Goal: Information Seeking & Learning: Learn about a topic

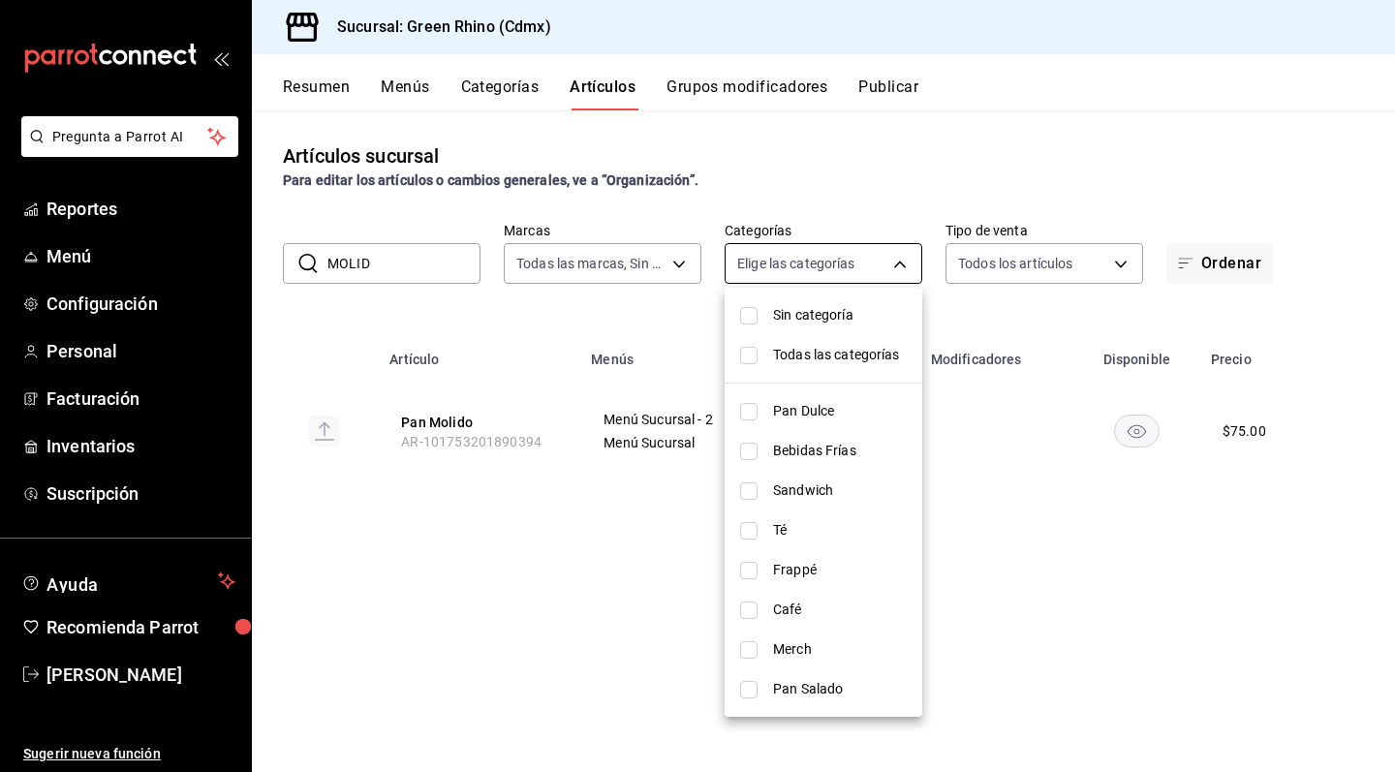
click at [806, 260] on body "Pregunta a Parrot AI Reportes Menú Configuración Personal Facturación Inventari…" at bounding box center [697, 386] width 1395 height 772
click at [408, 270] on div at bounding box center [697, 386] width 1395 height 772
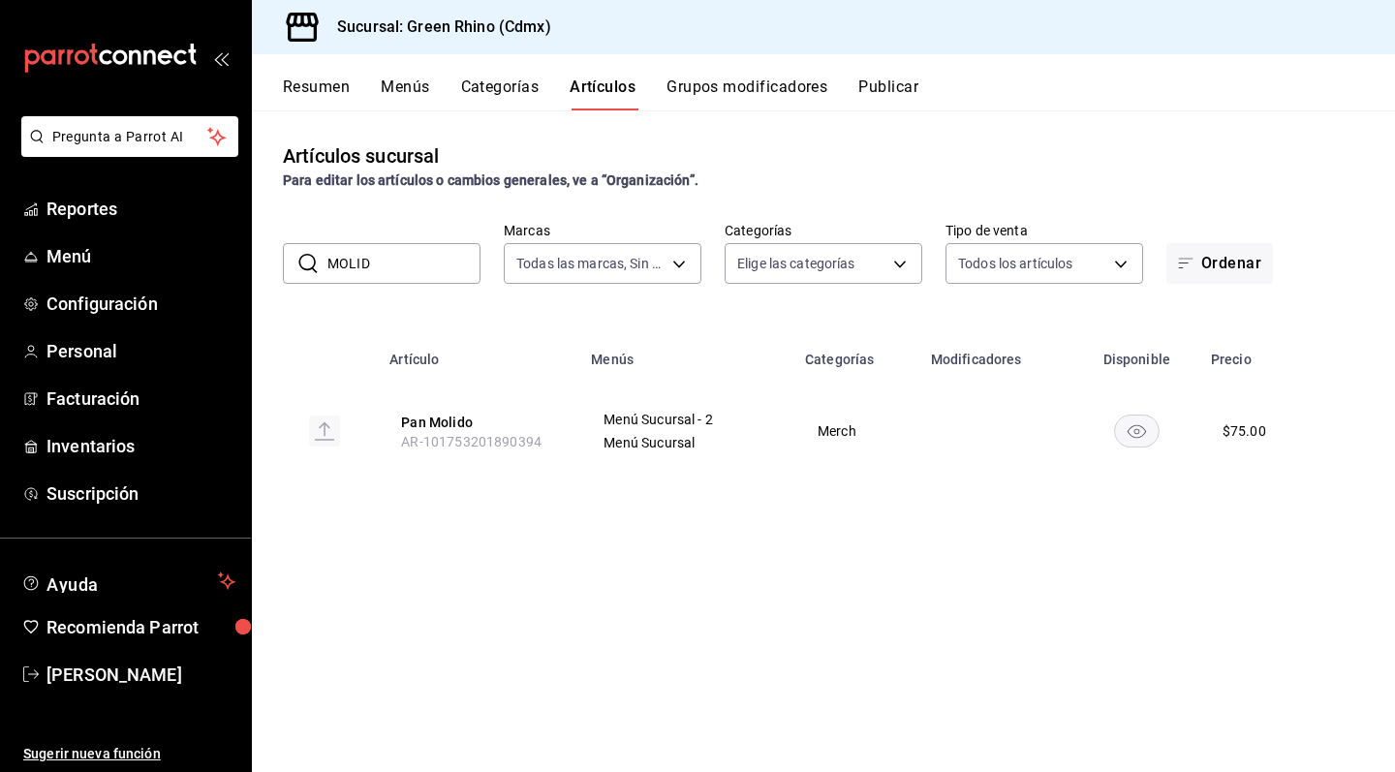
drag, startPoint x: 386, startPoint y: 260, endPoint x: 304, endPoint y: 260, distance: 81.4
click at [304, 260] on div "​ MOLID ​" at bounding box center [382, 263] width 198 height 41
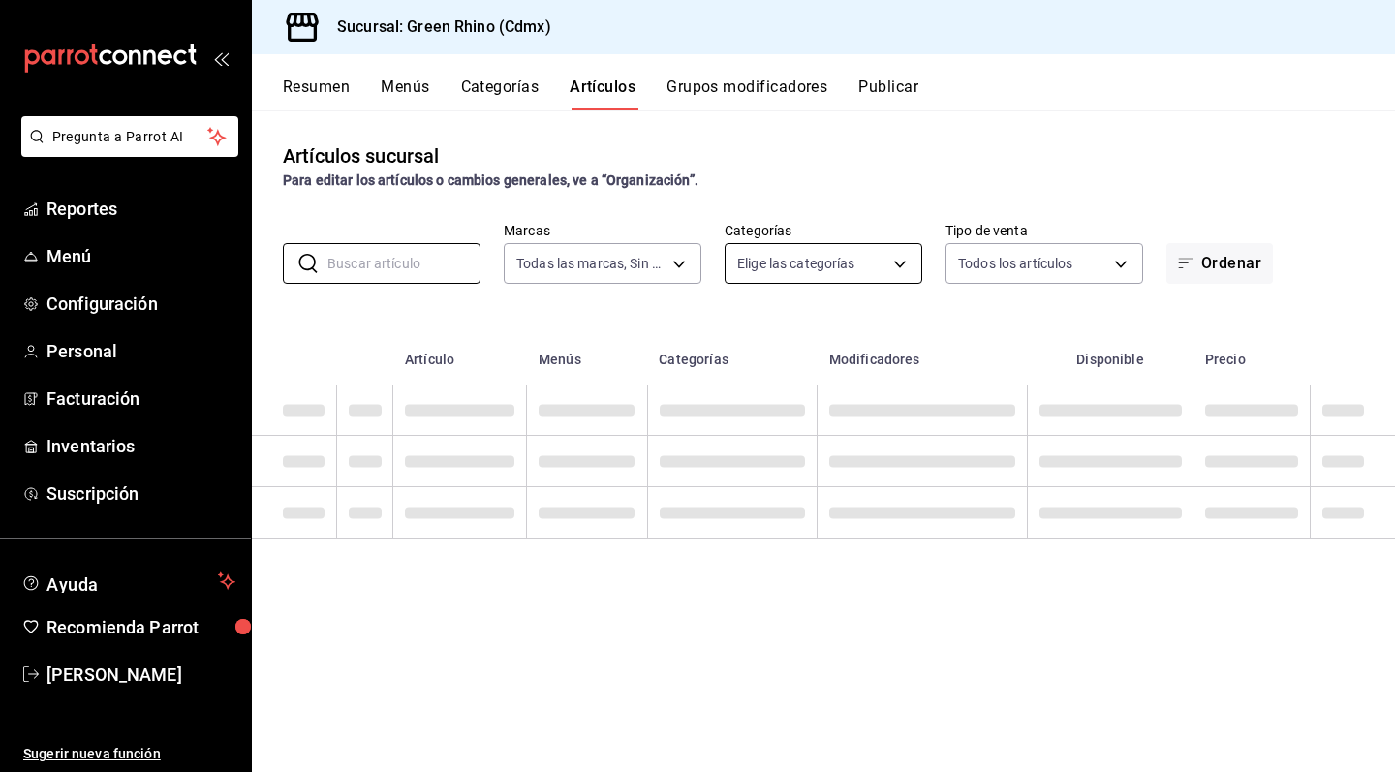
click at [826, 274] on body "Pregunta a Parrot AI Reportes Menú Configuración Personal Facturación Inventari…" at bounding box center [697, 386] width 1395 height 772
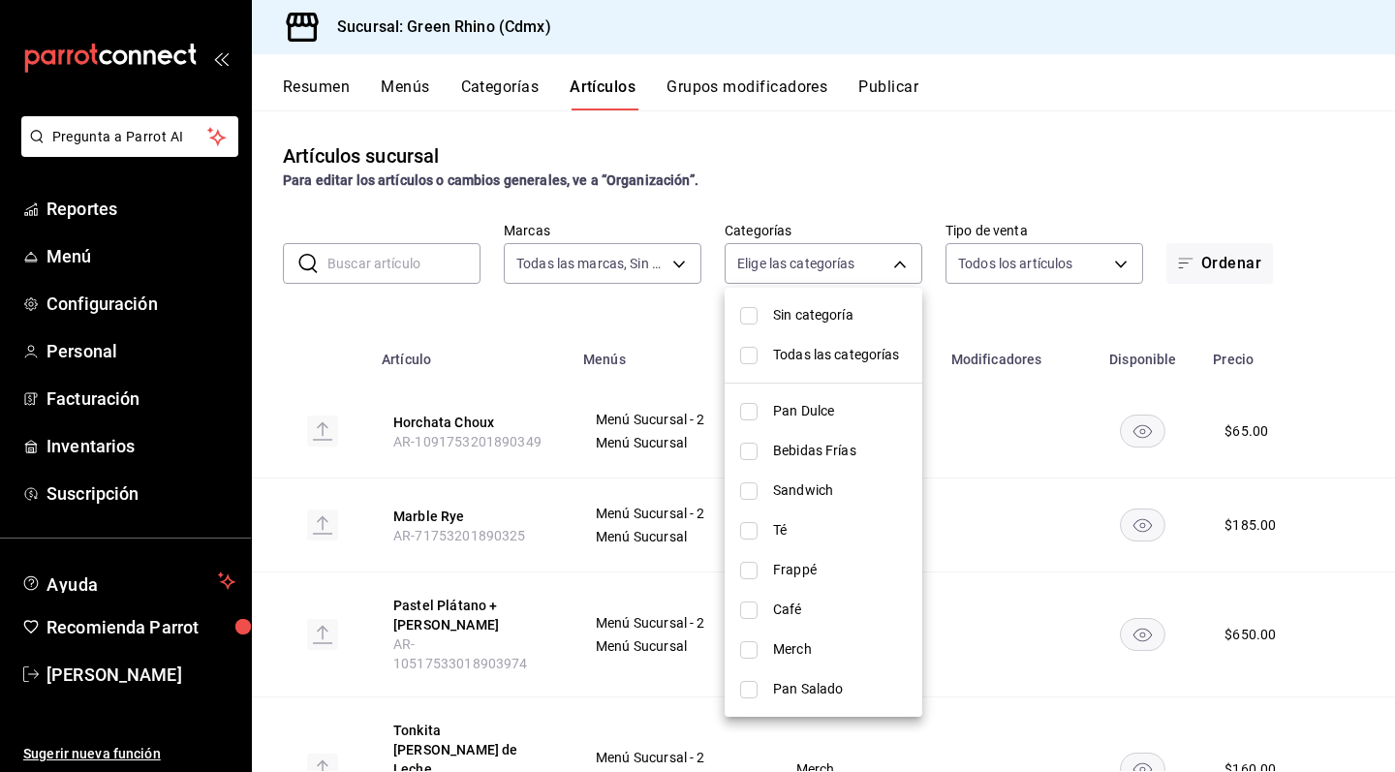
click at [834, 413] on span "Pan Dulce" at bounding box center [840, 411] width 134 height 20
type input "6bbed989-6c2a-4cea-bab8-d1a56aaac758"
checkbox input "true"
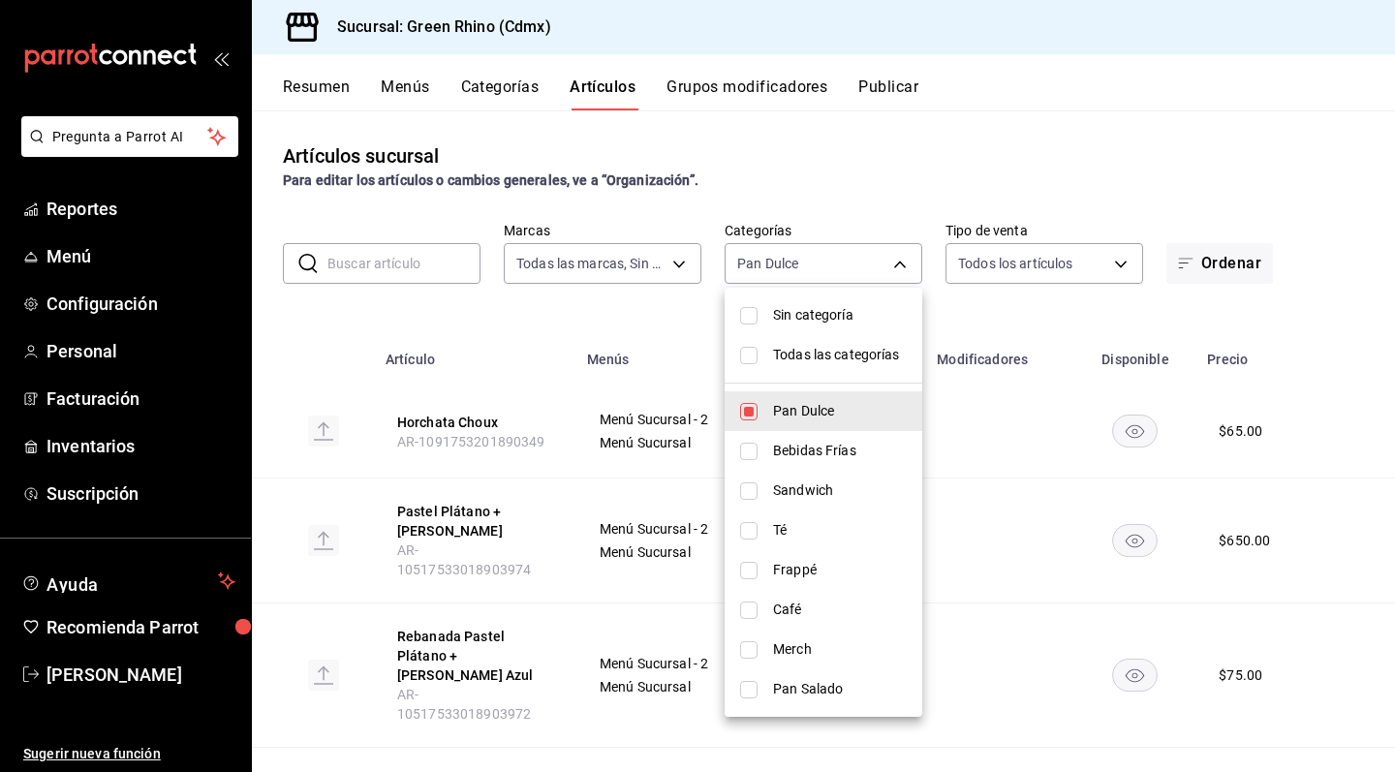
click at [665, 327] on div at bounding box center [697, 386] width 1395 height 772
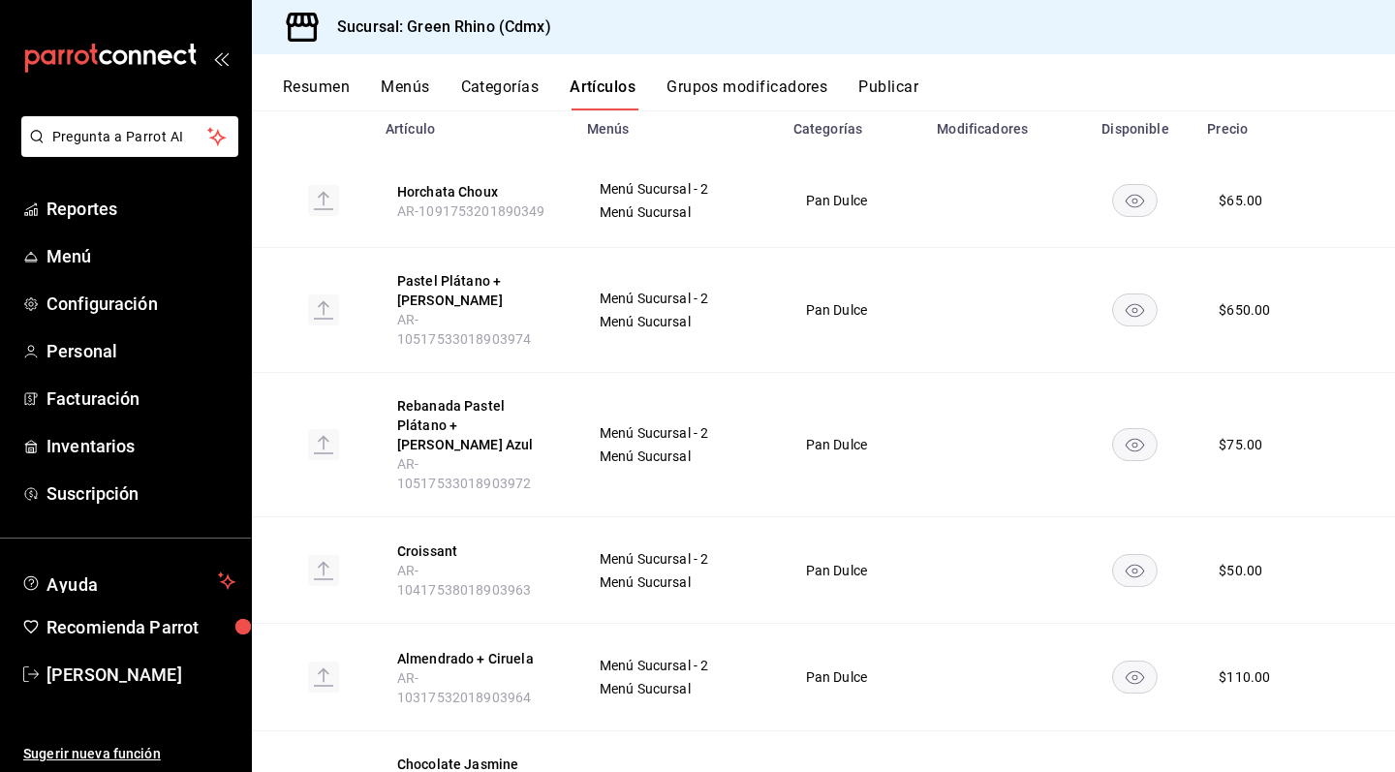
scroll to position [232, 0]
drag, startPoint x: 394, startPoint y: 299, endPoint x: 553, endPoint y: 305, distance: 159.0
click at [553, 305] on th "Pastel Plátano + [PERSON_NAME] AR-10517533018903974" at bounding box center [475, 309] width 202 height 125
copy span "AR-10517533018903974"
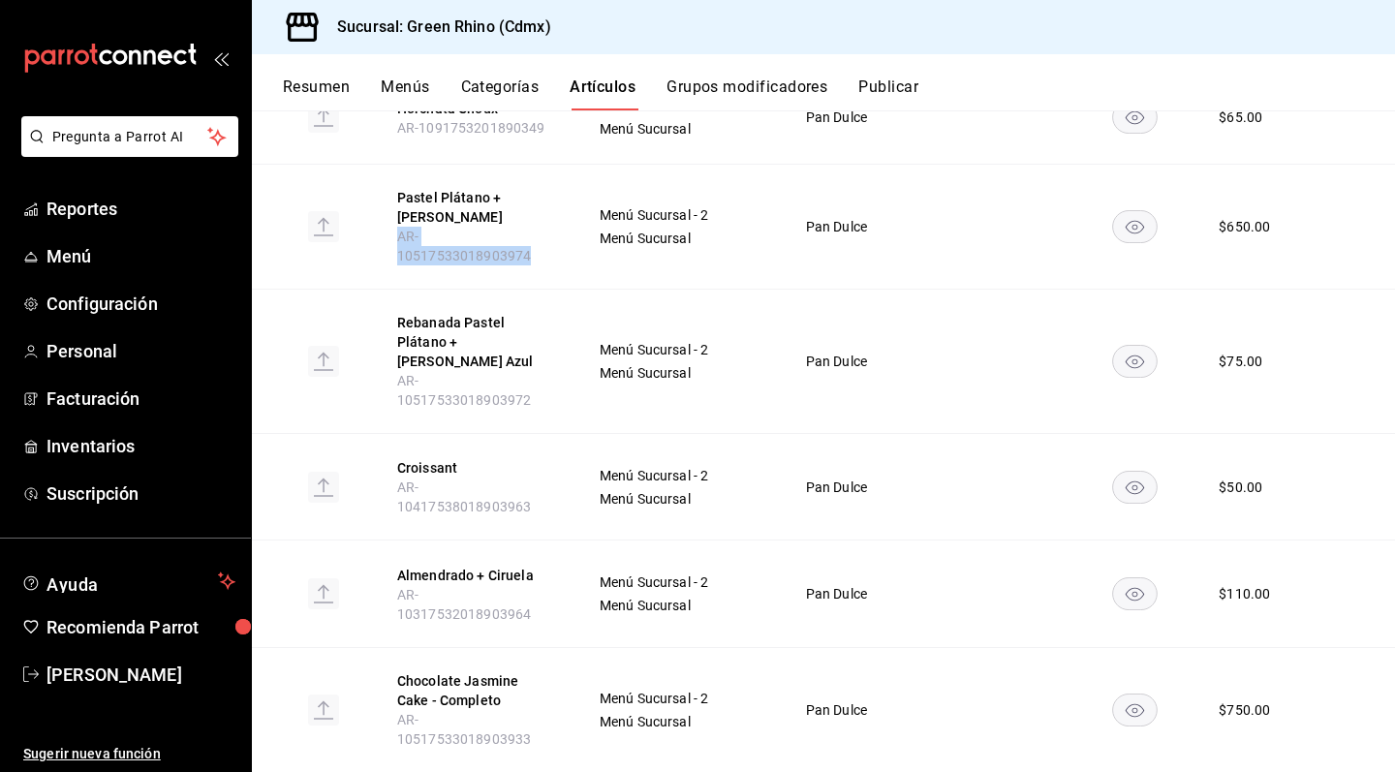
scroll to position [350, 0]
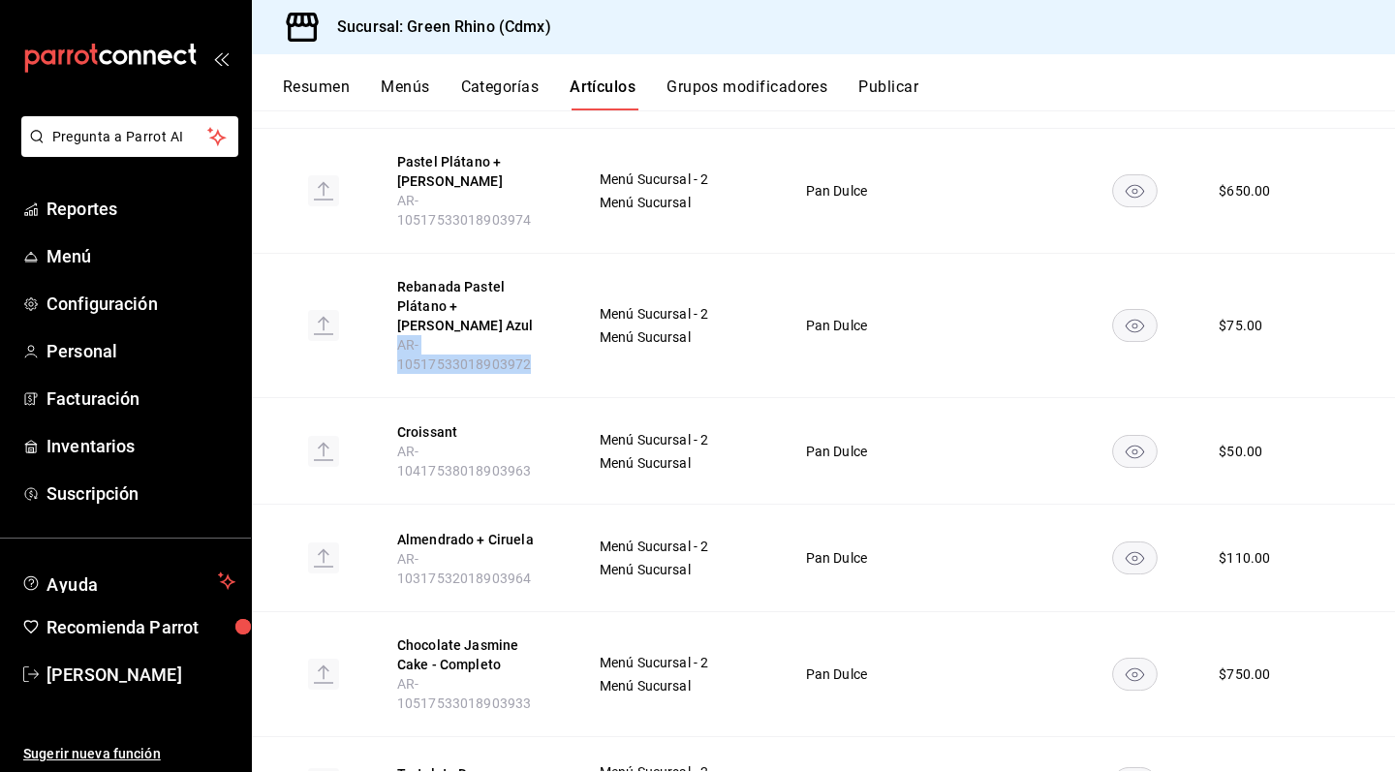
drag, startPoint x: 397, startPoint y: 298, endPoint x: 557, endPoint y: 297, distance: 159.9
click at [557, 297] on th "Rebanada Pastel Plátano + [PERSON_NAME] Azul AR-10517533018903972" at bounding box center [475, 326] width 202 height 144
copy span "AR-10517533018903972"
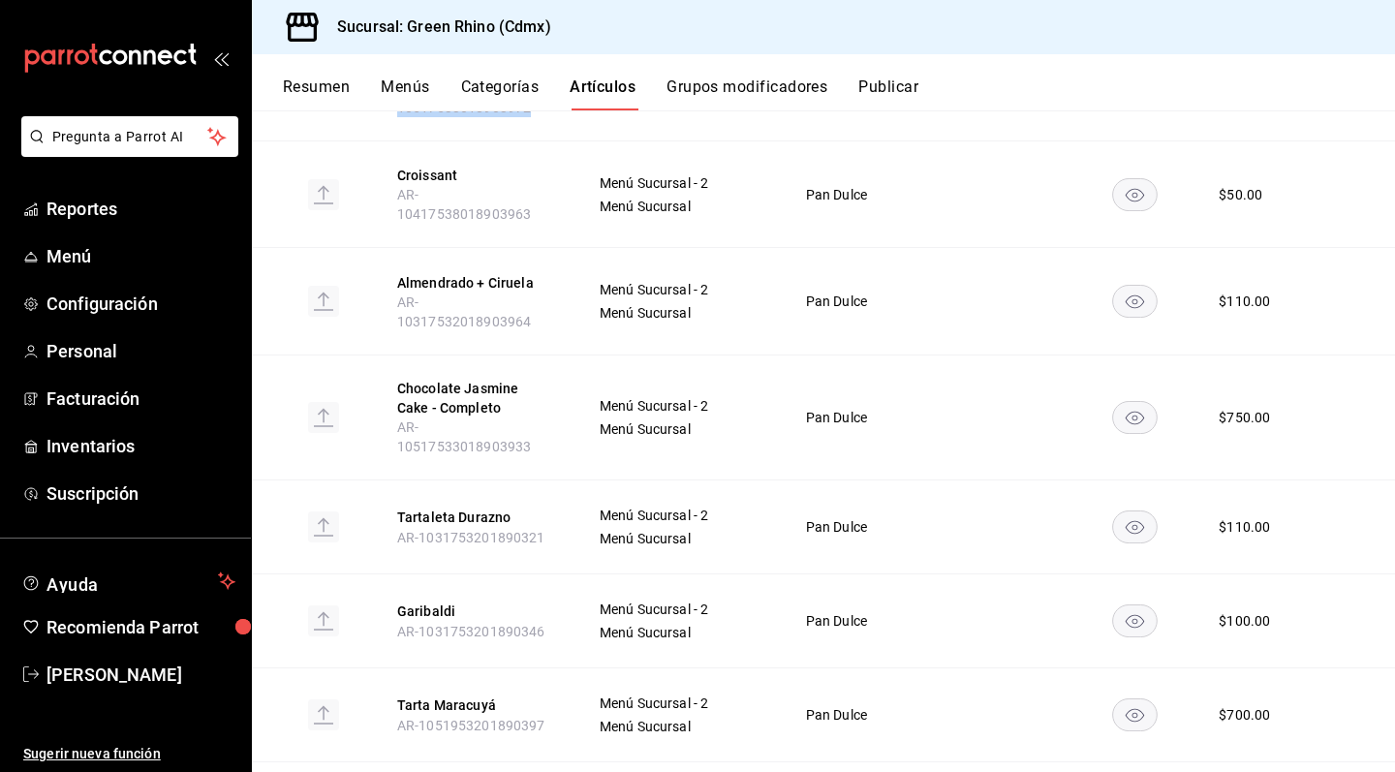
scroll to position [632, 0]
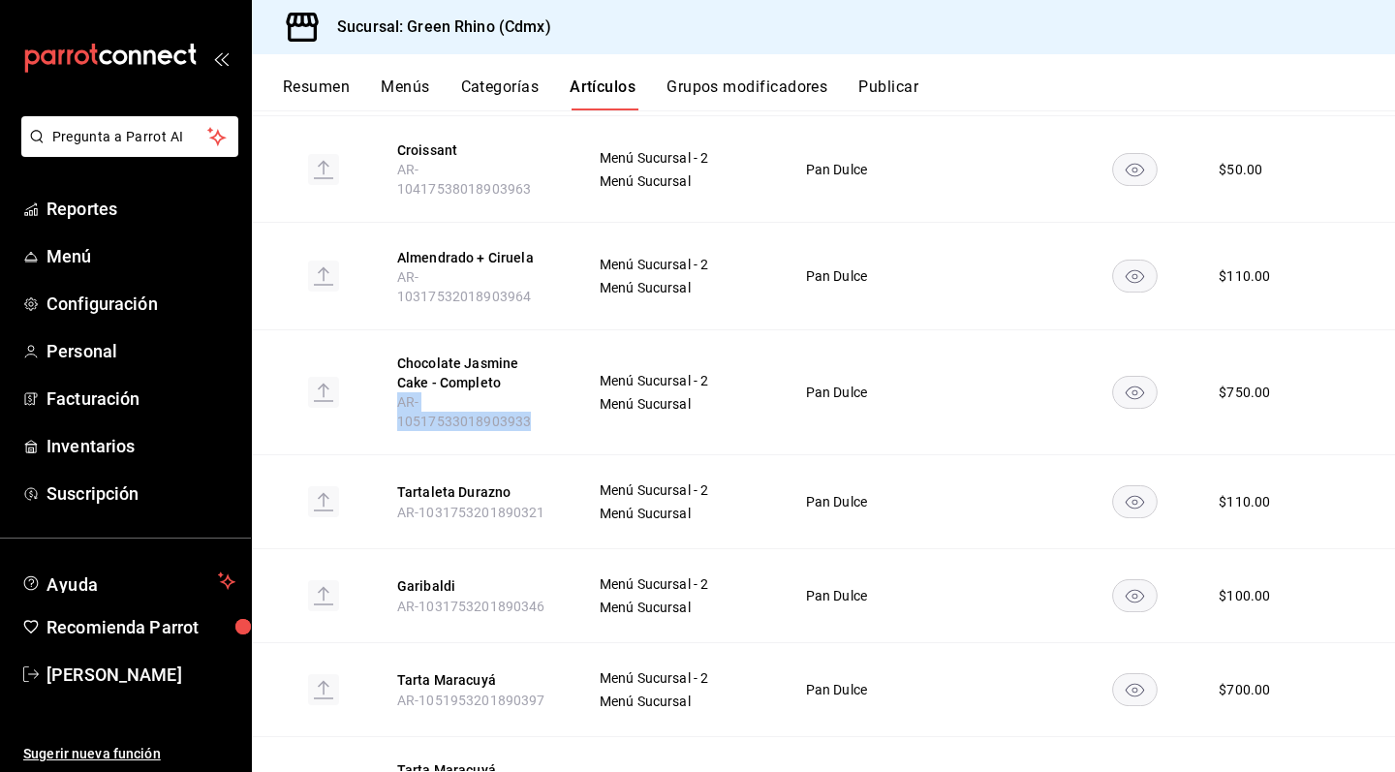
drag, startPoint x: 397, startPoint y: 307, endPoint x: 556, endPoint y: 315, distance: 159.1
click at [556, 329] on th "Chocolate [PERSON_NAME] Cake - Completo AR-10517533018903933" at bounding box center [475, 391] width 202 height 125
copy span "AR-10517533018903933"
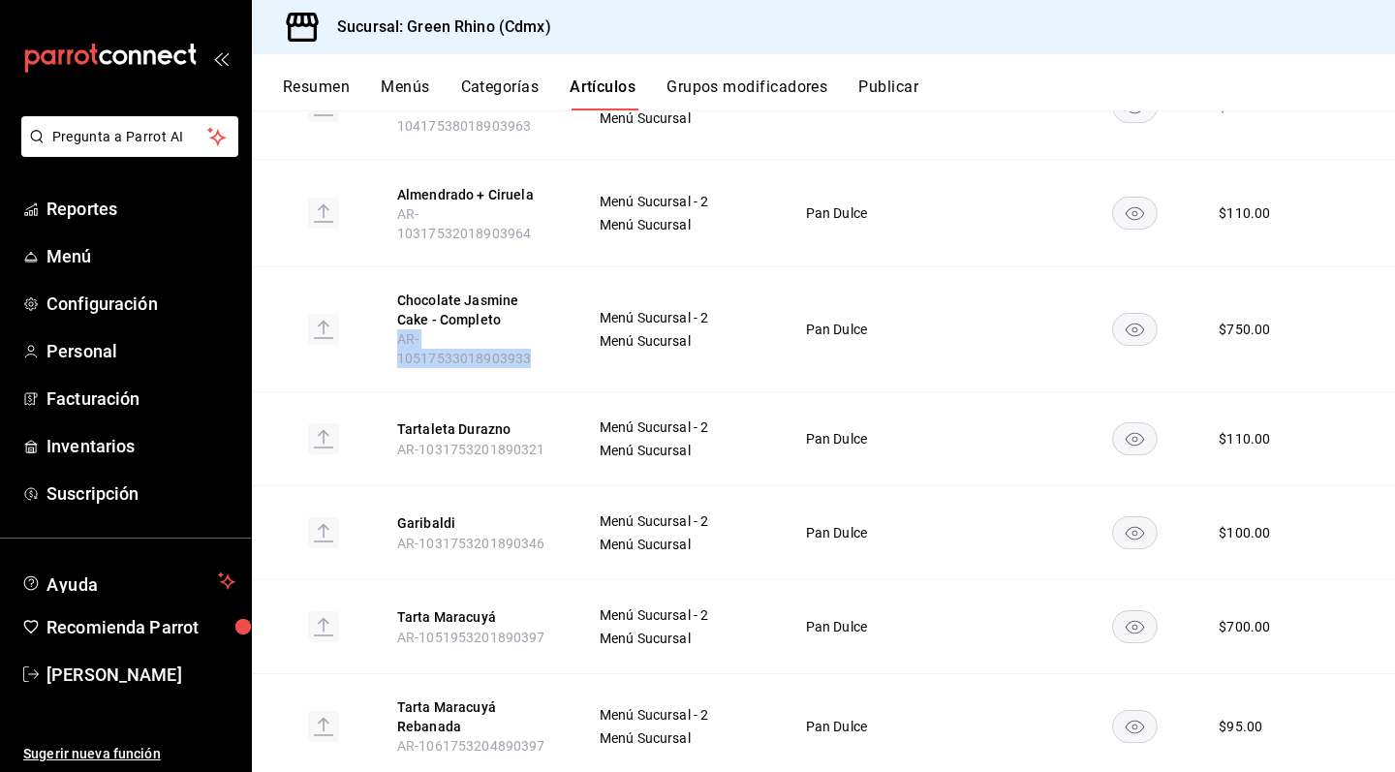
scroll to position [697, 0]
drag, startPoint x: 400, startPoint y: 332, endPoint x: 566, endPoint y: 331, distance: 165.7
click at [566, 390] on th "Tartaleta Durazno AR-1031753201890321" at bounding box center [475, 437] width 202 height 94
copy span "AR-1031753201890321"
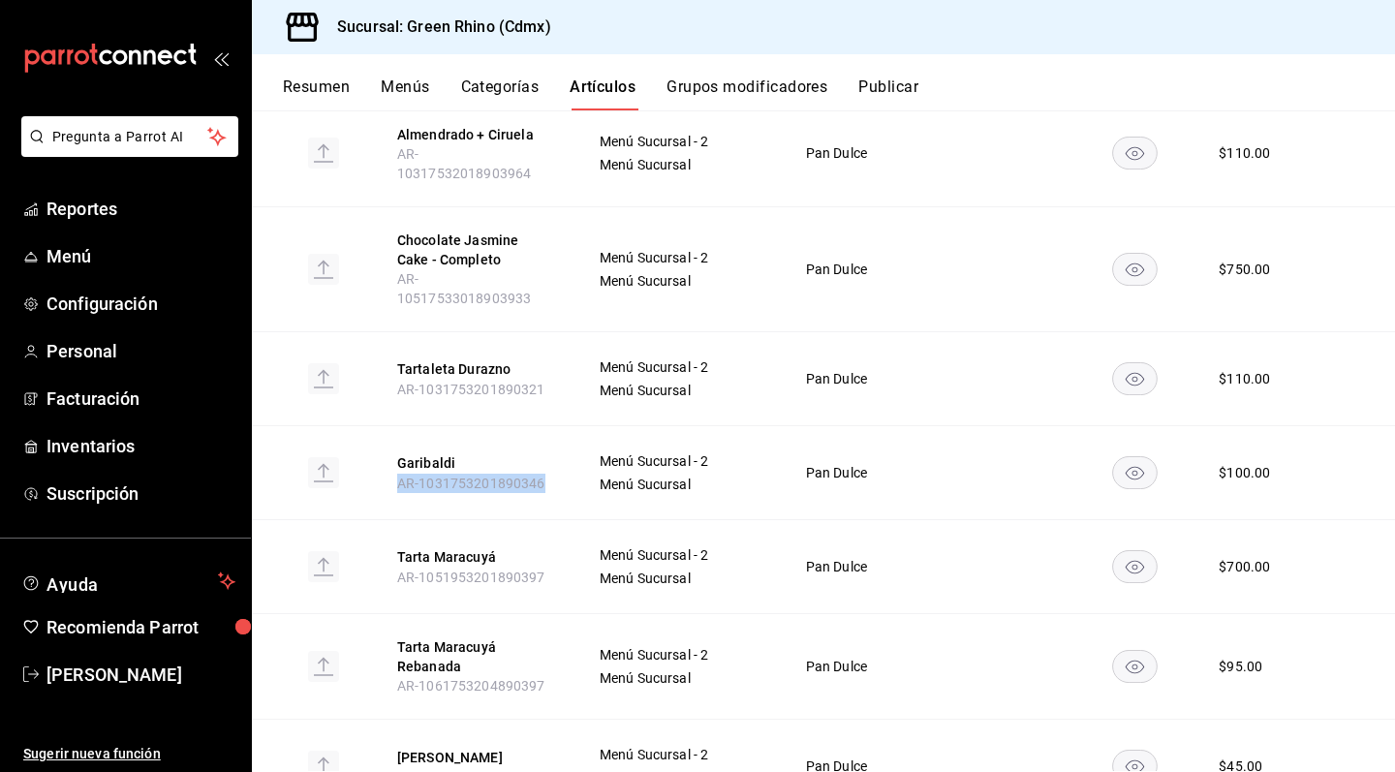
drag, startPoint x: 397, startPoint y: 372, endPoint x: 543, endPoint y: 370, distance: 145.4
click at [543, 476] on span "AR-1031753201890346" at bounding box center [471, 484] width 148 height 16
copy span "AR-1031753201890346"
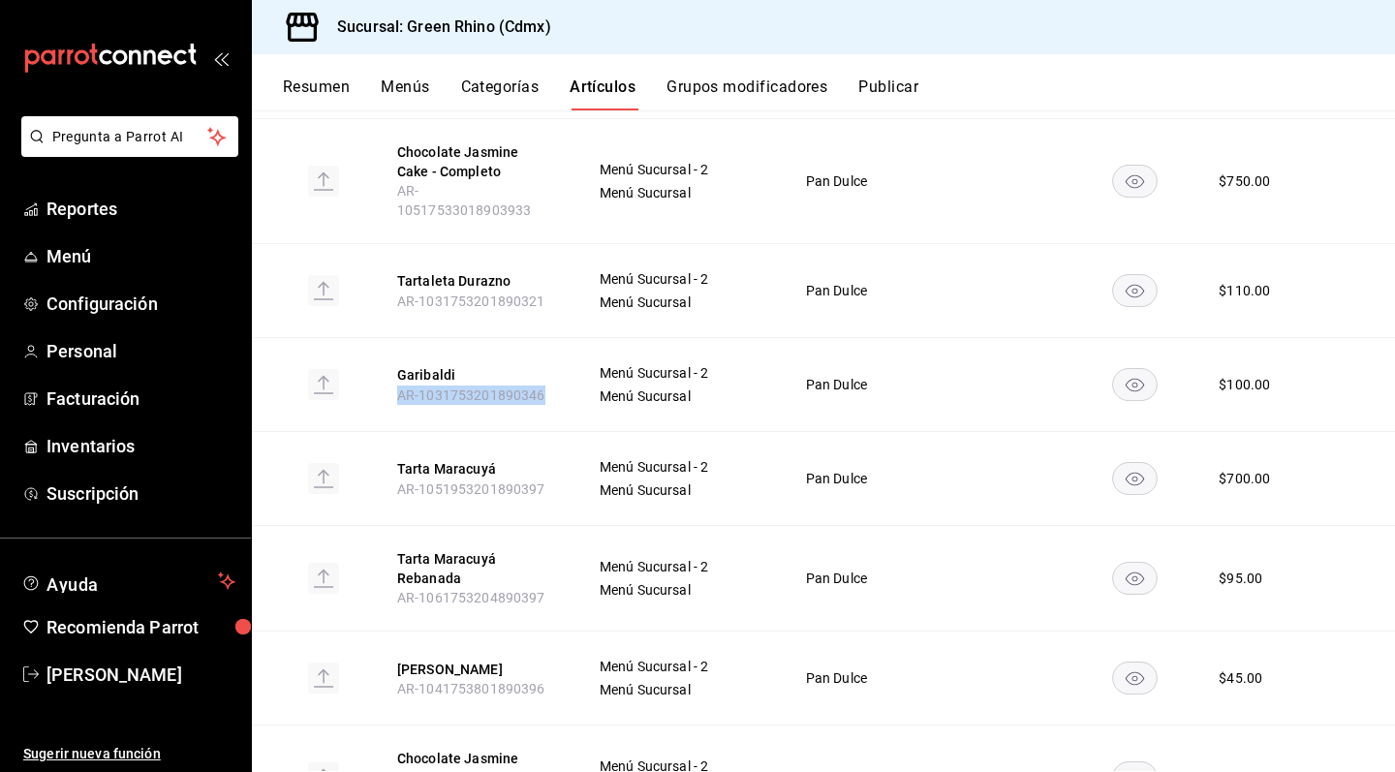
scroll to position [846, 0]
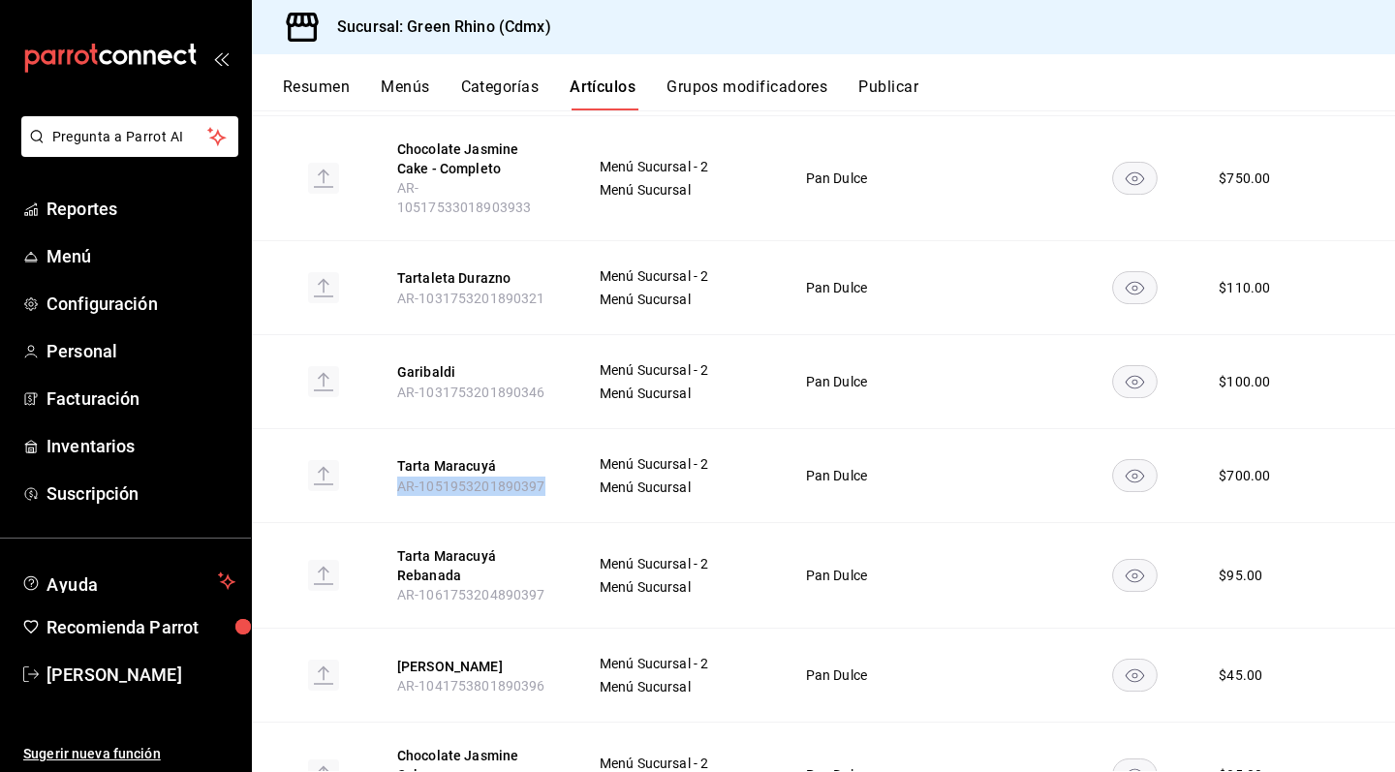
drag, startPoint x: 401, startPoint y: 366, endPoint x: 550, endPoint y: 366, distance: 149.2
click at [550, 428] on th "Tarta Maracuyá AR-1051953201890397" at bounding box center [475, 475] width 202 height 94
copy span "AR-1051953201890397"
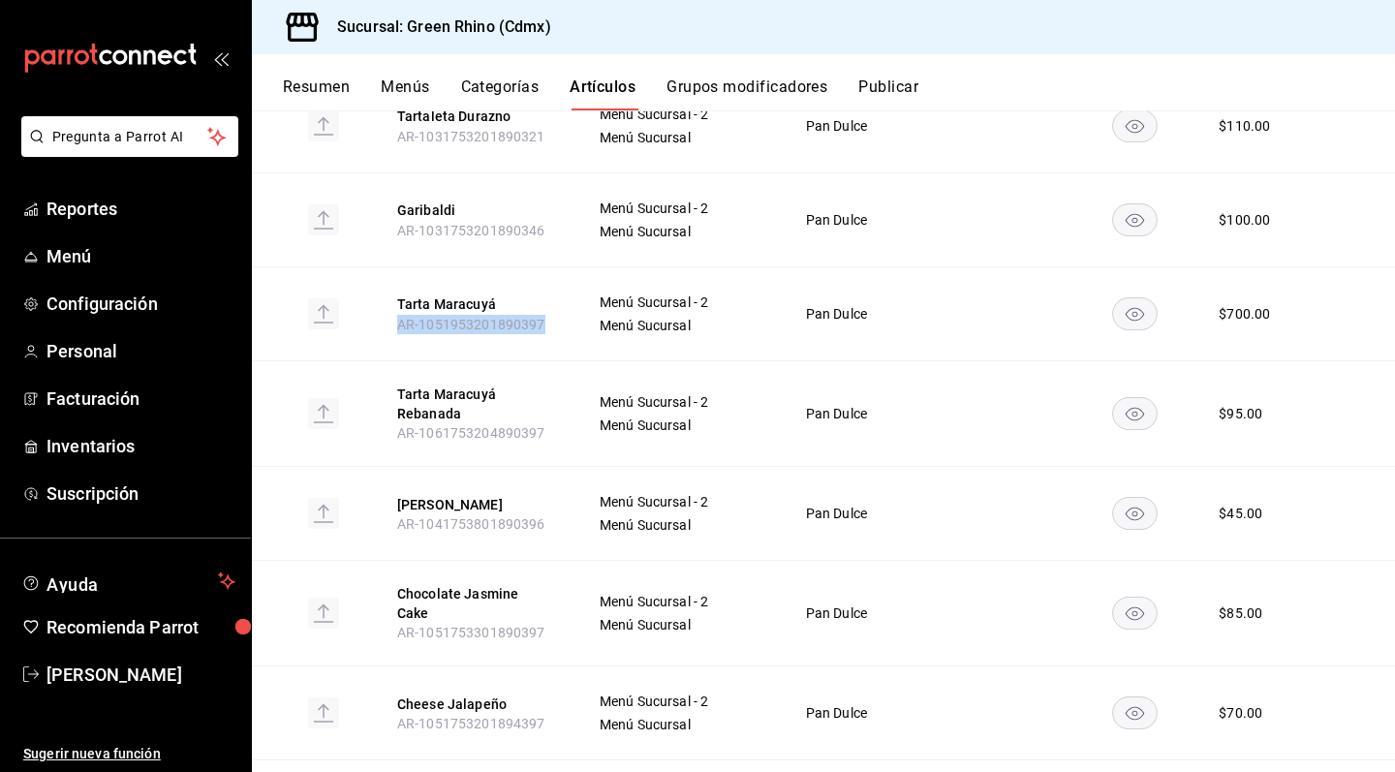
scroll to position [1010, 0]
drag, startPoint x: 398, startPoint y: 316, endPoint x: 573, endPoint y: 313, distance: 174.4
click at [573, 359] on th "[PERSON_NAME] Rebanada AR-1061753204890397" at bounding box center [475, 412] width 202 height 106
copy span "AR-1061753204890397"
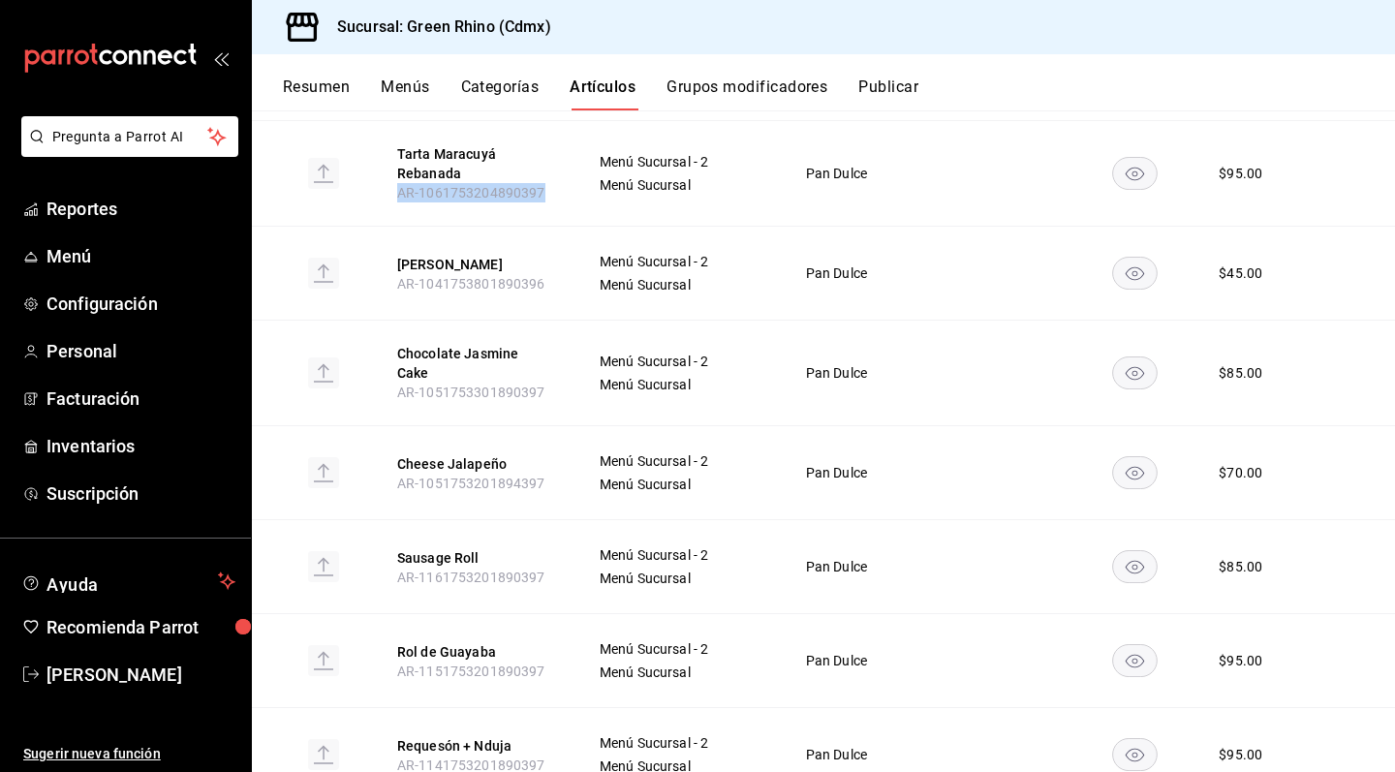
scroll to position [1262, 0]
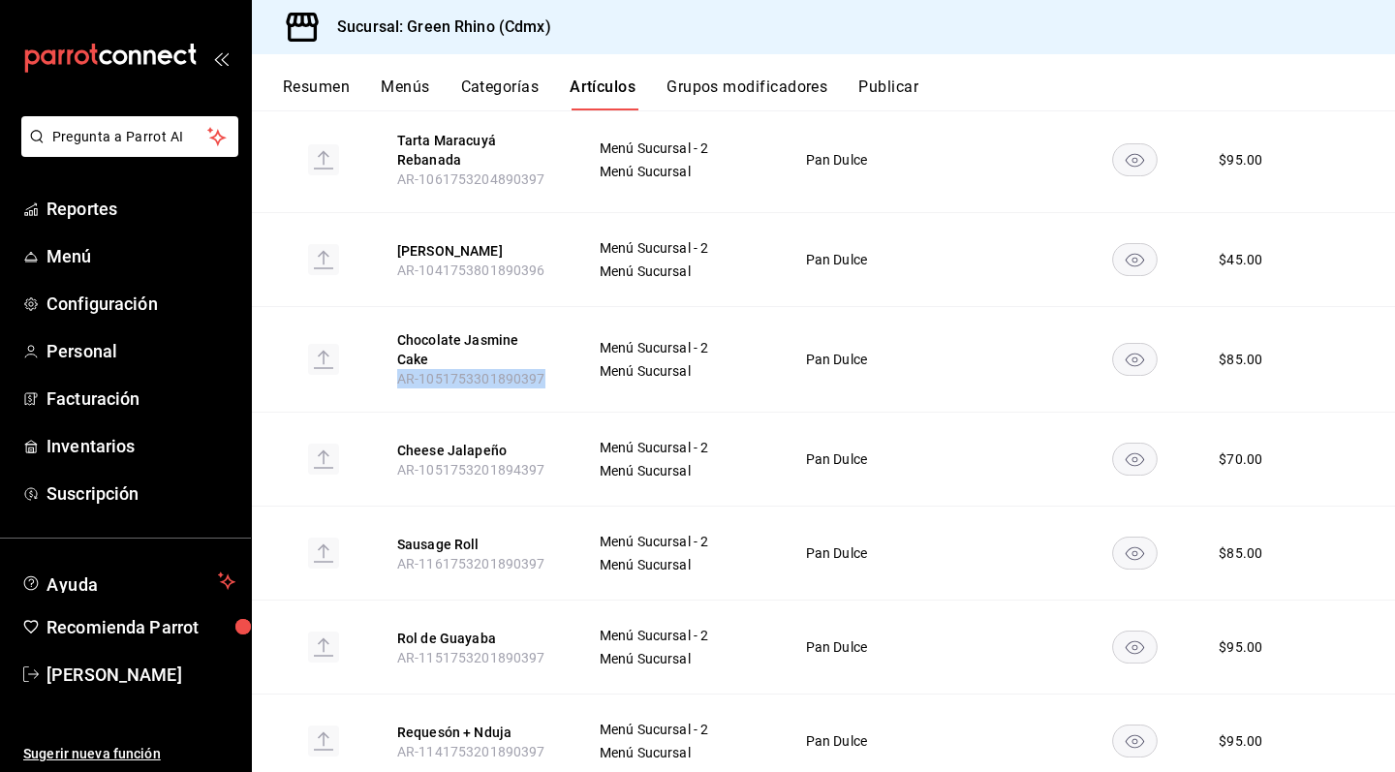
drag, startPoint x: 394, startPoint y: 246, endPoint x: 558, endPoint y: 253, distance: 163.9
click at [558, 306] on th "Chocolate [PERSON_NAME] Cake AR-1051753301890397" at bounding box center [475, 359] width 202 height 106
copy span "AR-1051753301890397"
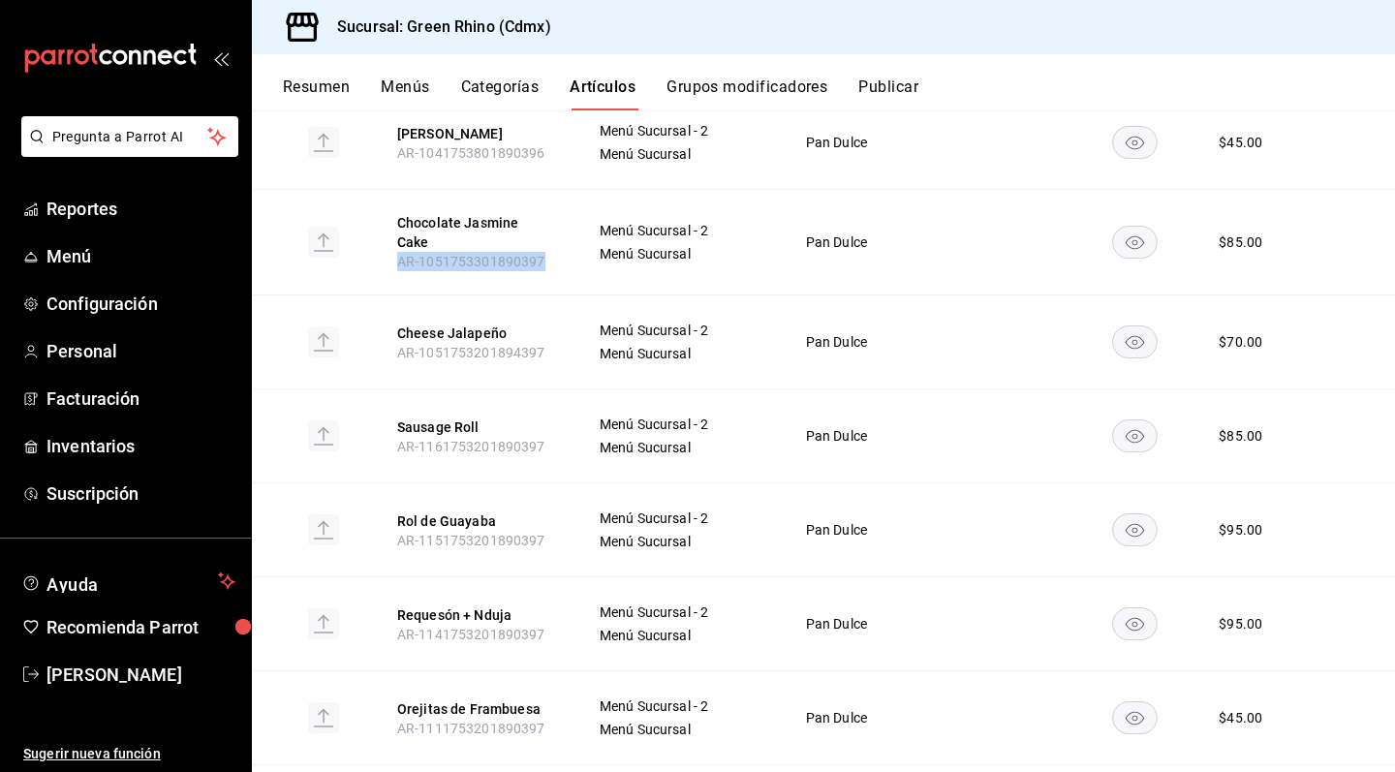
scroll to position [1405, 0]
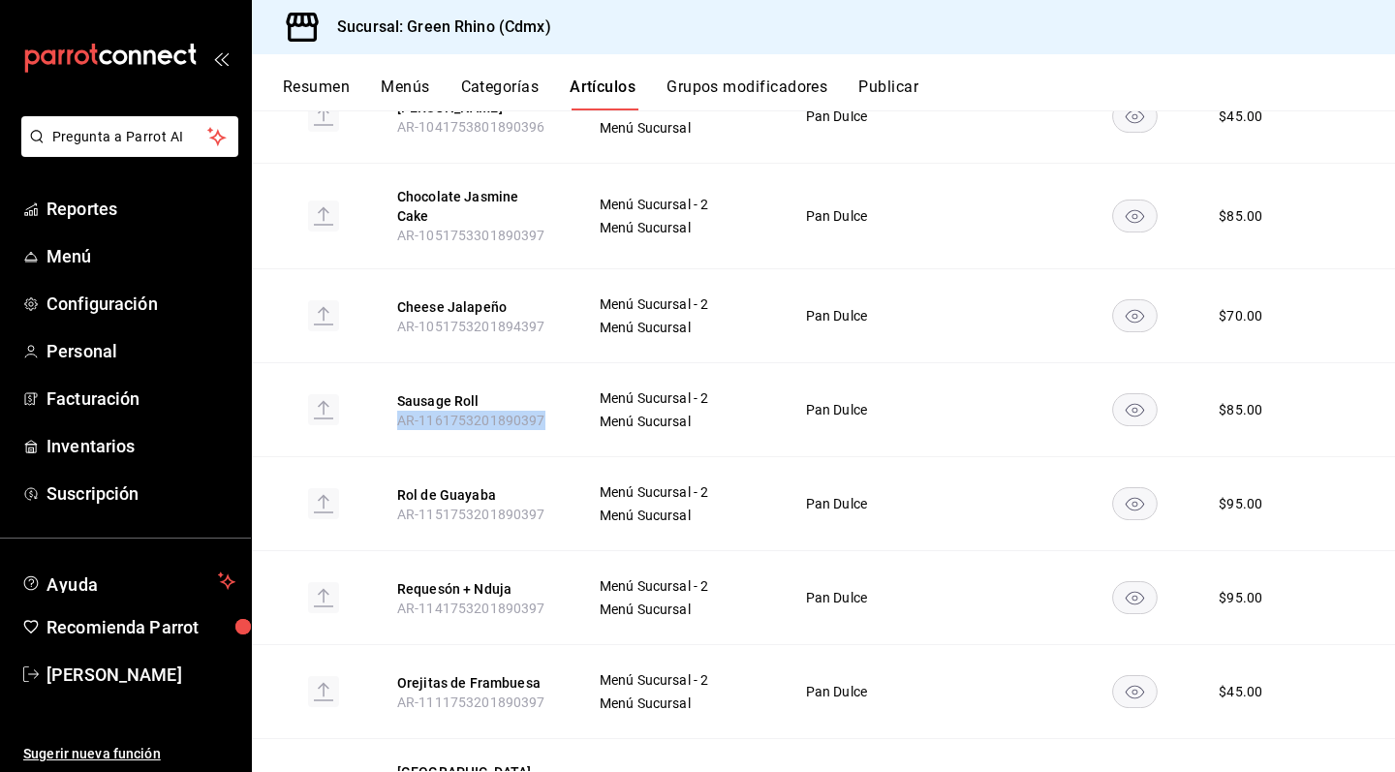
drag, startPoint x: 397, startPoint y: 295, endPoint x: 573, endPoint y: 295, distance: 175.4
click at [573, 362] on th "Sausage Roll AR-1161753201890397" at bounding box center [475, 409] width 202 height 94
copy span "AR-1161753201890397"
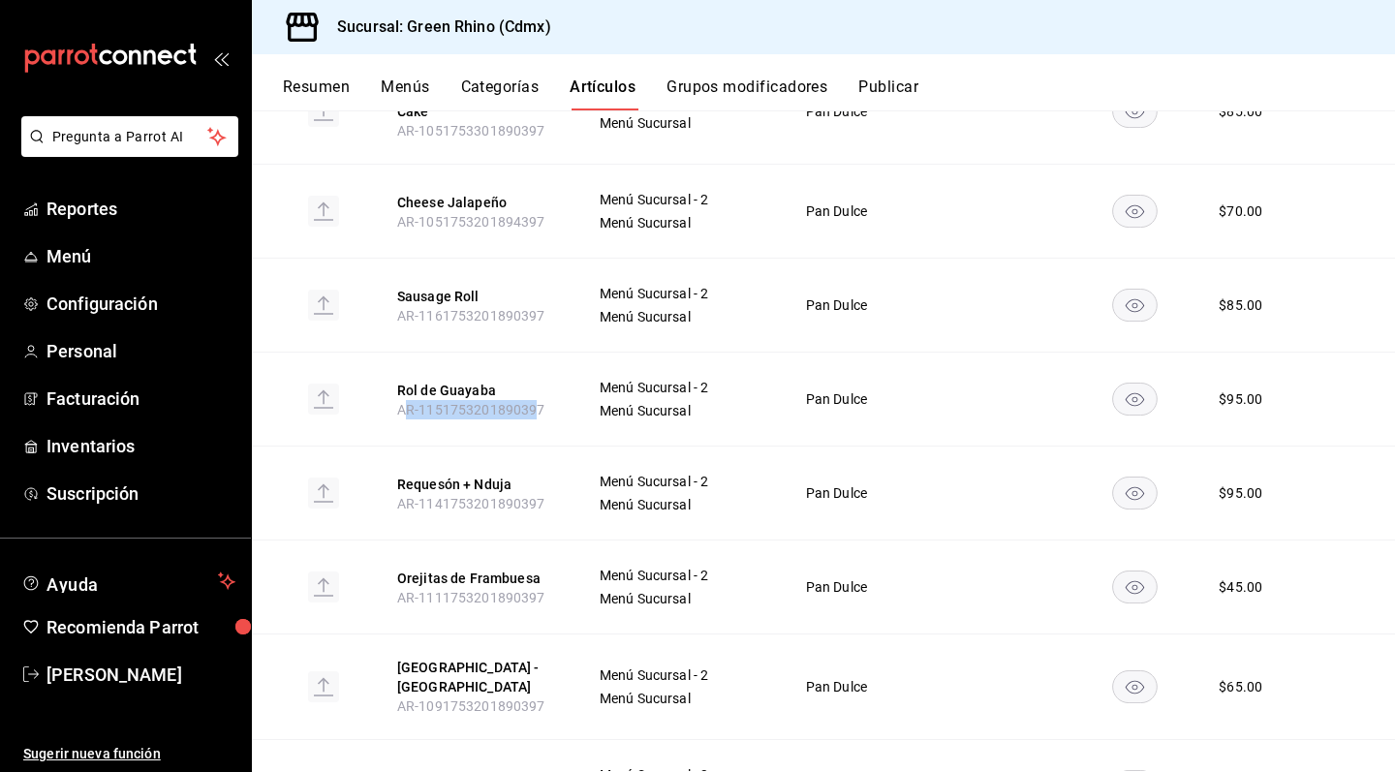
drag, startPoint x: 402, startPoint y: 282, endPoint x: 539, endPoint y: 278, distance: 136.7
click at [539, 402] on span "AR-1151753201890397" at bounding box center [471, 410] width 148 height 16
drag, startPoint x: 397, startPoint y: 278, endPoint x: 554, endPoint y: 274, distance: 157.0
click at [554, 352] on th "Rol de Guayaba AR-1151753201890397" at bounding box center [475, 399] width 202 height 94
copy span "AR-1151753201890397"
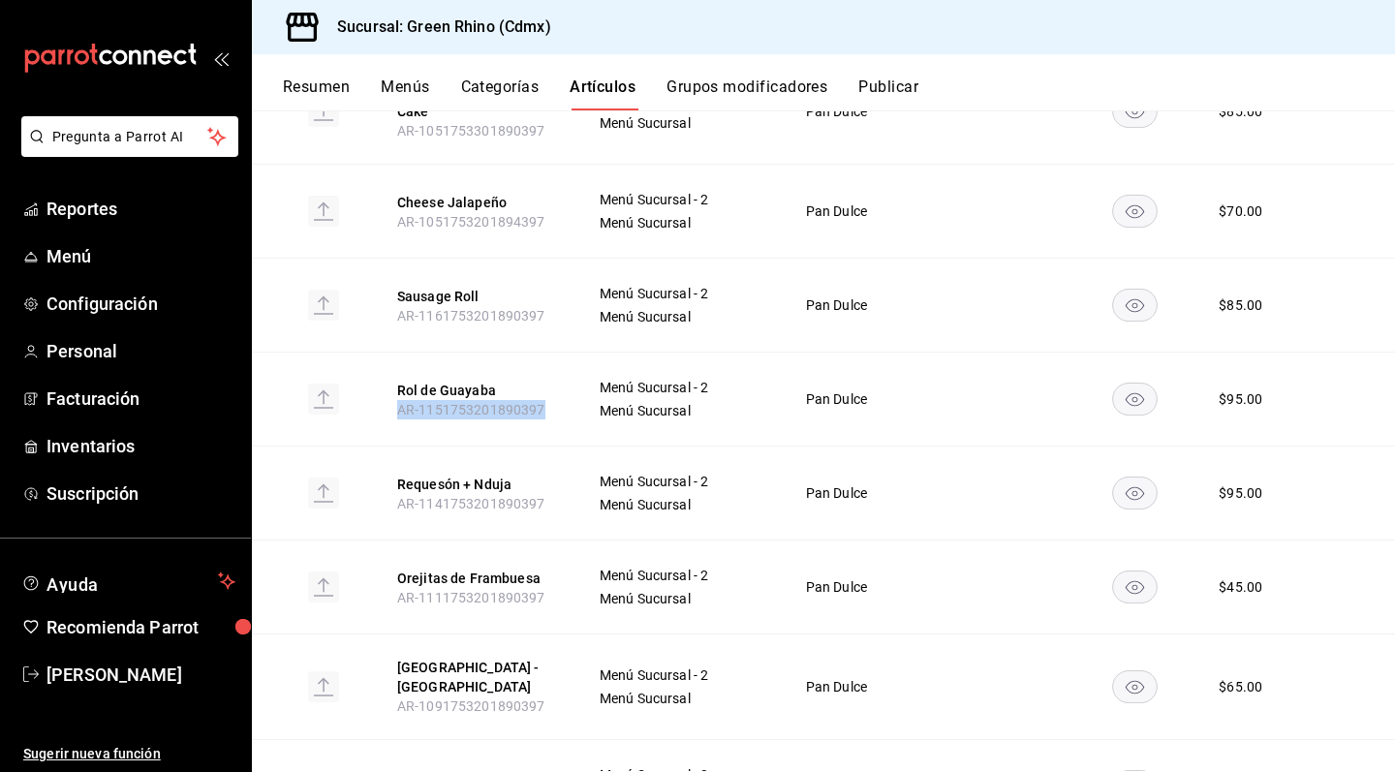
drag, startPoint x: 400, startPoint y: 307, endPoint x: 482, endPoint y: 307, distance: 81.4
click at [483, 496] on span "AR-1141753201890397" at bounding box center [471, 504] width 148 height 16
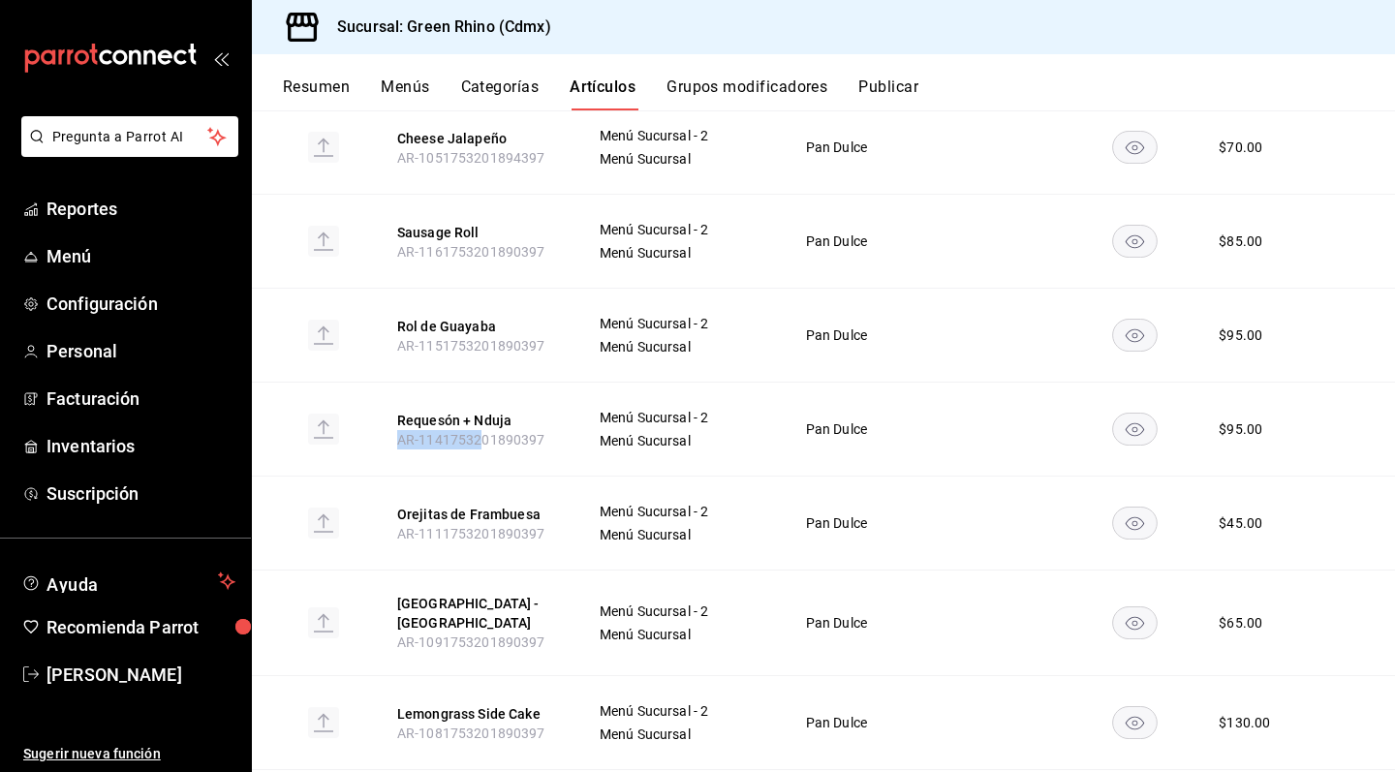
click at [458, 432] on span "AR-1141753201890397" at bounding box center [471, 440] width 148 height 16
drag, startPoint x: 400, startPoint y: 314, endPoint x: 562, endPoint y: 312, distance: 161.8
click at [562, 382] on th "Requesón + Nduja AR-1141753201890397" at bounding box center [475, 429] width 202 height 94
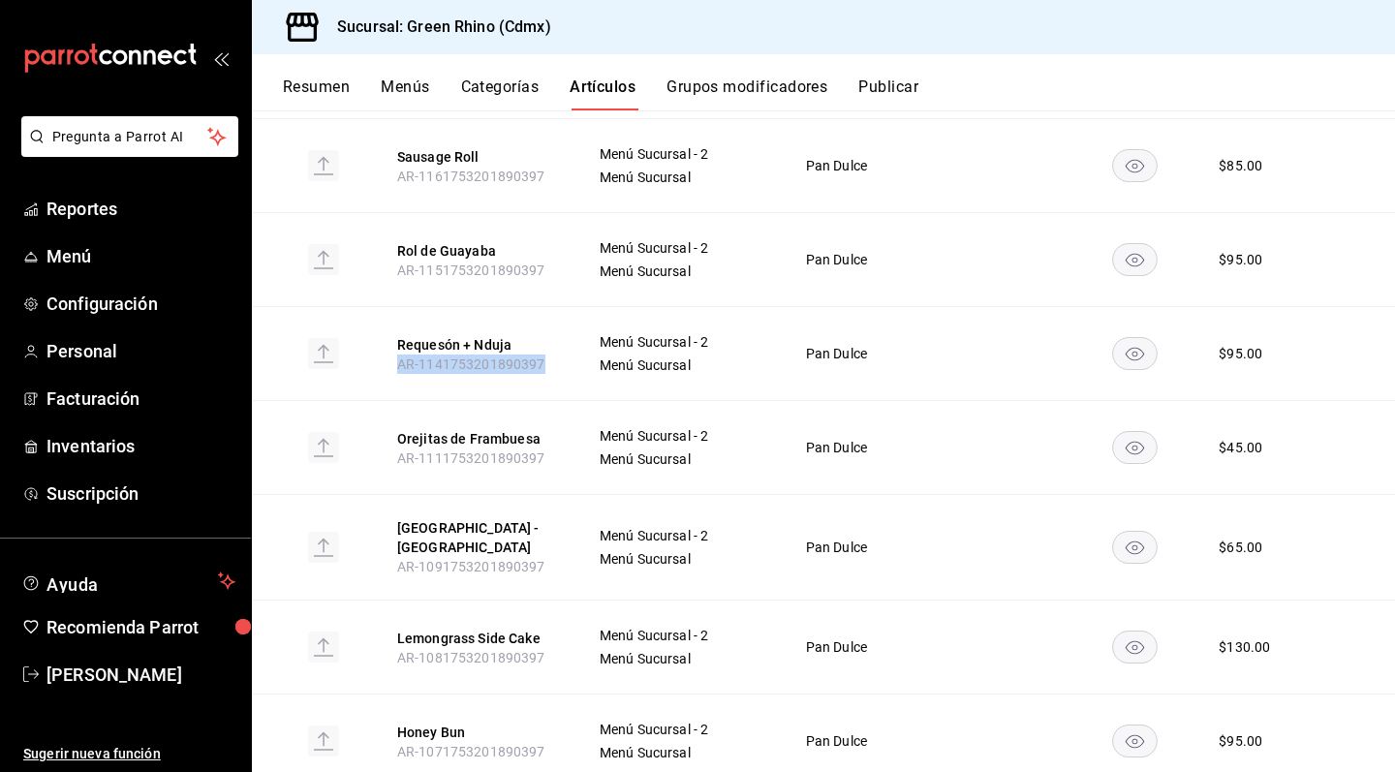
scroll to position [1653, 0]
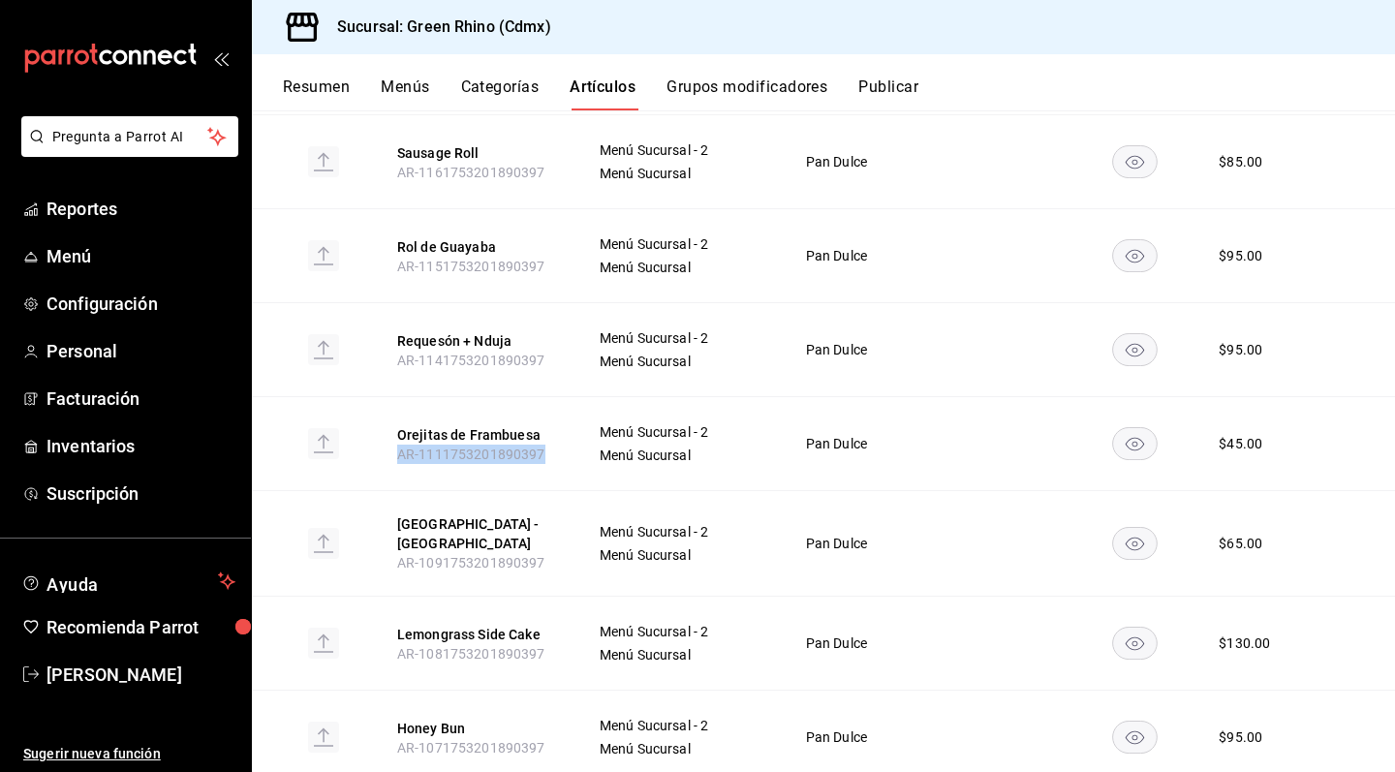
drag, startPoint x: 401, startPoint y: 328, endPoint x: 558, endPoint y: 328, distance: 157.0
click at [558, 396] on th "Orejitas de Frambuesa AR-1111753201890397" at bounding box center [475, 443] width 202 height 94
click at [424, 490] on th "[GEOGRAPHIC_DATA] - [GEOGRAPHIC_DATA] [GEOGRAPHIC_DATA]-1091753201890397" at bounding box center [475, 543] width 202 height 106
drag, startPoint x: 391, startPoint y: 333, endPoint x: 561, endPoint y: 336, distance: 170.6
click at [561, 396] on th "Orejitas de Frambuesa AR-1111753201890397" at bounding box center [475, 443] width 202 height 94
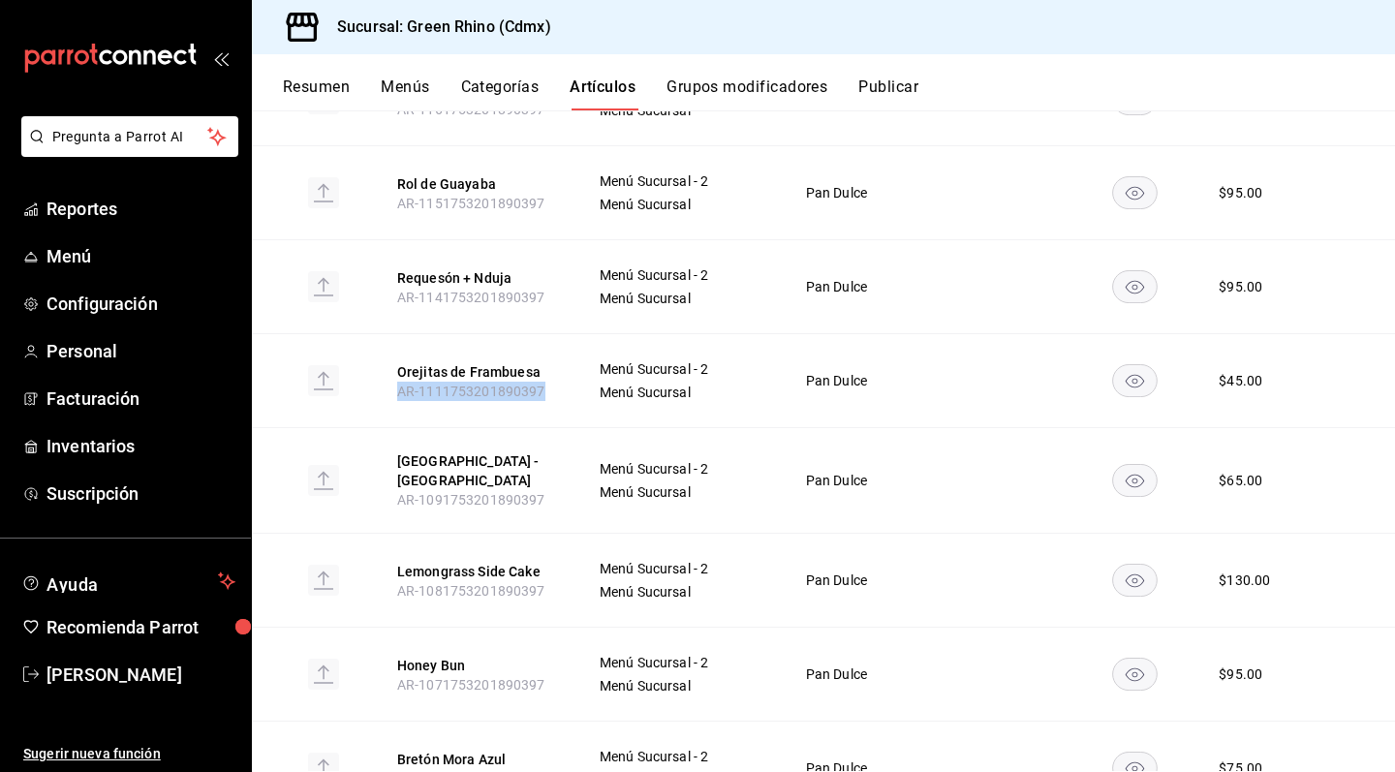
scroll to position [1758, 0]
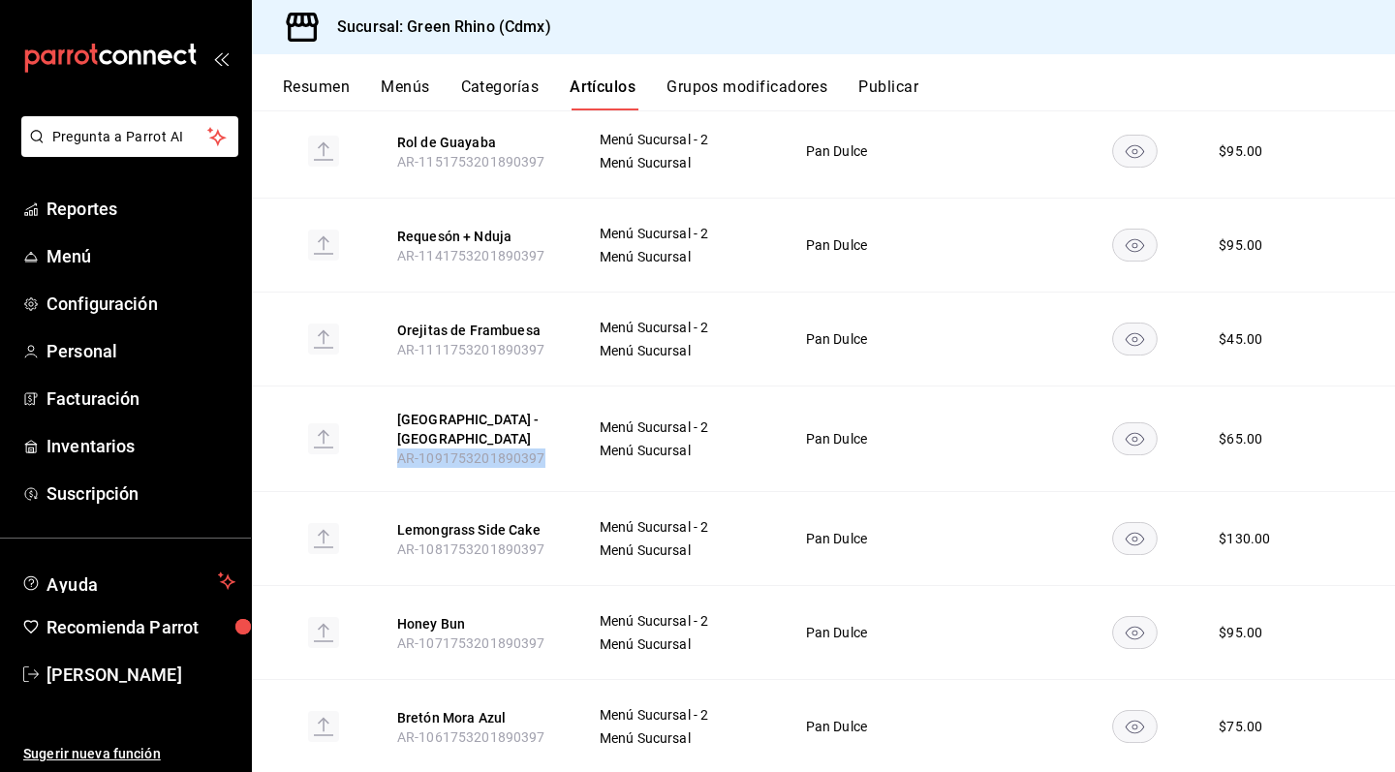
drag, startPoint x: 398, startPoint y: 315, endPoint x: 547, endPoint y: 315, distance: 149.2
click at [547, 386] on th "[GEOGRAPHIC_DATA] - [GEOGRAPHIC_DATA] [GEOGRAPHIC_DATA]-1091753201890397" at bounding box center [475, 439] width 202 height 106
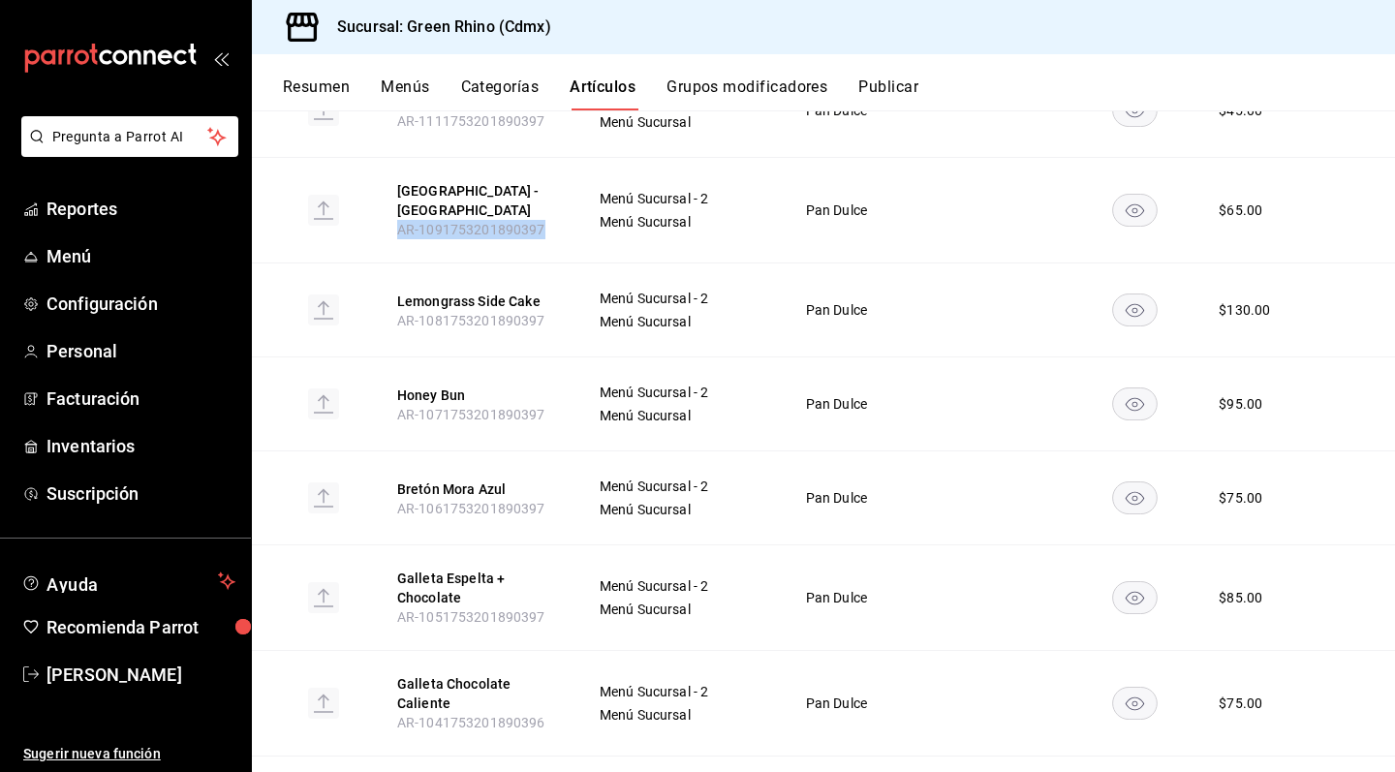
scroll to position [1993, 0]
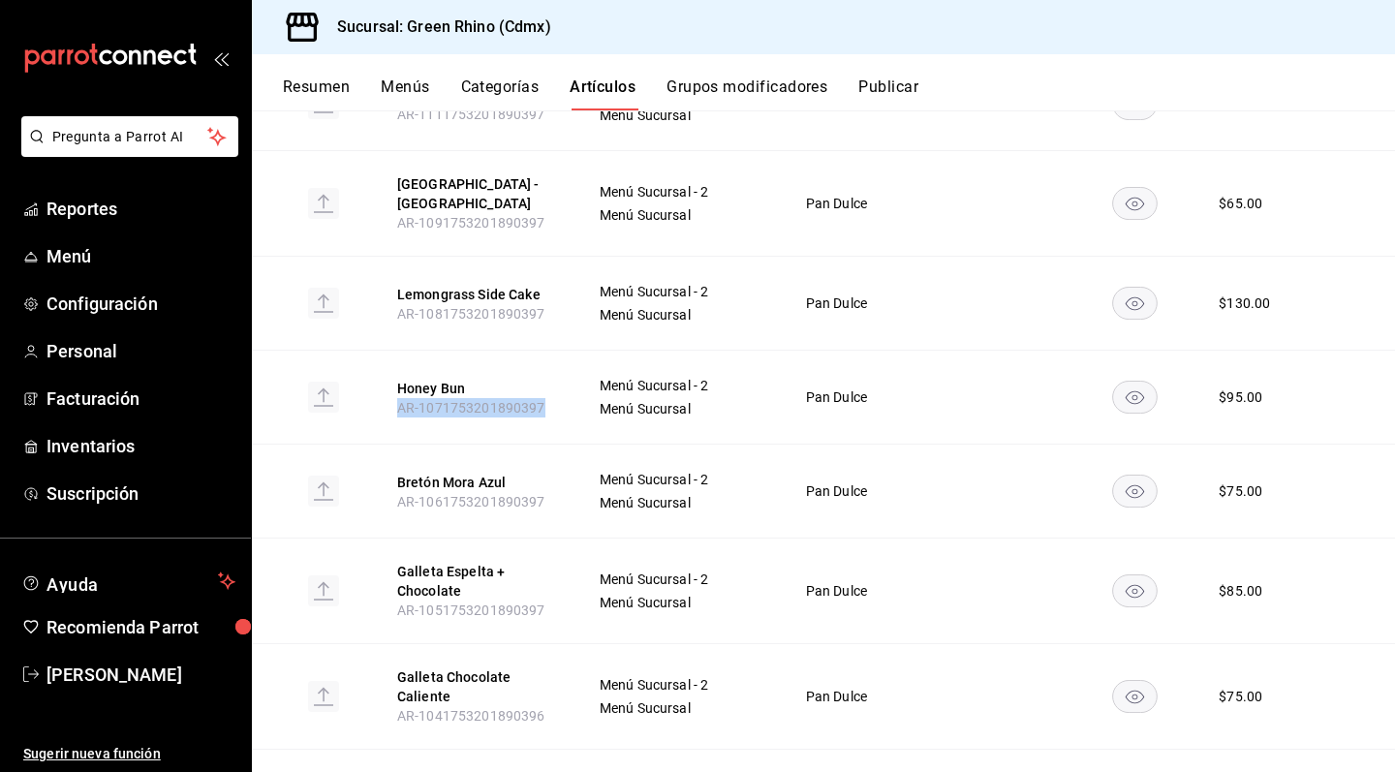
drag, startPoint x: 398, startPoint y: 266, endPoint x: 548, endPoint y: 266, distance: 150.2
click at [548, 351] on th "Honey Bun AR-1071753201890397" at bounding box center [475, 398] width 202 height 94
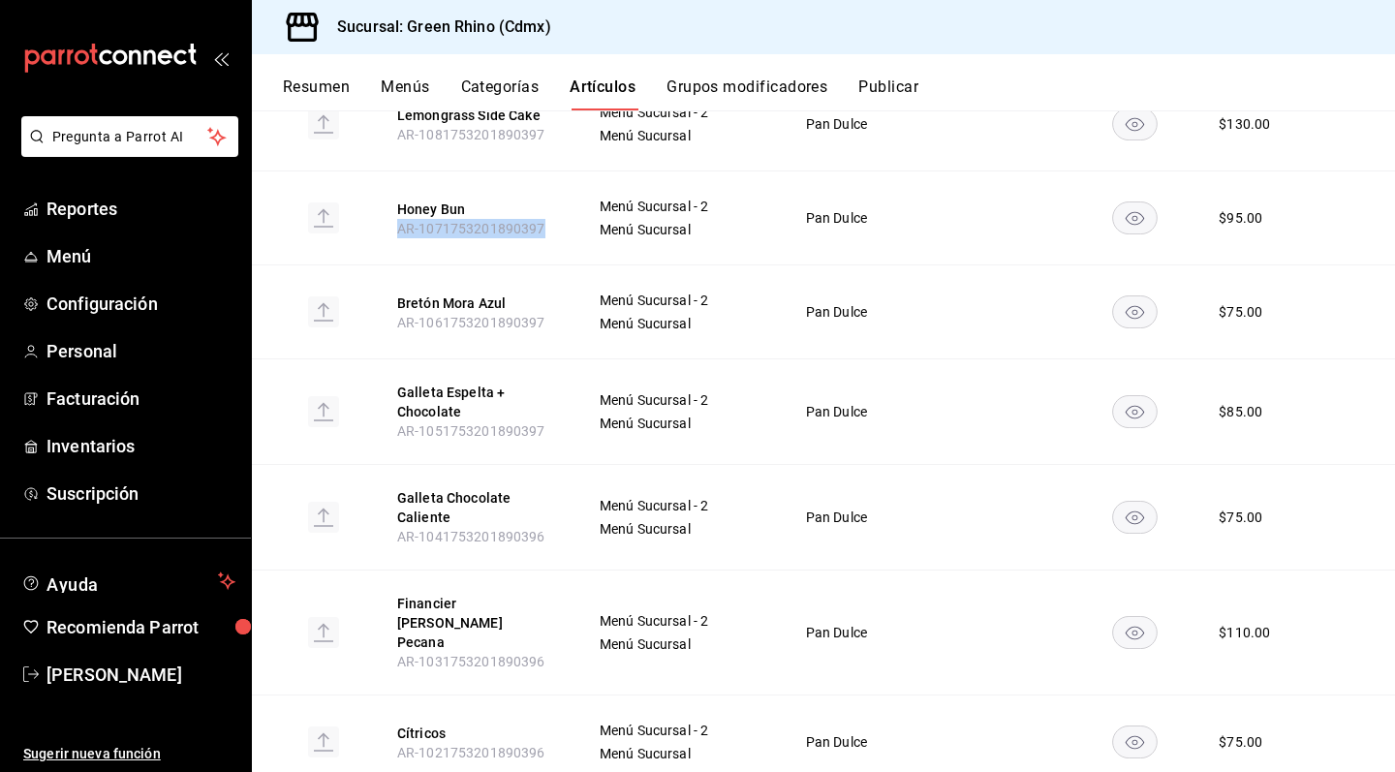
scroll to position [2141, 0]
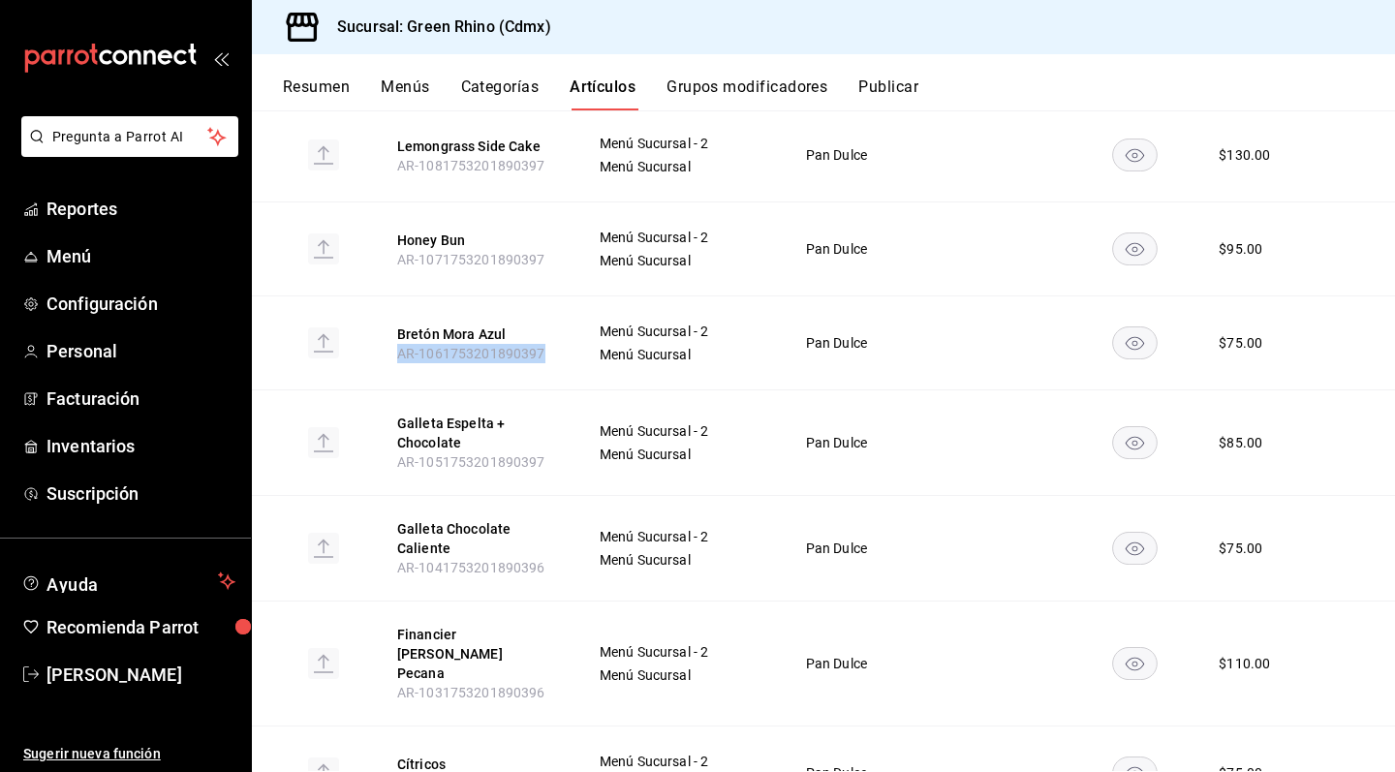
drag, startPoint x: 392, startPoint y: 212, endPoint x: 575, endPoint y: 224, distance: 182.5
click at [575, 297] on th "[PERSON_NAME] AR-1061753201890397" at bounding box center [475, 344] width 202 height 94
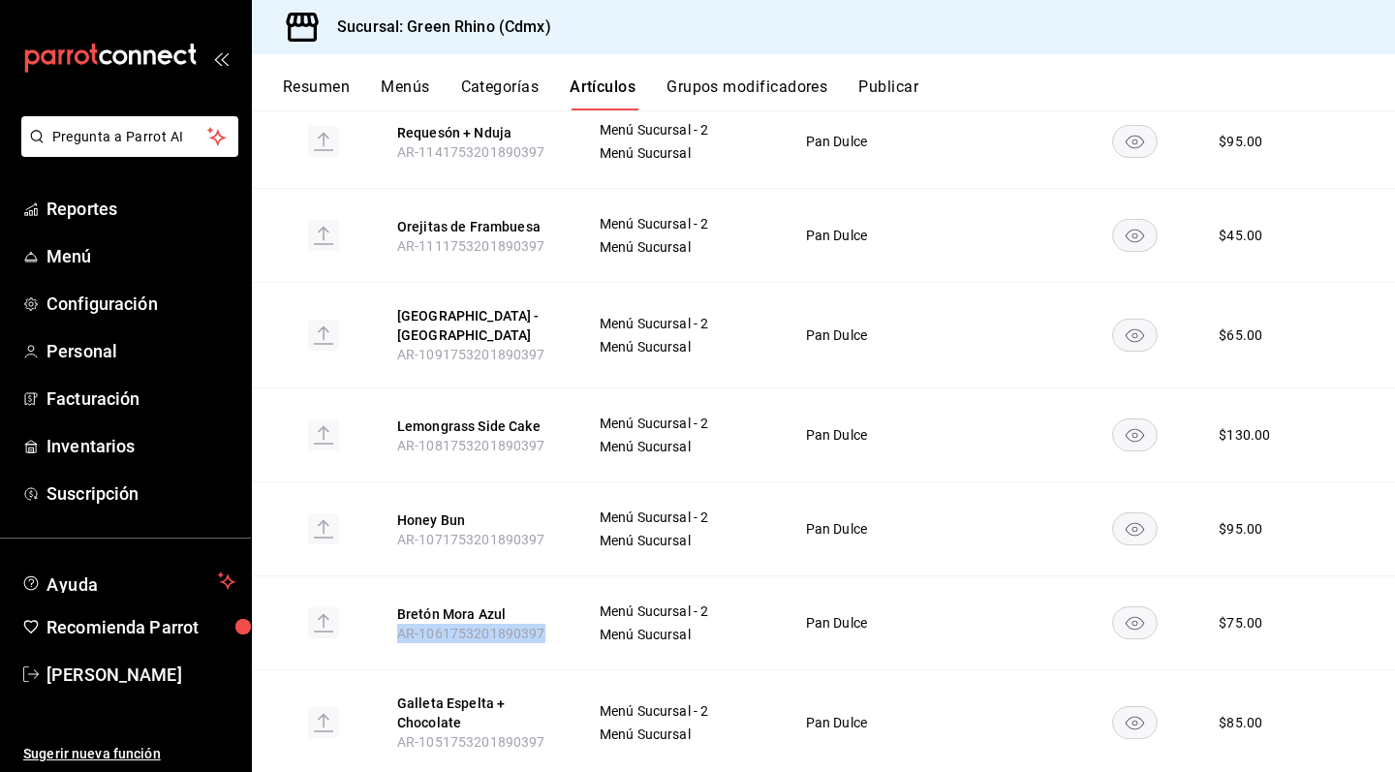
scroll to position [1855, 0]
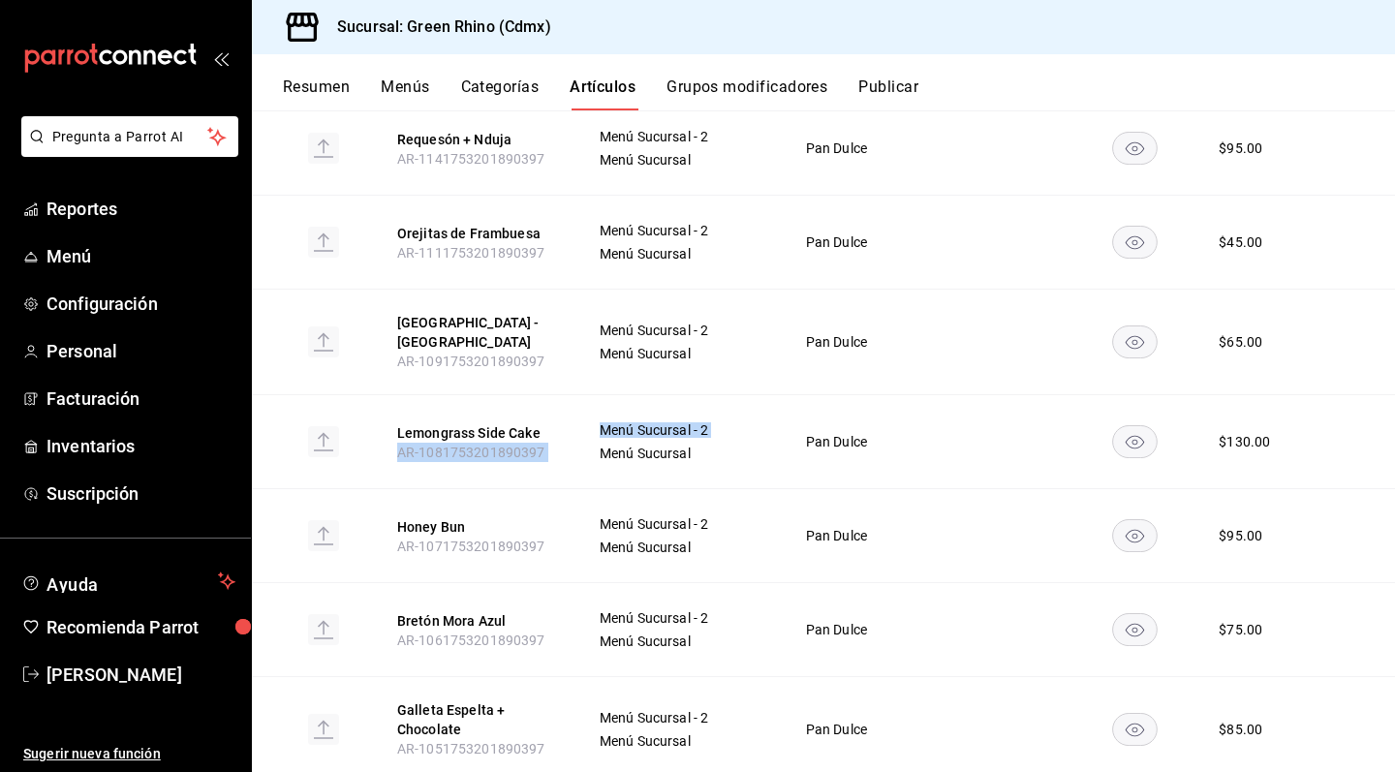
drag, startPoint x: 397, startPoint y: 314, endPoint x: 578, endPoint y: 312, distance: 180.2
click at [577, 395] on tr "Lemongrass Side Cake AR-1081753201890397 Menú Sucursal - 2 Menú Sucursal Pan Du…" at bounding box center [823, 442] width 1143 height 94
click at [415, 395] on th "Lemongrass Side Cake AR-1081753201890397" at bounding box center [475, 442] width 202 height 94
drag, startPoint x: 401, startPoint y: 315, endPoint x: 546, endPoint y: 307, distance: 144.6
click at [546, 395] on th "Lemongrass Side Cake AR-1081753201890397" at bounding box center [475, 442] width 202 height 94
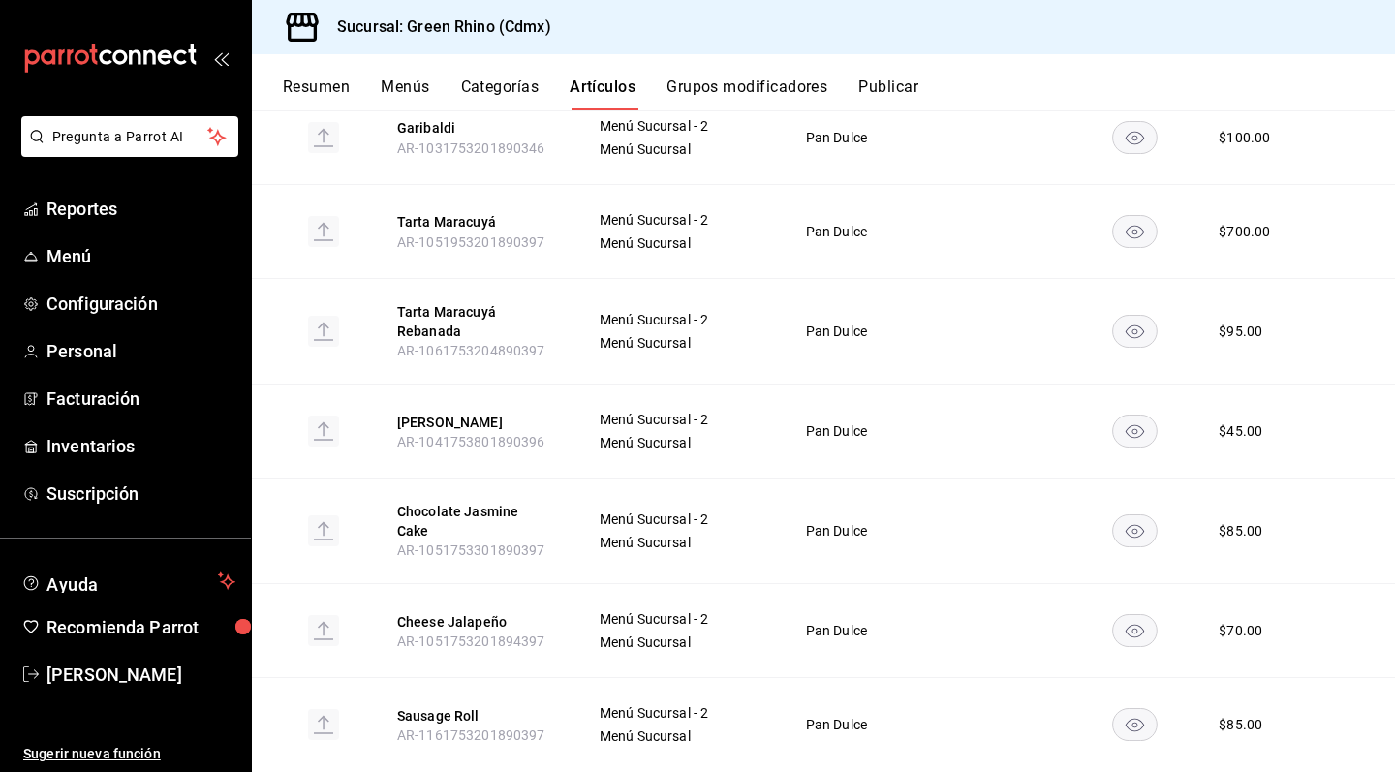
scroll to position [1081, 0]
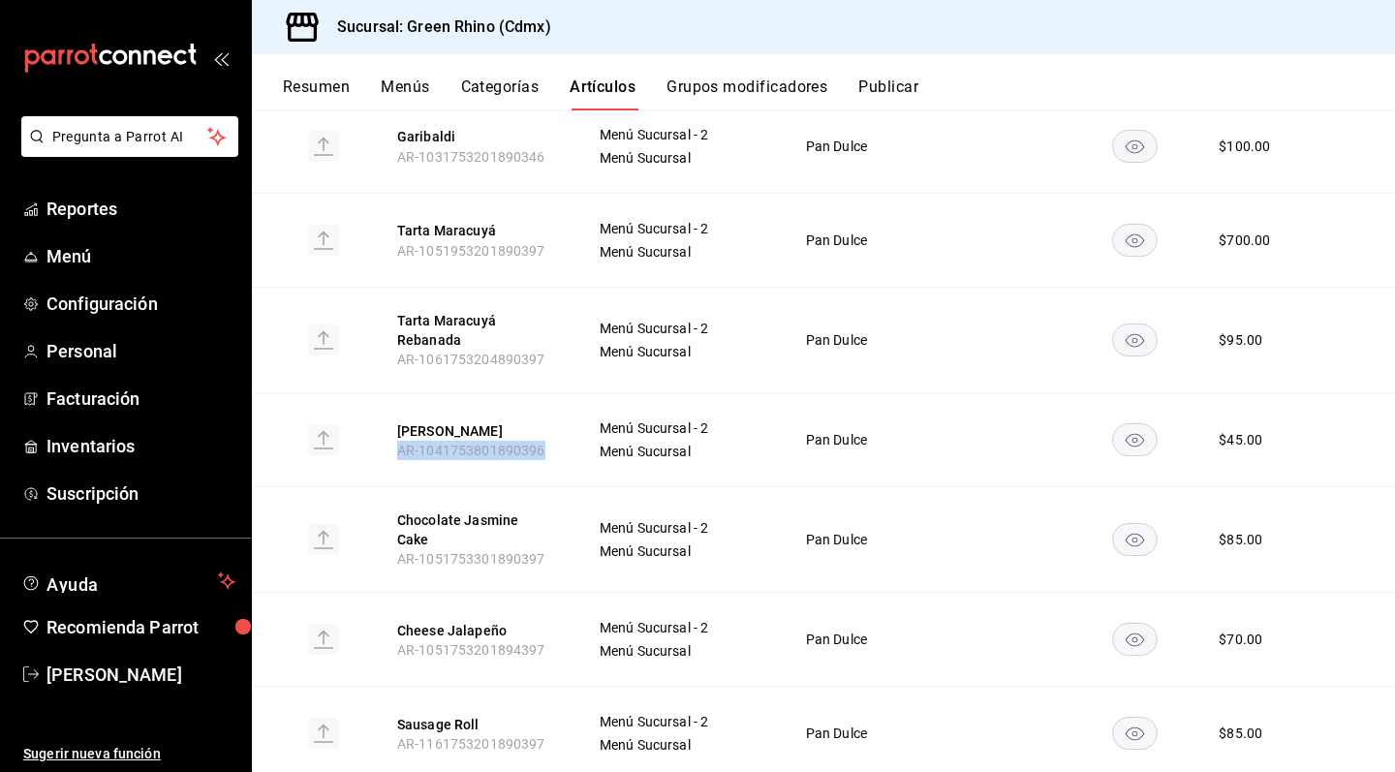
drag, startPoint x: 396, startPoint y: 331, endPoint x: 550, endPoint y: 329, distance: 154.1
click at [550, 392] on th "[PERSON_NAME] AR-1041753801890396" at bounding box center [475, 439] width 202 height 94
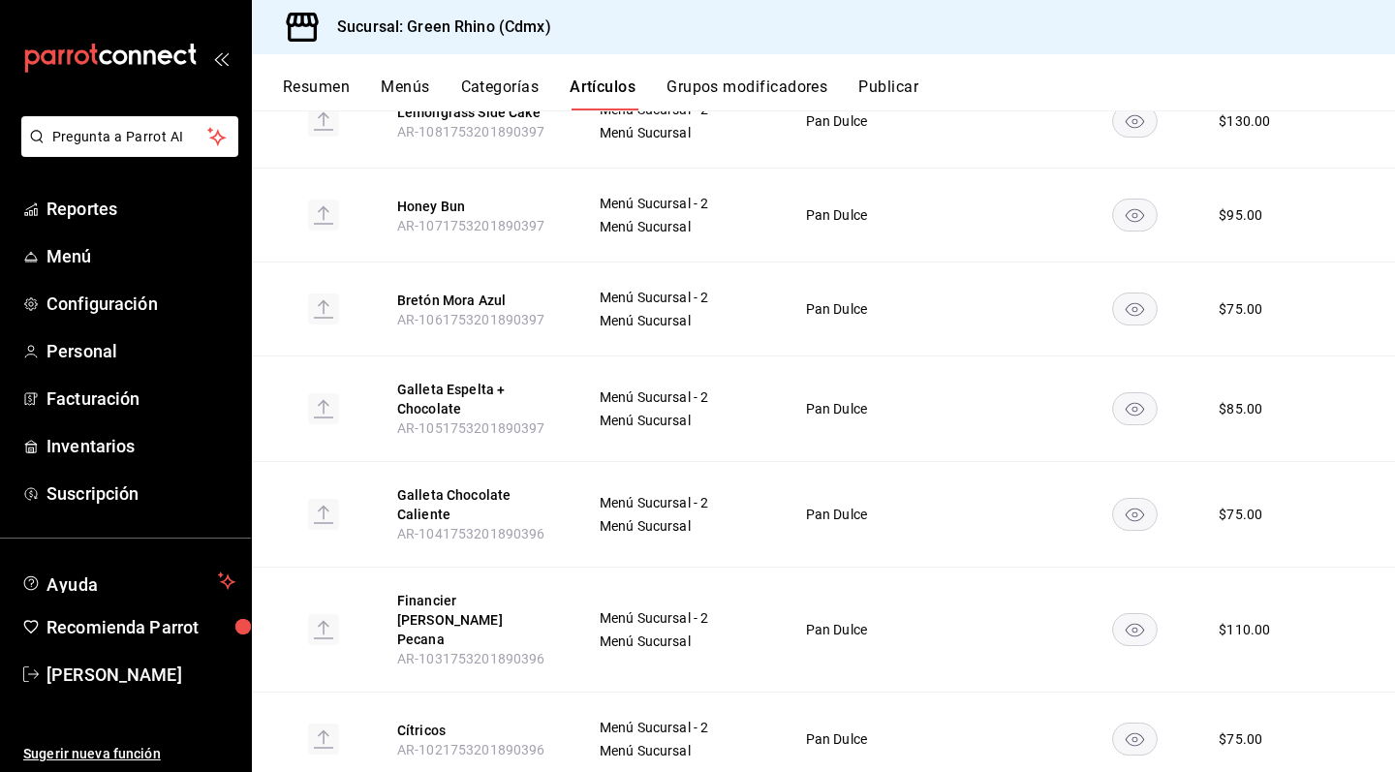
scroll to position [2172, 0]
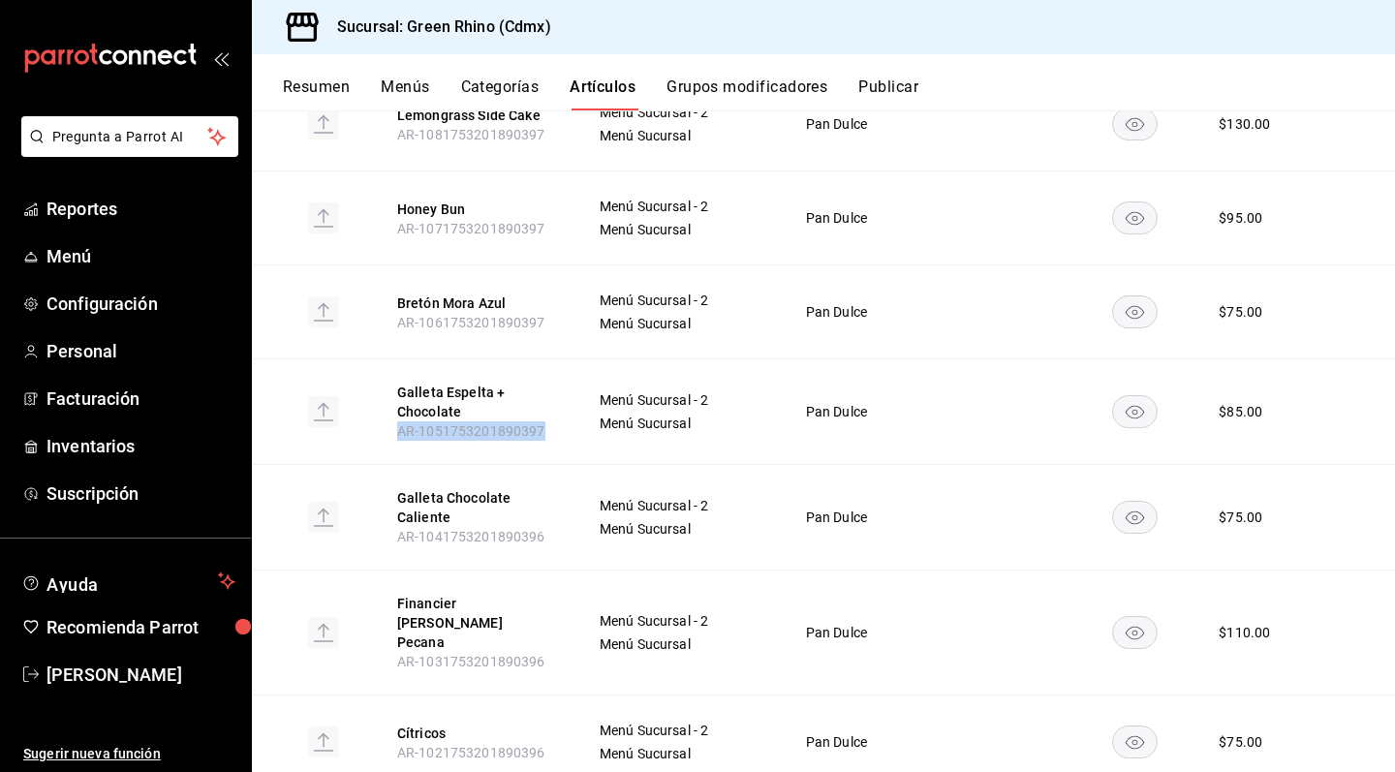
drag, startPoint x: 393, startPoint y: 293, endPoint x: 553, endPoint y: 291, distance: 159.9
click at [553, 359] on th "Galleta Espelta + Chocolate AR-1051753201890397" at bounding box center [475, 412] width 202 height 106
drag, startPoint x: 400, startPoint y: 394, endPoint x: 549, endPoint y: 399, distance: 149.3
click at [549, 465] on th "Galleta Chocolate Caliente AR-1041753201890396" at bounding box center [475, 518] width 202 height 106
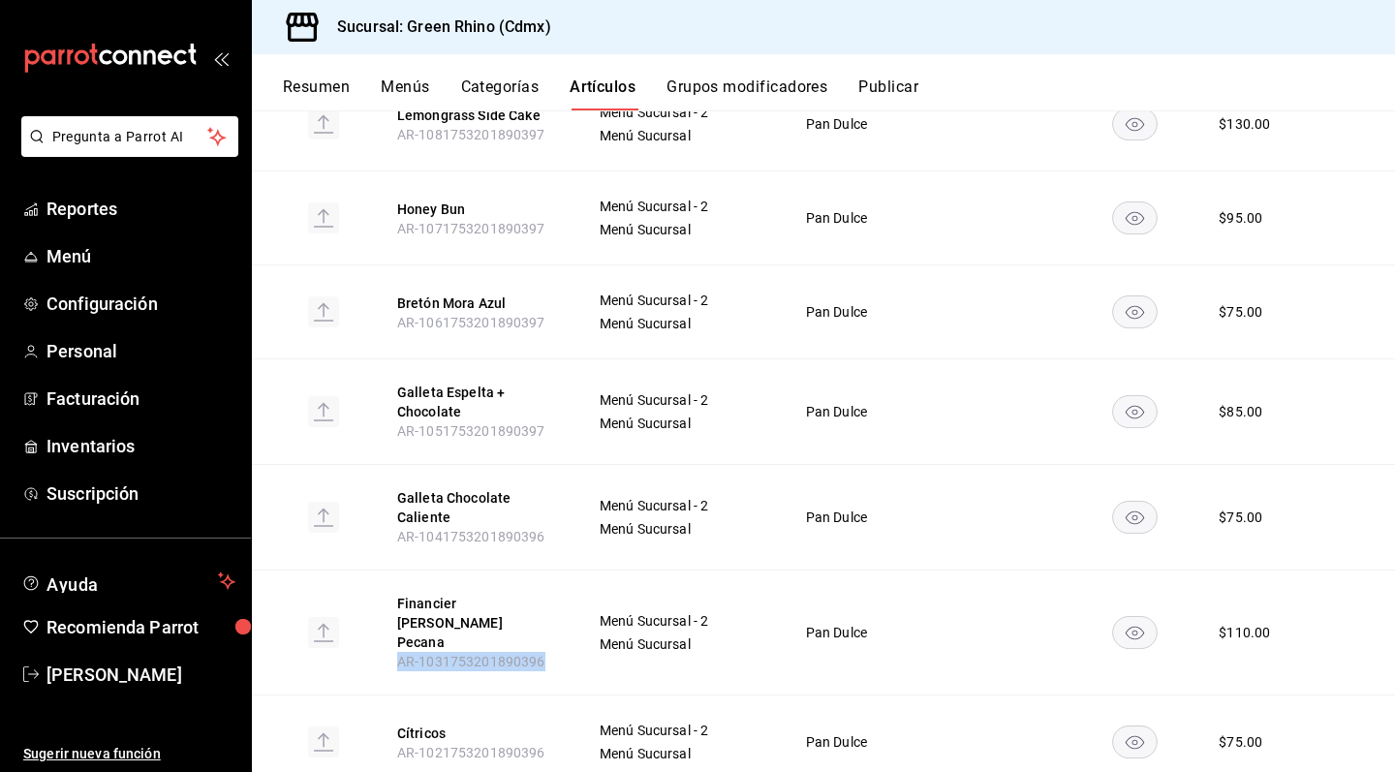
drag, startPoint x: 395, startPoint y: 504, endPoint x: 566, endPoint y: 504, distance: 170.5
click at [566, 571] on th "Financier [PERSON_NAME] Pecana AR-1031753201890396" at bounding box center [475, 633] width 202 height 125
drag, startPoint x: 394, startPoint y: 593, endPoint x: 574, endPoint y: 588, distance: 179.3
click at [574, 696] on th "Cítricos AR-1021753201890396" at bounding box center [475, 743] width 202 height 94
drag, startPoint x: 396, startPoint y: 684, endPoint x: 560, endPoint y: 682, distance: 163.8
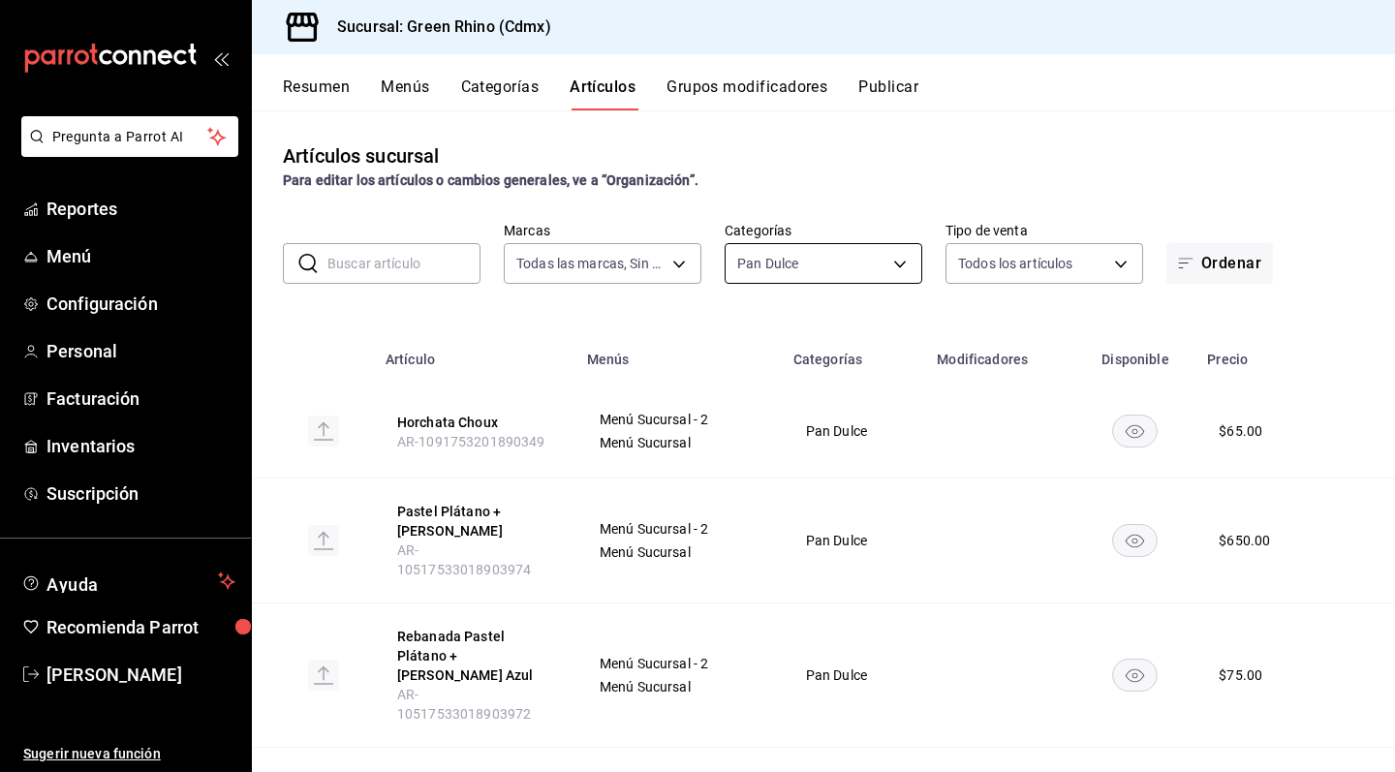
scroll to position [40, 0]
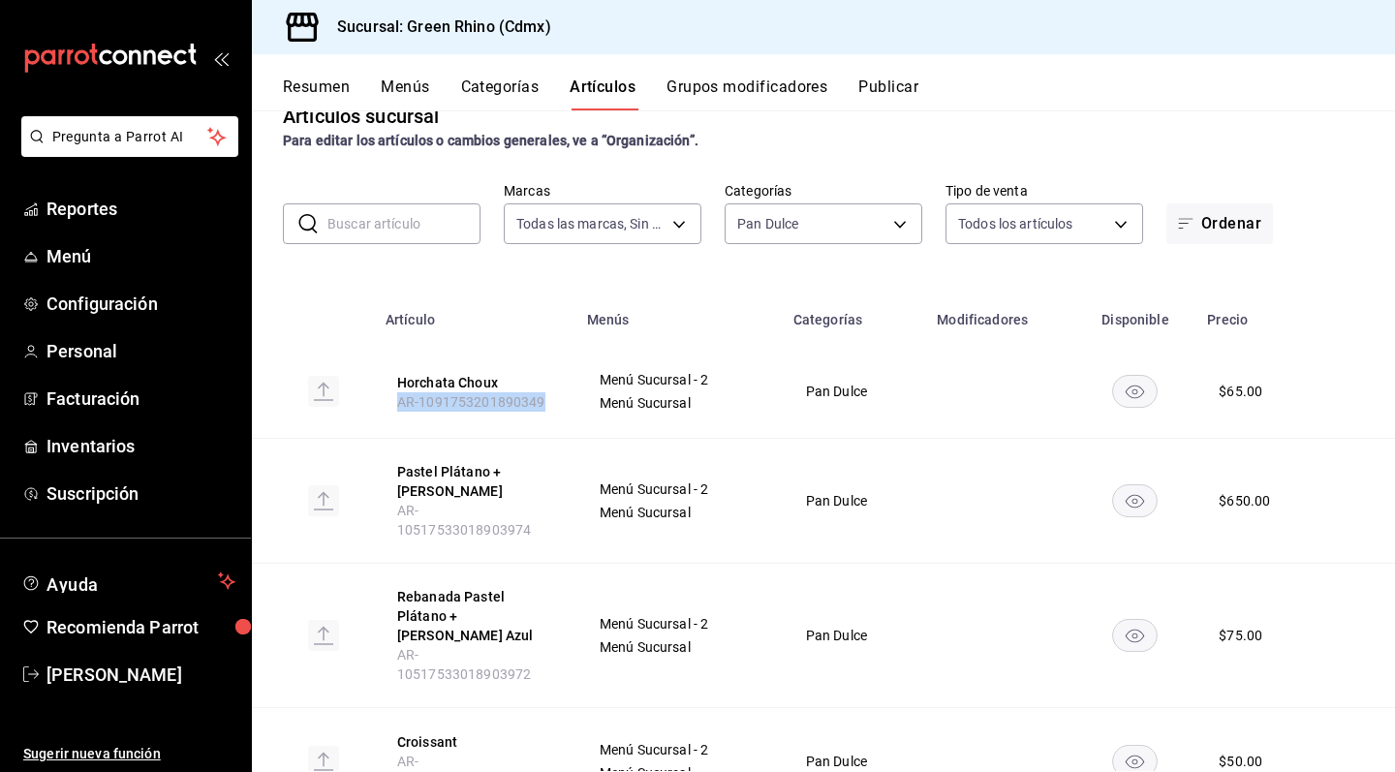
drag, startPoint x: 397, startPoint y: 400, endPoint x: 563, endPoint y: 400, distance: 165.7
click at [563, 400] on th "Horchata Choux AR-1091753201890349" at bounding box center [475, 392] width 202 height 94
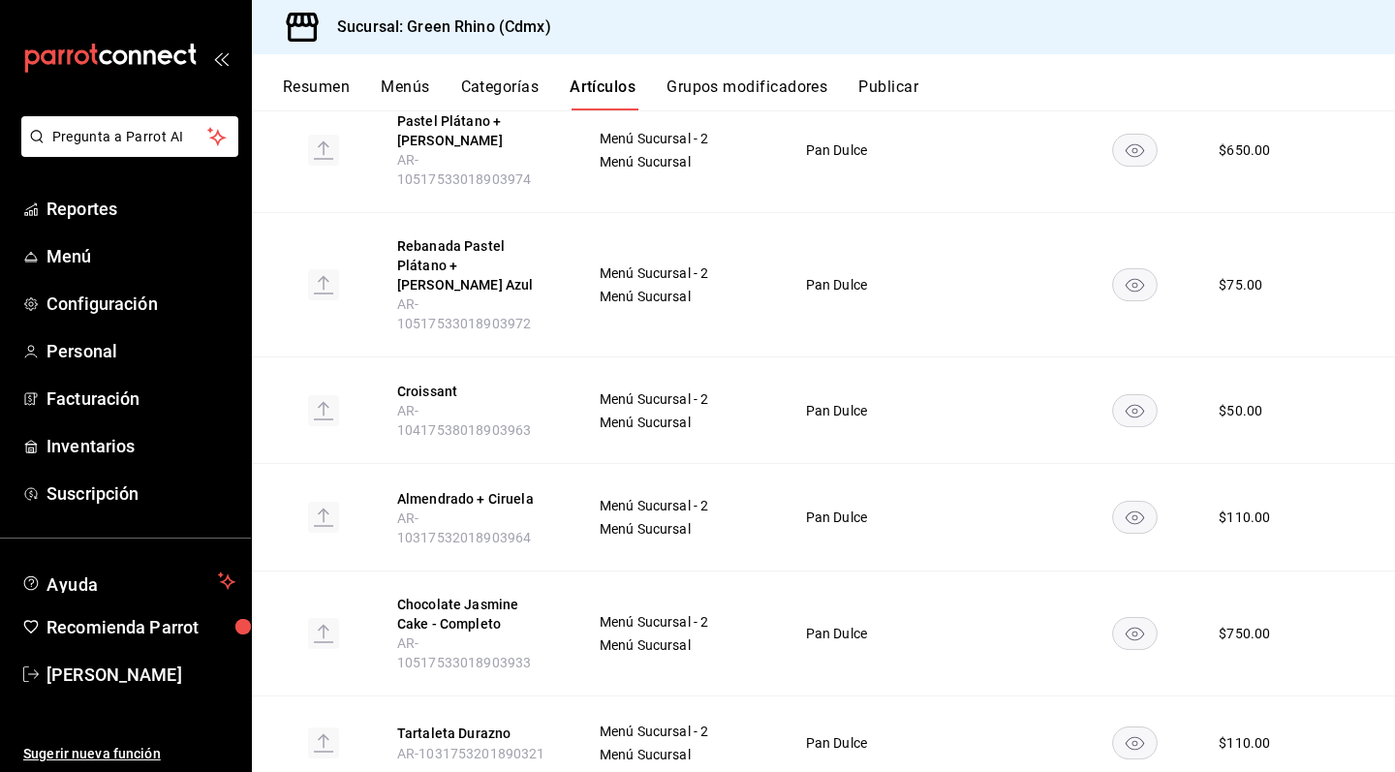
scroll to position [393, 0]
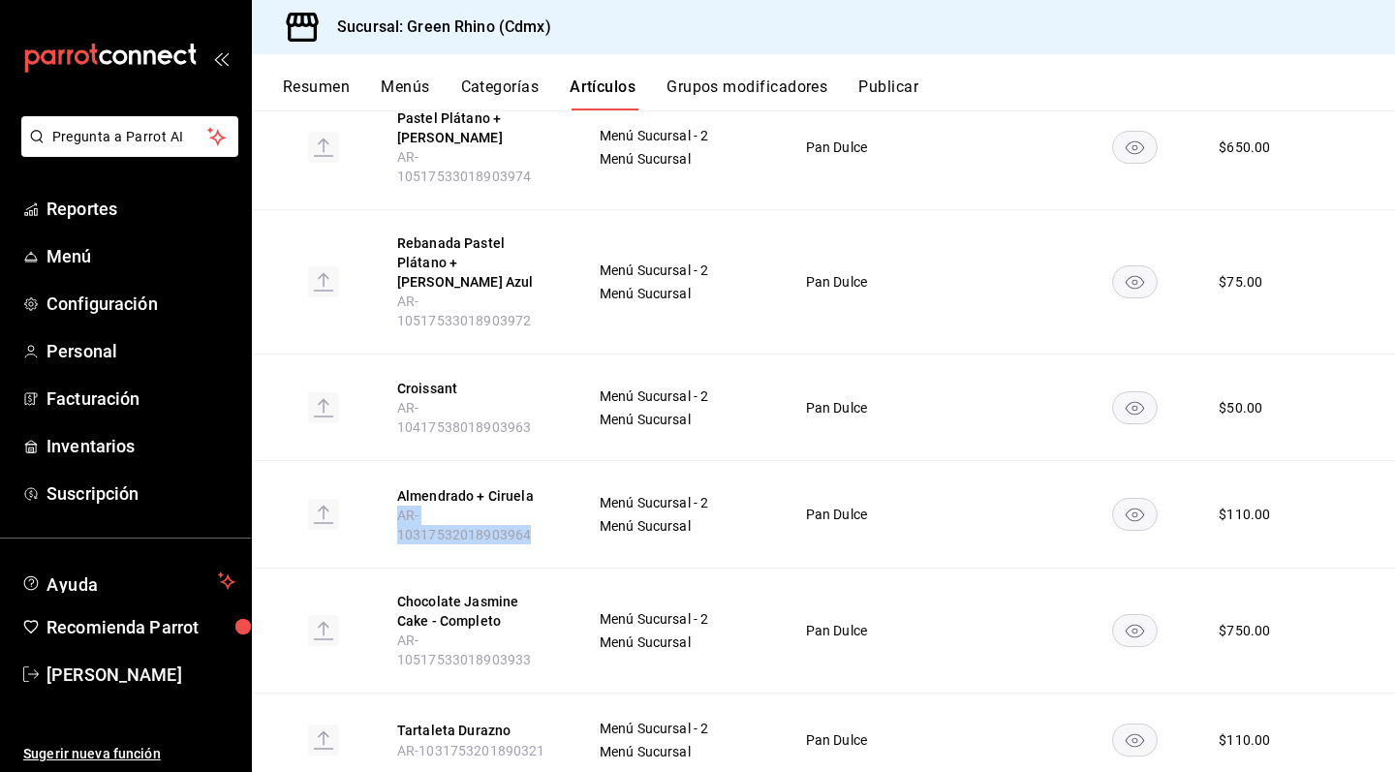
drag, startPoint x: 395, startPoint y: 437, endPoint x: 561, endPoint y: 437, distance: 165.7
click at [561, 461] on th "Almendrado + Ciruela AR-10317532018903964" at bounding box center [475, 514] width 202 height 107
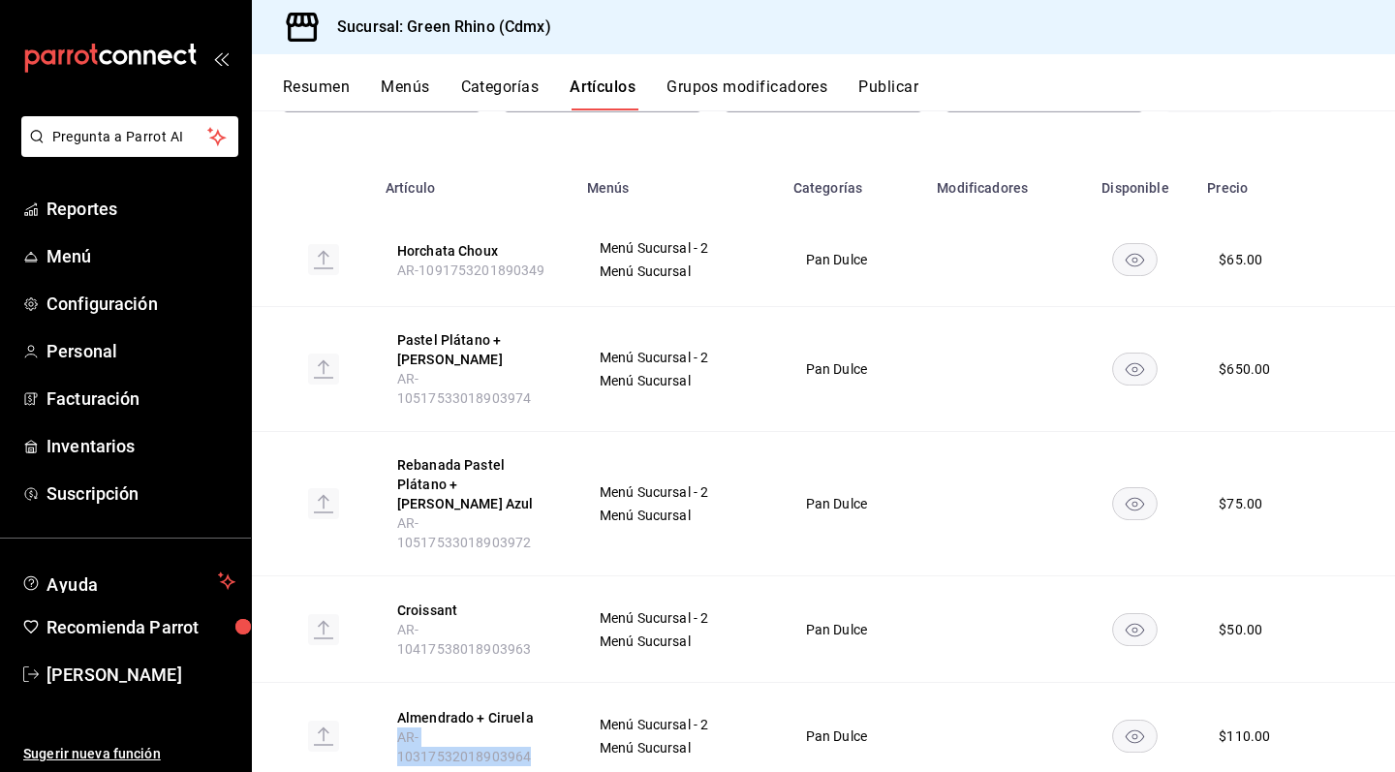
scroll to position [172, 0]
click at [787, 209] on th "Categorías" at bounding box center [854, 181] width 144 height 62
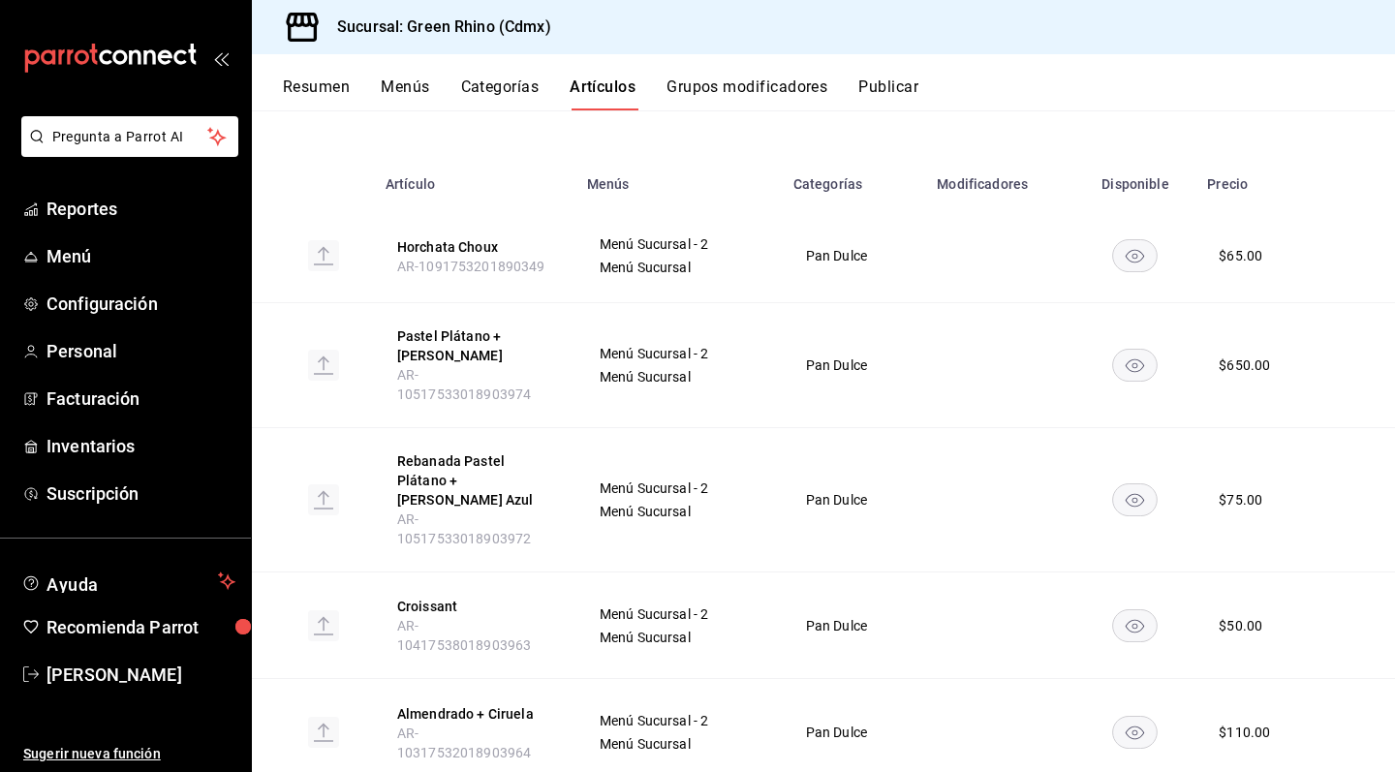
scroll to position [0, 0]
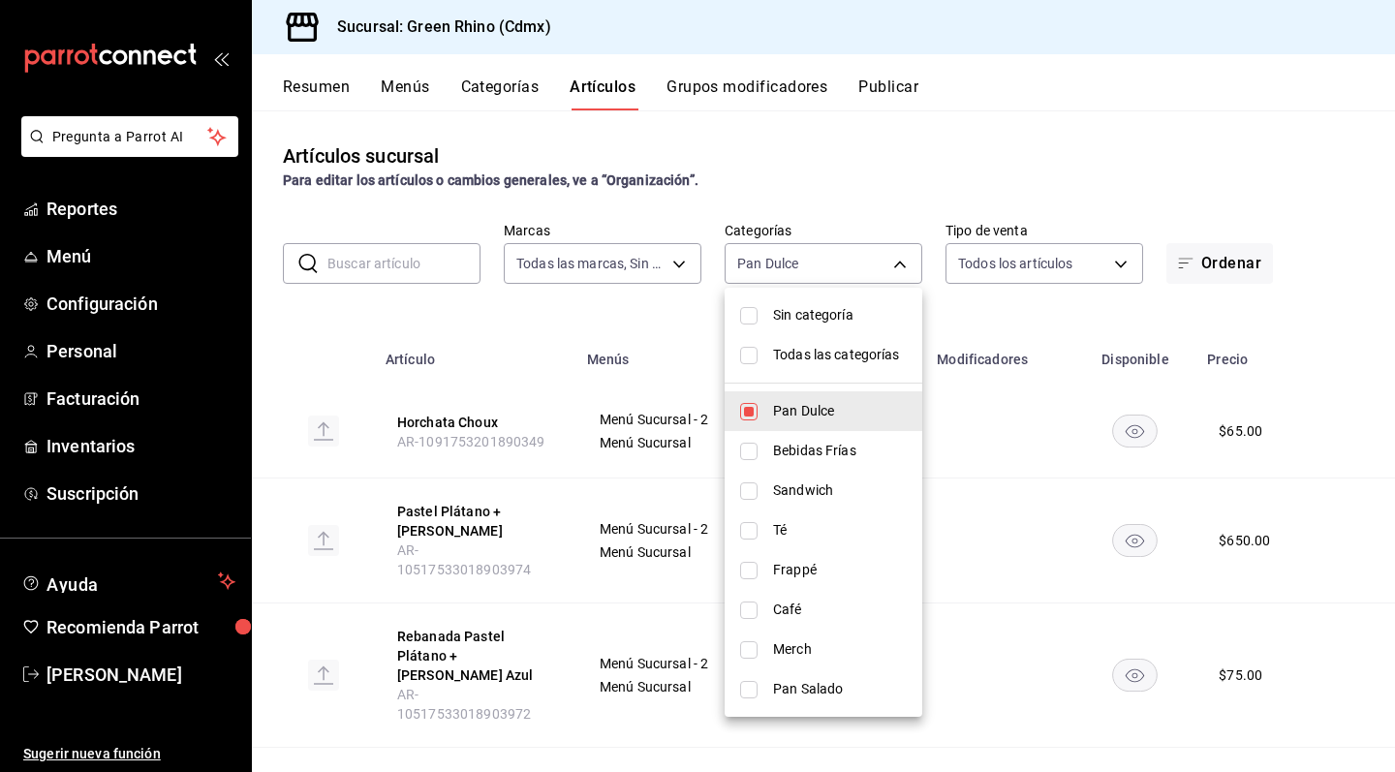
click at [888, 268] on body "Pregunta a Parrot AI Reportes Menú Configuración Personal Facturación Inventari…" at bounding box center [697, 386] width 1395 height 772
click at [838, 414] on span "Pan Dulce" at bounding box center [840, 411] width 134 height 20
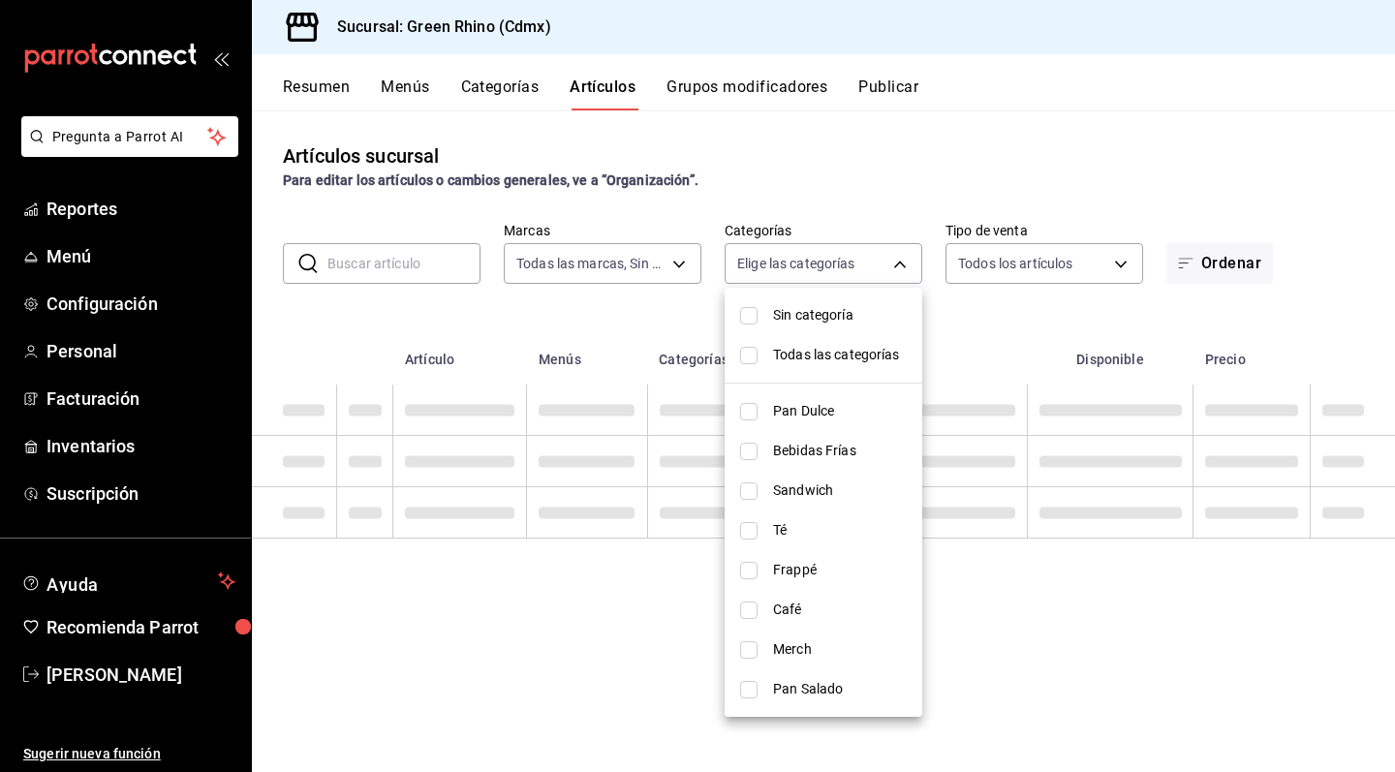
checkbox input "false"
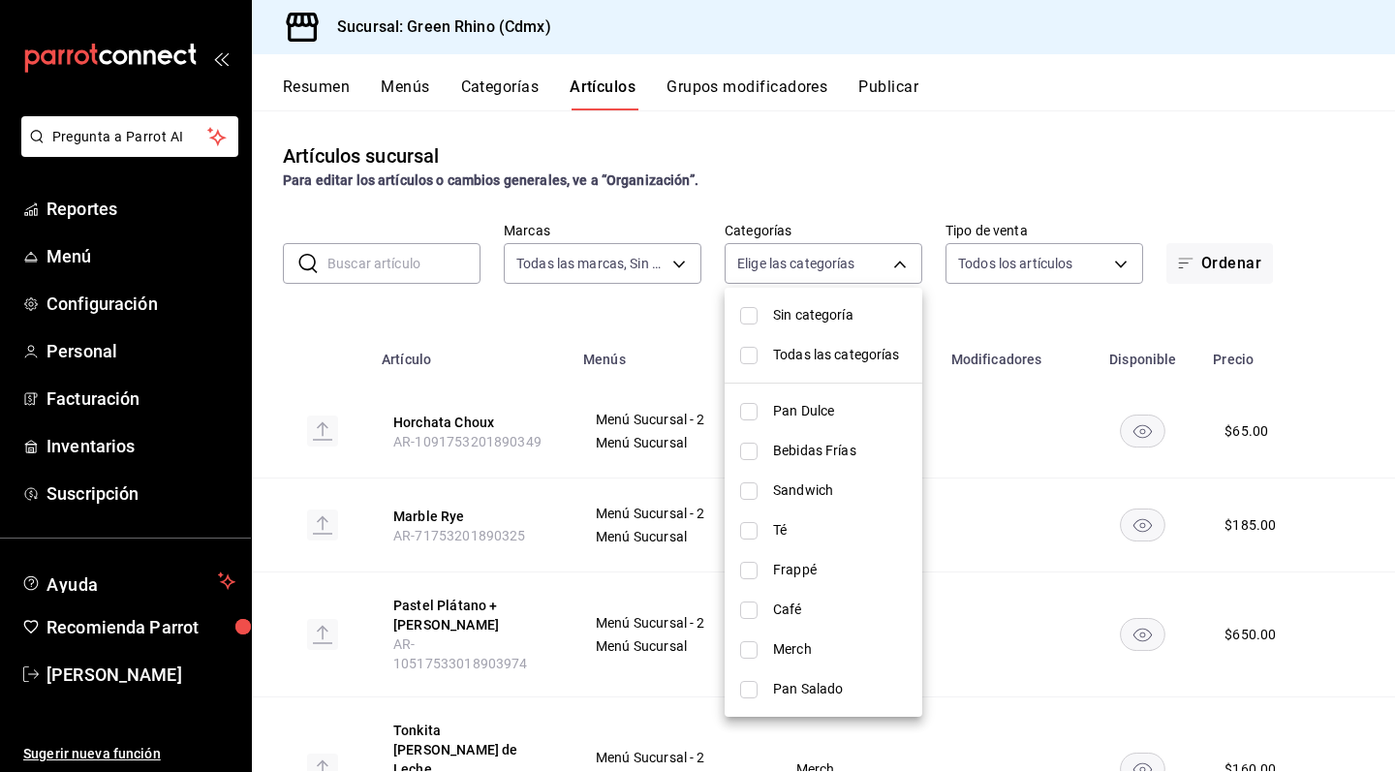
click at [833, 707] on li "Pan Salado" at bounding box center [824, 690] width 198 height 40
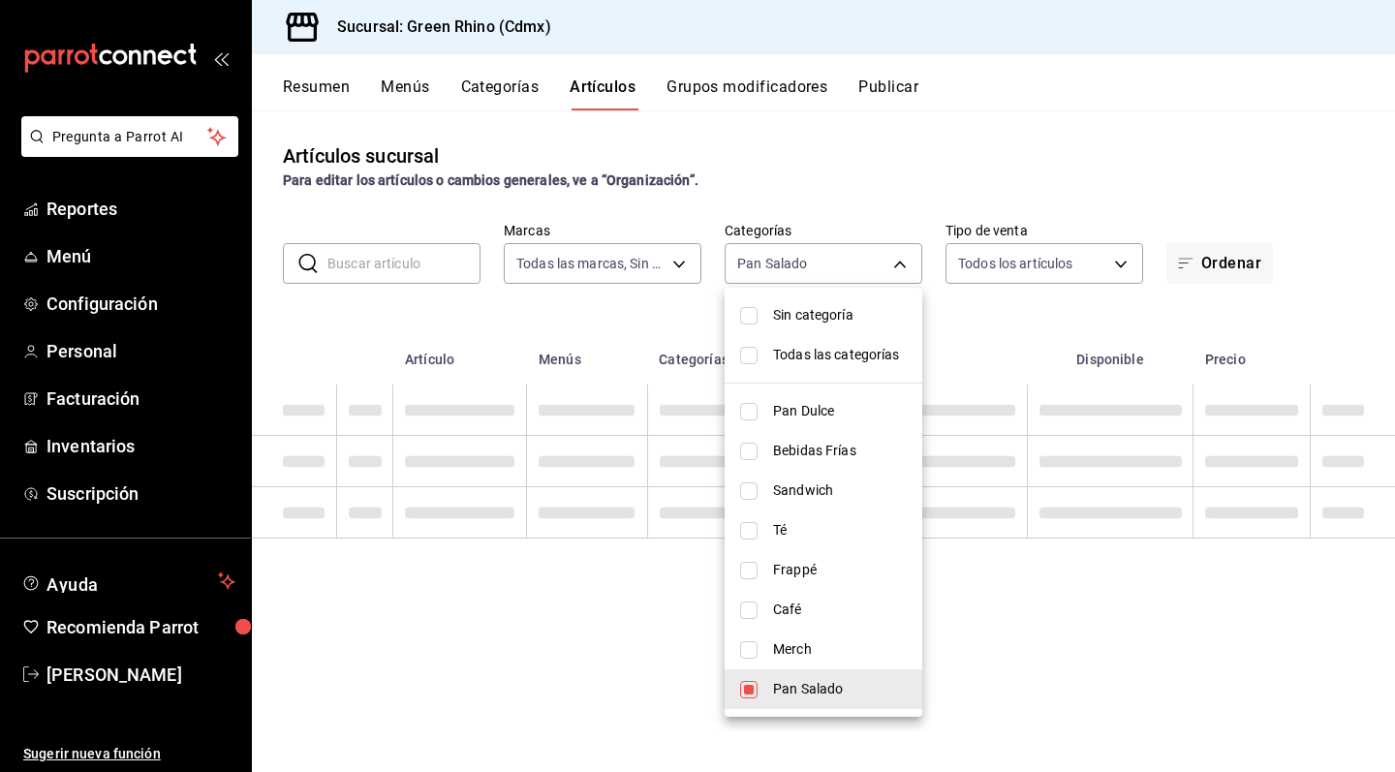
type input "02064616-d5ba-4f4c-a9ad-e53f65a91268"
checkbox input "true"
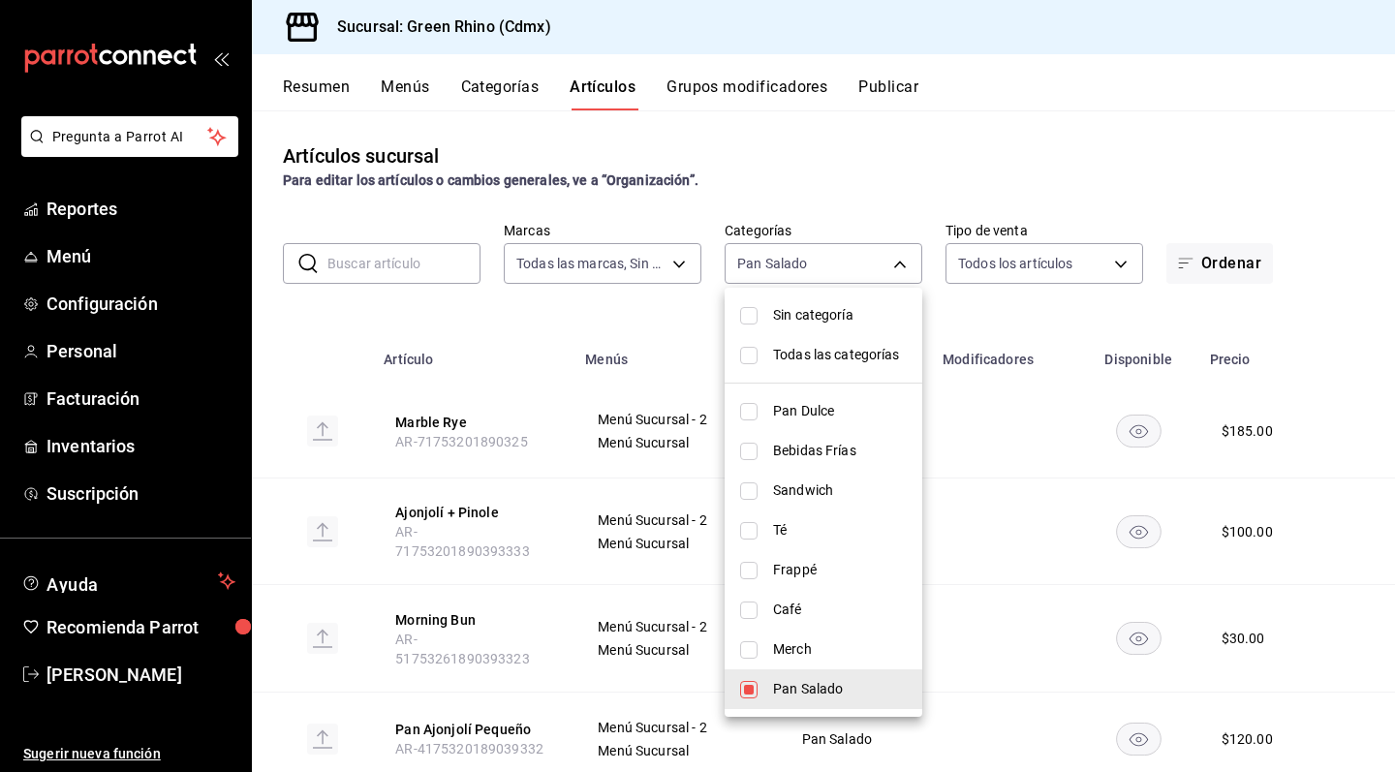
click at [674, 351] on div at bounding box center [697, 386] width 1395 height 772
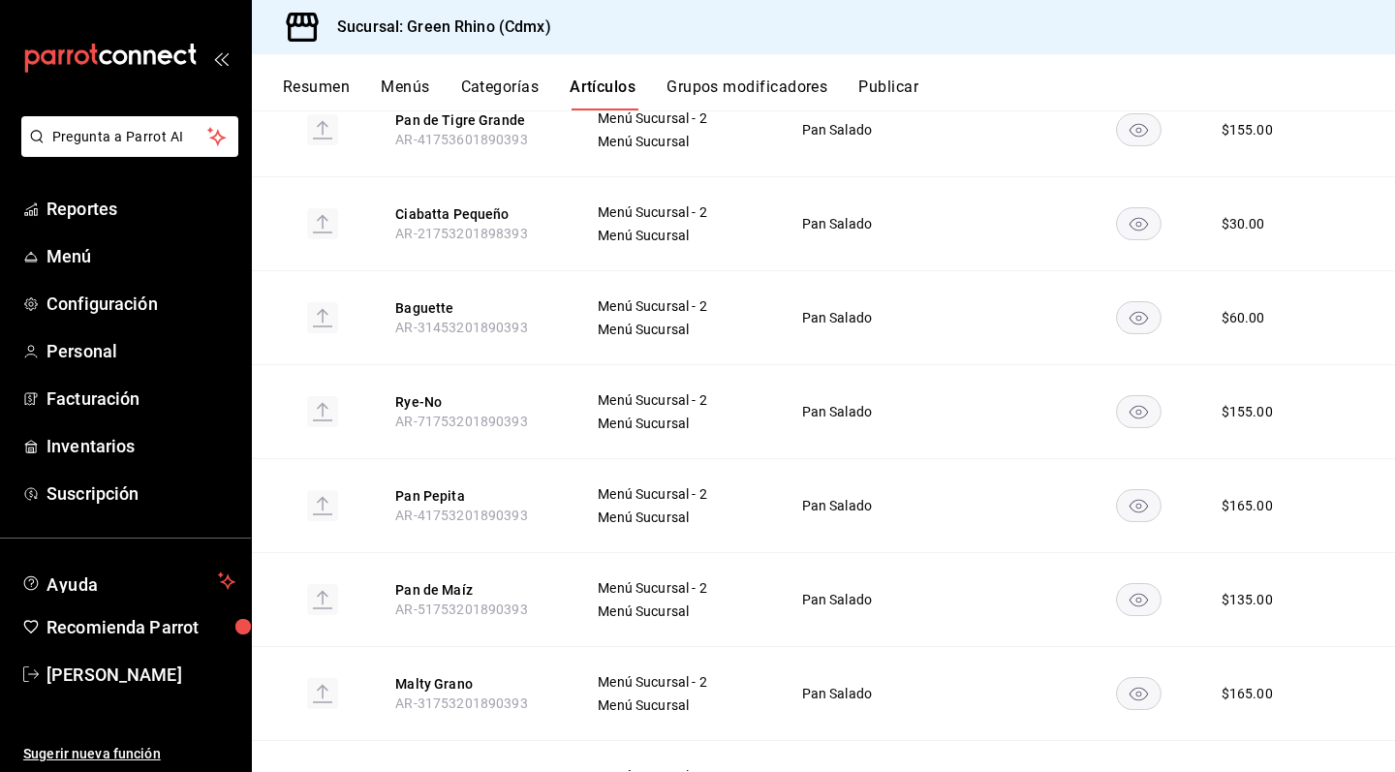
scroll to position [879, 0]
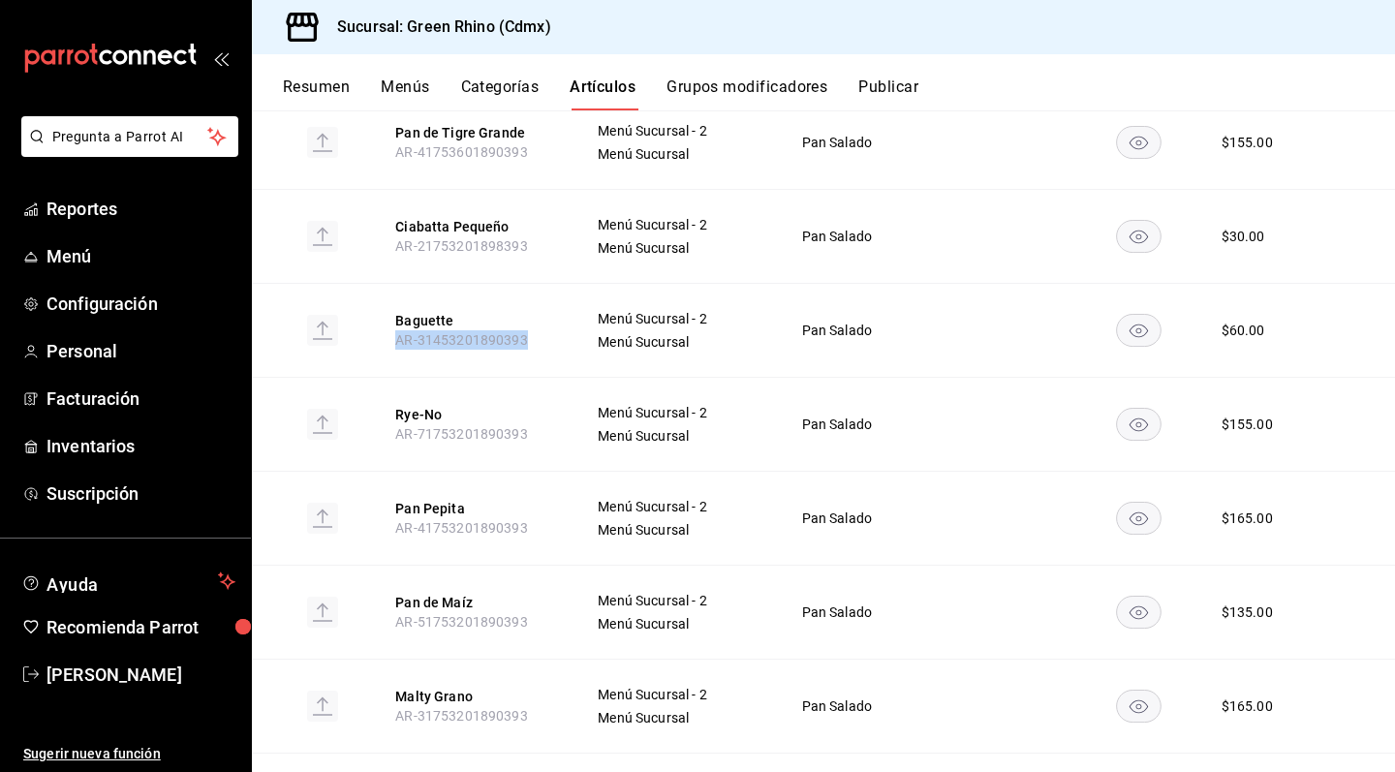
drag, startPoint x: 389, startPoint y: 319, endPoint x: 544, endPoint y: 319, distance: 155.0
click at [544, 319] on th "Baguette AR-31453201890393" at bounding box center [473, 330] width 202 height 94
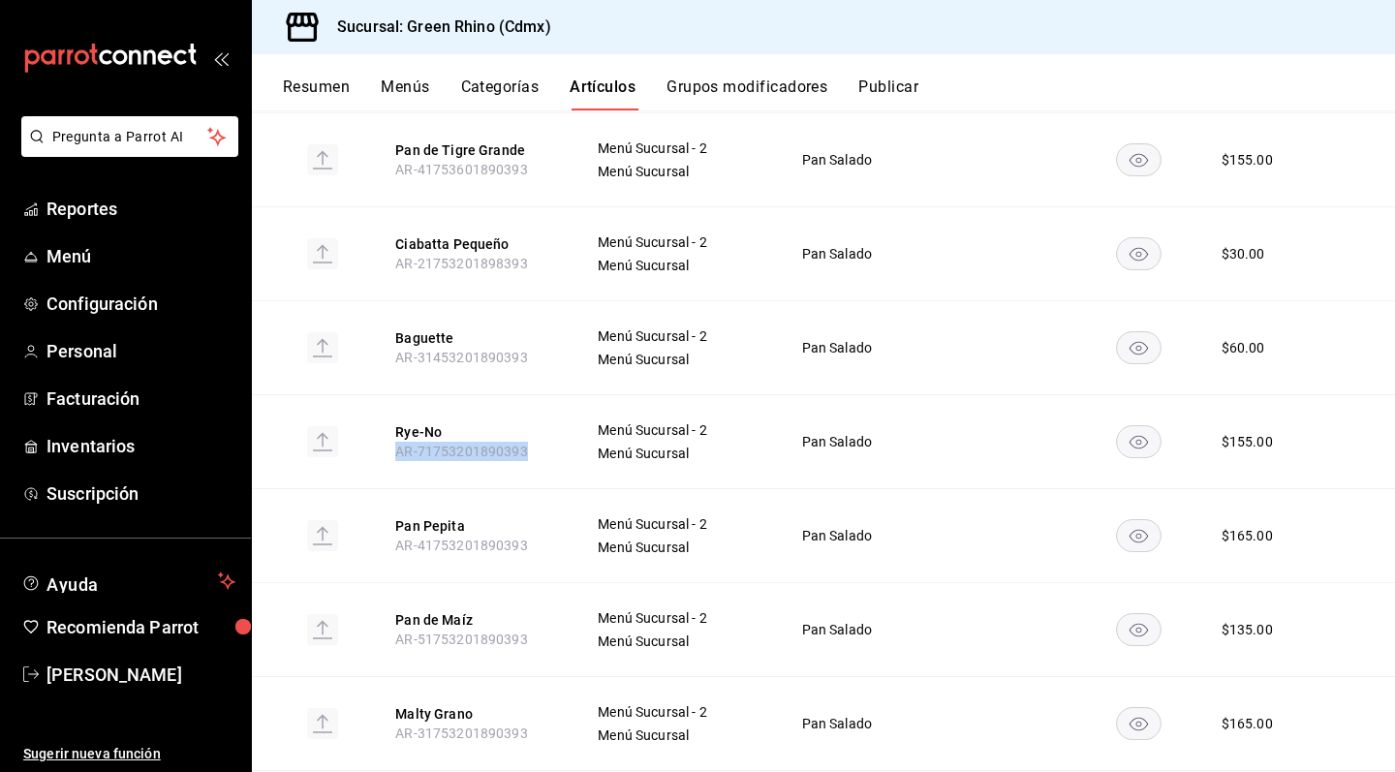
drag, startPoint x: 391, startPoint y: 427, endPoint x: 534, endPoint y: 427, distance: 142.4
click at [534, 427] on th "Rye-No AR-71753201890393" at bounding box center [473, 441] width 202 height 94
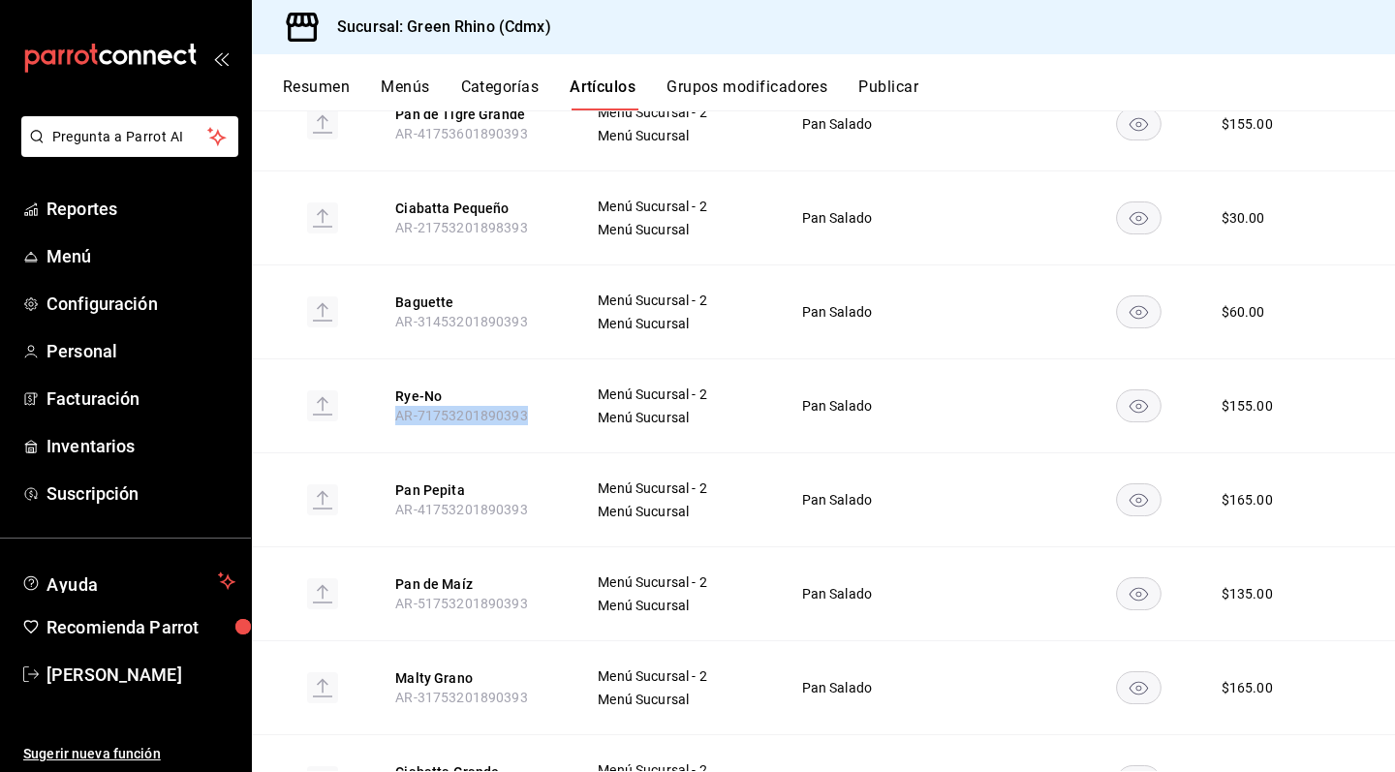
scroll to position [909, 0]
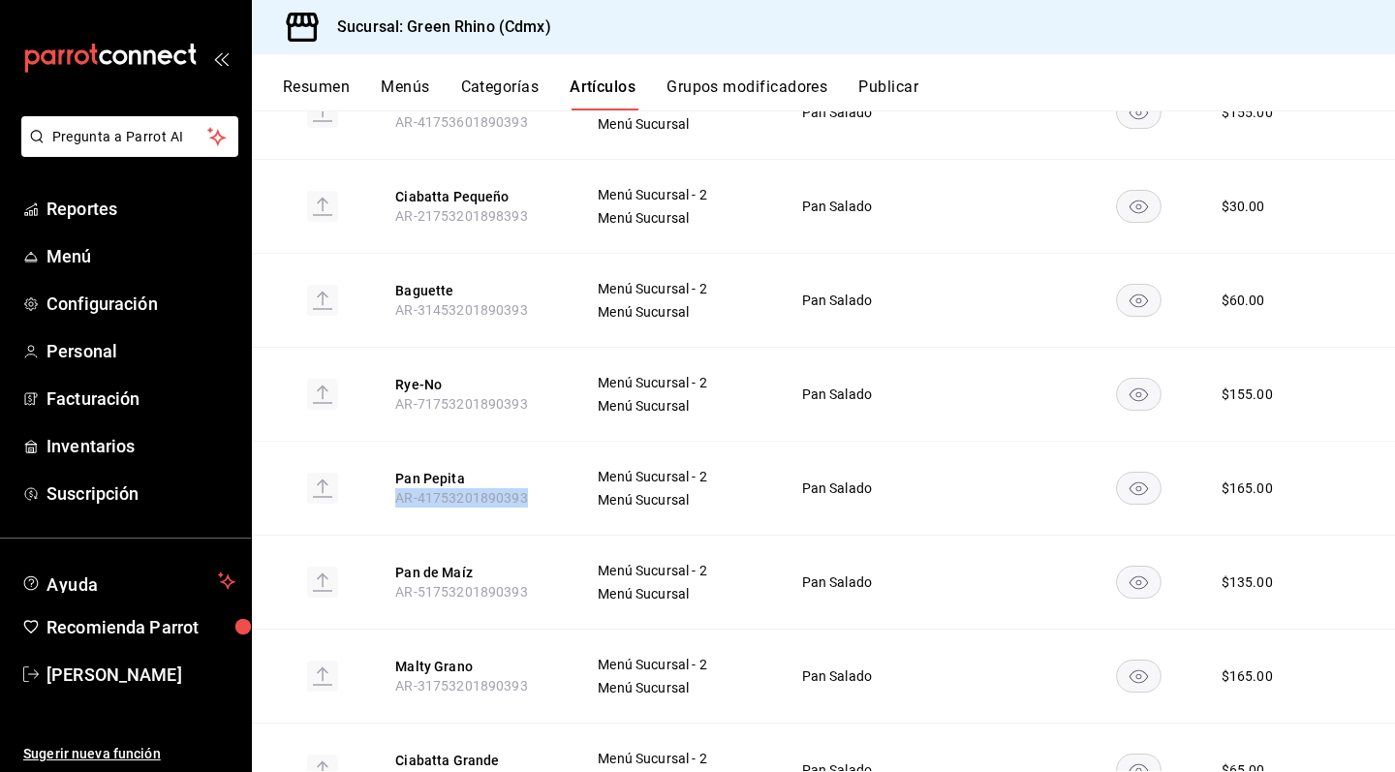
drag, startPoint x: 399, startPoint y: 468, endPoint x: 554, endPoint y: 468, distance: 155.0
click at [554, 468] on th "Pan Pepita AR-41753201890393" at bounding box center [473, 488] width 202 height 94
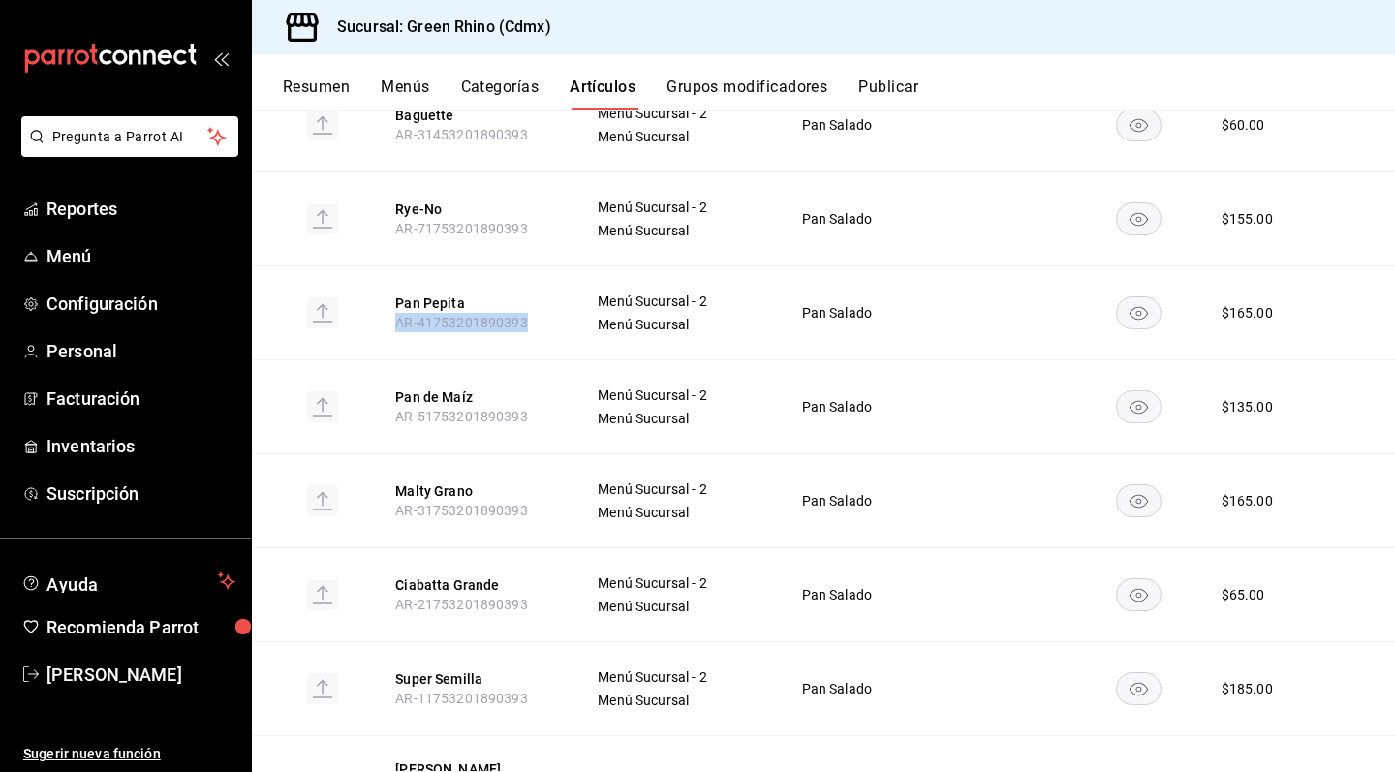
scroll to position [1146, 0]
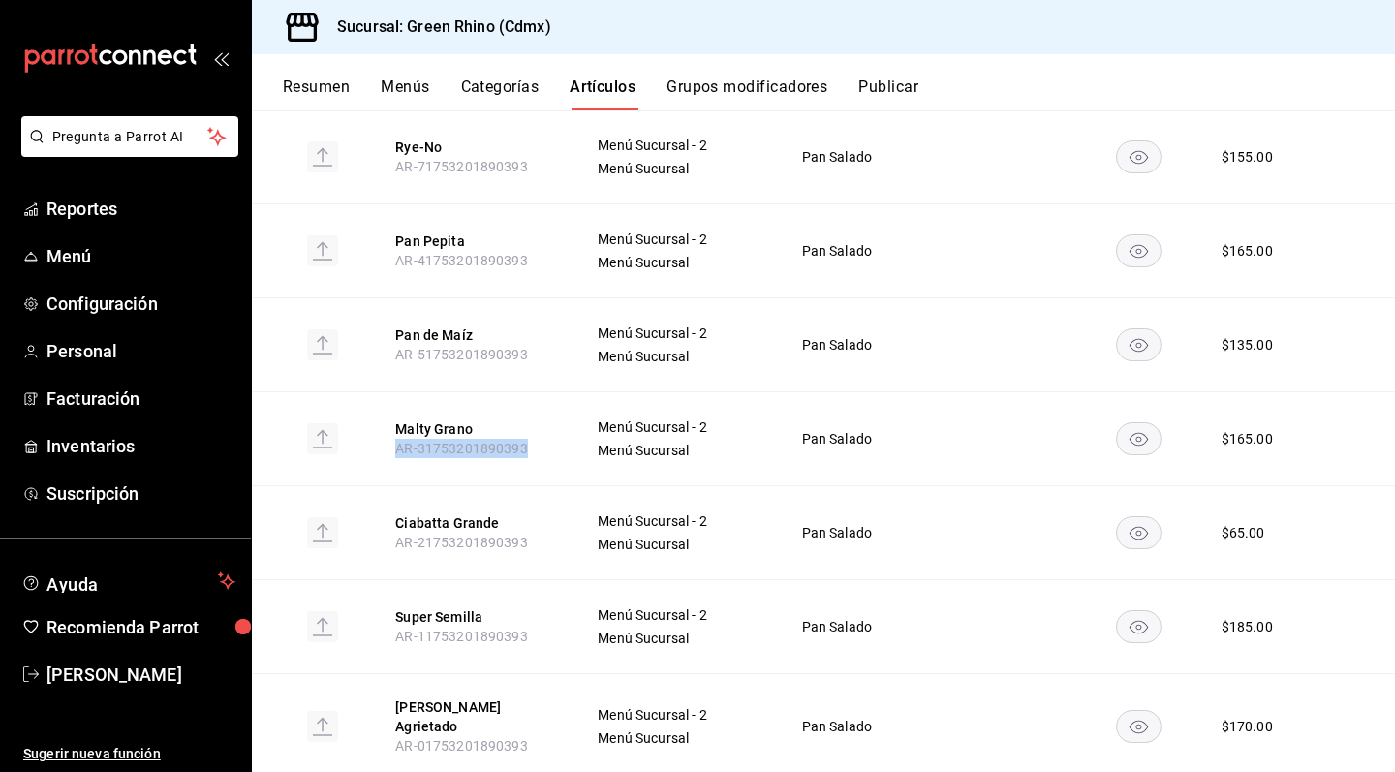
drag, startPoint x: 398, startPoint y: 420, endPoint x: 563, endPoint y: 419, distance: 164.7
click at [563, 419] on th "Malty Grano AR-31753201890393" at bounding box center [473, 438] width 202 height 94
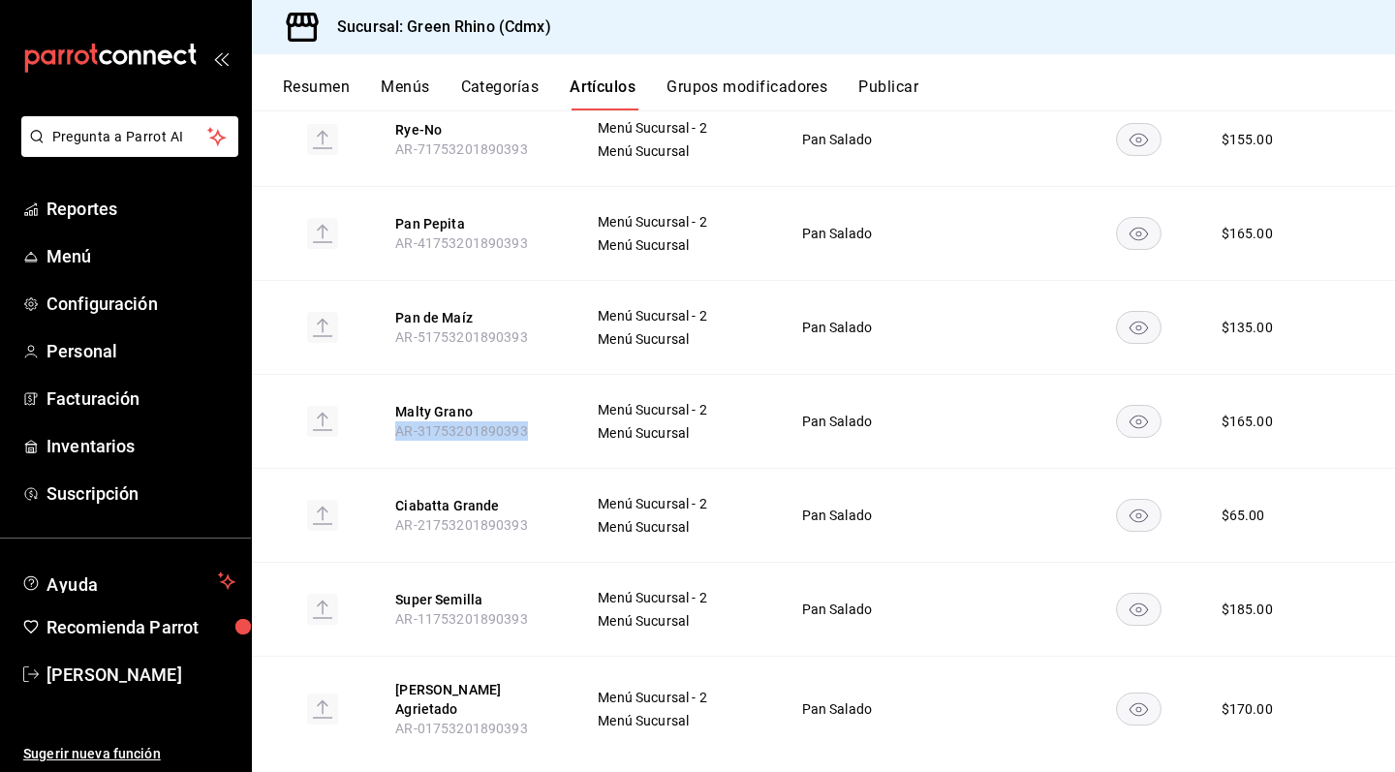
scroll to position [1163, 0]
drag, startPoint x: 391, startPoint y: 589, endPoint x: 538, endPoint y: 591, distance: 146.3
click at [535, 590] on th "Super Semilla AR-11753201890393" at bounding box center [473, 610] width 202 height 94
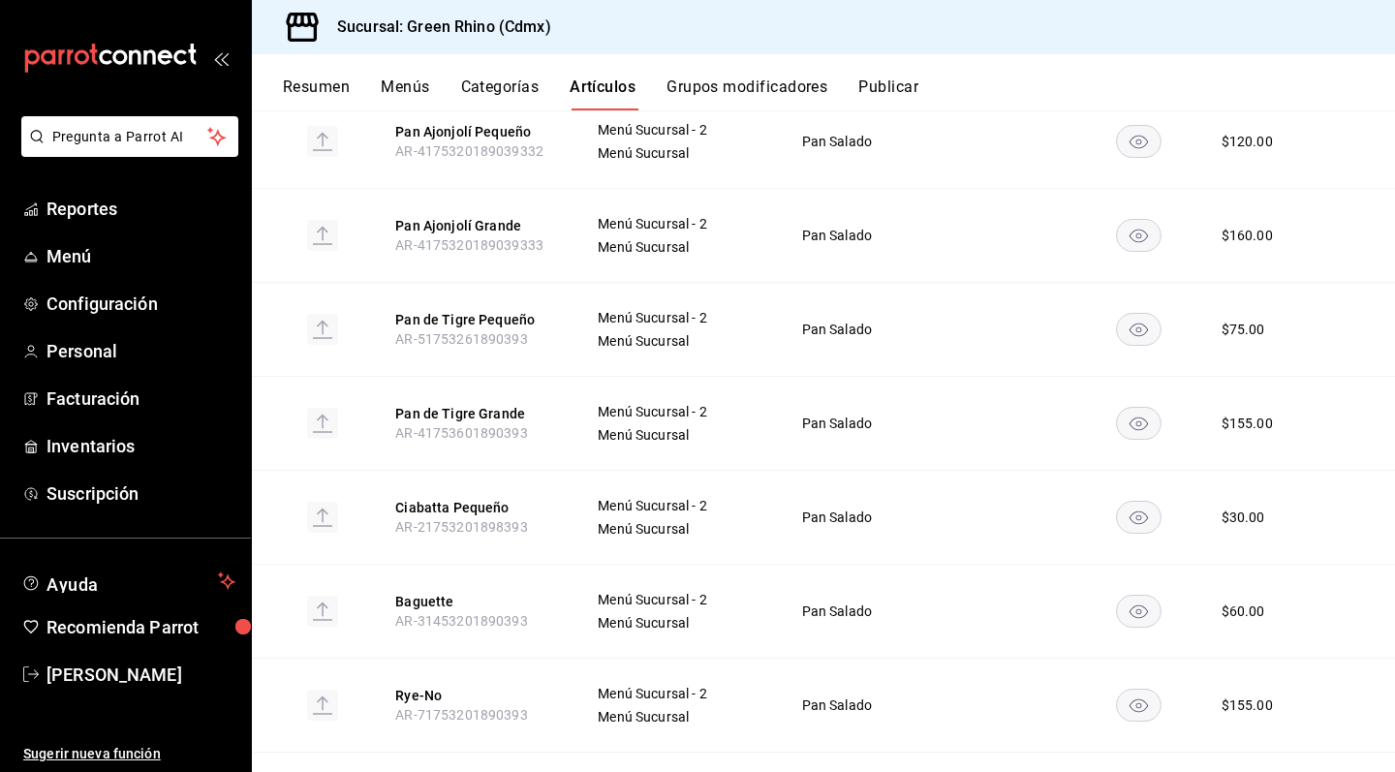
scroll to position [582, 0]
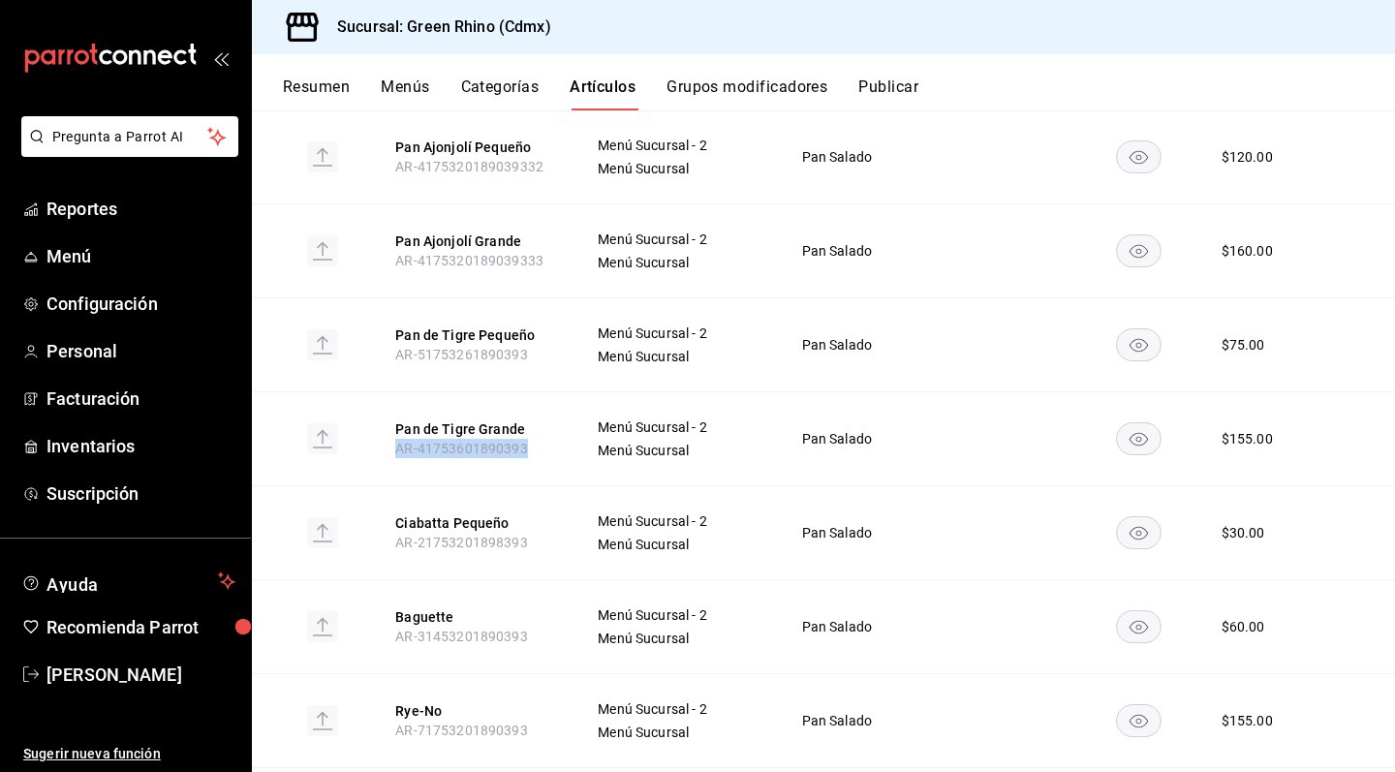
drag, startPoint x: 387, startPoint y: 422, endPoint x: 528, endPoint y: 422, distance: 141.5
click at [528, 422] on th "Pan de Tigre Grande AR-41753601890393" at bounding box center [473, 438] width 202 height 94
drag, startPoint x: 394, startPoint y: 335, endPoint x: 556, endPoint y: 334, distance: 161.8
click at [556, 334] on th "Pan de Tigre Pequeño AR-51753261890393" at bounding box center [473, 344] width 202 height 94
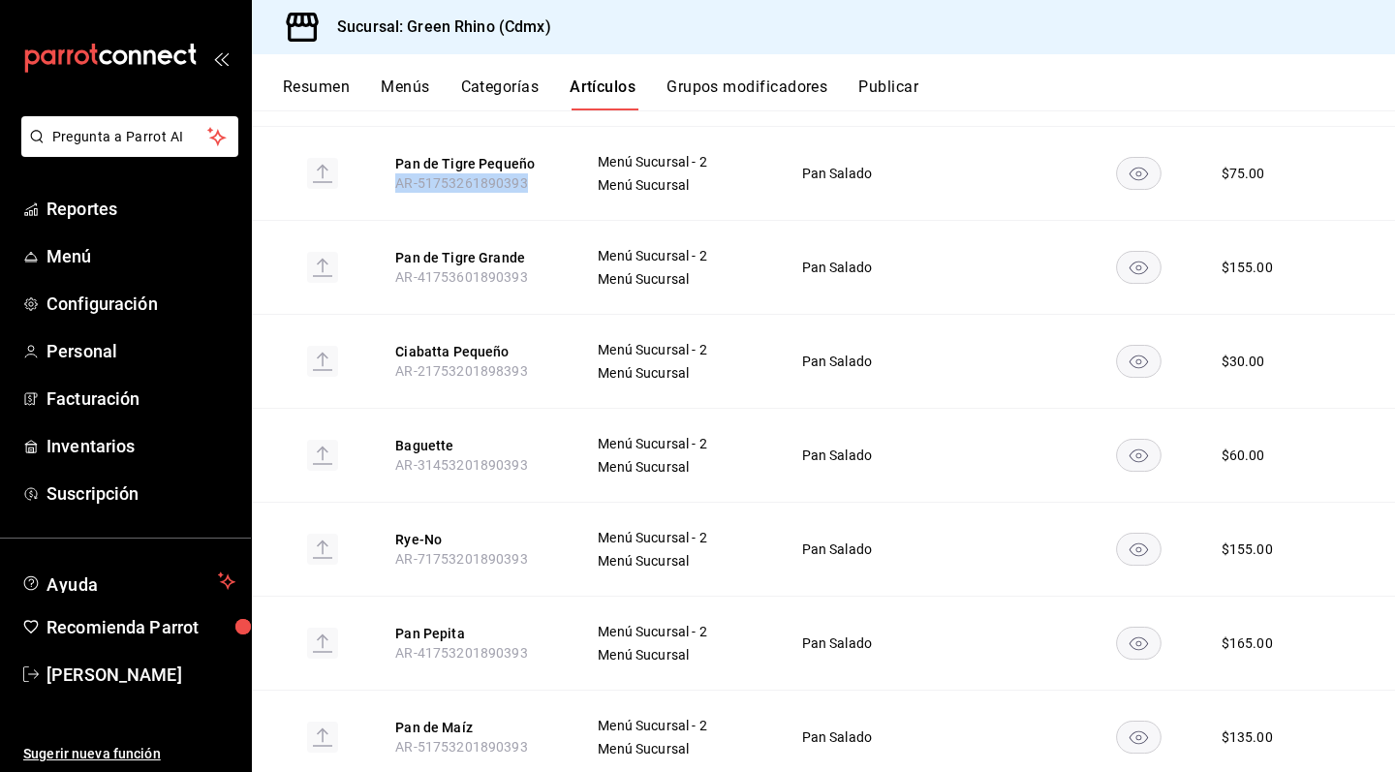
scroll to position [750, 0]
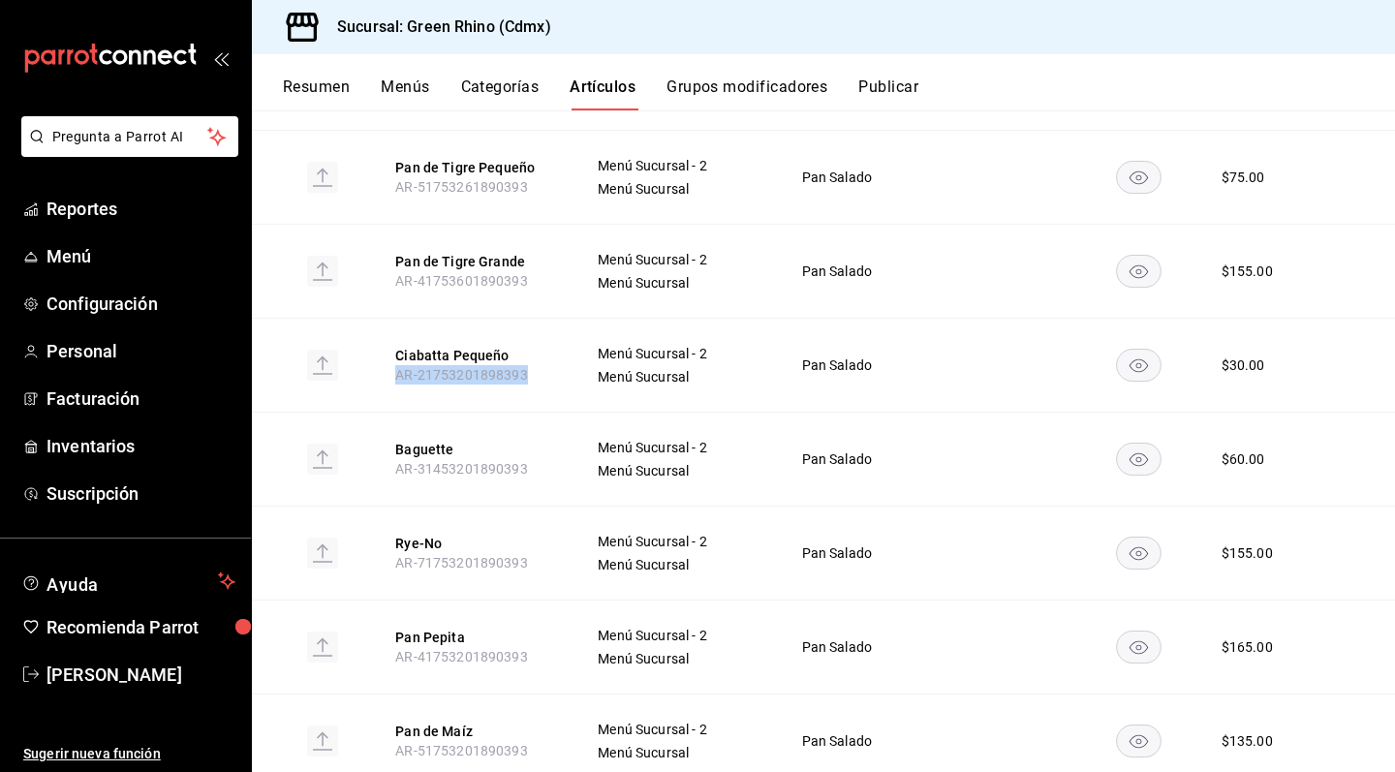
drag, startPoint x: 399, startPoint y: 351, endPoint x: 569, endPoint y: 351, distance: 169.6
click at [569, 351] on th "Ciabatta Pequeño AR-21753201898393" at bounding box center [473, 365] width 202 height 94
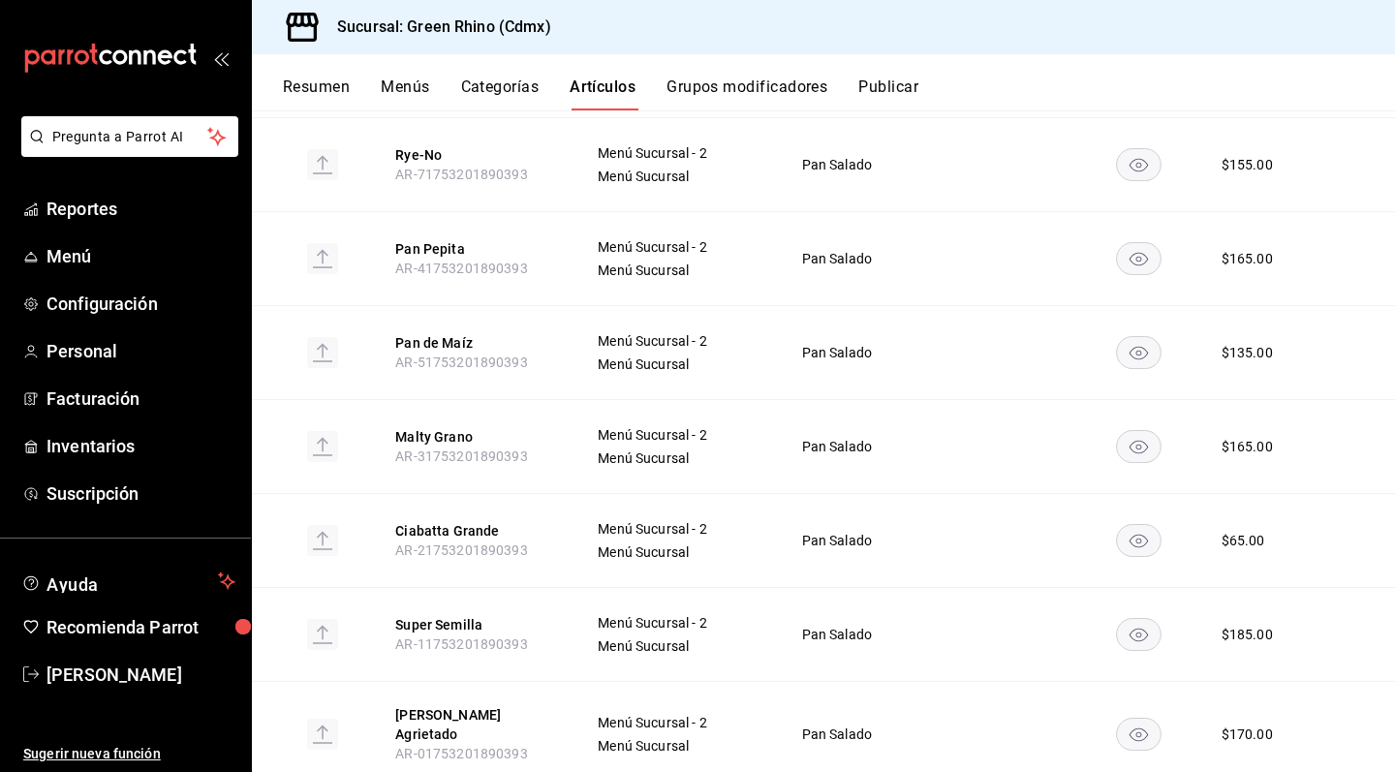
scroll to position [1144, 0]
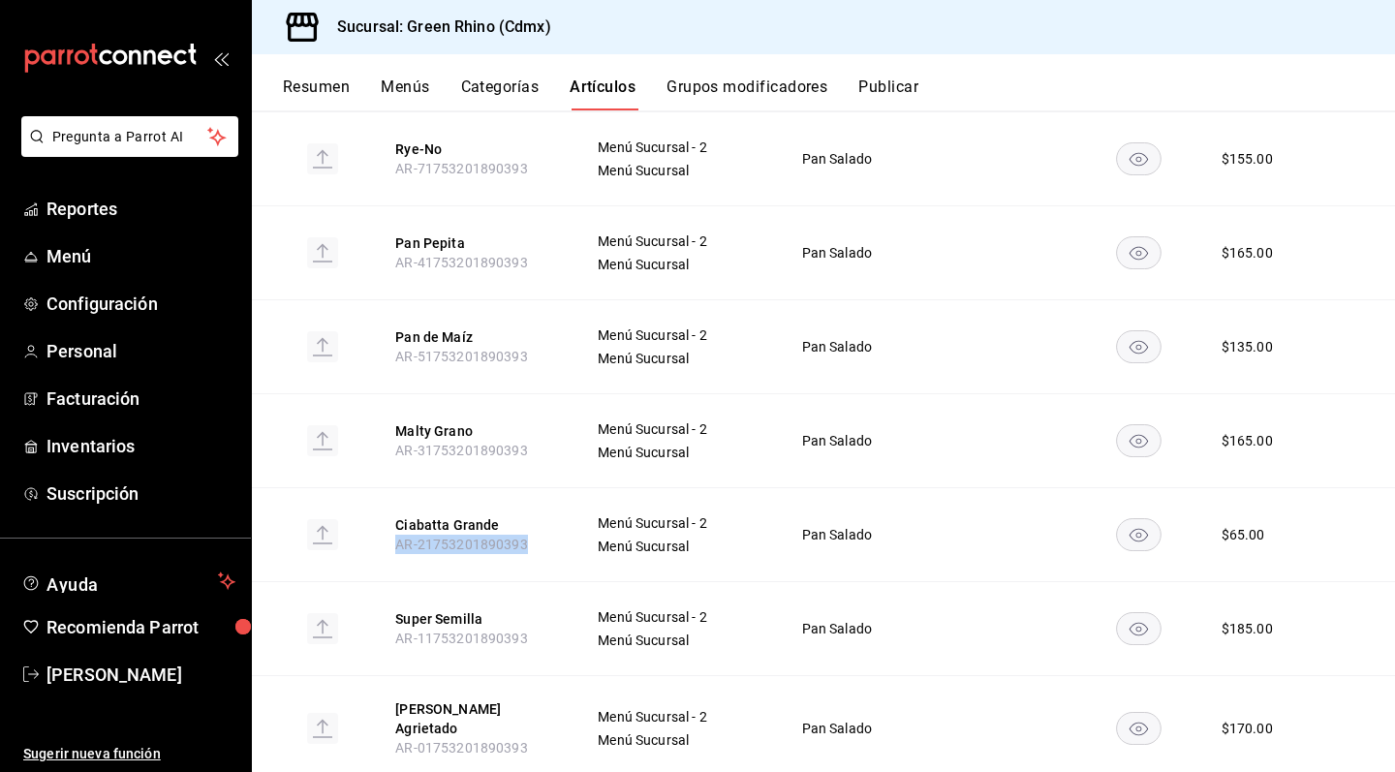
drag, startPoint x: 396, startPoint y: 518, endPoint x: 548, endPoint y: 516, distance: 152.1
click at [548, 516] on th "Ciabatta Grande AR-21753201890393" at bounding box center [473, 534] width 202 height 94
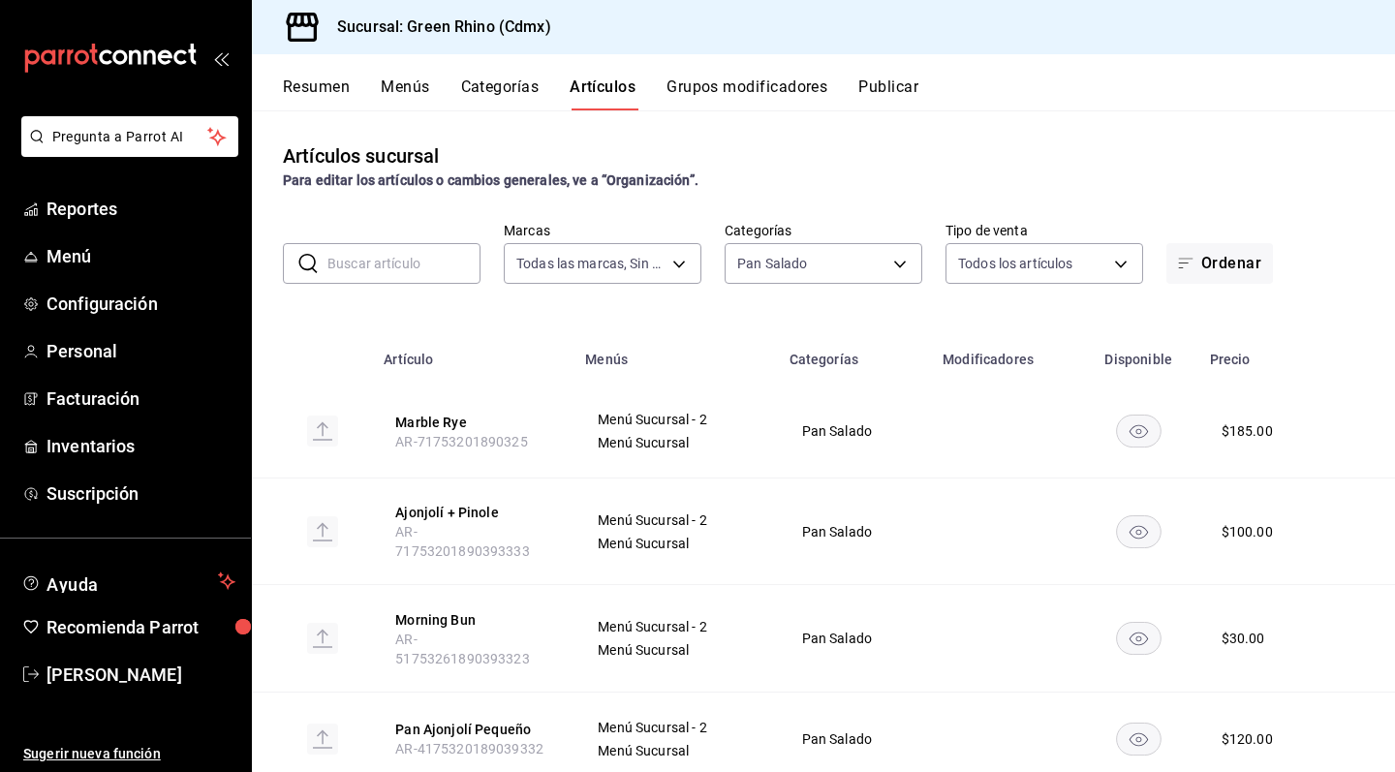
scroll to position [0, 0]
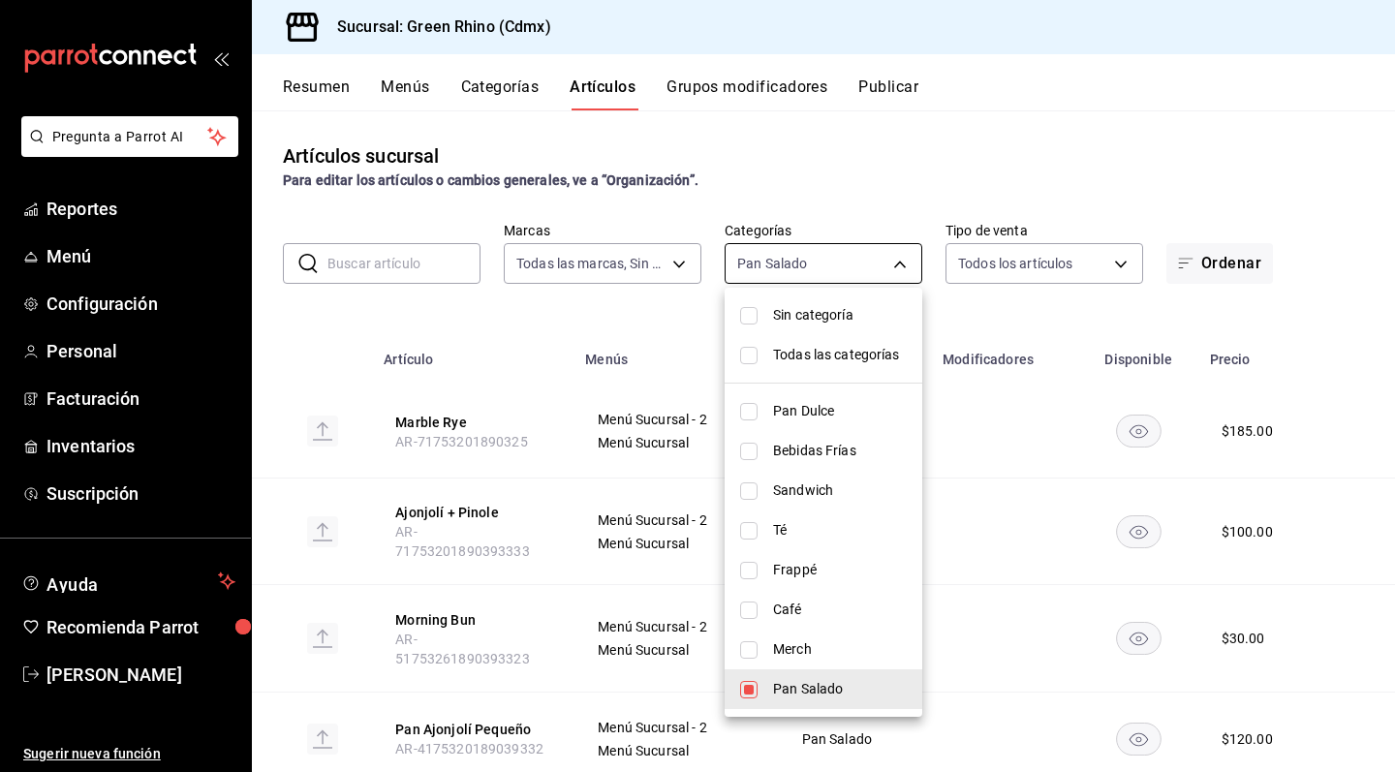
click at [864, 270] on body "Pregunta a Parrot AI Reportes Menú Configuración Personal Facturación Inventari…" at bounding box center [697, 386] width 1395 height 772
click at [785, 701] on li "Pan Salado" at bounding box center [824, 690] width 198 height 40
checkbox input "false"
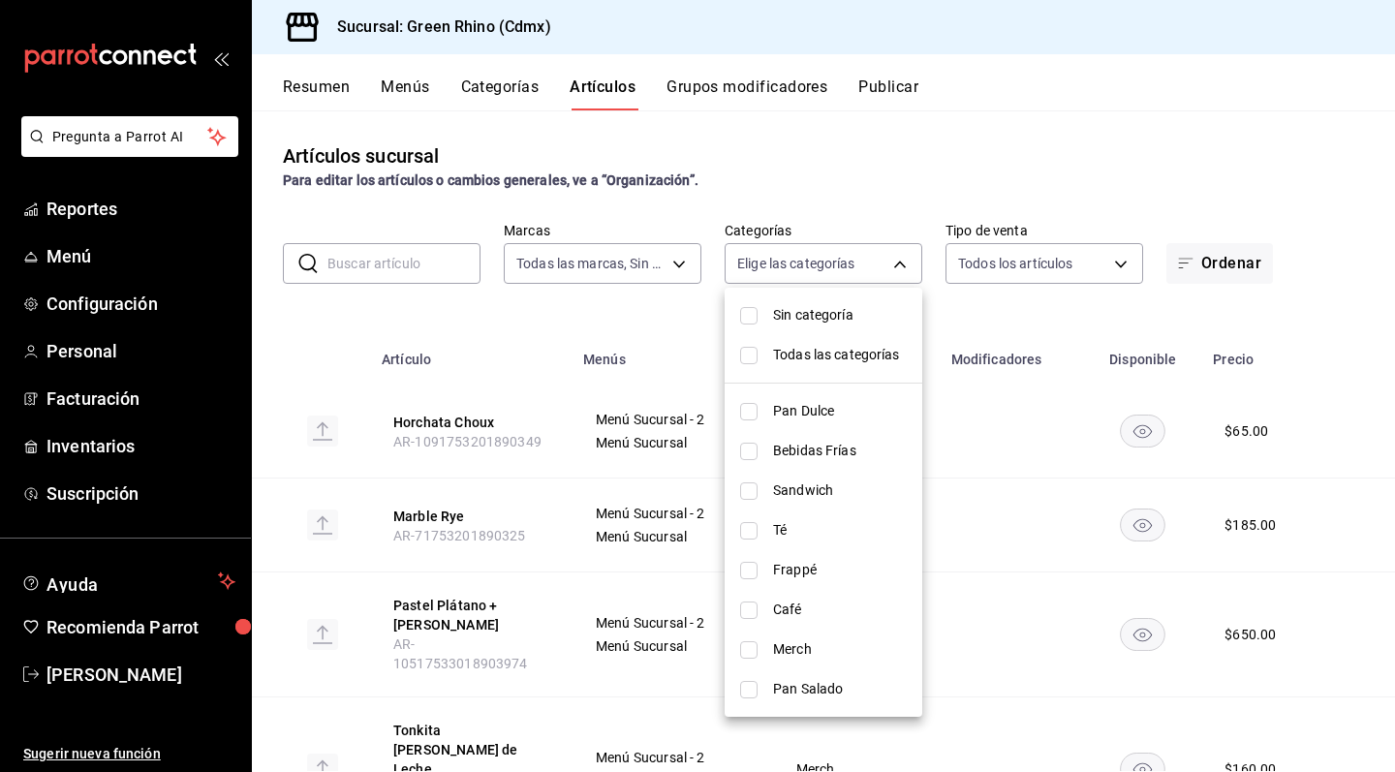
click at [404, 266] on div at bounding box center [697, 386] width 1395 height 772
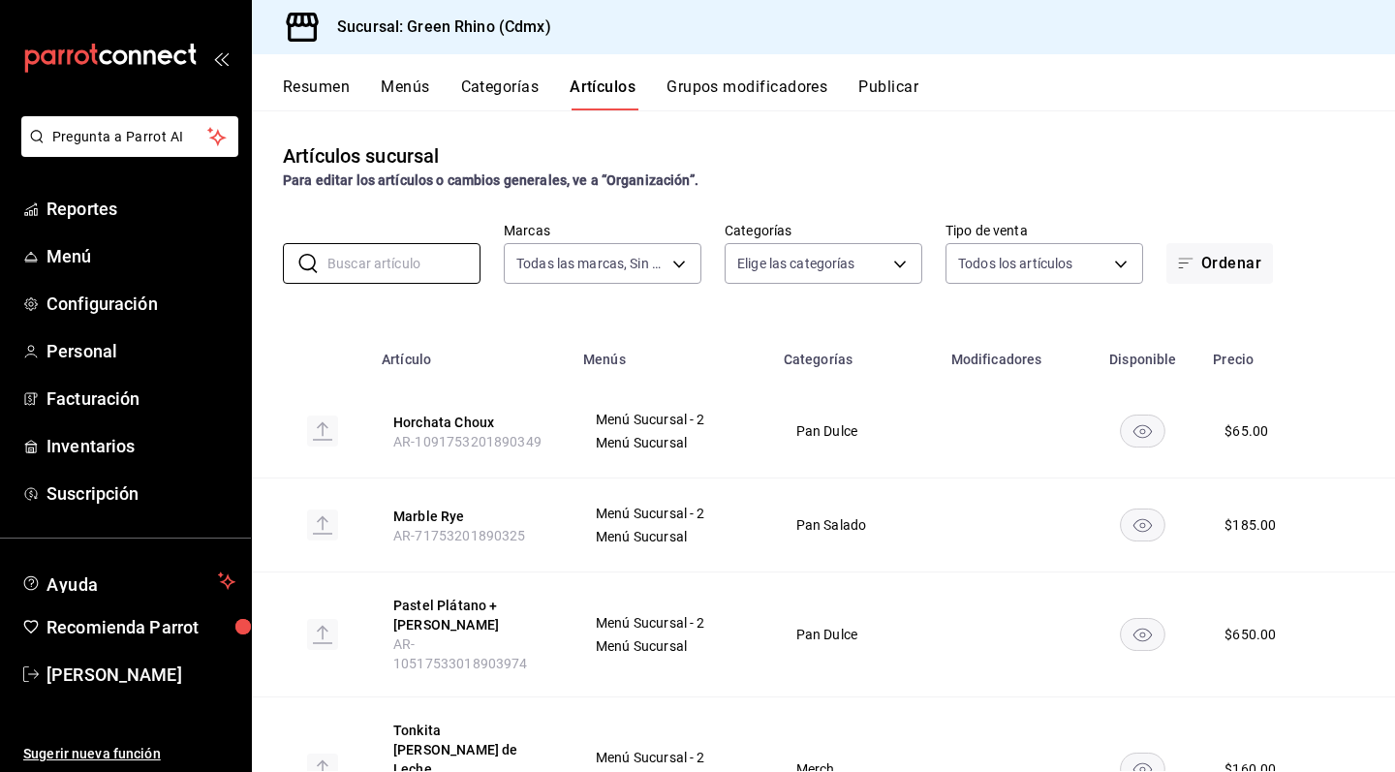
click at [404, 266] on input "text" at bounding box center [404, 263] width 153 height 39
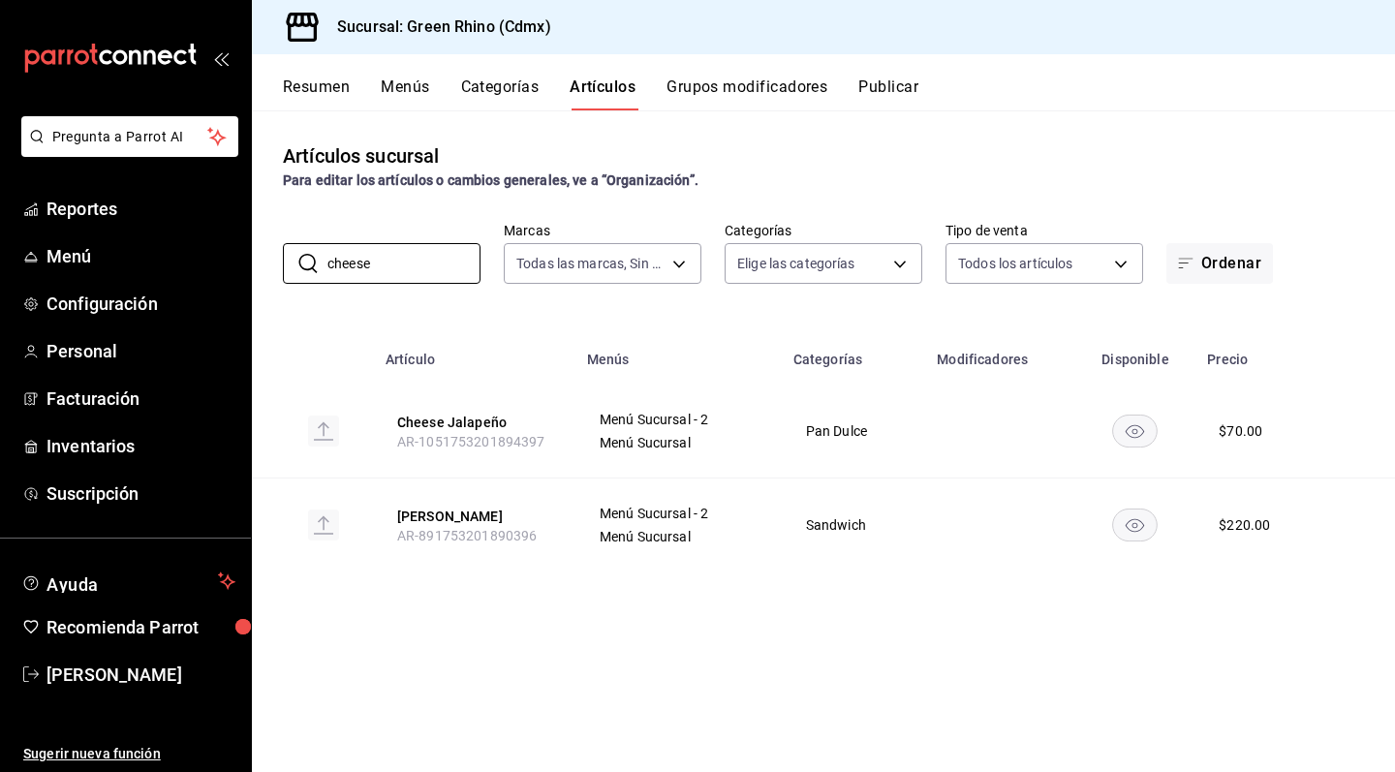
type input "cheese"
drag, startPoint x: 392, startPoint y: 438, endPoint x: 554, endPoint y: 435, distance: 161.8
click at [554, 435] on th "Cheese Jalapeño AR-1051753201894397" at bounding box center [475, 432] width 202 height 94
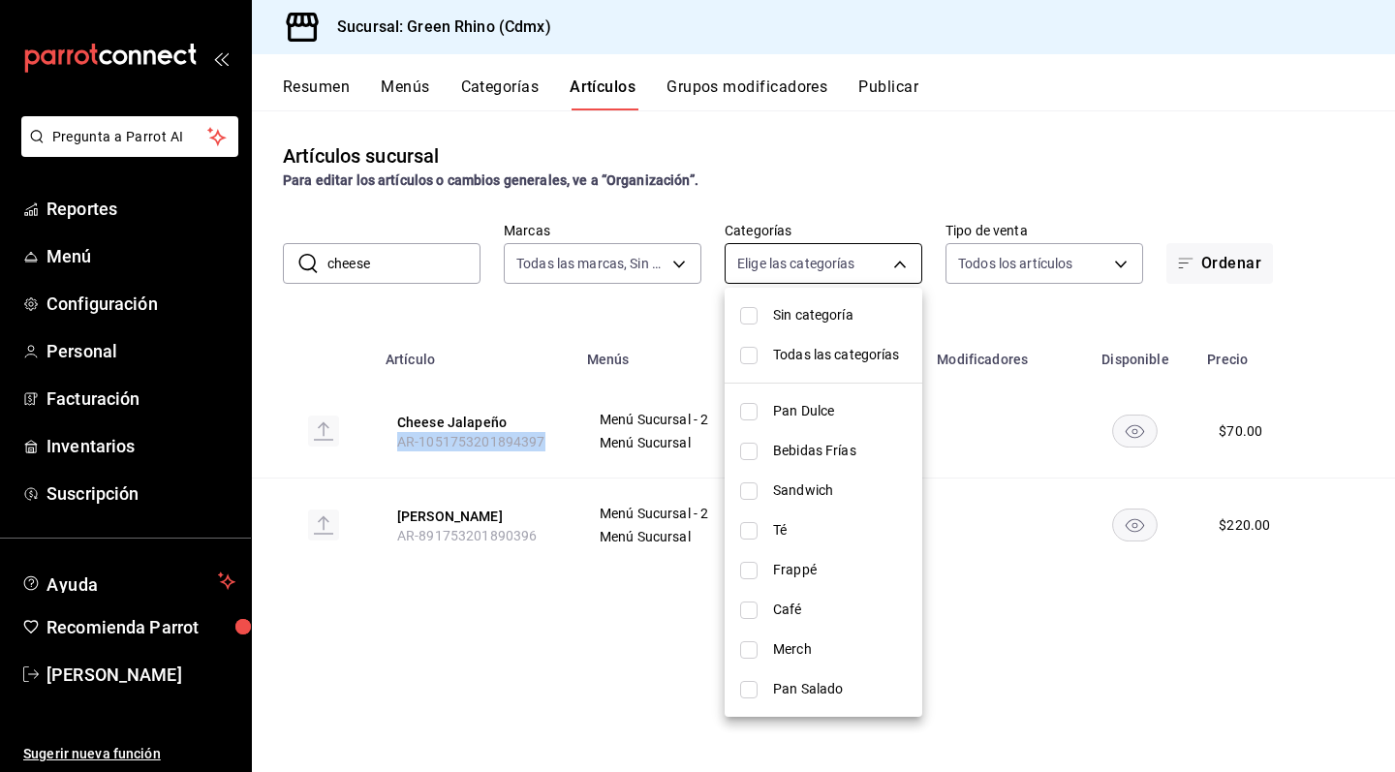
click at [865, 261] on body "Pregunta a Parrot AI Reportes Menú Configuración Personal Facturación Inventari…" at bounding box center [697, 386] width 1395 height 772
click at [862, 500] on span "Sandwich" at bounding box center [840, 491] width 134 height 20
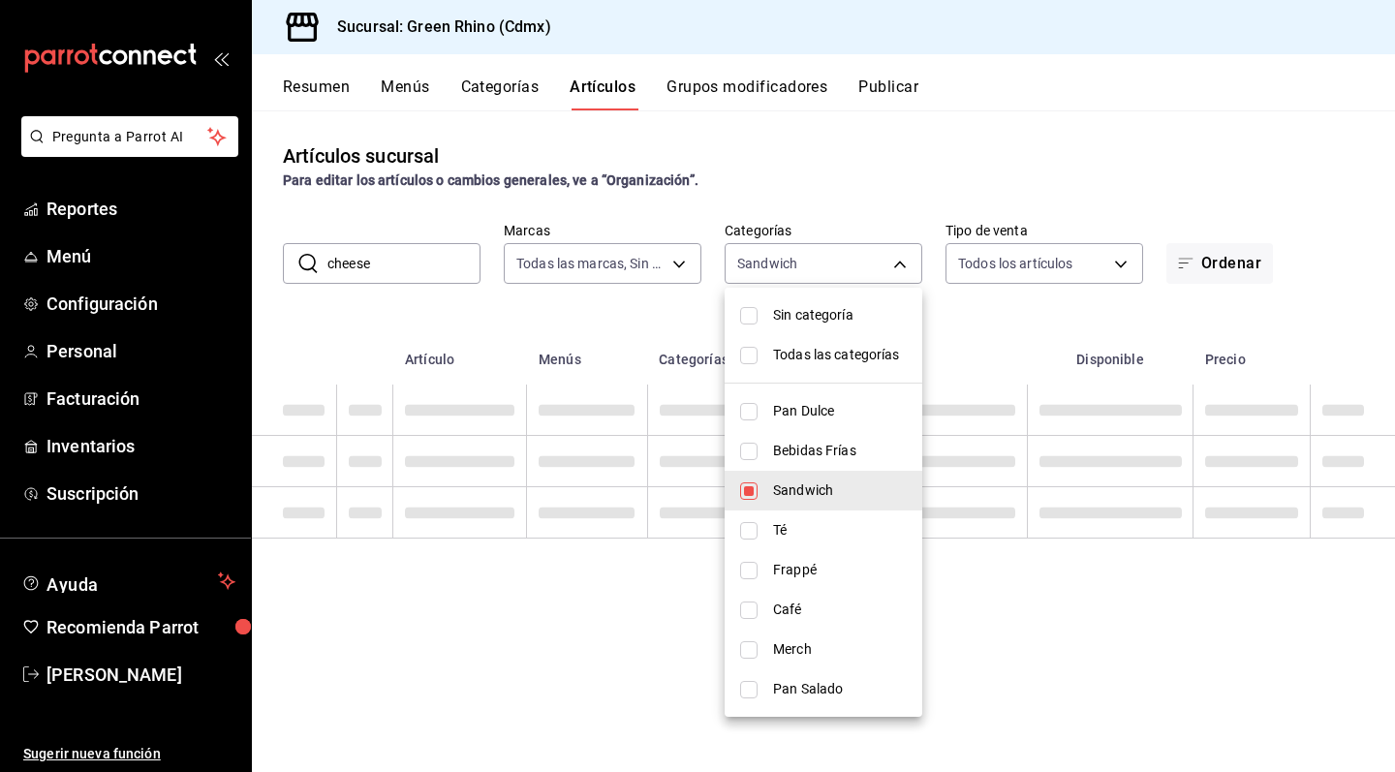
type input "3d0d47d2-2483-4a01-82fd-f597c0f2e60a"
checkbox input "true"
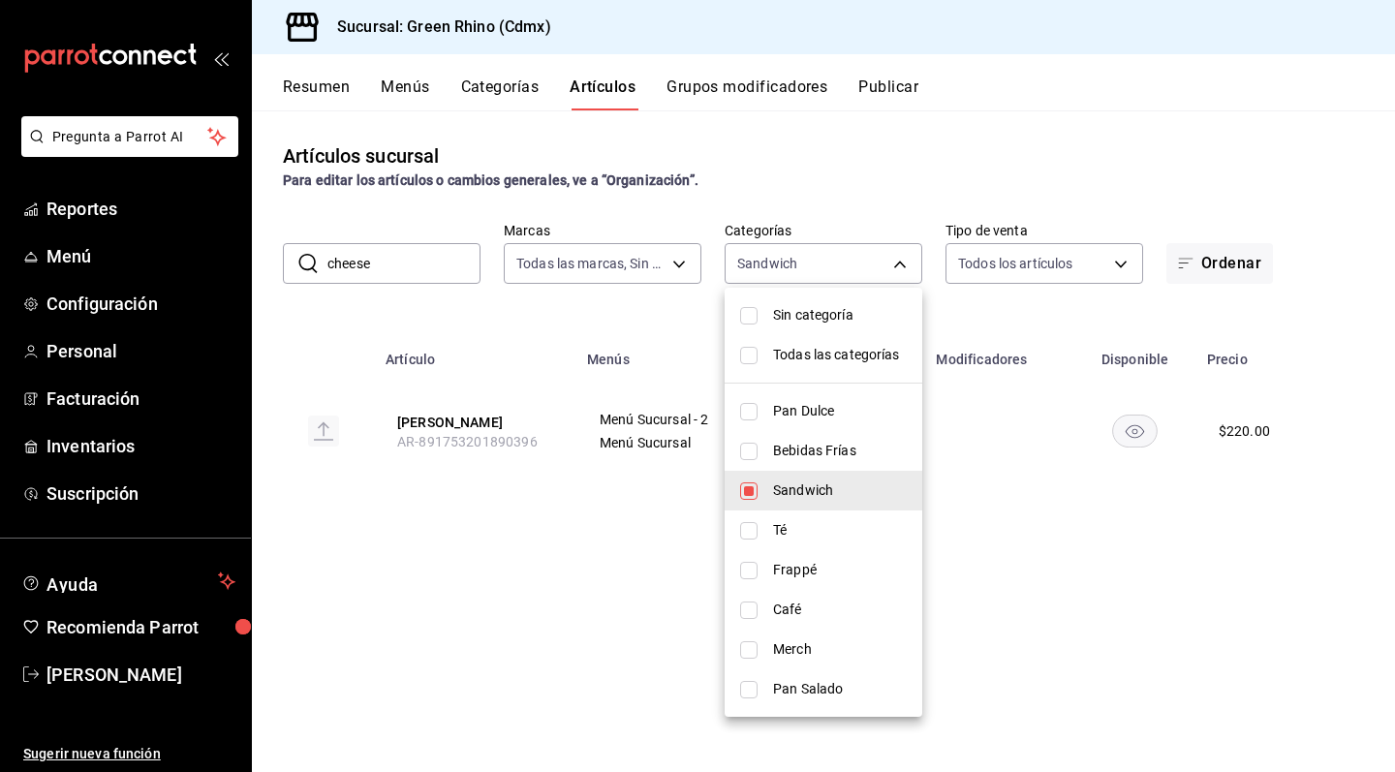
click at [418, 275] on div at bounding box center [697, 386] width 1395 height 772
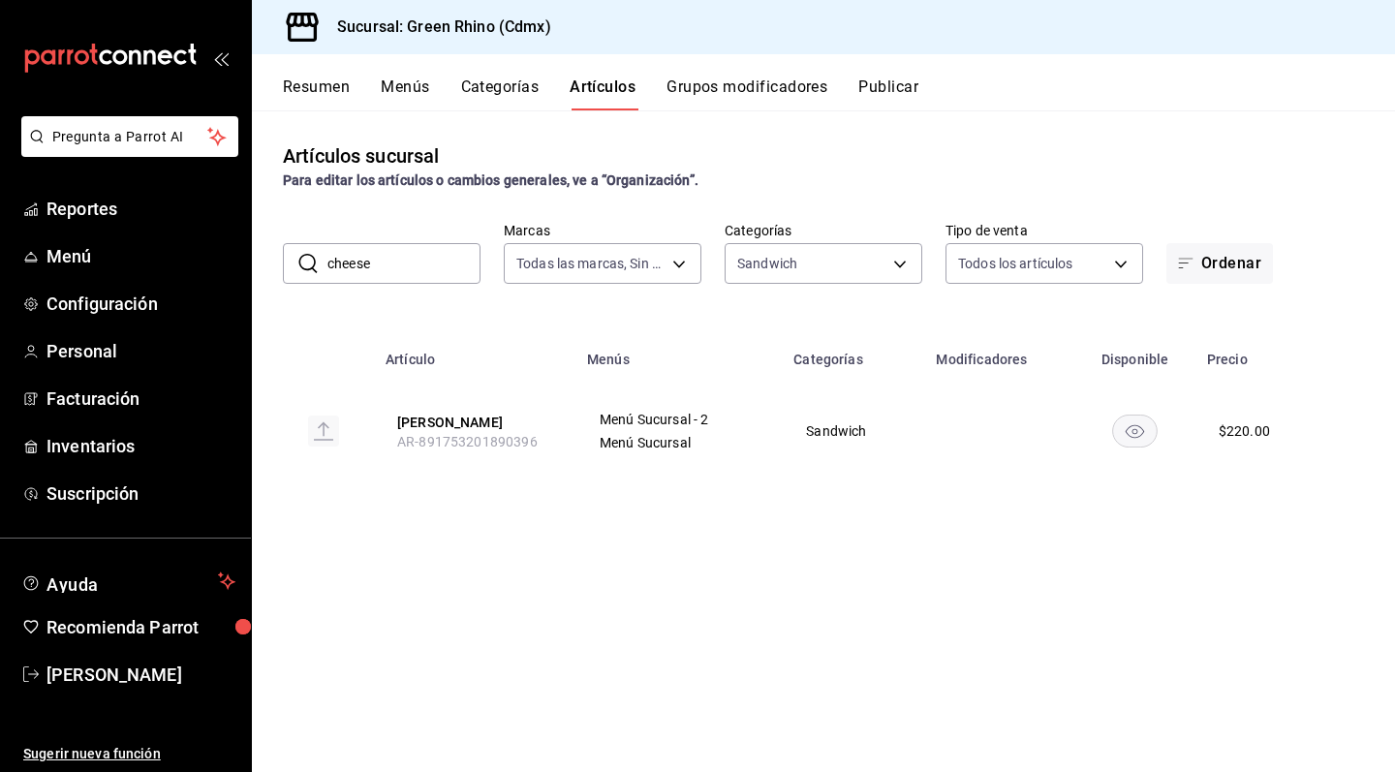
drag, startPoint x: 409, startPoint y: 268, endPoint x: 309, endPoint y: 267, distance: 99.8
click at [309, 267] on div "​ cheese ​" at bounding box center [382, 263] width 198 height 41
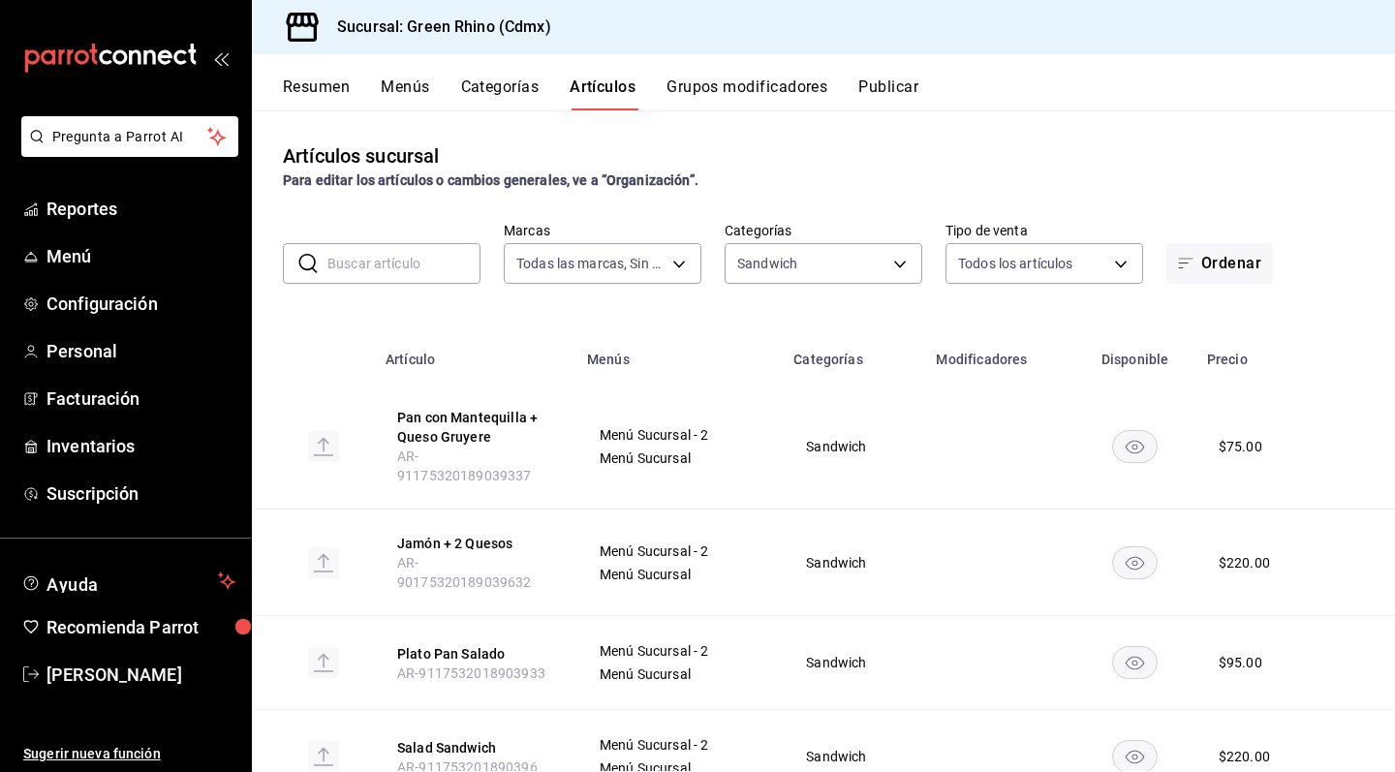
click at [400, 320] on div "Artículos sucursal Para editar los artículos o cambios generales, ve a “Organiz…" at bounding box center [823, 440] width 1143 height 661
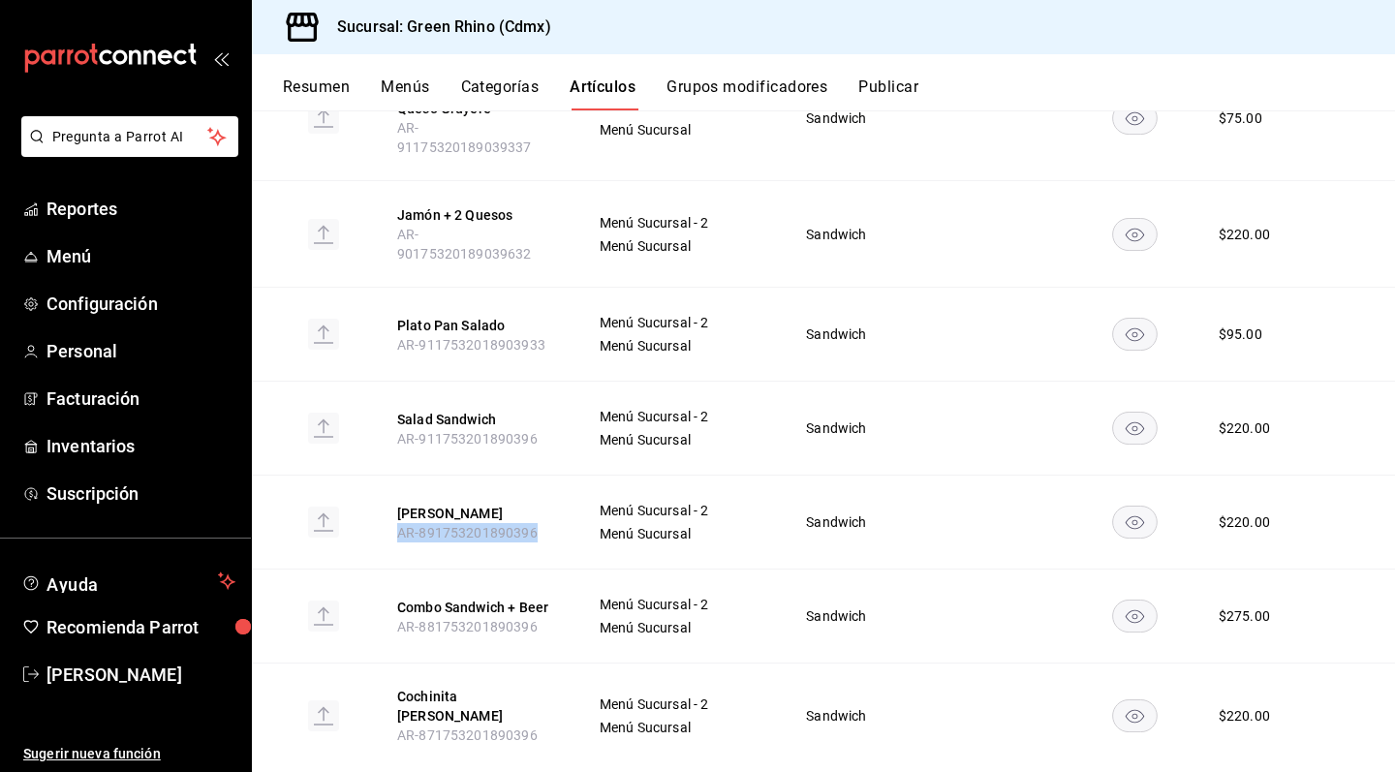
drag, startPoint x: 389, startPoint y: 502, endPoint x: 574, endPoint y: 495, distance: 185.2
click at [574, 495] on th "[PERSON_NAME] AR-891753201890396" at bounding box center [475, 523] width 202 height 94
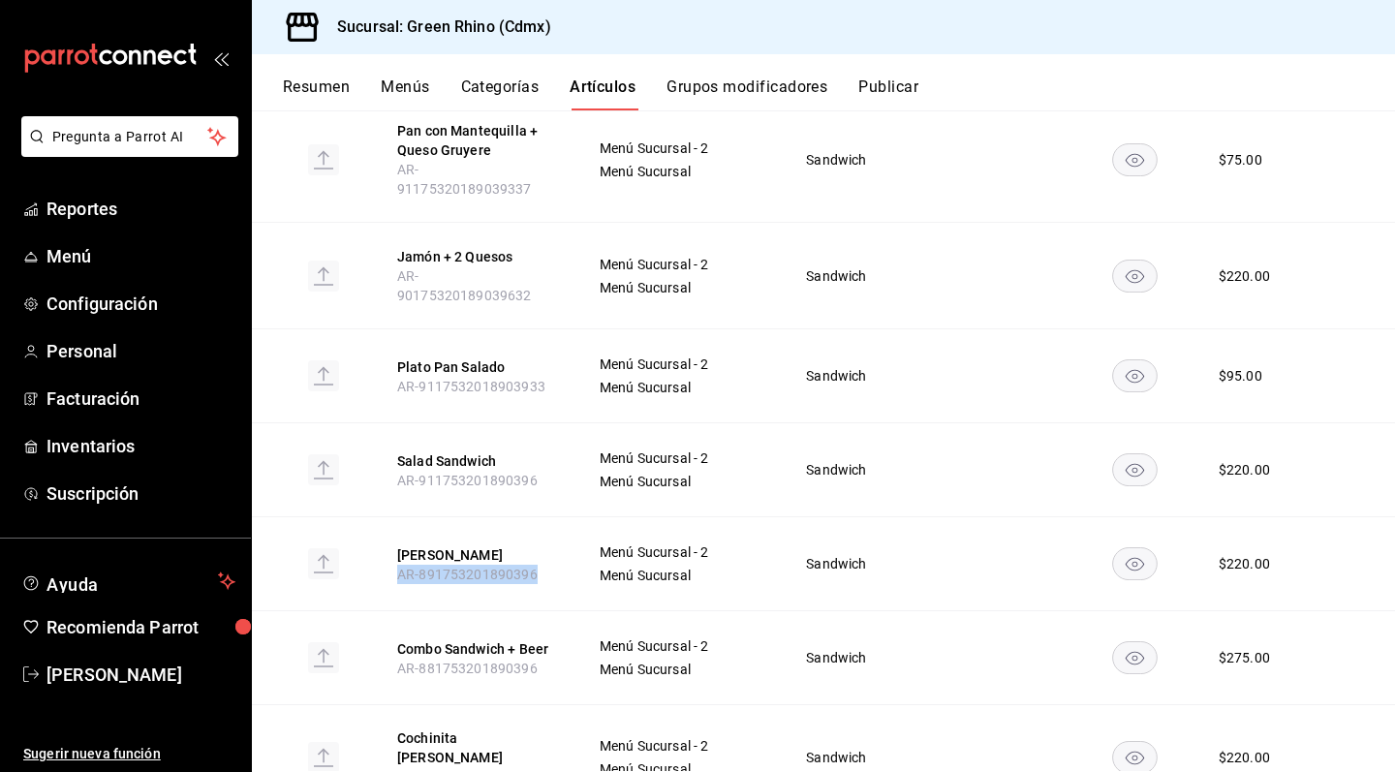
scroll to position [279, 0]
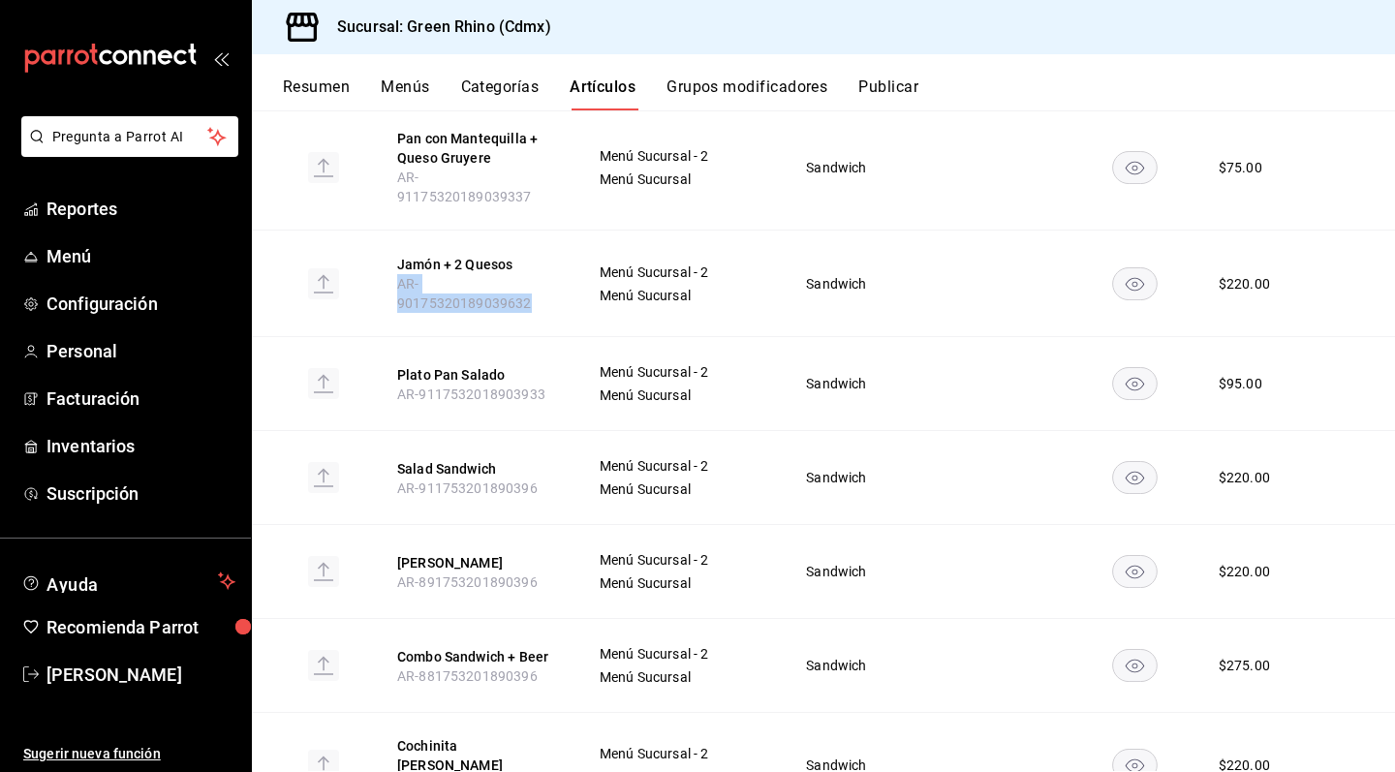
drag, startPoint x: 396, startPoint y: 268, endPoint x: 572, endPoint y: 269, distance: 175.4
click at [572, 269] on th "Jamón + 2 Quesos AR-90175320189039632" at bounding box center [475, 284] width 202 height 107
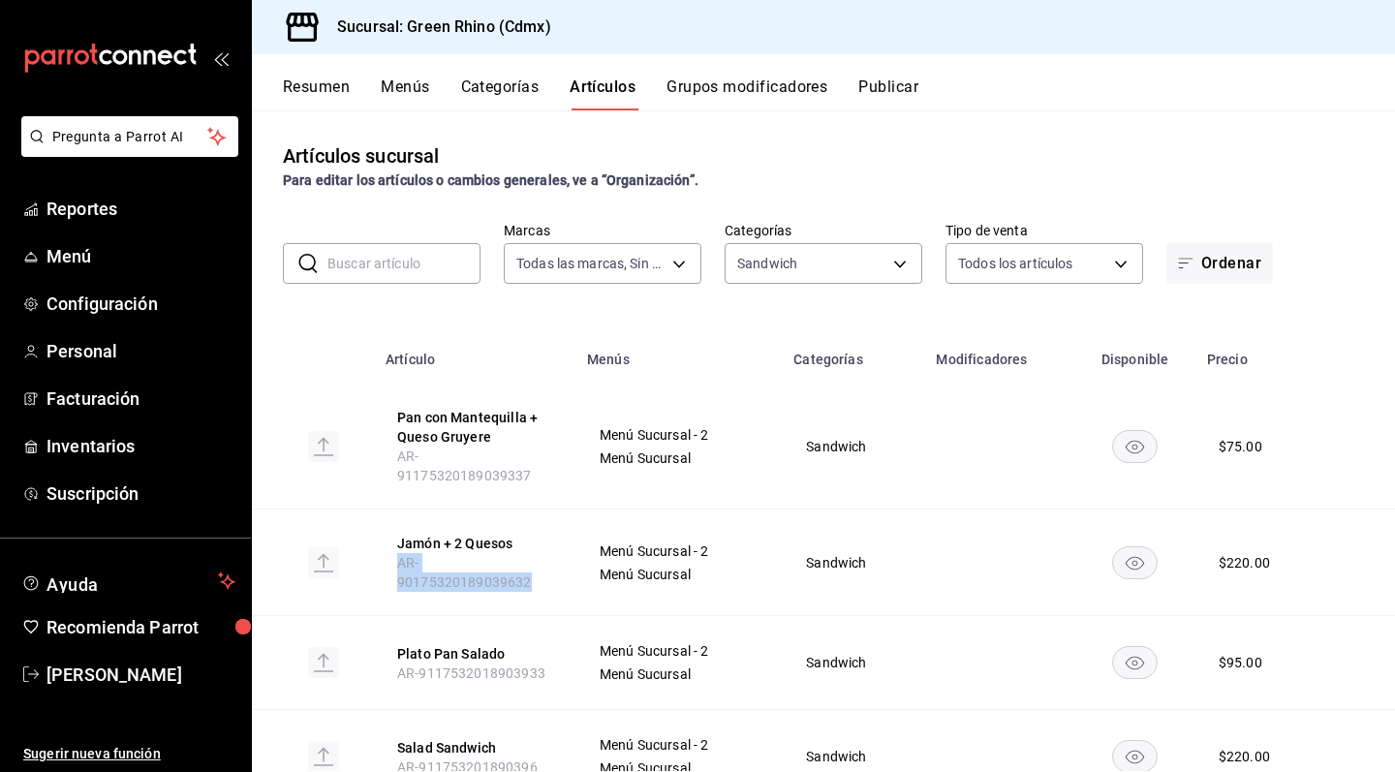
scroll to position [0, 0]
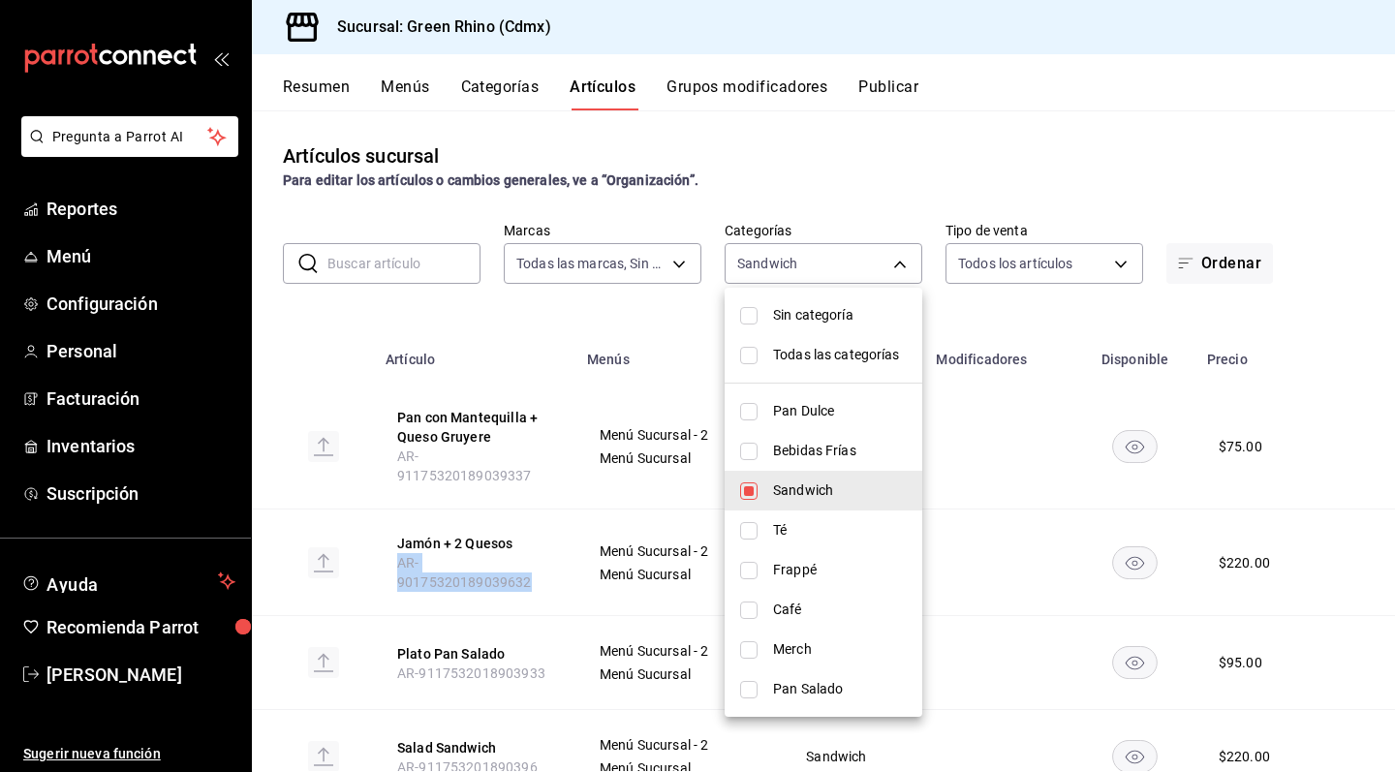
click at [876, 268] on body "Pregunta a Parrot AI Reportes Menú Configuración Personal Facturación Inventari…" at bounding box center [697, 386] width 1395 height 772
click at [868, 483] on span "Sandwich" at bounding box center [840, 491] width 134 height 20
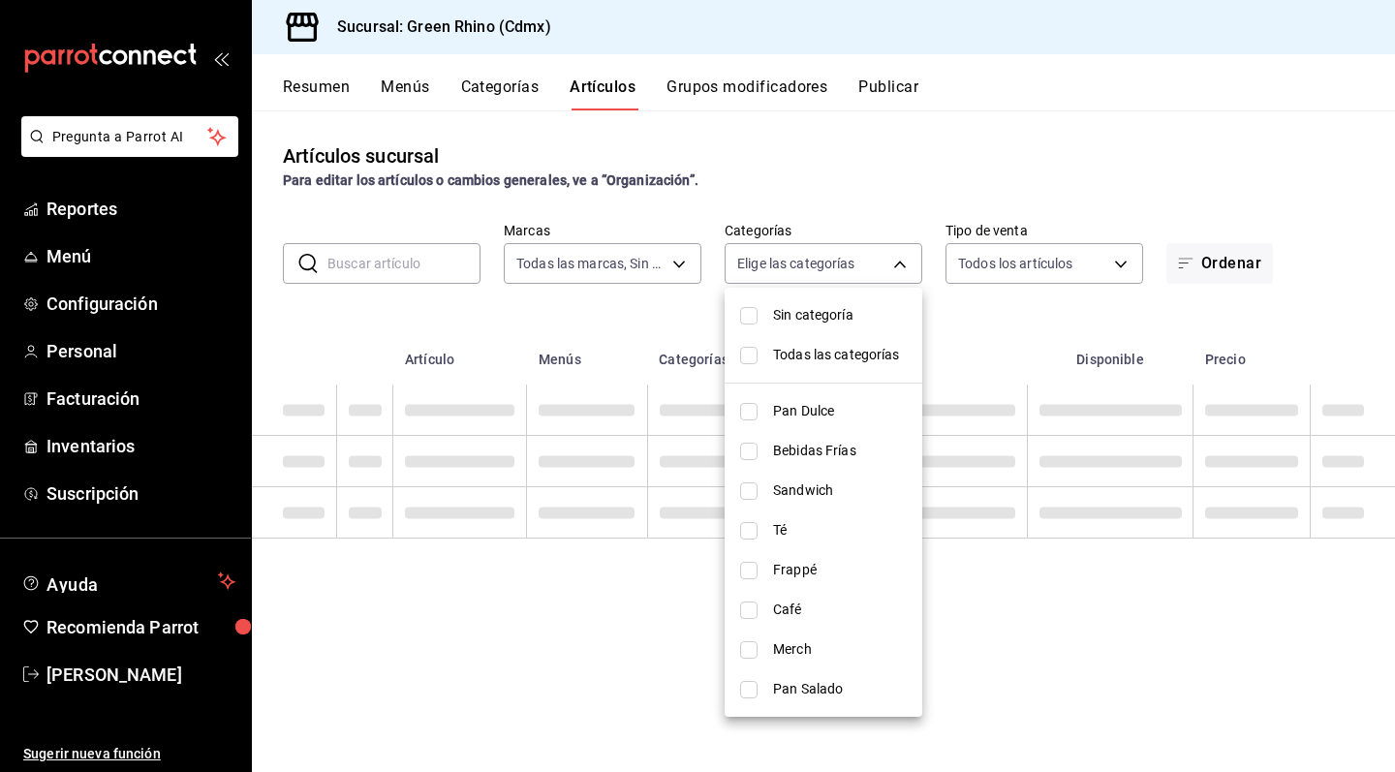
checkbox input "false"
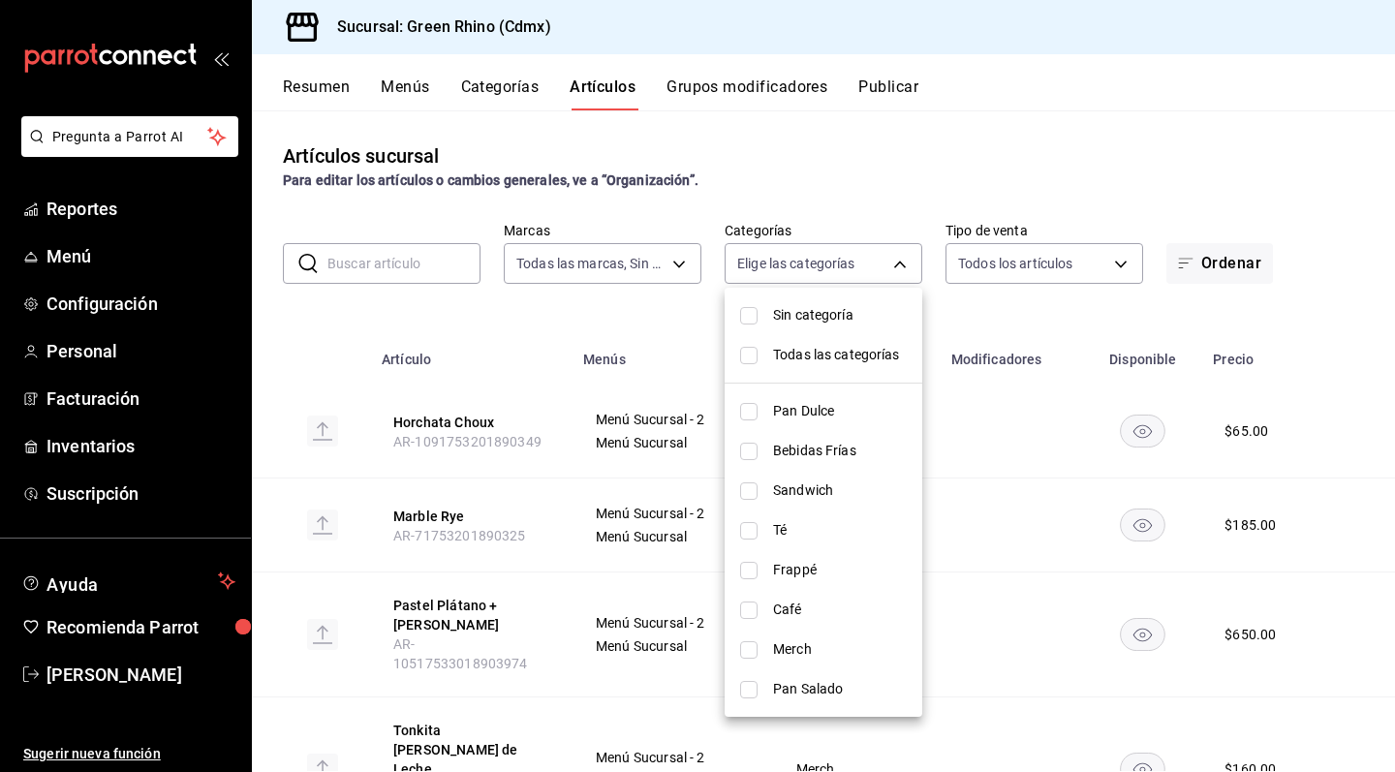
click at [822, 609] on span "Café" at bounding box center [840, 610] width 134 height 20
type input "e09465d0-b6d0-40d2-bdee-62445a17ede7"
checkbox input "true"
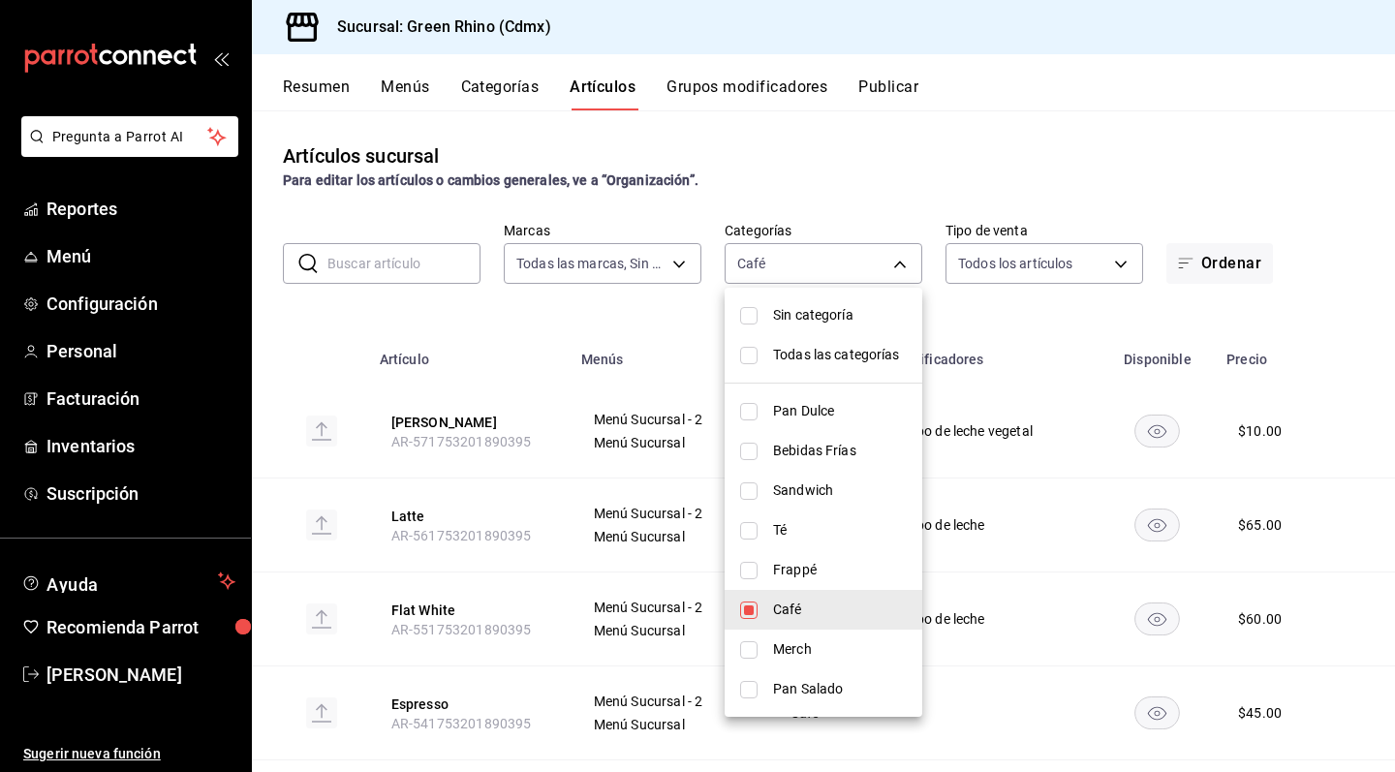
click at [665, 314] on div at bounding box center [697, 386] width 1395 height 772
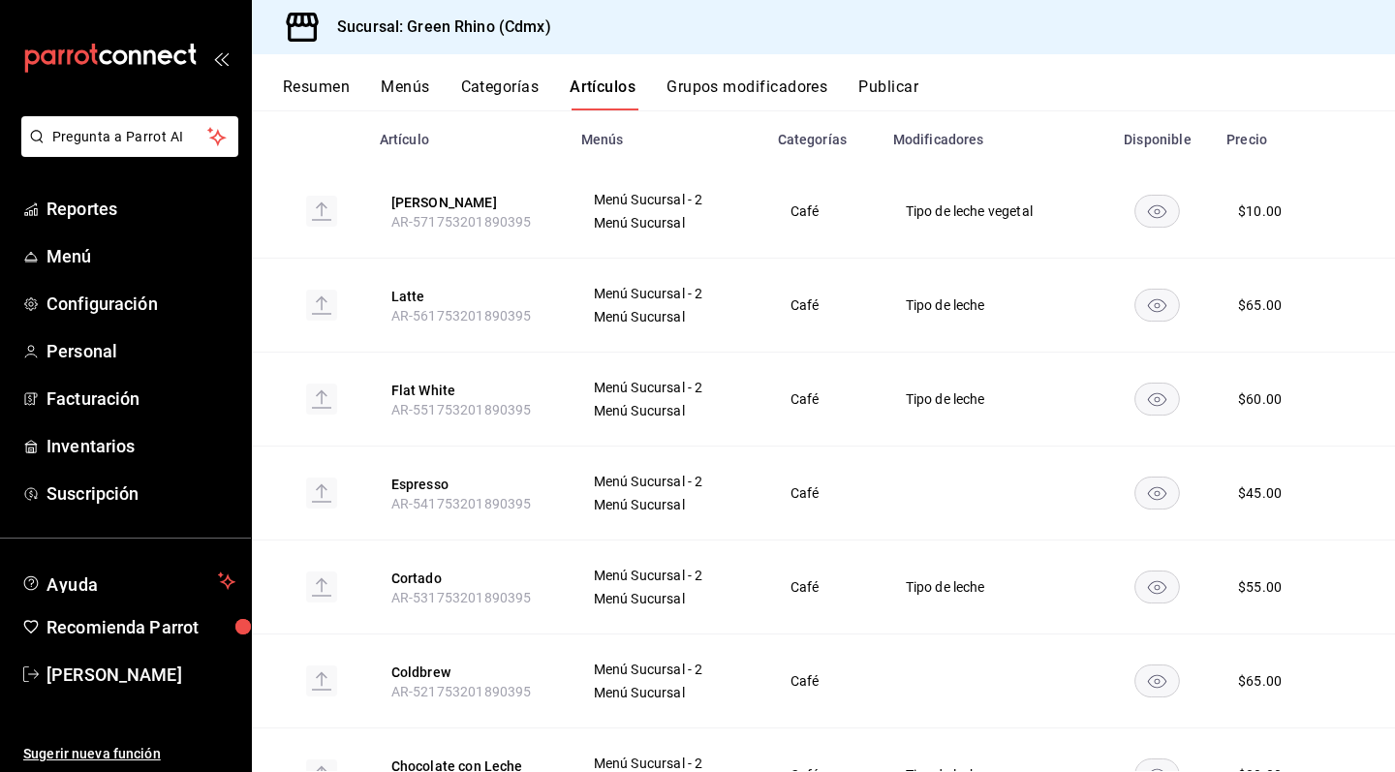
scroll to position [221, 0]
drag, startPoint x: 390, startPoint y: 316, endPoint x: 554, endPoint y: 314, distance: 164.7
click at [554, 314] on th "Latte AR-561753201890395" at bounding box center [469, 305] width 202 height 94
drag, startPoint x: 390, startPoint y: 401, endPoint x: 543, endPoint y: 401, distance: 153.1
click at [543, 401] on th "Flat [PERSON_NAME] AR-551753201890395" at bounding box center [469, 399] width 202 height 94
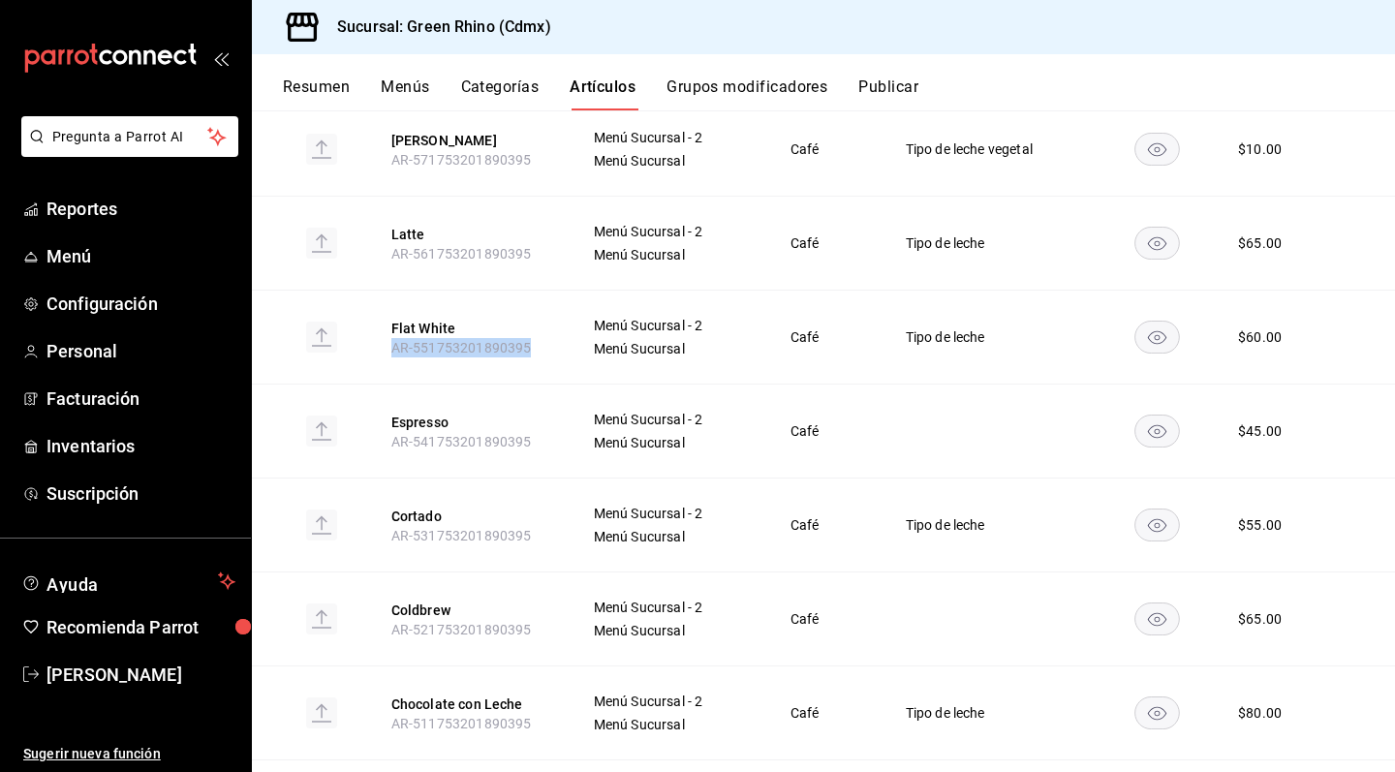
scroll to position [296, 0]
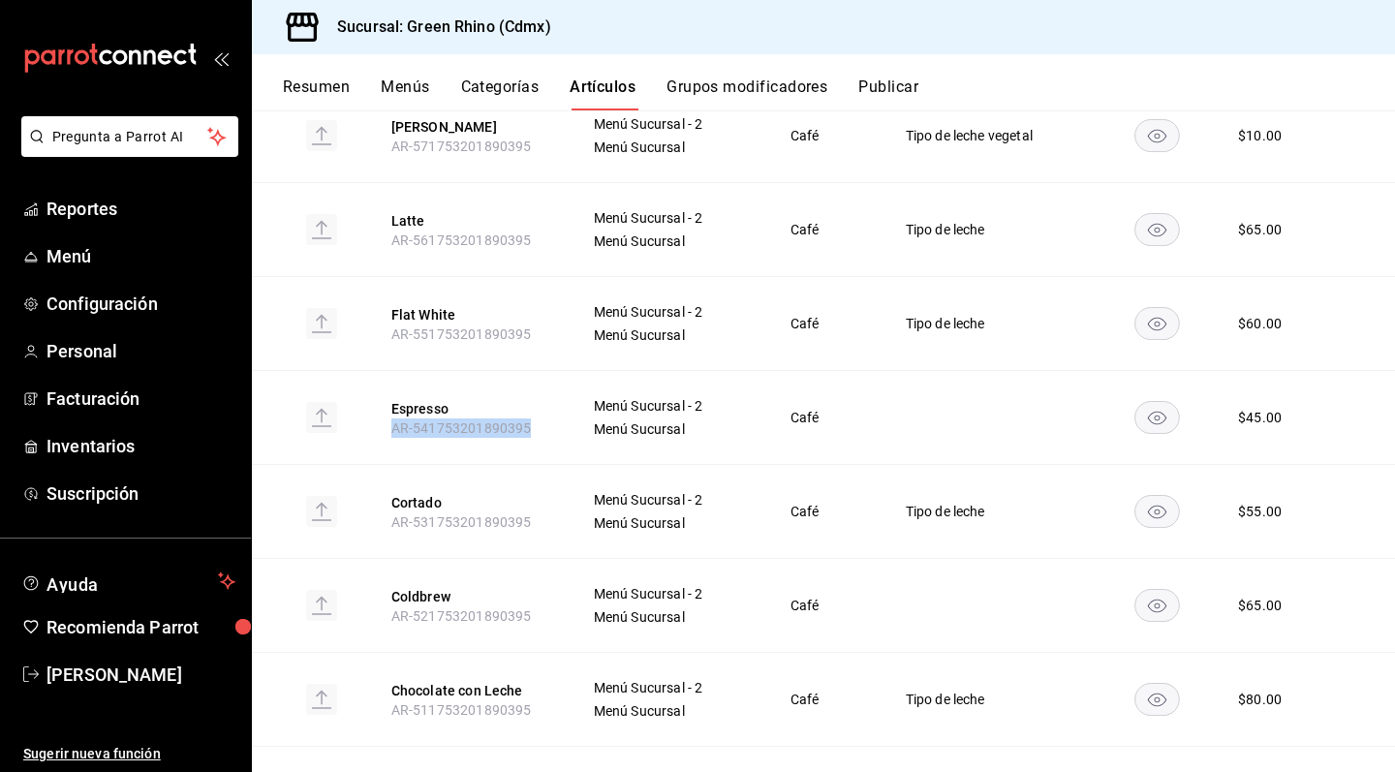
drag, startPoint x: 389, startPoint y: 422, endPoint x: 548, endPoint y: 422, distance: 159.9
click at [548, 422] on th "Espresso AR-541753201890395" at bounding box center [469, 418] width 202 height 94
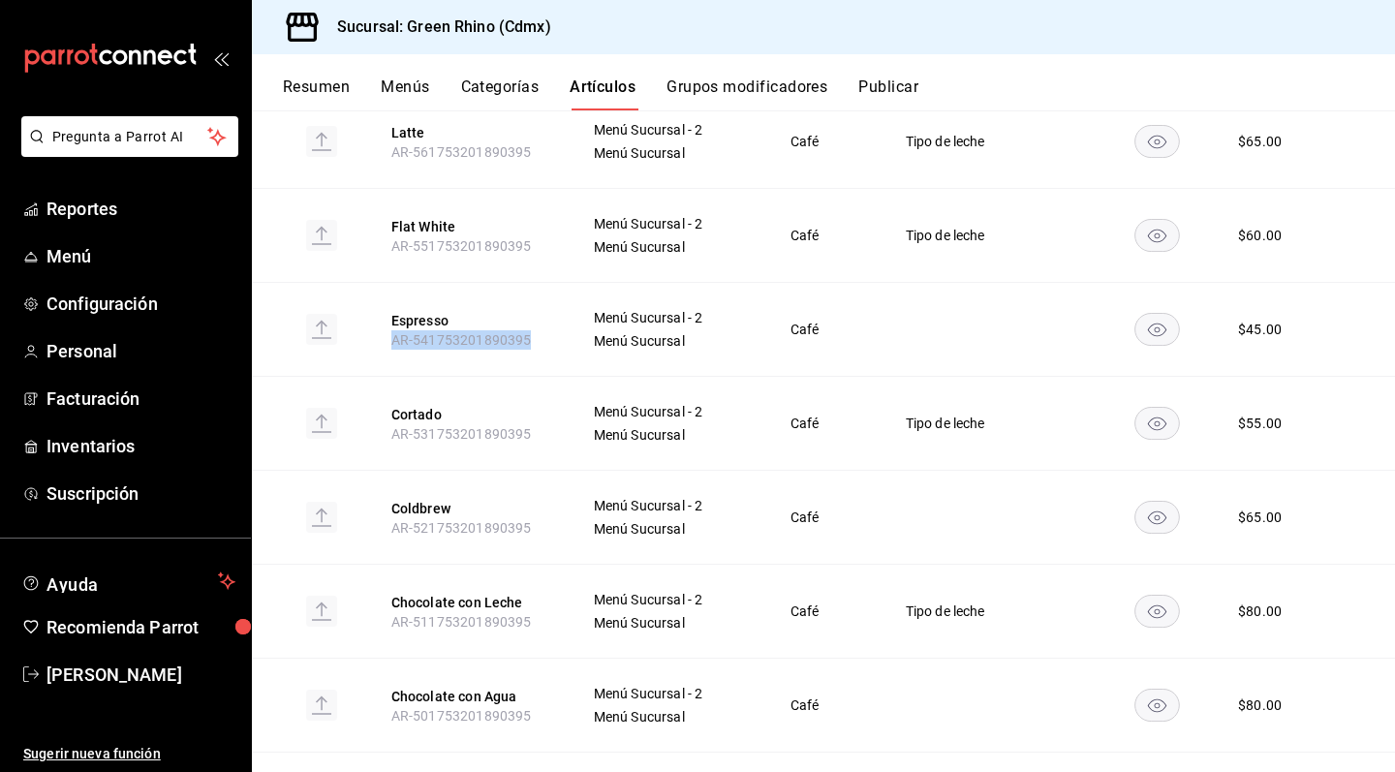
scroll to position [388, 0]
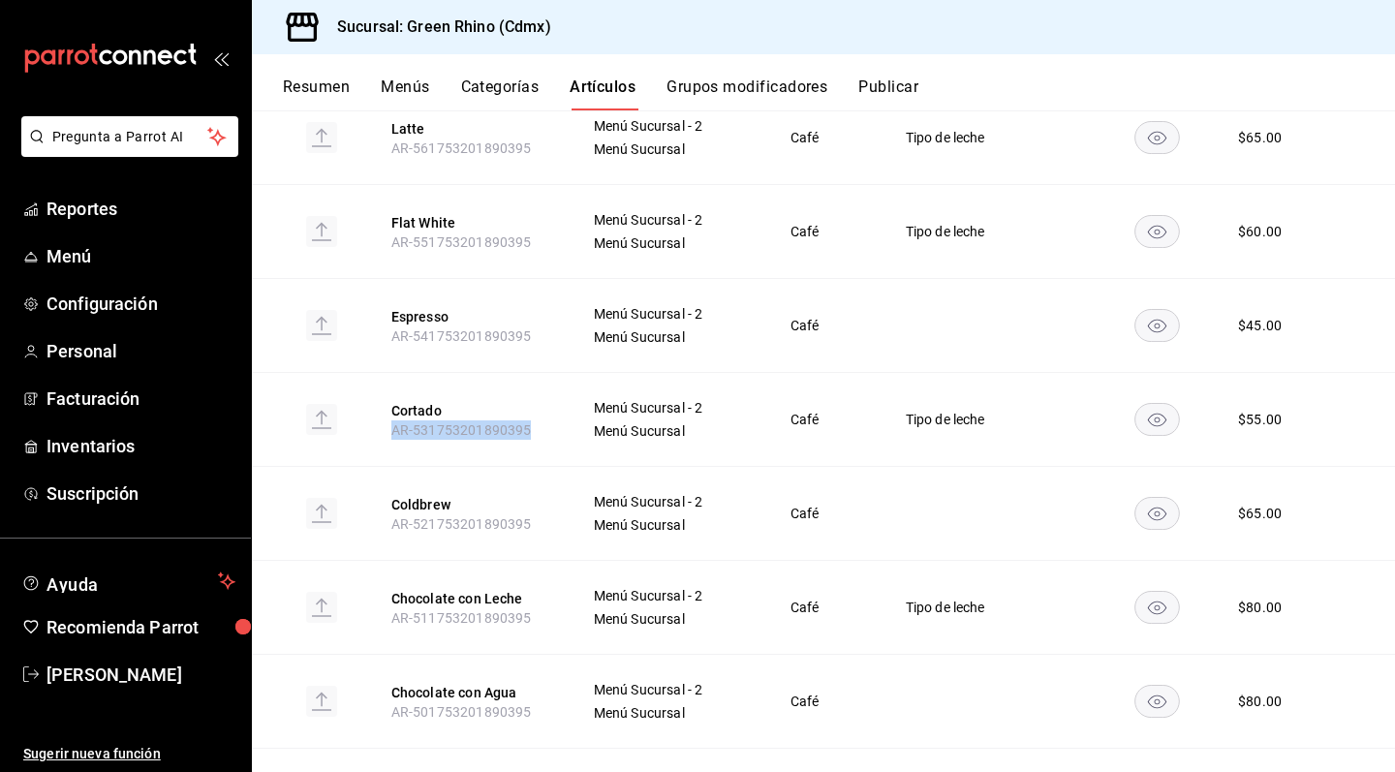
drag, startPoint x: 389, startPoint y: 436, endPoint x: 550, endPoint y: 436, distance: 161.8
click at [550, 436] on th "Cortado AR-531753201890395" at bounding box center [469, 420] width 202 height 94
drag, startPoint x: 393, startPoint y: 520, endPoint x: 547, endPoint y: 520, distance: 154.1
click at [547, 520] on th "Coldbrew AR-521753201890395" at bounding box center [469, 514] width 202 height 94
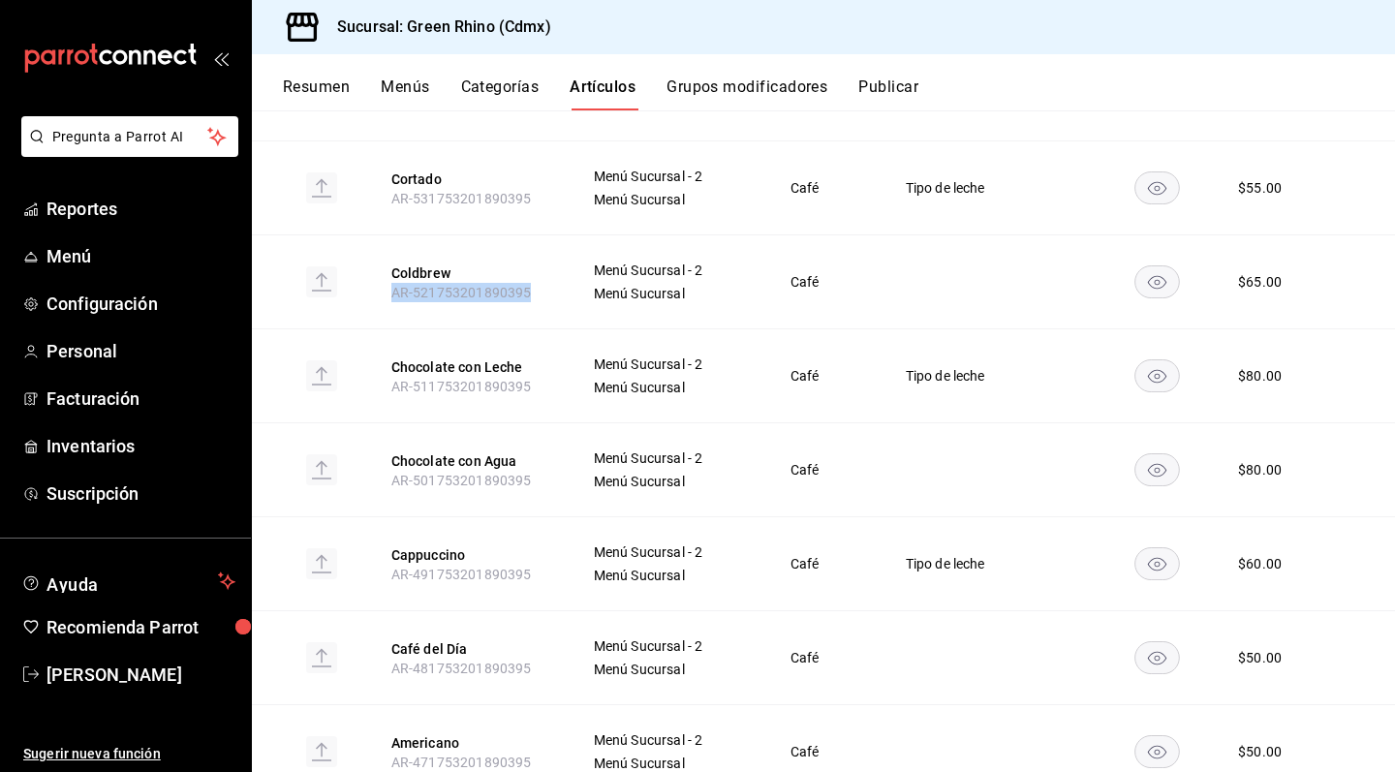
scroll to position [634, 0]
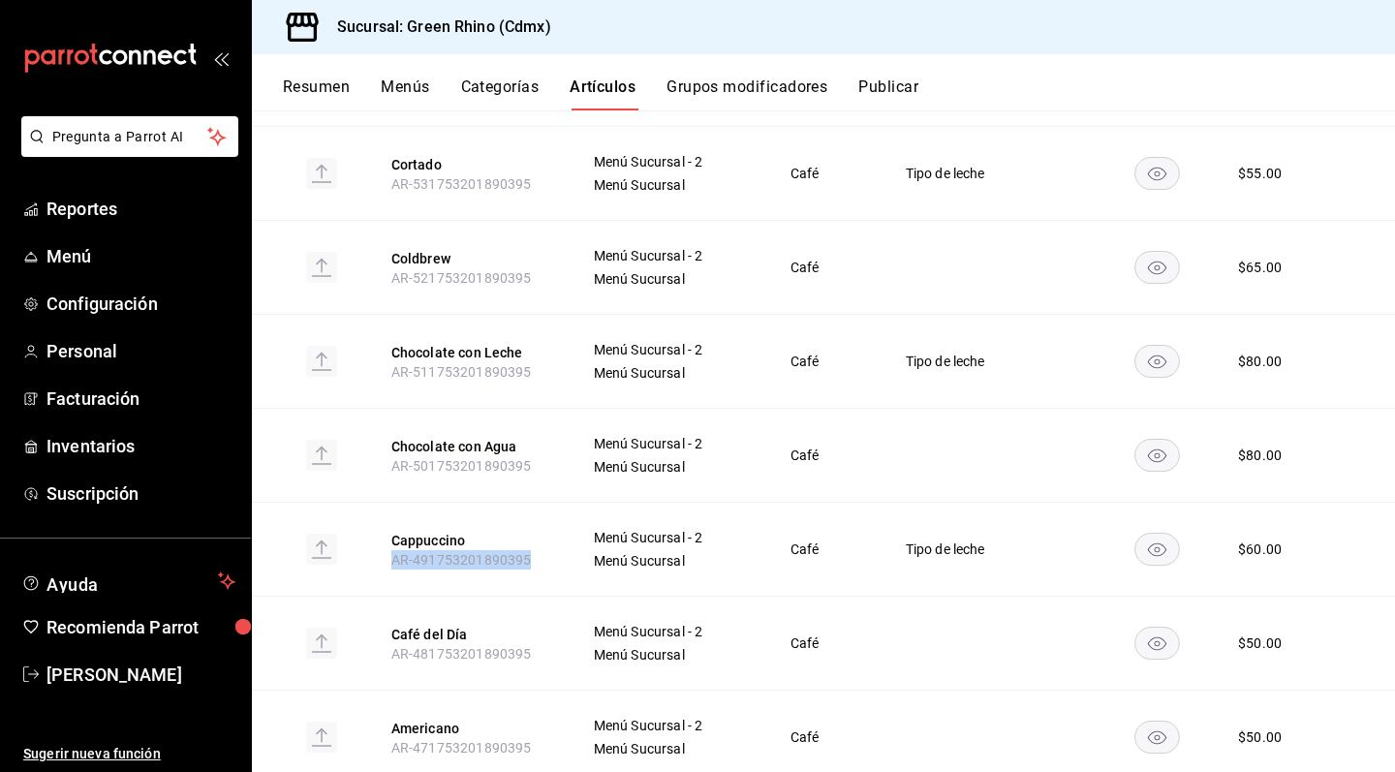
drag, startPoint x: 389, startPoint y: 562, endPoint x: 557, endPoint y: 556, distance: 168.7
click at [557, 556] on th "Cappuccino AR-491753201890395" at bounding box center [469, 550] width 202 height 94
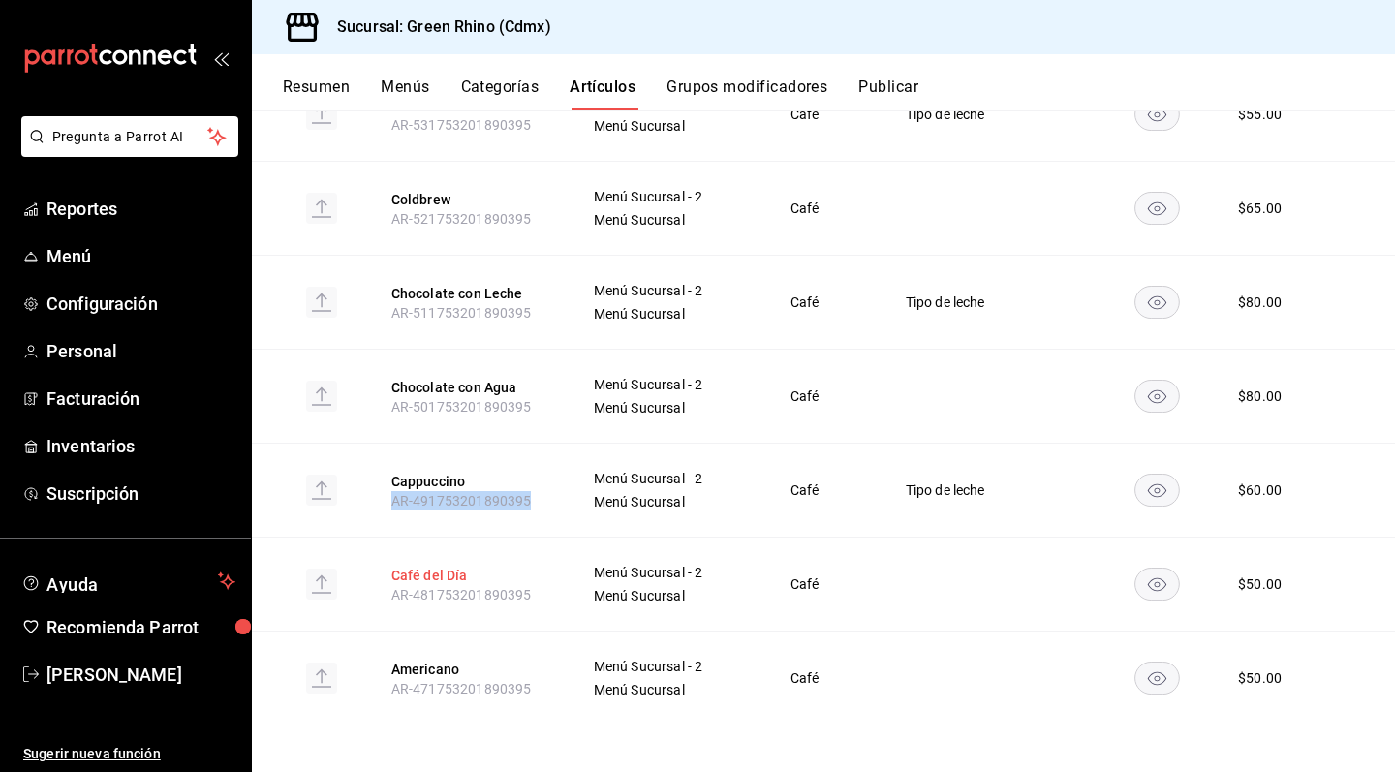
scroll to position [693, 0]
drag, startPoint x: 391, startPoint y: 594, endPoint x: 551, endPoint y: 591, distance: 160.9
click at [551, 591] on th "Café del Día AR-481753201890395" at bounding box center [469, 585] width 202 height 94
drag, startPoint x: 395, startPoint y: 692, endPoint x: 561, endPoint y: 693, distance: 165.7
click at [561, 693] on th "Americano AR-471753201890395" at bounding box center [469, 679] width 202 height 94
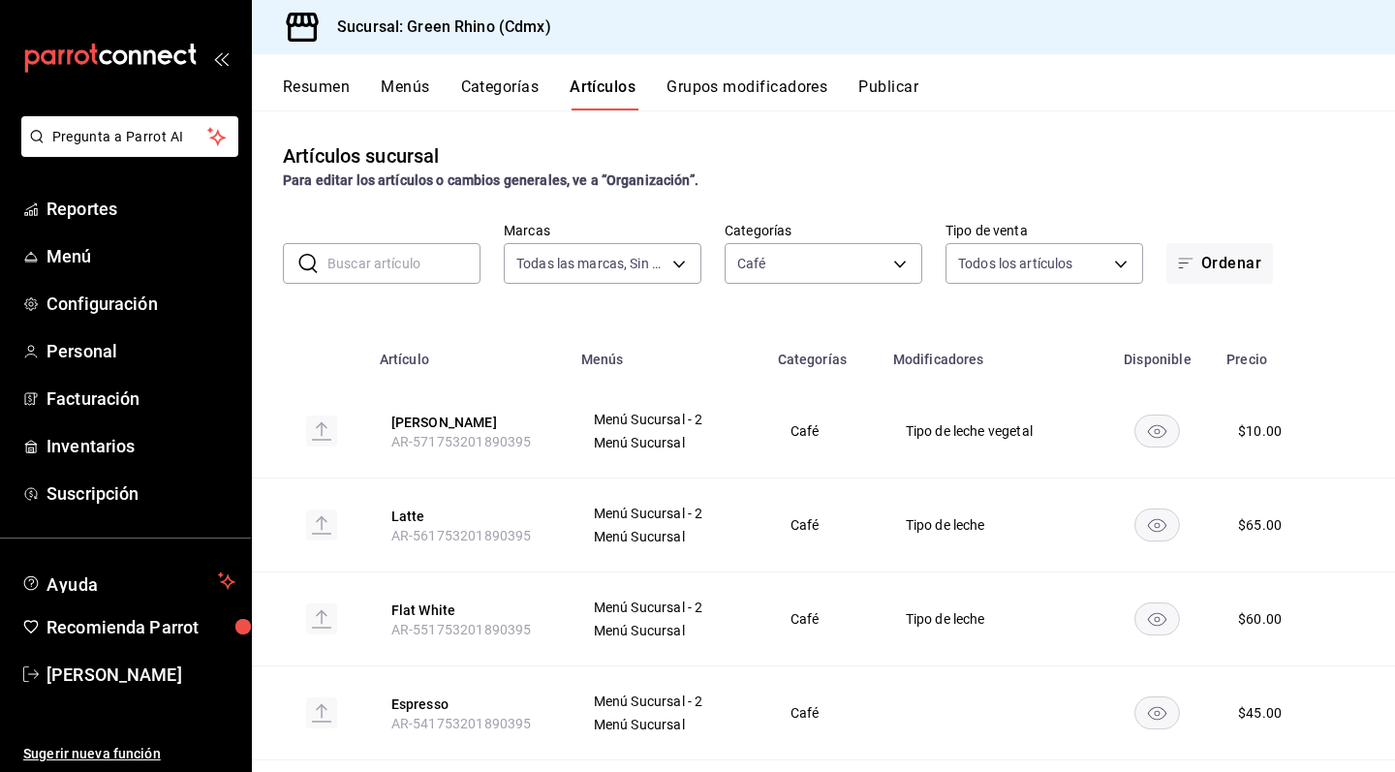
scroll to position [0, 0]
click at [832, 268] on body "Pregunta a Parrot AI Reportes Menú Configuración Personal Facturación Inventari…" at bounding box center [697, 386] width 1395 height 772
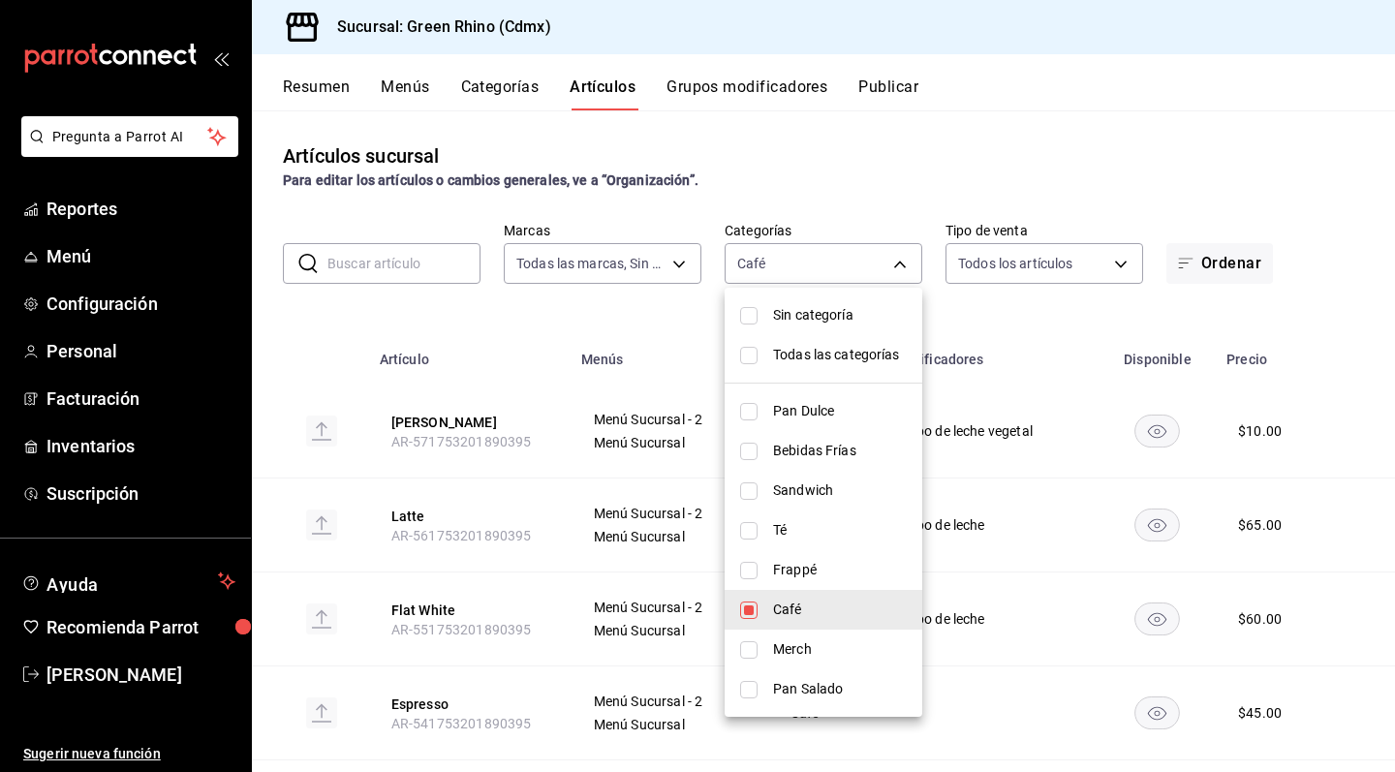
click at [806, 622] on li "Café" at bounding box center [824, 610] width 198 height 40
checkbox input "false"
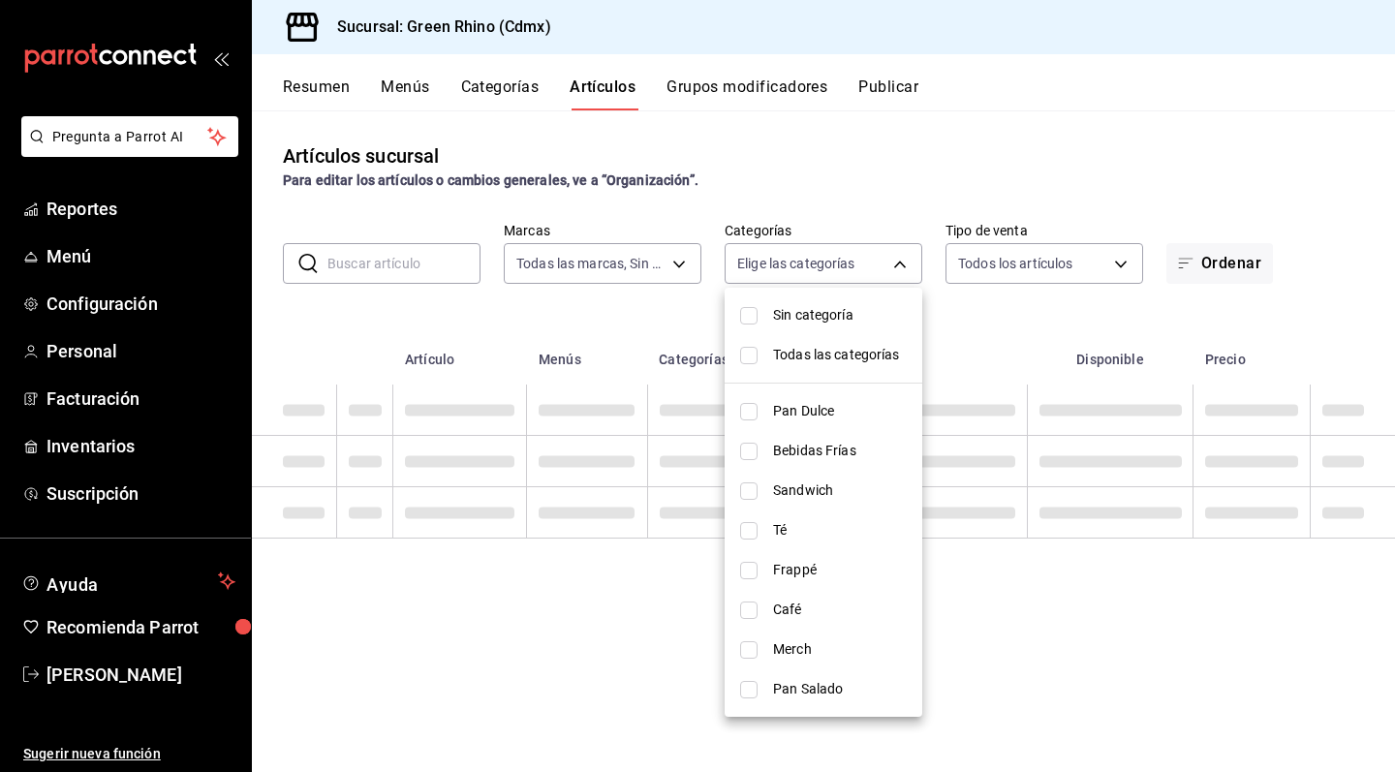
click at [808, 576] on span "Frappé" at bounding box center [840, 570] width 134 height 20
type input "64a9da50-3c53-444a-b83c-8f0e173e6266"
checkbox input "true"
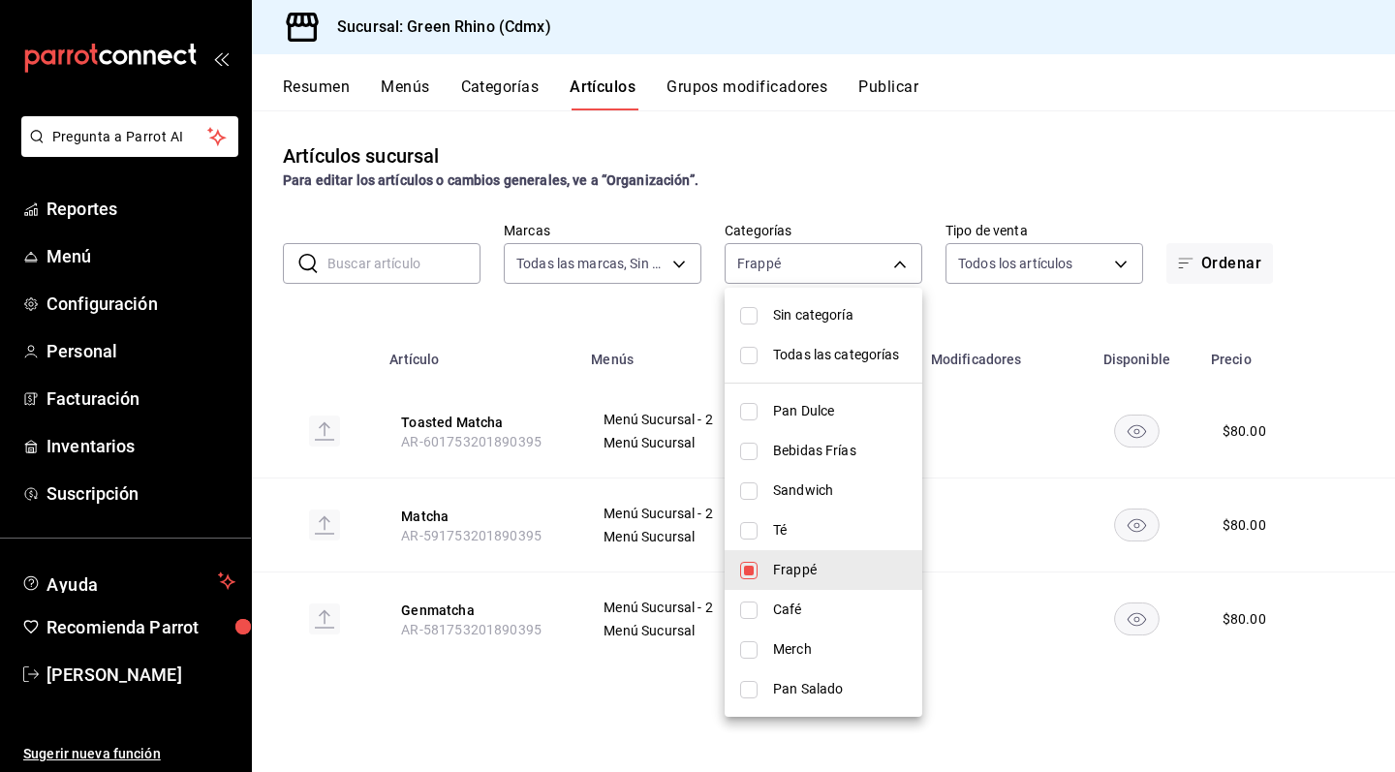
click at [975, 349] on div at bounding box center [697, 386] width 1395 height 772
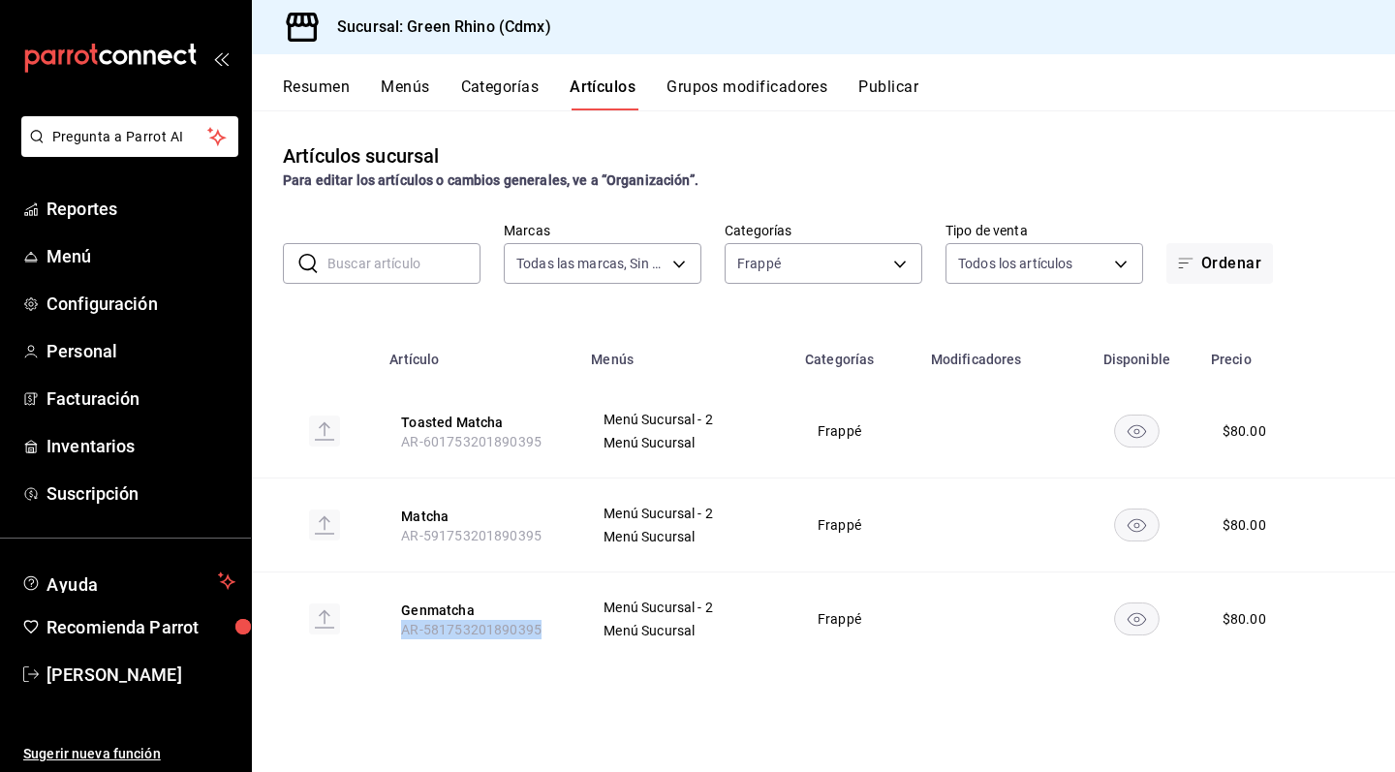
drag, startPoint x: 403, startPoint y: 632, endPoint x: 577, endPoint y: 632, distance: 173.5
click at [577, 632] on th "Genmatcha AR-581753201890395" at bounding box center [479, 620] width 202 height 94
drag, startPoint x: 401, startPoint y: 536, endPoint x: 567, endPoint y: 536, distance: 165.7
click at [567, 536] on th "Matcha AR-591753201890395" at bounding box center [479, 526] width 202 height 94
drag, startPoint x: 401, startPoint y: 439, endPoint x: 570, endPoint y: 431, distance: 168.8
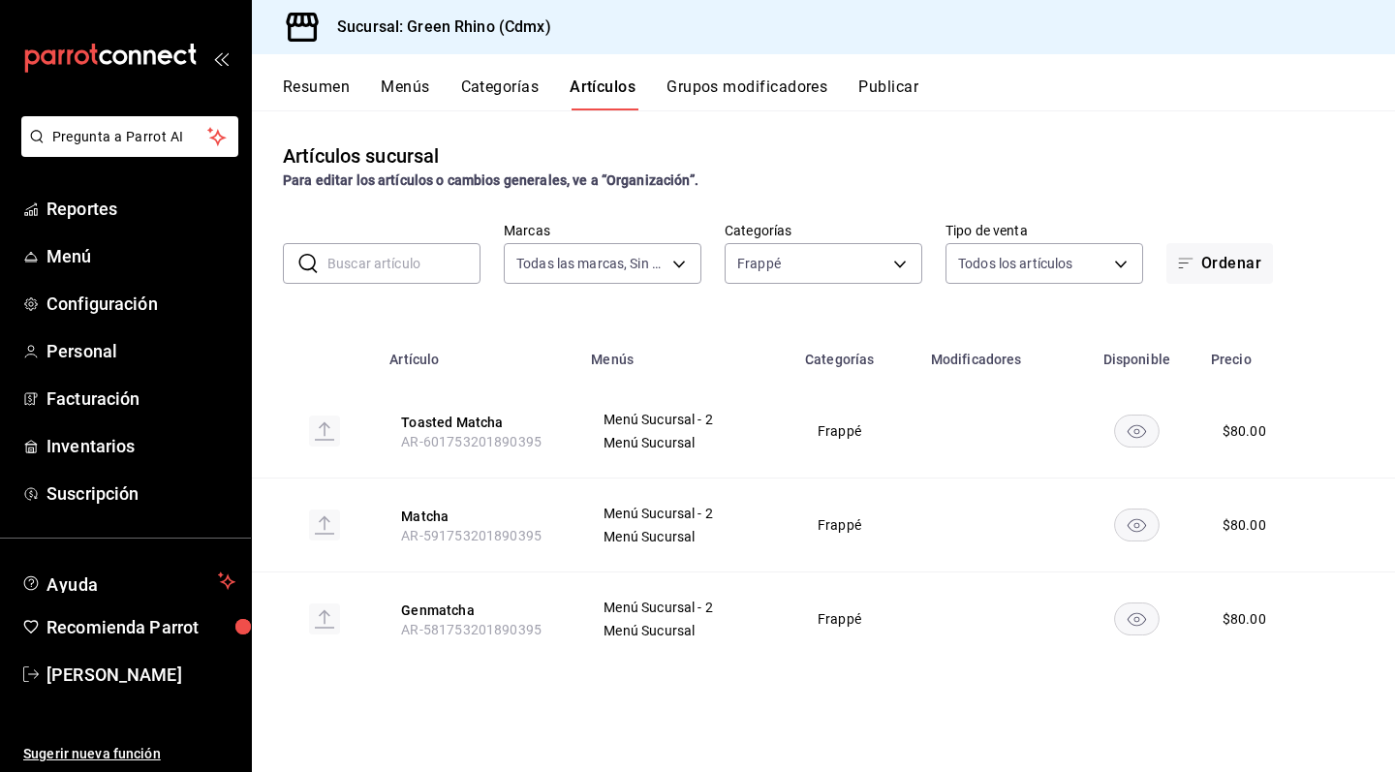
click at [570, 431] on th "Toasted Matcha AR-601753201890395" at bounding box center [479, 432] width 202 height 94
drag, startPoint x: 401, startPoint y: 440, endPoint x: 559, endPoint y: 440, distance: 157.9
click at [559, 440] on th "Toasted Matcha AR-601753201890395" at bounding box center [479, 432] width 202 height 94
click at [767, 269] on body "Pregunta a Parrot AI Reportes Menú Configuración Personal Facturación Inventari…" at bounding box center [697, 386] width 1395 height 772
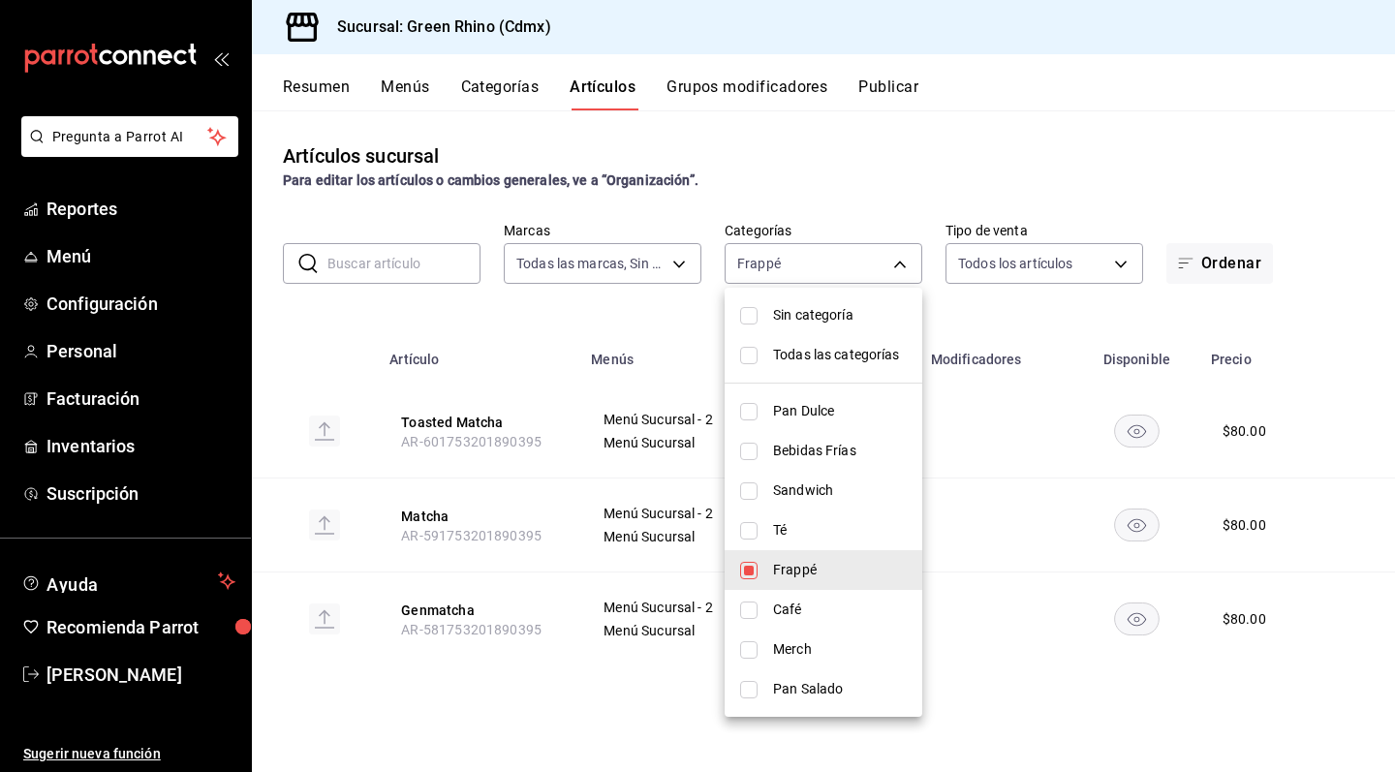
click at [806, 549] on li "Té" at bounding box center [824, 531] width 198 height 40
type input "64a9da50-3c53-444a-b83c-8f0e173e6266,ed78431d-eecc-40af-[DATE]-c1f2b45fa78b"
checkbox input "true"
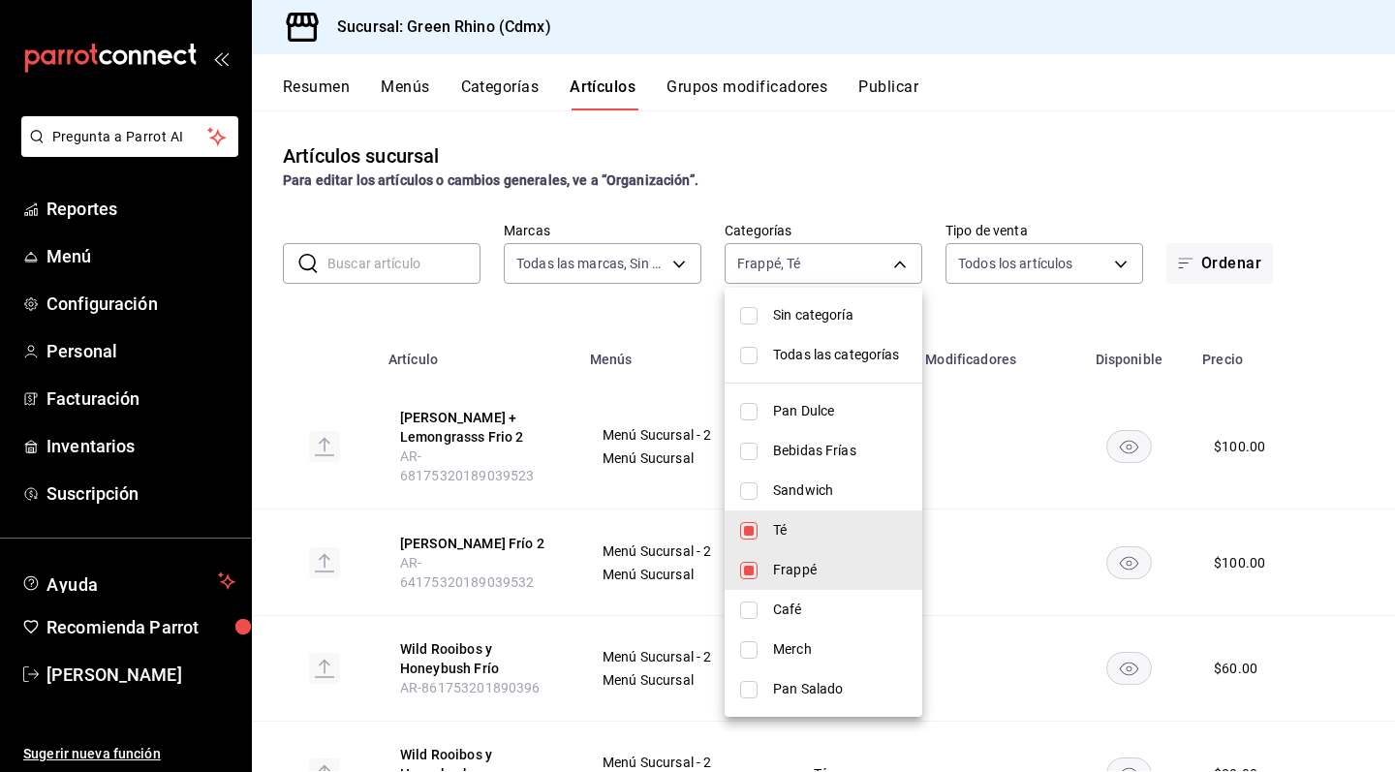
click at [802, 579] on span "Frappé" at bounding box center [840, 570] width 134 height 20
type input "ed78431d-eecc-40af-[DATE]-c1f2b45fa78b"
checkbox input "false"
click at [604, 354] on div at bounding box center [697, 386] width 1395 height 772
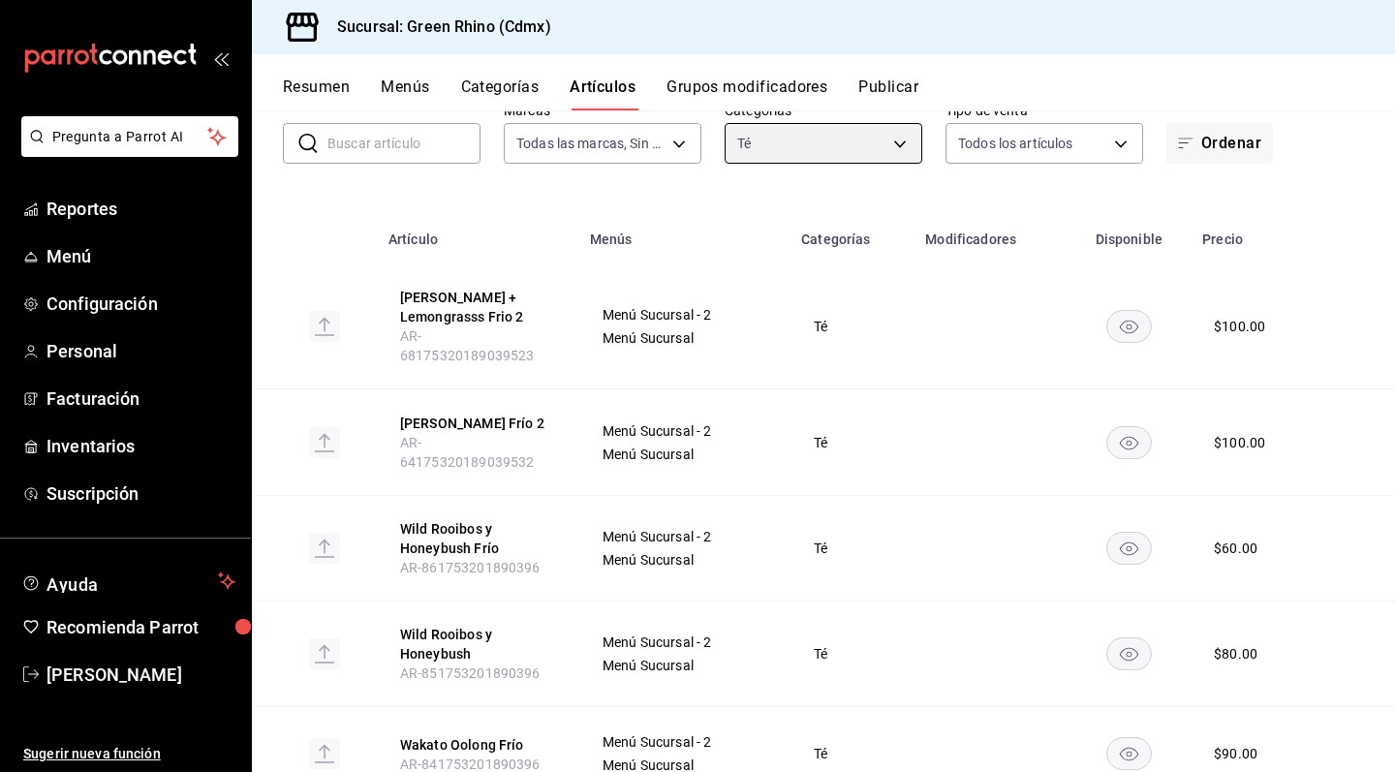
scroll to position [124, 0]
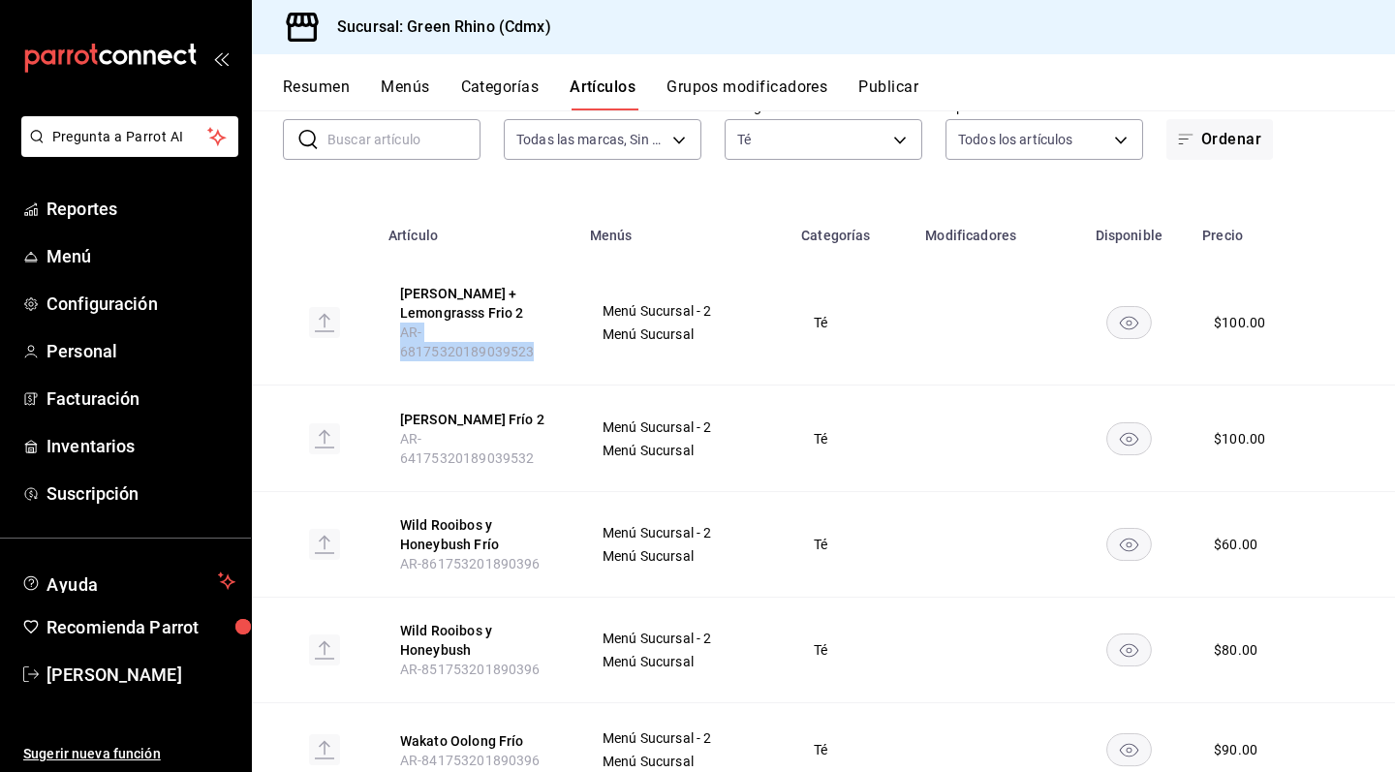
drag, startPoint x: 396, startPoint y: 336, endPoint x: 577, endPoint y: 334, distance: 180.2
click at [577, 334] on th "[PERSON_NAME] + Lemongrasss Frio 2 AR-68175320189039523" at bounding box center [478, 323] width 202 height 125
click at [696, 438] on td "Menú Sucursal - 2 Menú Sucursal" at bounding box center [683, 439] width 211 height 107
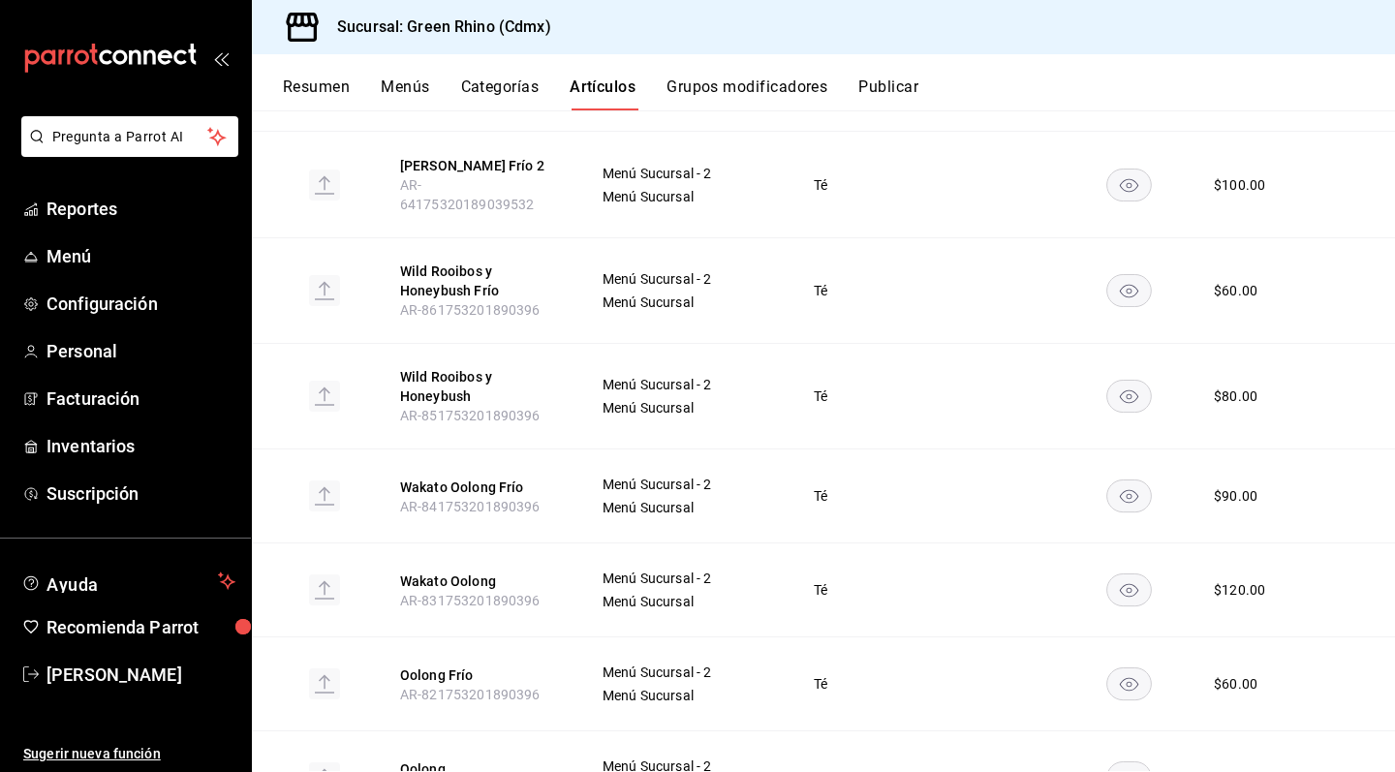
scroll to position [382, 0]
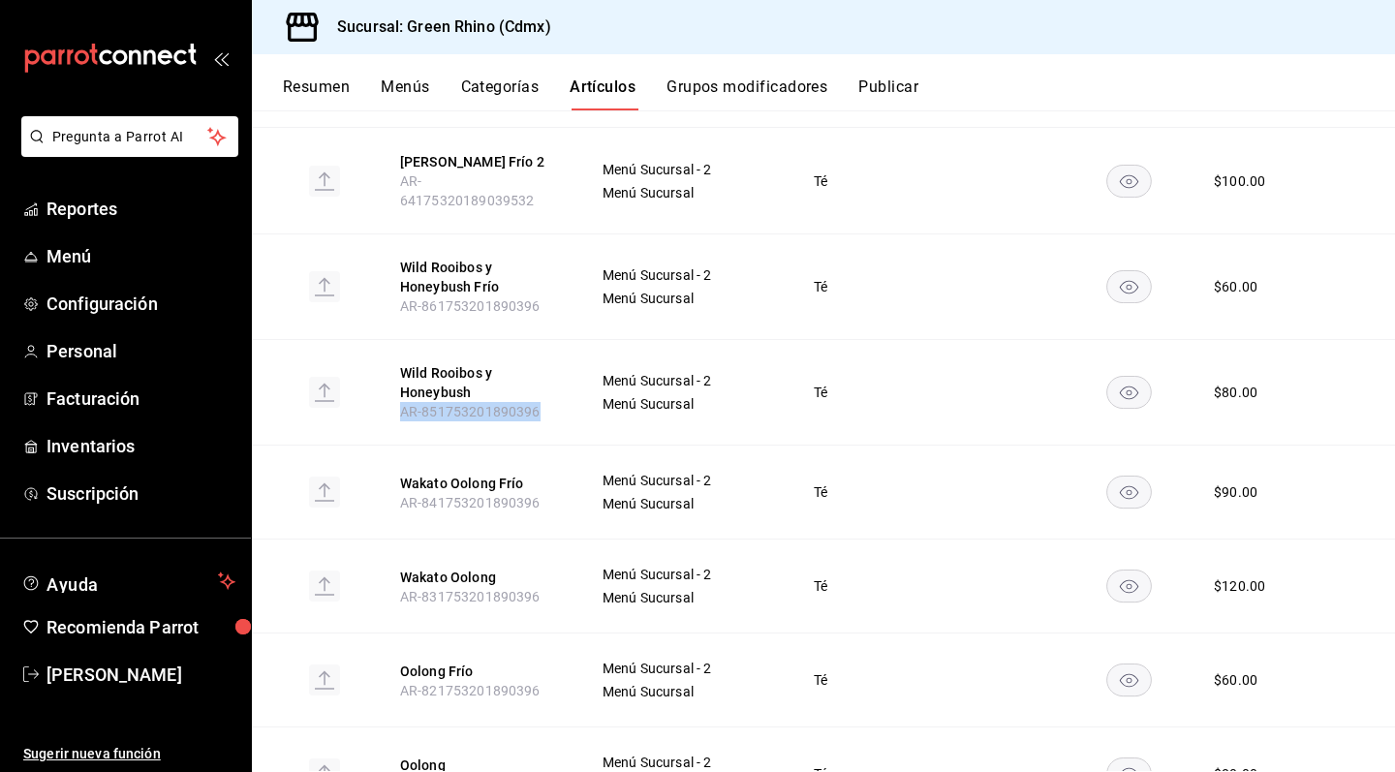
drag, startPoint x: 398, startPoint y: 382, endPoint x: 553, endPoint y: 384, distance: 155.1
click at [553, 384] on th "Wild Rooibos y Honeybush AR-851753201890396" at bounding box center [478, 393] width 202 height 106
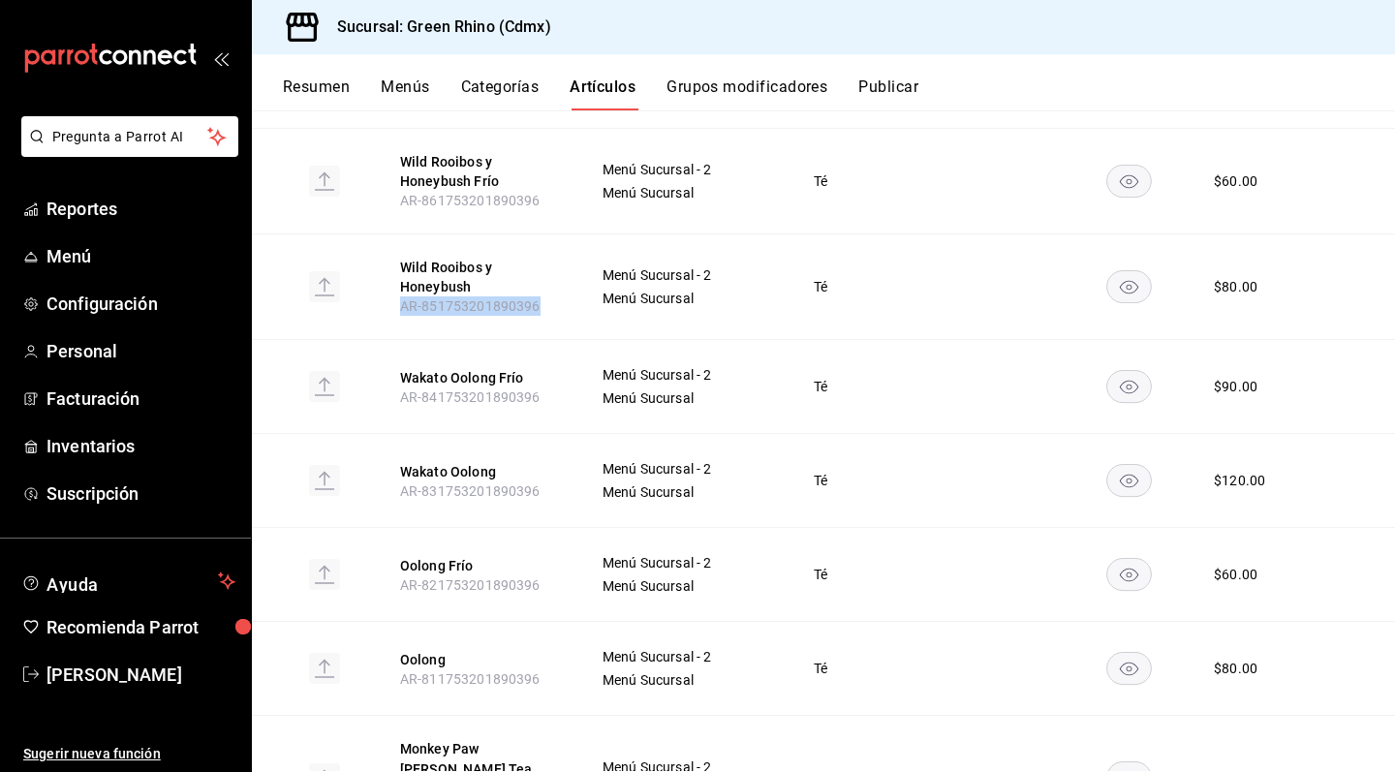
scroll to position [502, 0]
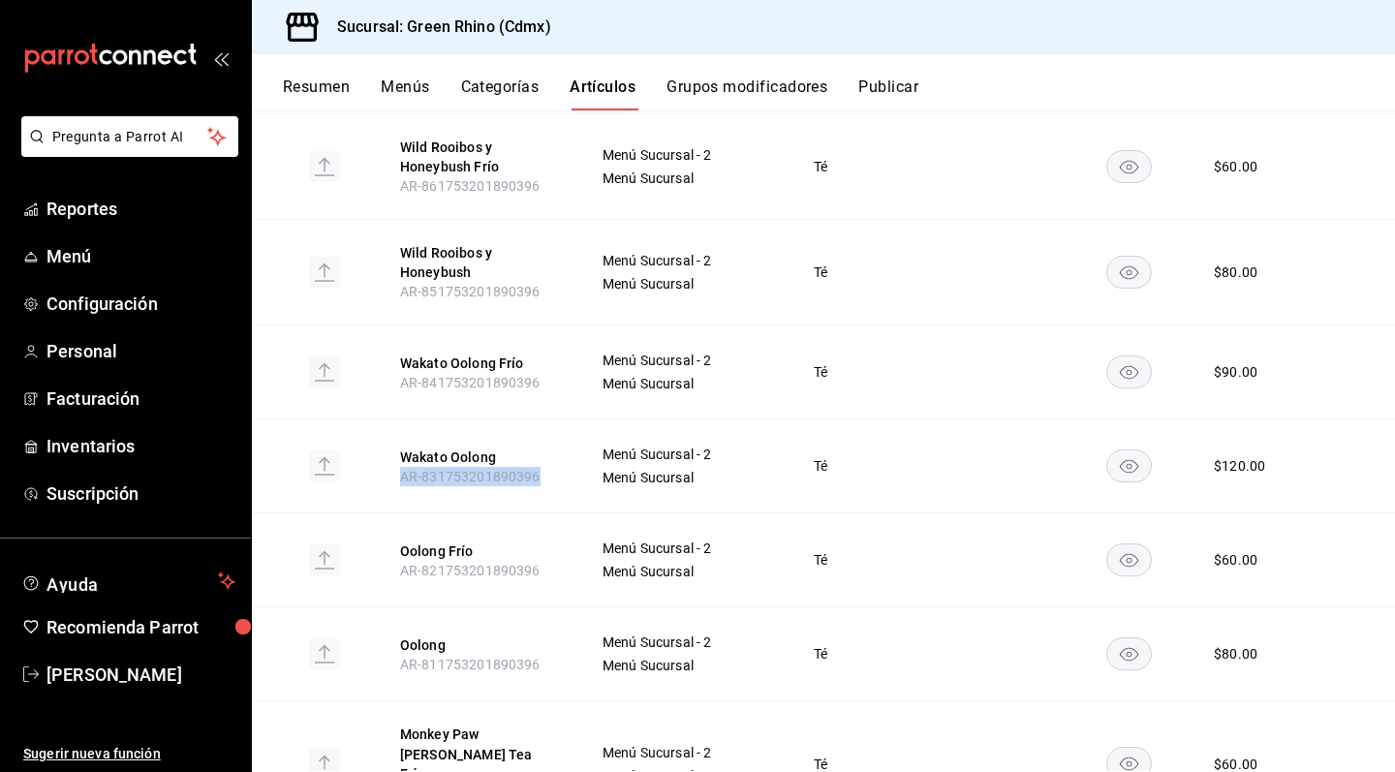
drag, startPoint x: 405, startPoint y: 448, endPoint x: 557, endPoint y: 441, distance: 152.3
click at [557, 441] on th "Wakato Oolong AR-831753201890396" at bounding box center [478, 467] width 202 height 94
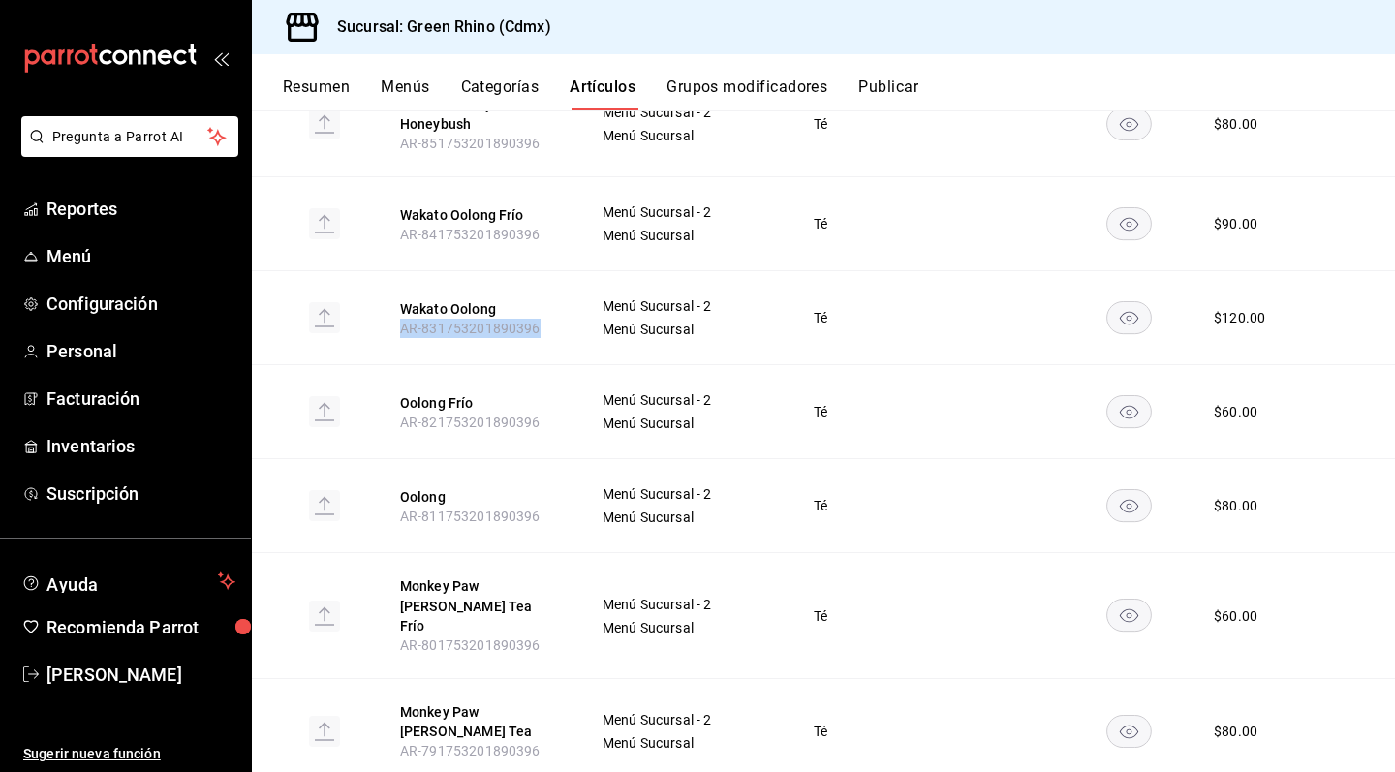
scroll to position [653, 0]
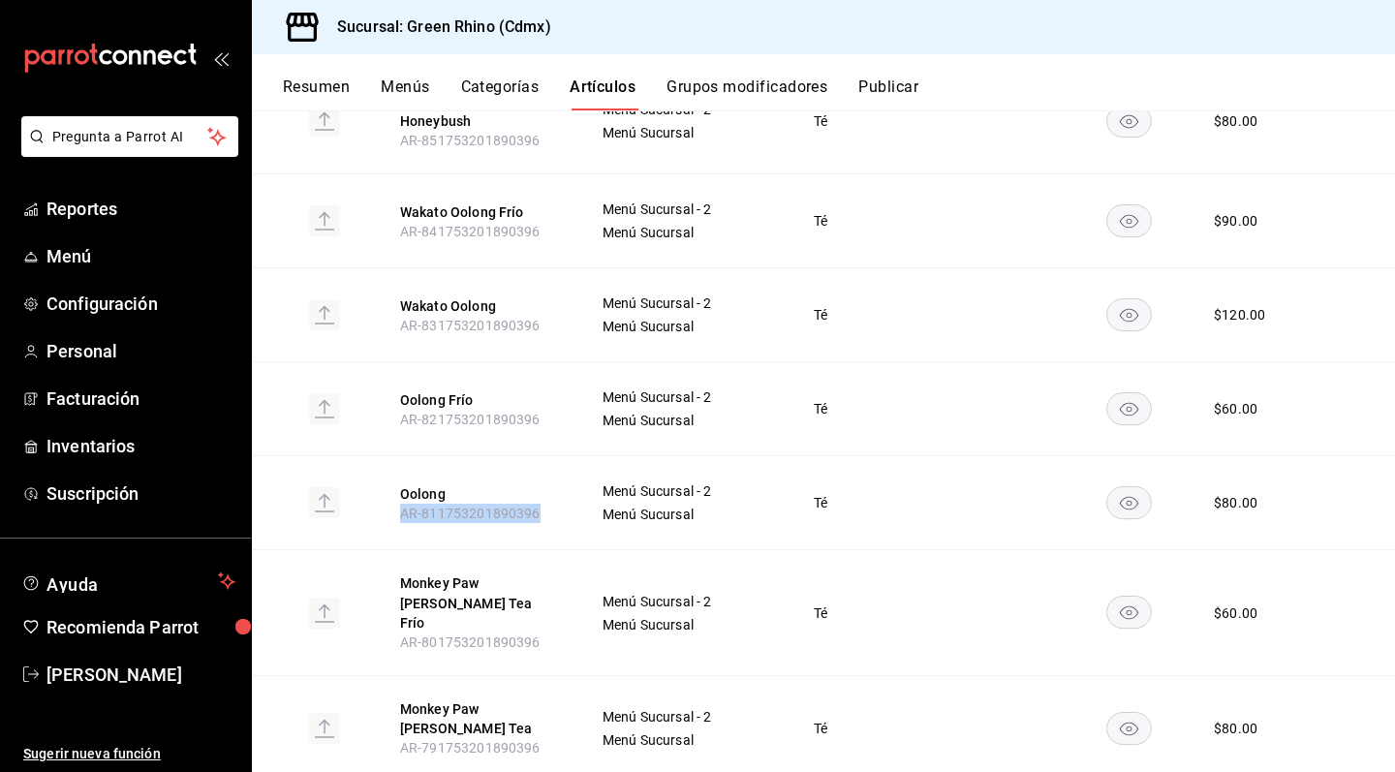
drag, startPoint x: 395, startPoint y: 485, endPoint x: 572, endPoint y: 478, distance: 176.5
click at [572, 478] on th "Oolong AR-811753201890396" at bounding box center [478, 503] width 202 height 94
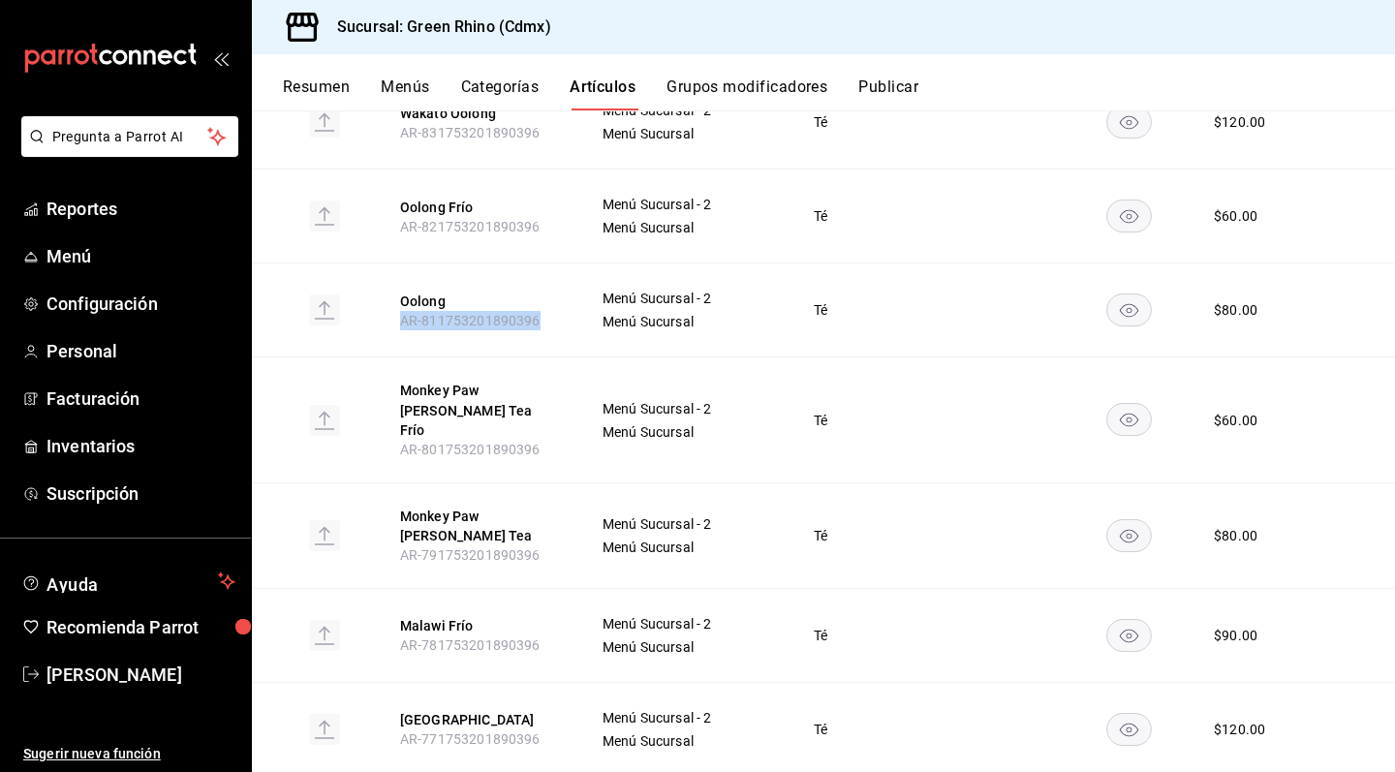
scroll to position [910, 0]
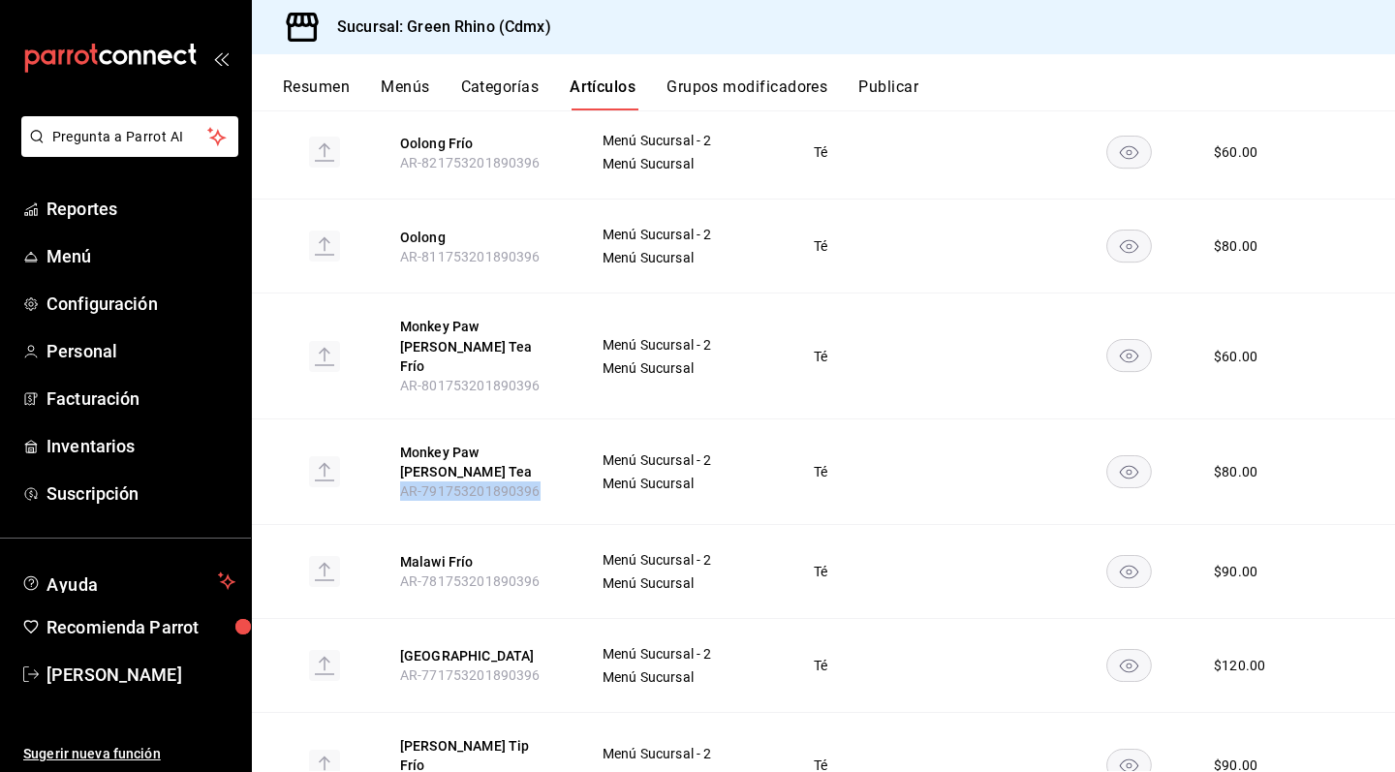
drag, startPoint x: 398, startPoint y: 425, endPoint x: 554, endPoint y: 425, distance: 156.0
click at [554, 425] on th "Monkey Paw [PERSON_NAME] Tea AR-791753201890396" at bounding box center [478, 472] width 202 height 106
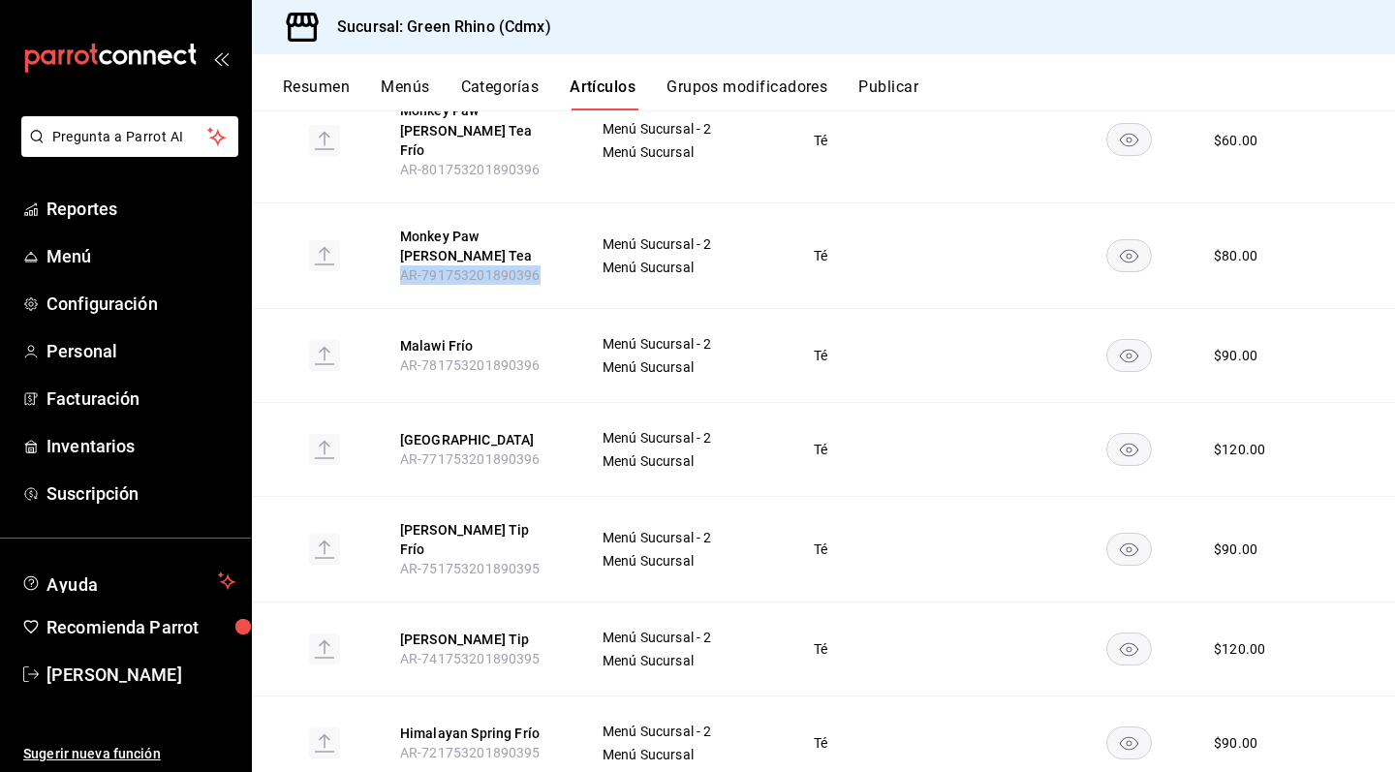
scroll to position [1206, 0]
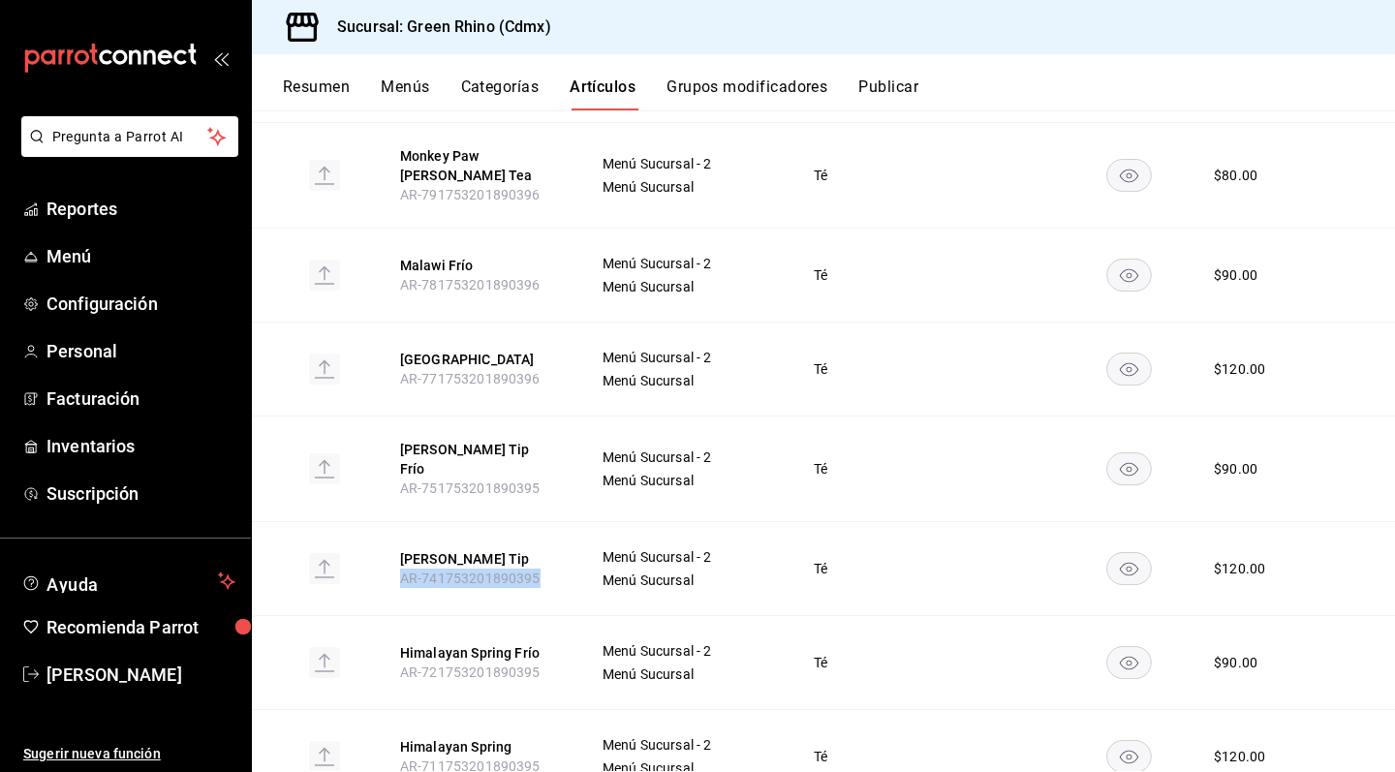
drag, startPoint x: 390, startPoint y: 500, endPoint x: 525, endPoint y: 516, distance: 136.7
click at [524, 521] on th "[PERSON_NAME] Tip AR-741753201890395" at bounding box center [478, 568] width 202 height 94
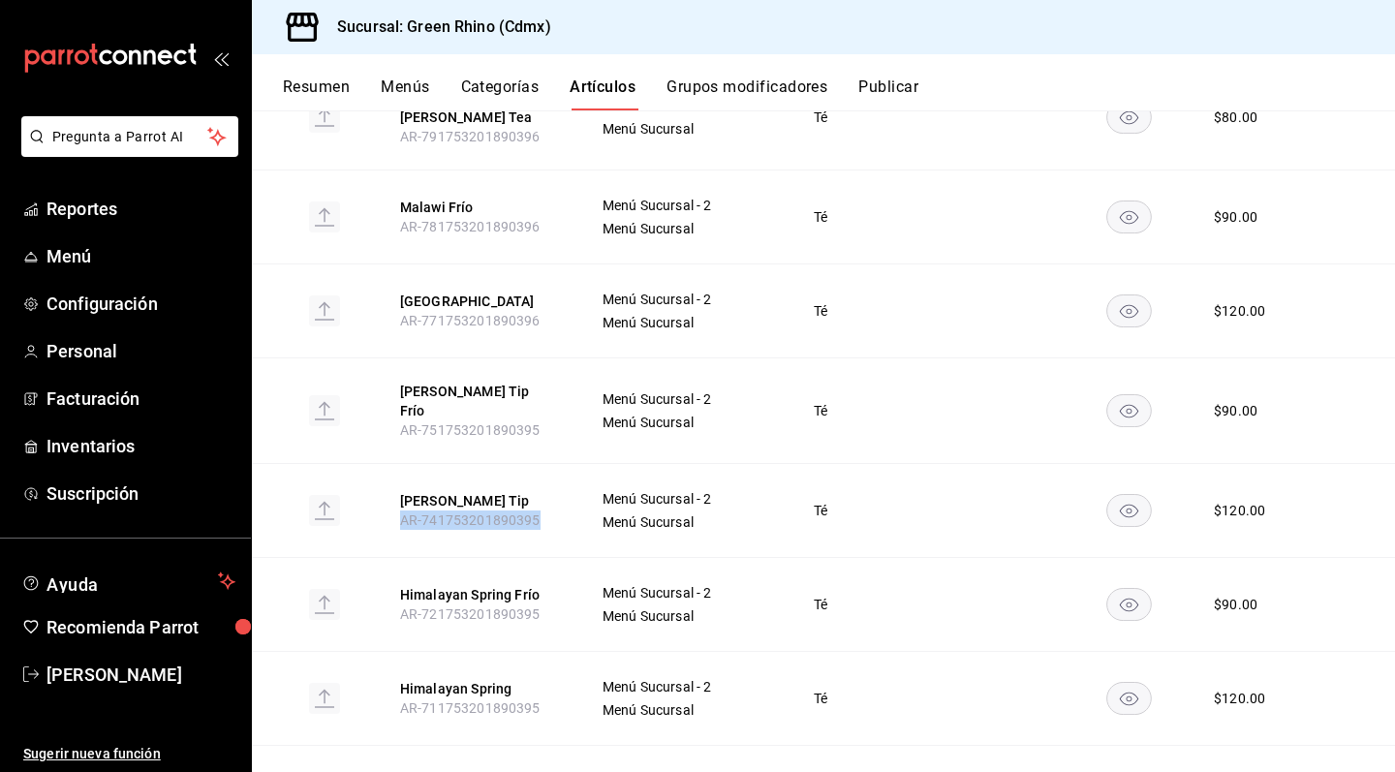
scroll to position [1283, 0]
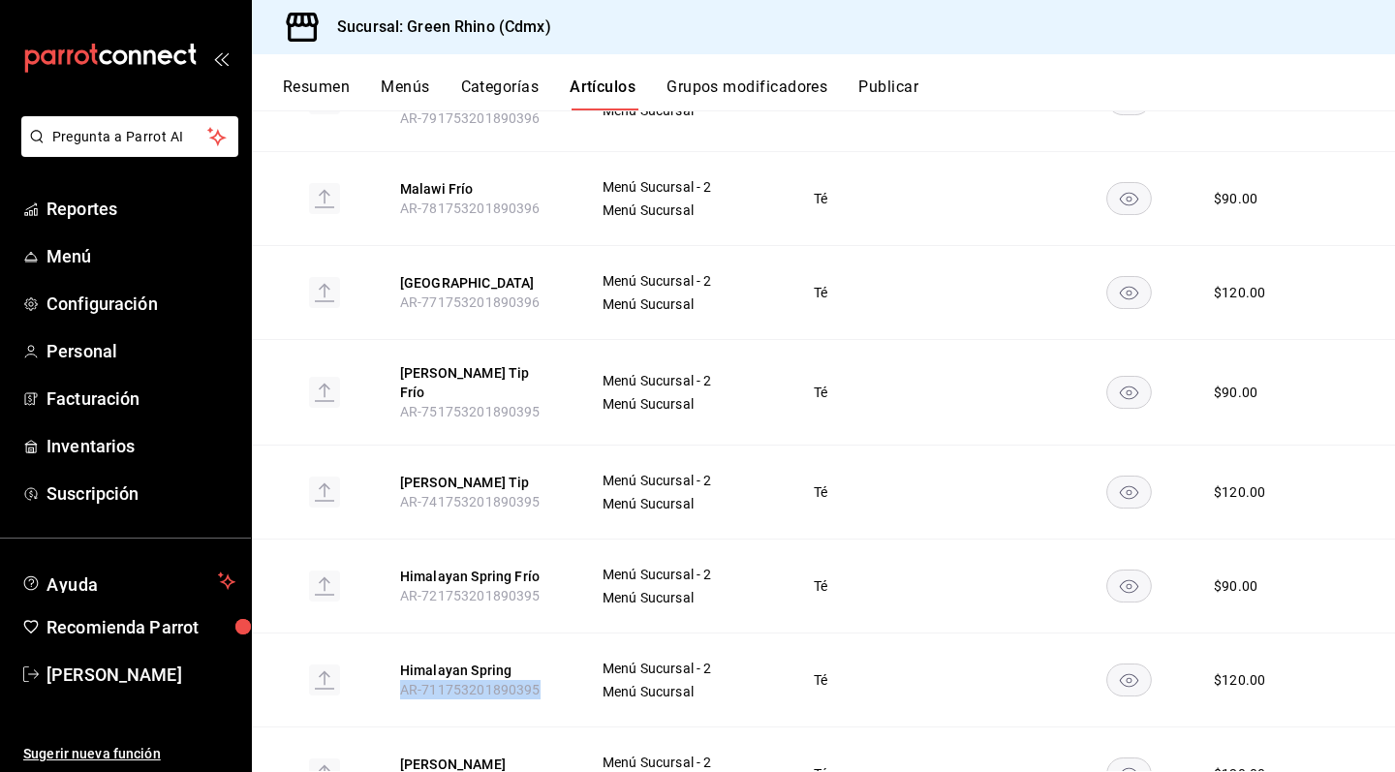
drag, startPoint x: 396, startPoint y: 607, endPoint x: 578, endPoint y: 609, distance: 181.2
click at [578, 633] on th "Himalayan Spring AR-711753201890395" at bounding box center [478, 680] width 202 height 94
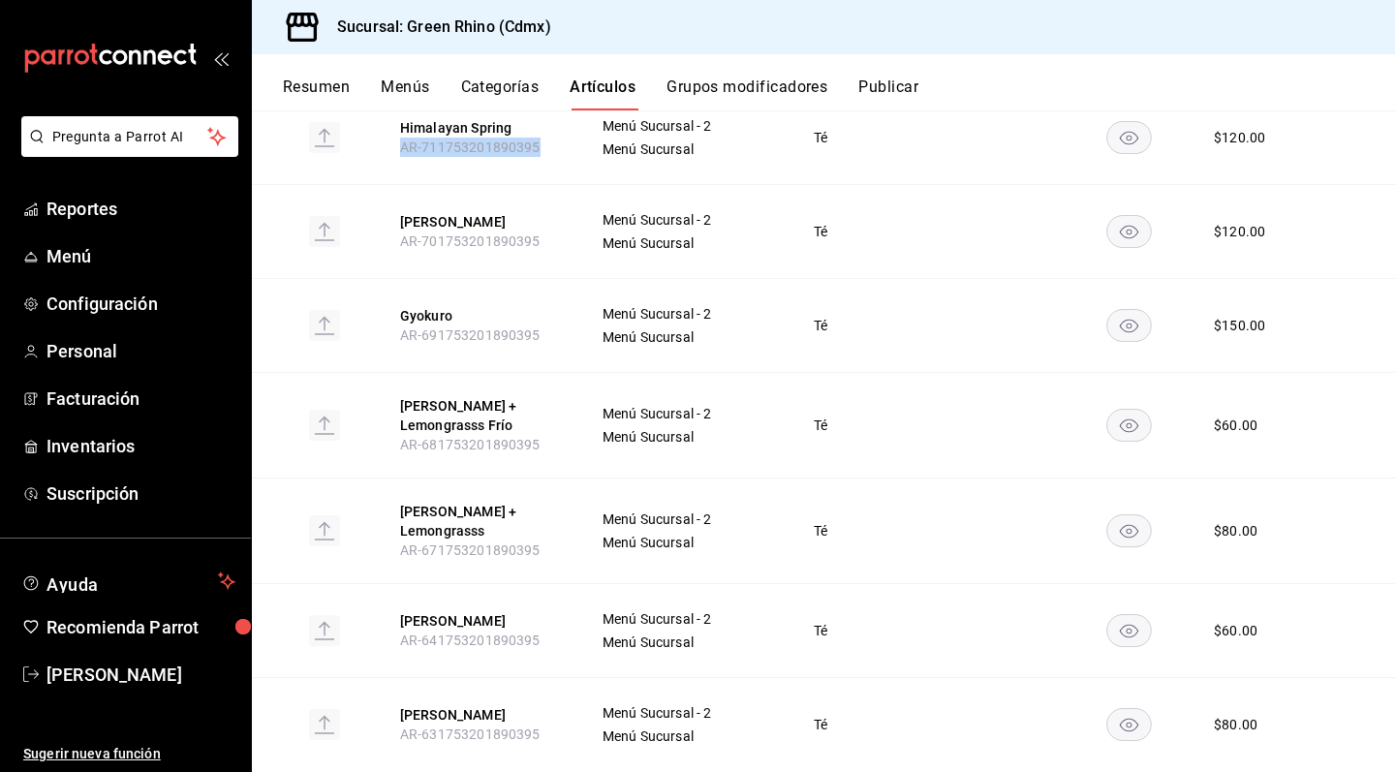
scroll to position [1838, 0]
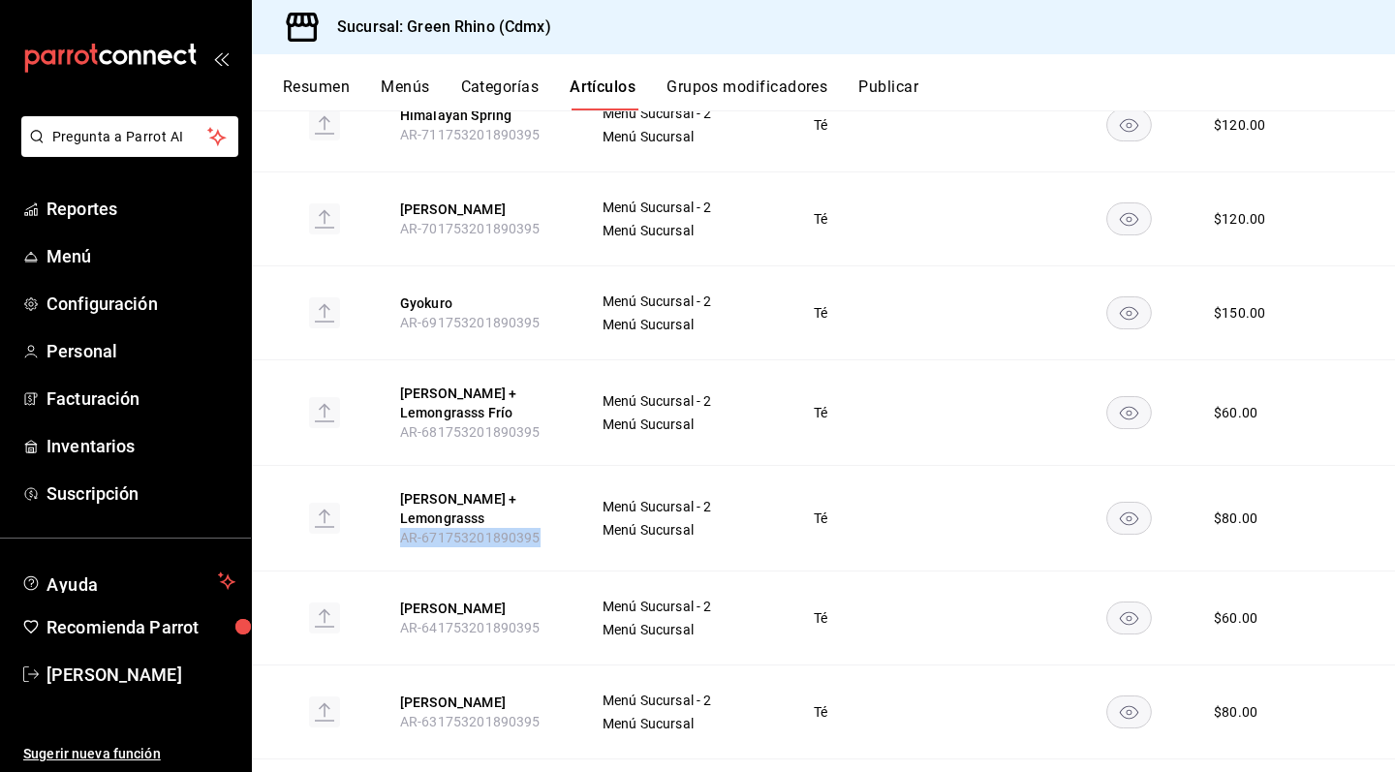
drag, startPoint x: 399, startPoint y: 454, endPoint x: 575, endPoint y: 448, distance: 175.5
click at [575, 465] on th "[PERSON_NAME] + Lemongrasss AR-671753201890395" at bounding box center [478, 518] width 202 height 106
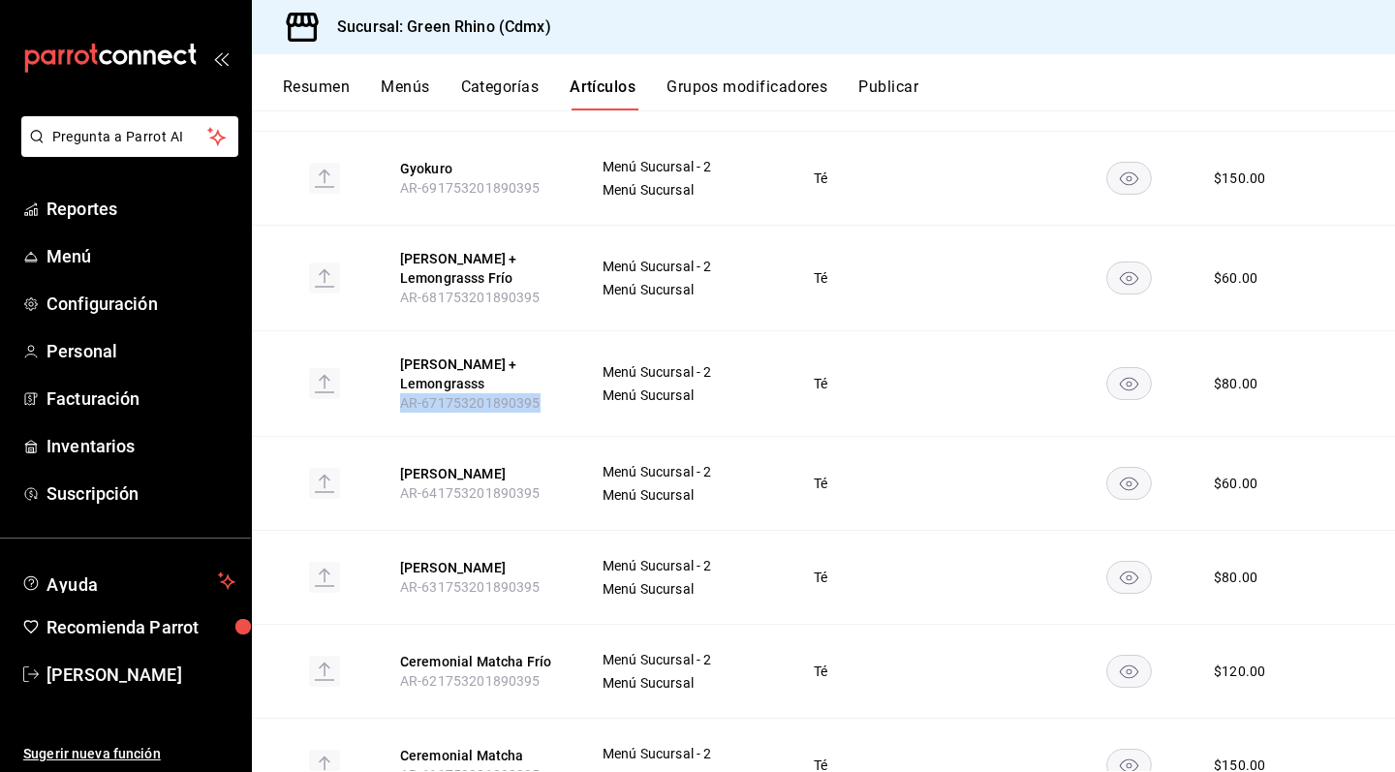
scroll to position [0, 0]
drag, startPoint x: 393, startPoint y: 507, endPoint x: 576, endPoint y: 507, distance: 182.2
click at [576, 530] on th "[PERSON_NAME] AR-631753201890395" at bounding box center [478, 577] width 202 height 94
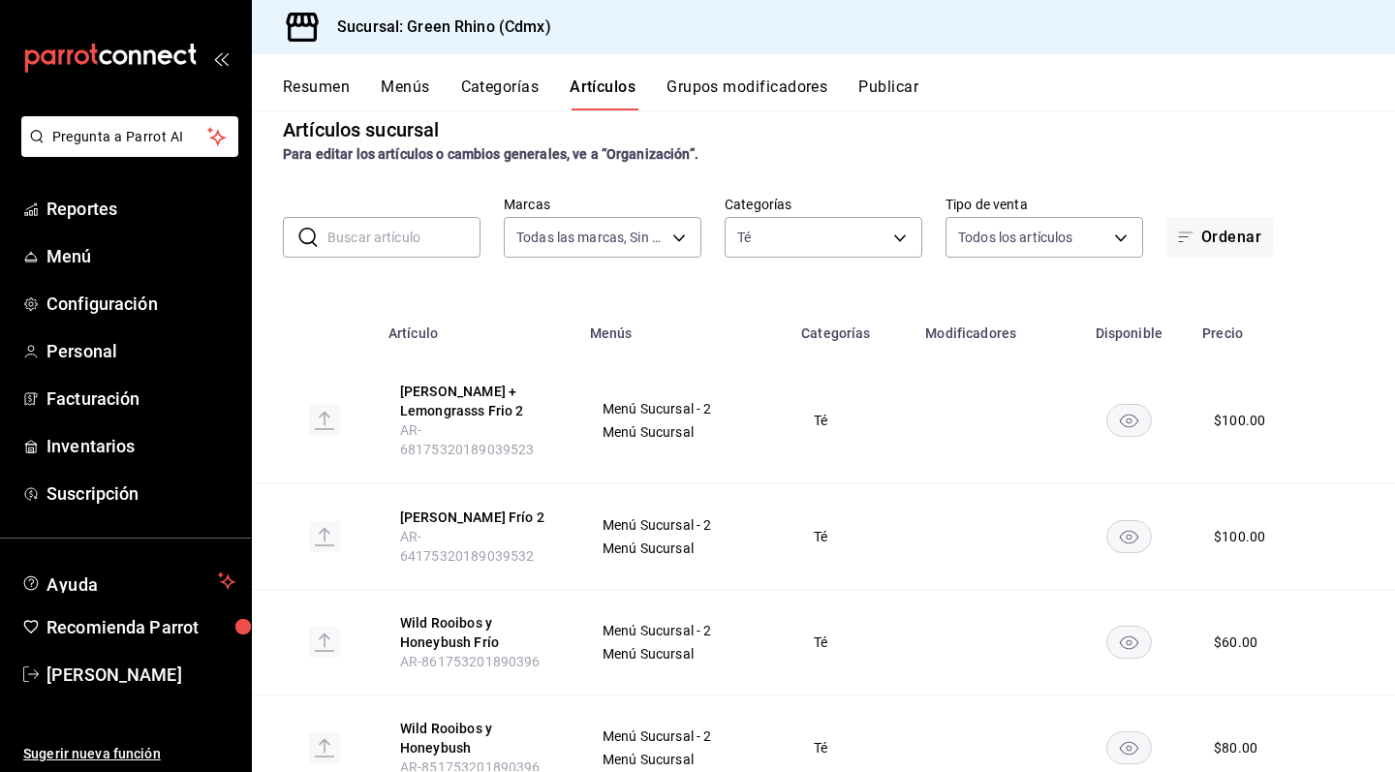
scroll to position [2, 0]
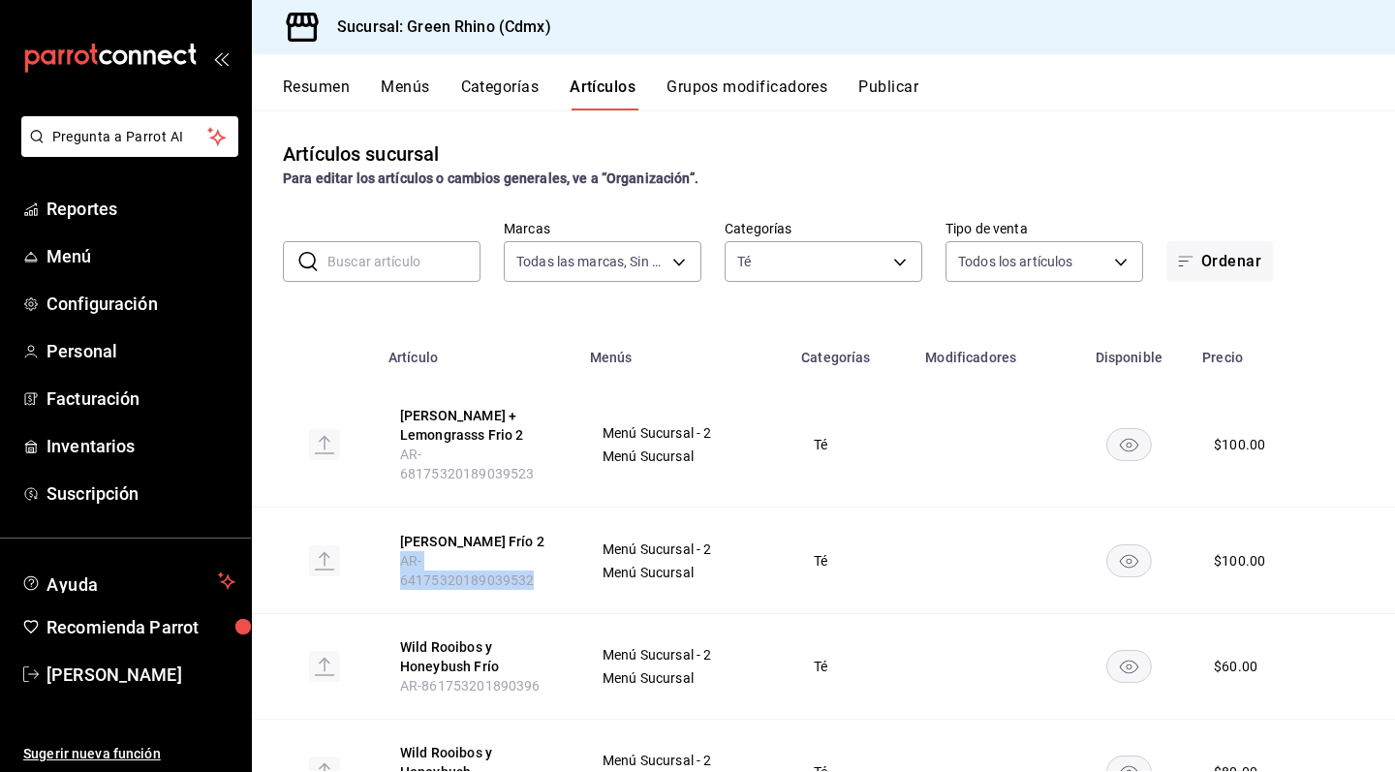
drag, startPoint x: 398, startPoint y: 548, endPoint x: 575, endPoint y: 548, distance: 176.4
click at [575, 548] on th "[PERSON_NAME] Frío 2 AR-64175320189039532" at bounding box center [478, 561] width 202 height 107
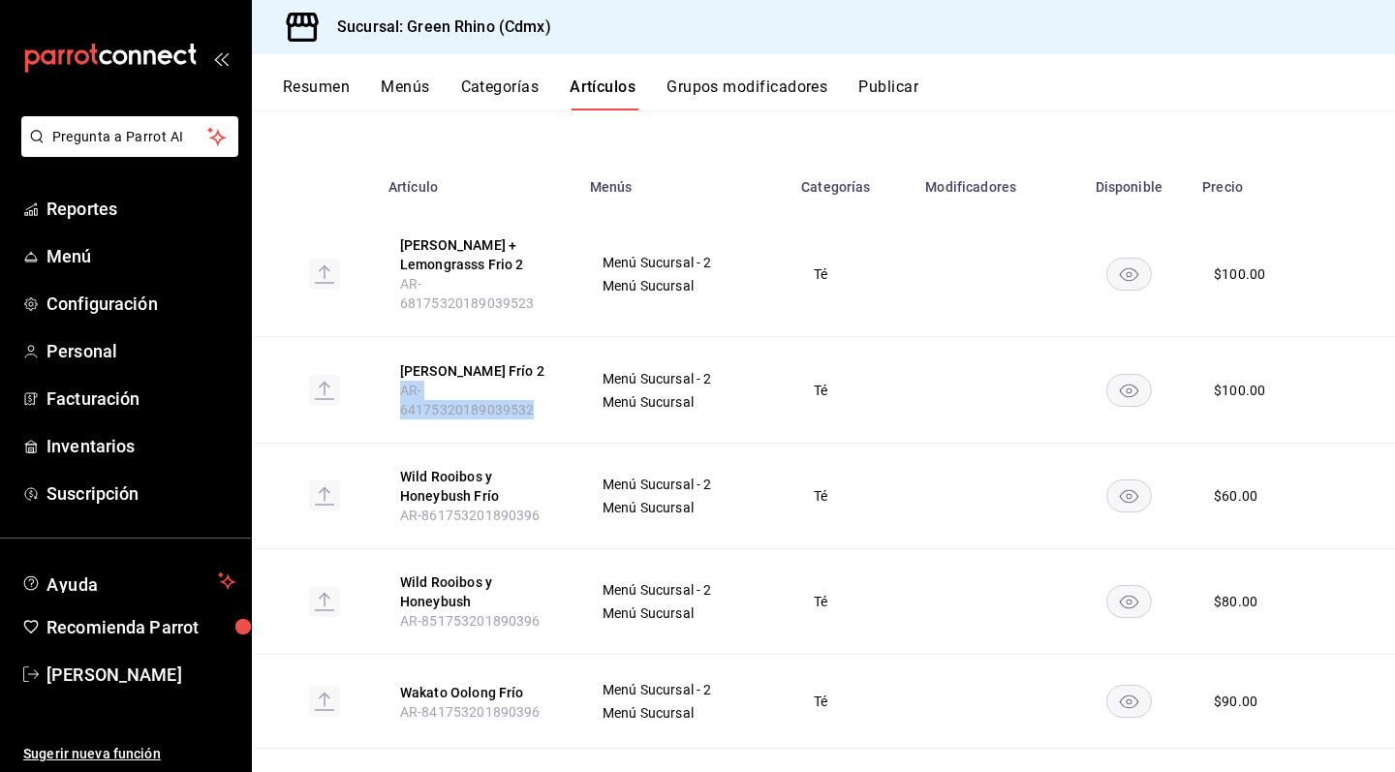
scroll to position [179, 0]
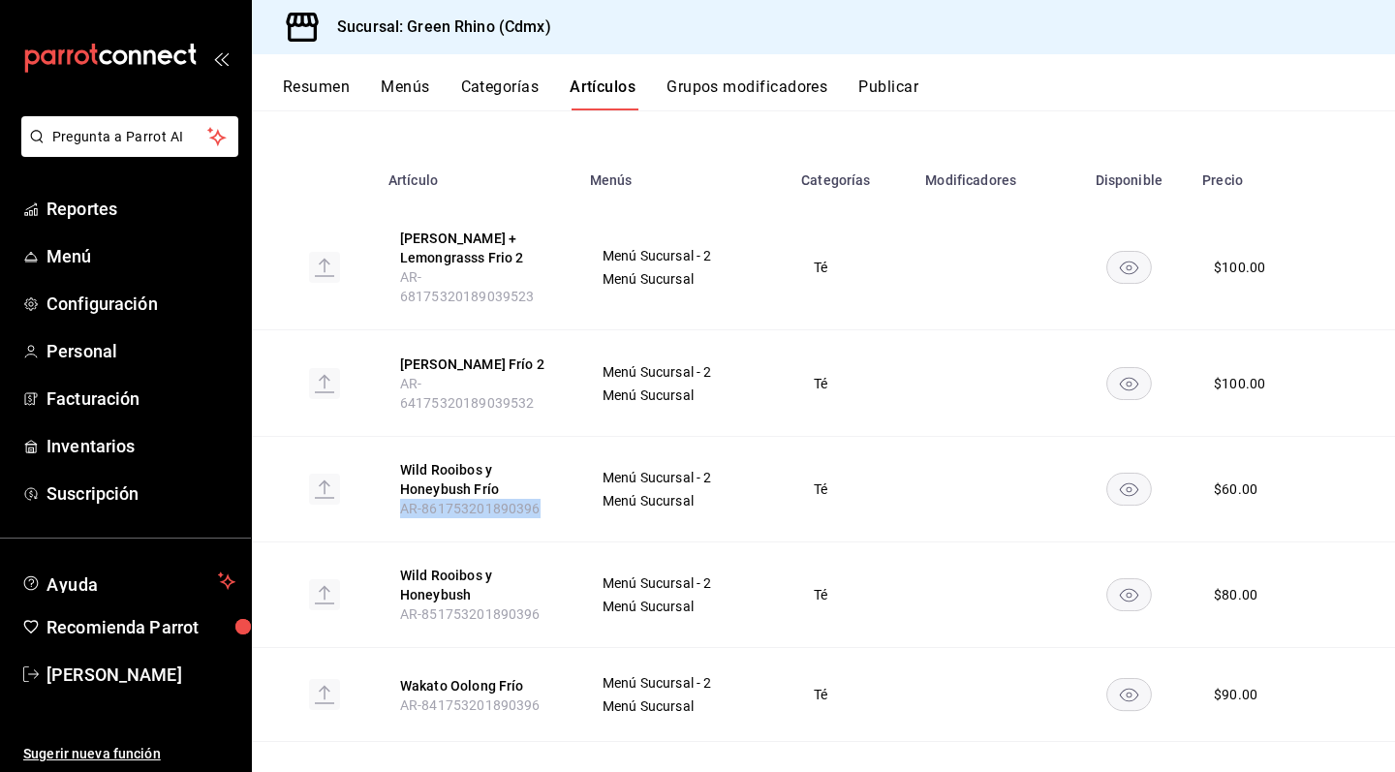
drag, startPoint x: 400, startPoint y: 474, endPoint x: 549, endPoint y: 470, distance: 149.3
click at [549, 470] on th "Wild Rooibos y Honeybush Frío AR-861753201890396" at bounding box center [478, 490] width 202 height 106
drag, startPoint x: 395, startPoint y: 270, endPoint x: 577, endPoint y: 269, distance: 181.2
click at [577, 269] on th "[PERSON_NAME] + Lemongrasss Frio 2 AR-68175320189039523" at bounding box center [478, 267] width 202 height 125
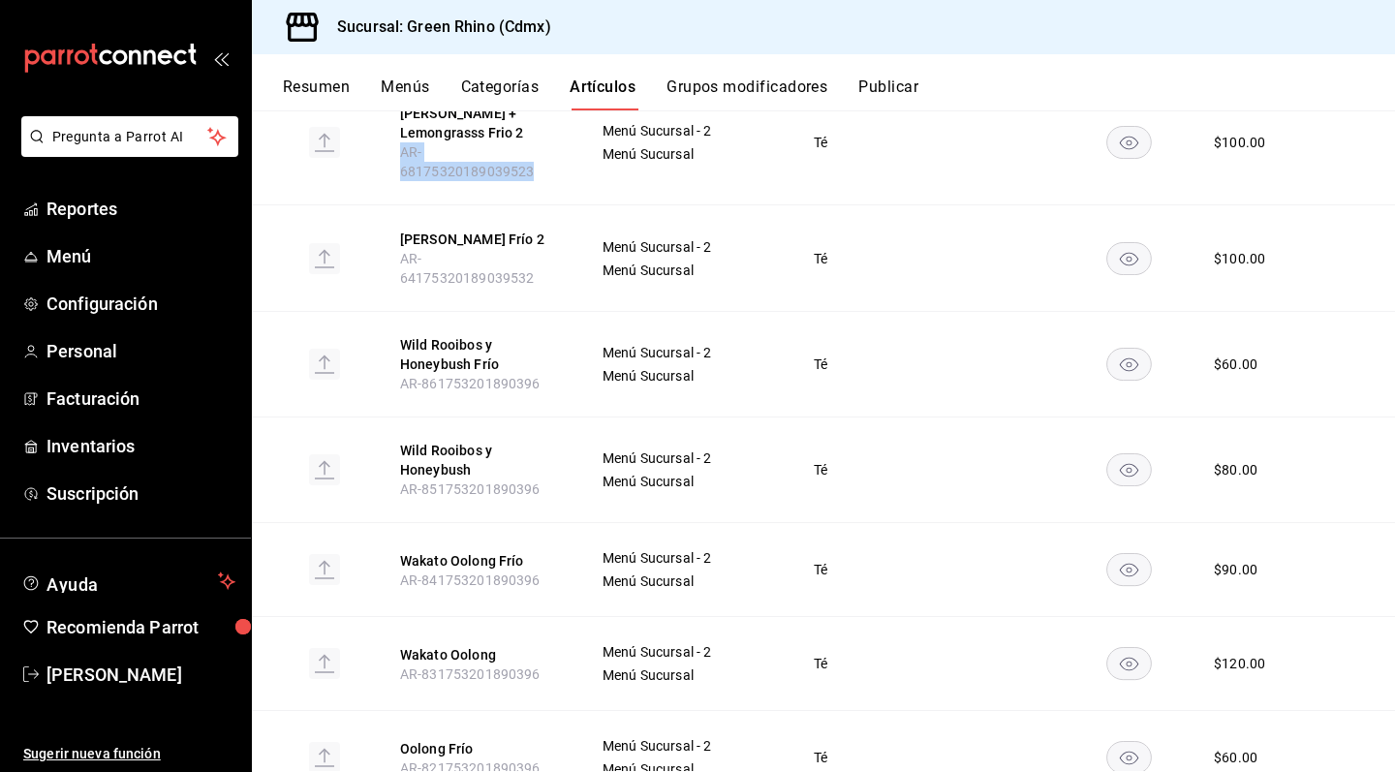
scroll to position [308, 0]
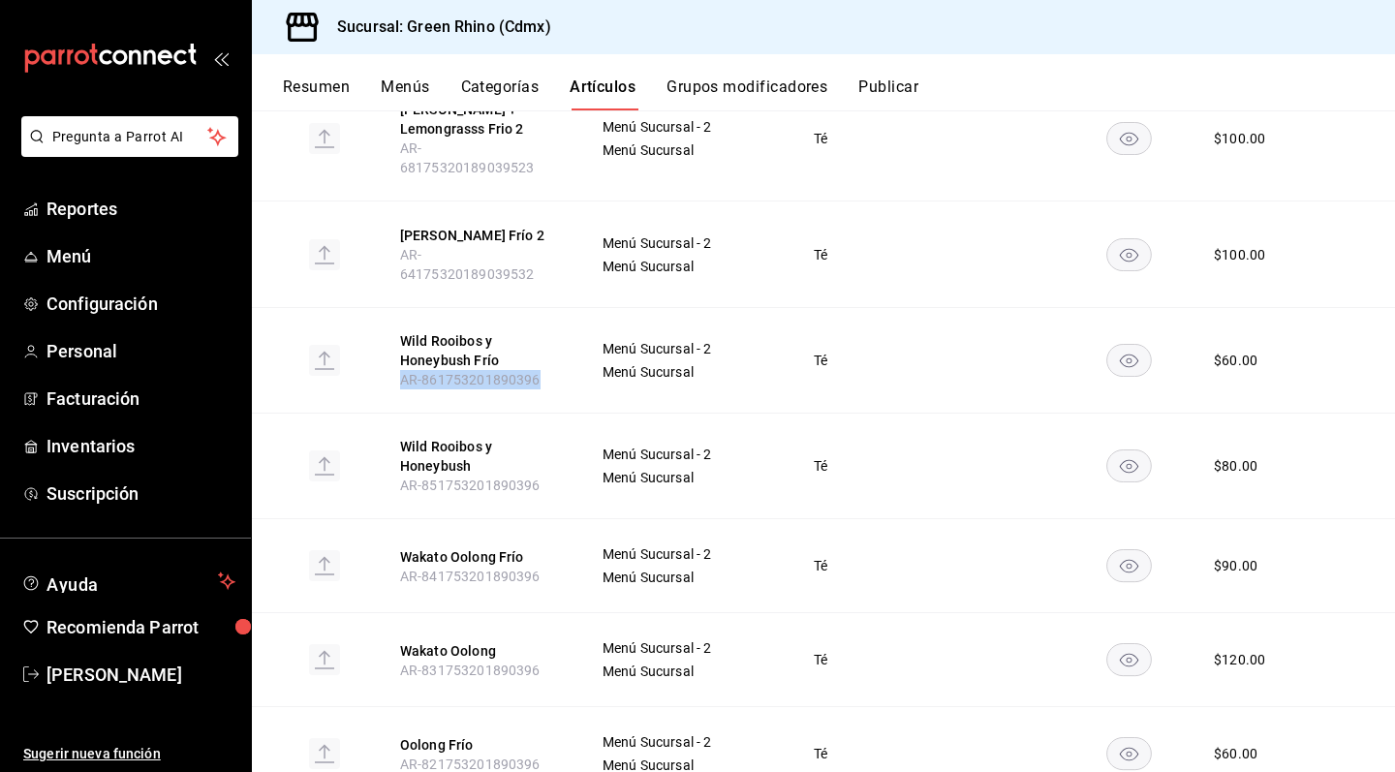
drag, startPoint x: 401, startPoint y: 351, endPoint x: 573, endPoint y: 351, distance: 171.5
click at [573, 351] on th "Wild Rooibos y Honeybush Frío AR-861753201890396" at bounding box center [478, 361] width 202 height 106
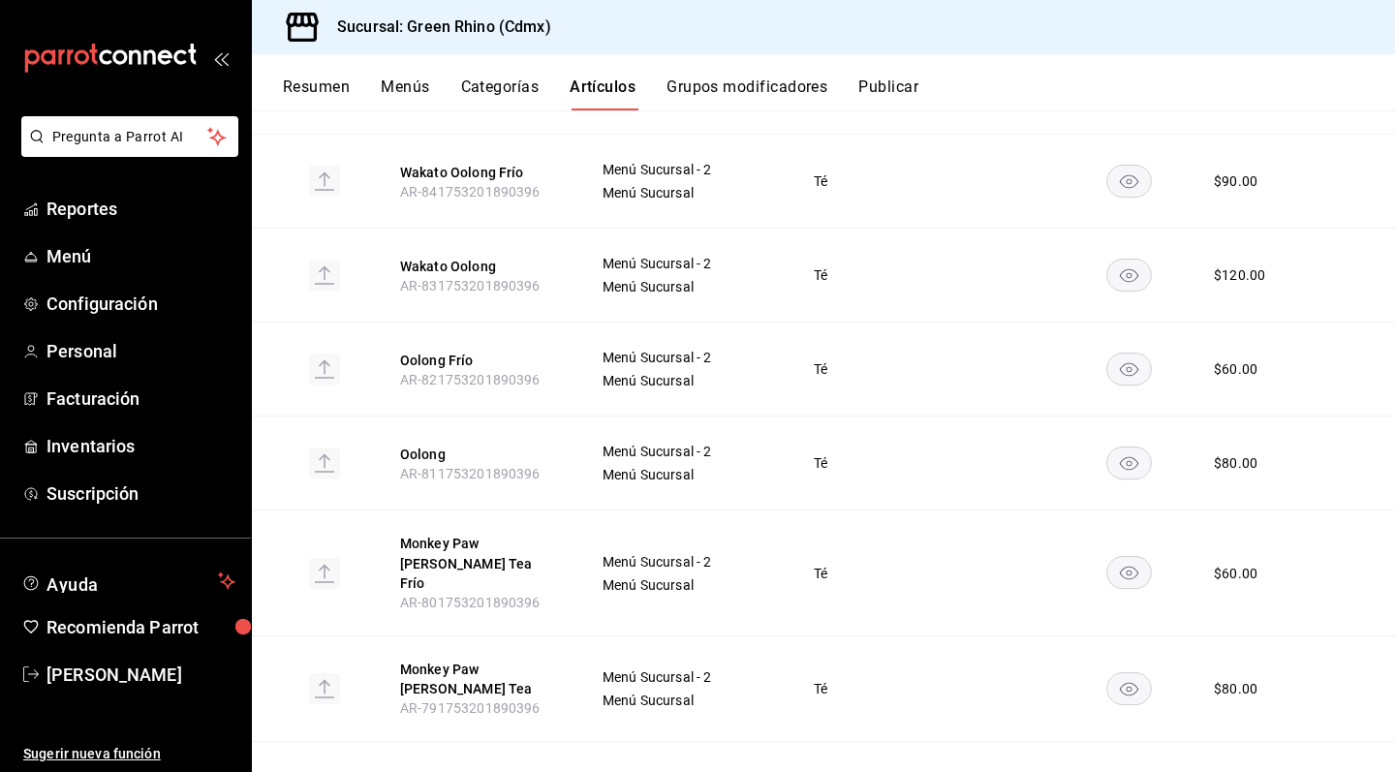
scroll to position [719, 0]
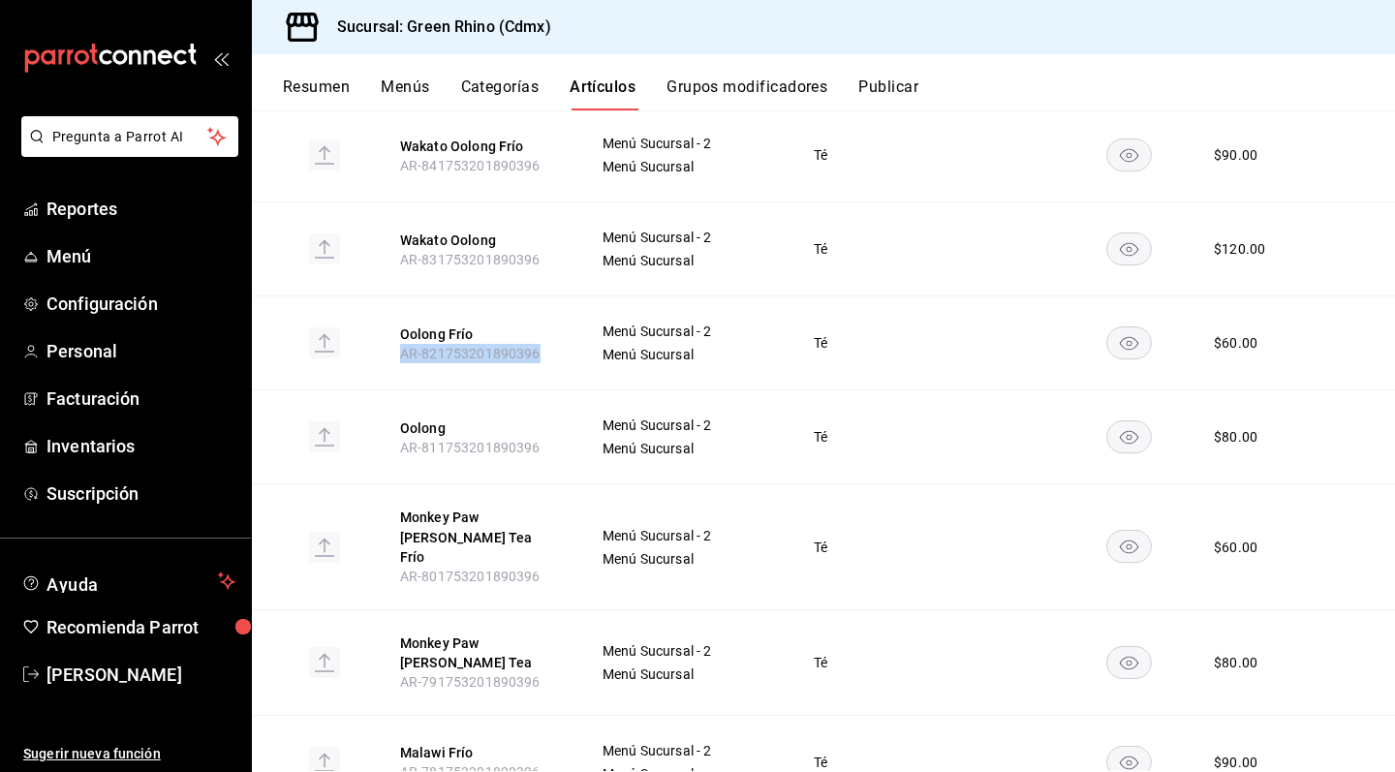
drag, startPoint x: 395, startPoint y: 323, endPoint x: 573, endPoint y: 323, distance: 177.3
click at [573, 323] on th "Oolong Frío AR-821753201890396" at bounding box center [478, 344] width 202 height 94
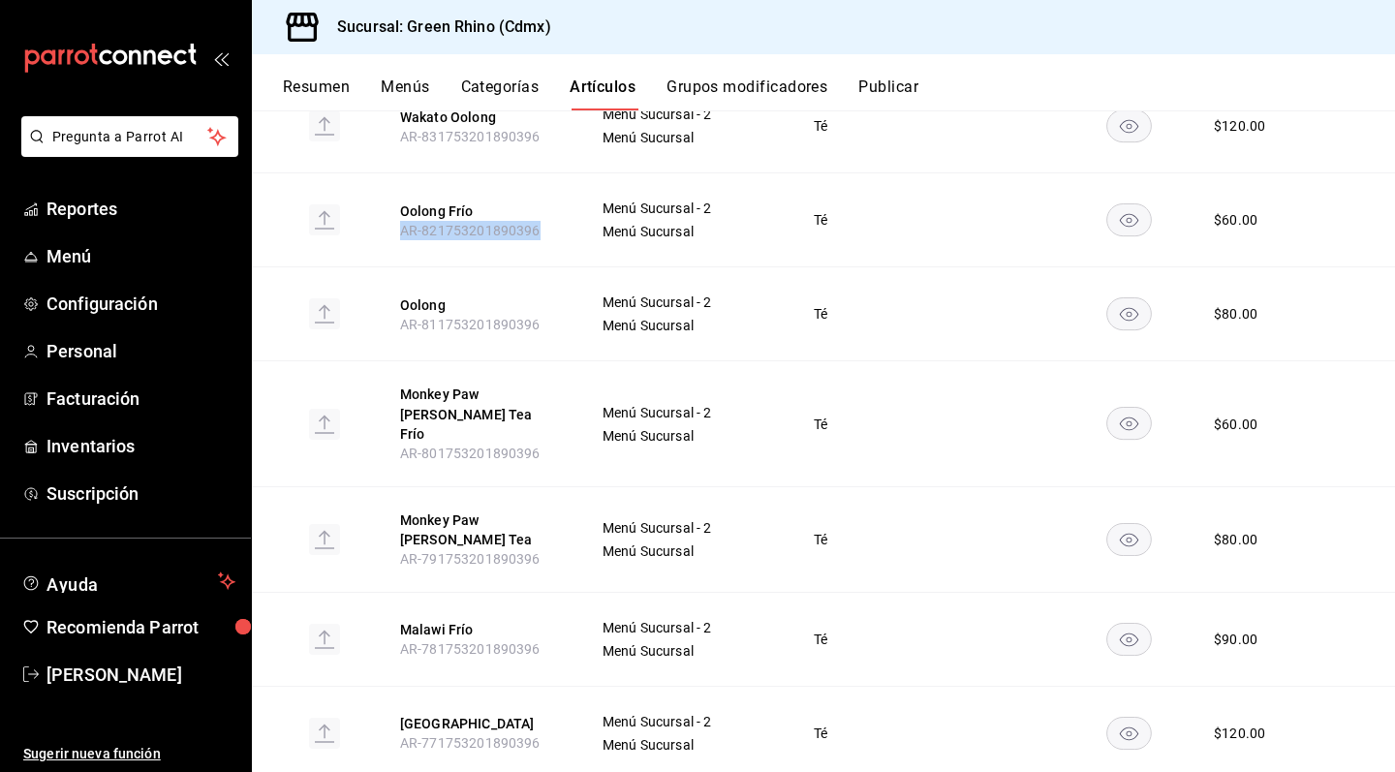
scroll to position [871, 0]
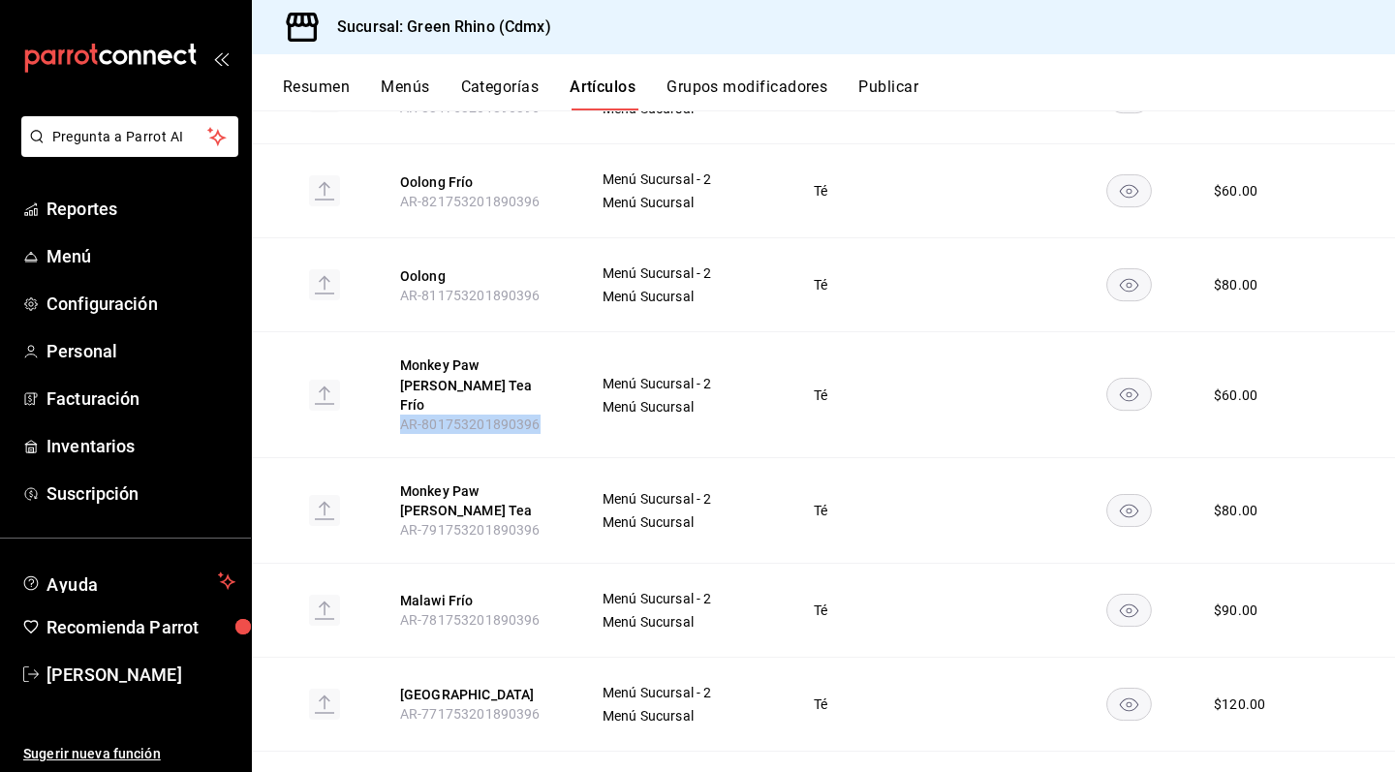
drag, startPoint x: 394, startPoint y: 372, endPoint x: 559, endPoint y: 372, distance: 164.7
click at [559, 372] on th "Monkey Paw [PERSON_NAME] Tea Frío AR-801753201890396" at bounding box center [478, 394] width 202 height 125
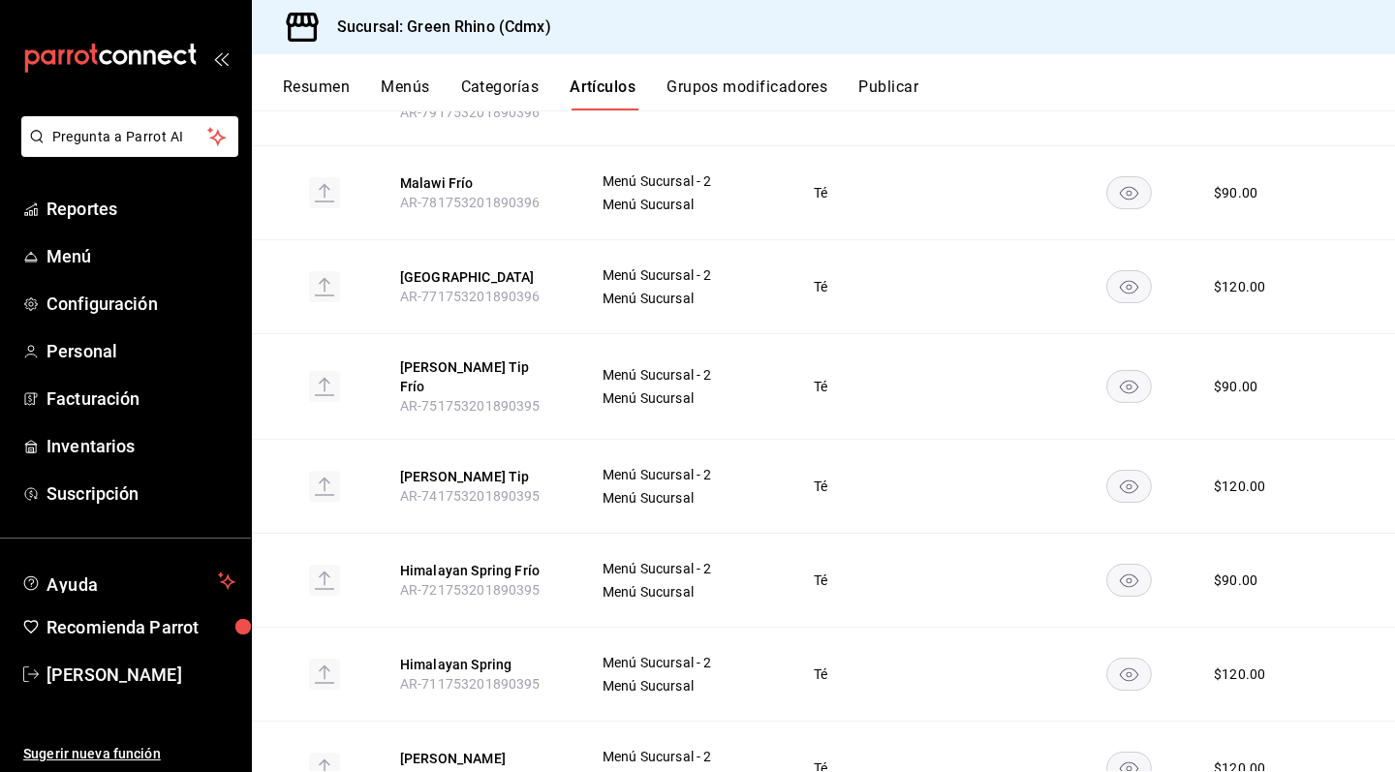
scroll to position [1303, 0]
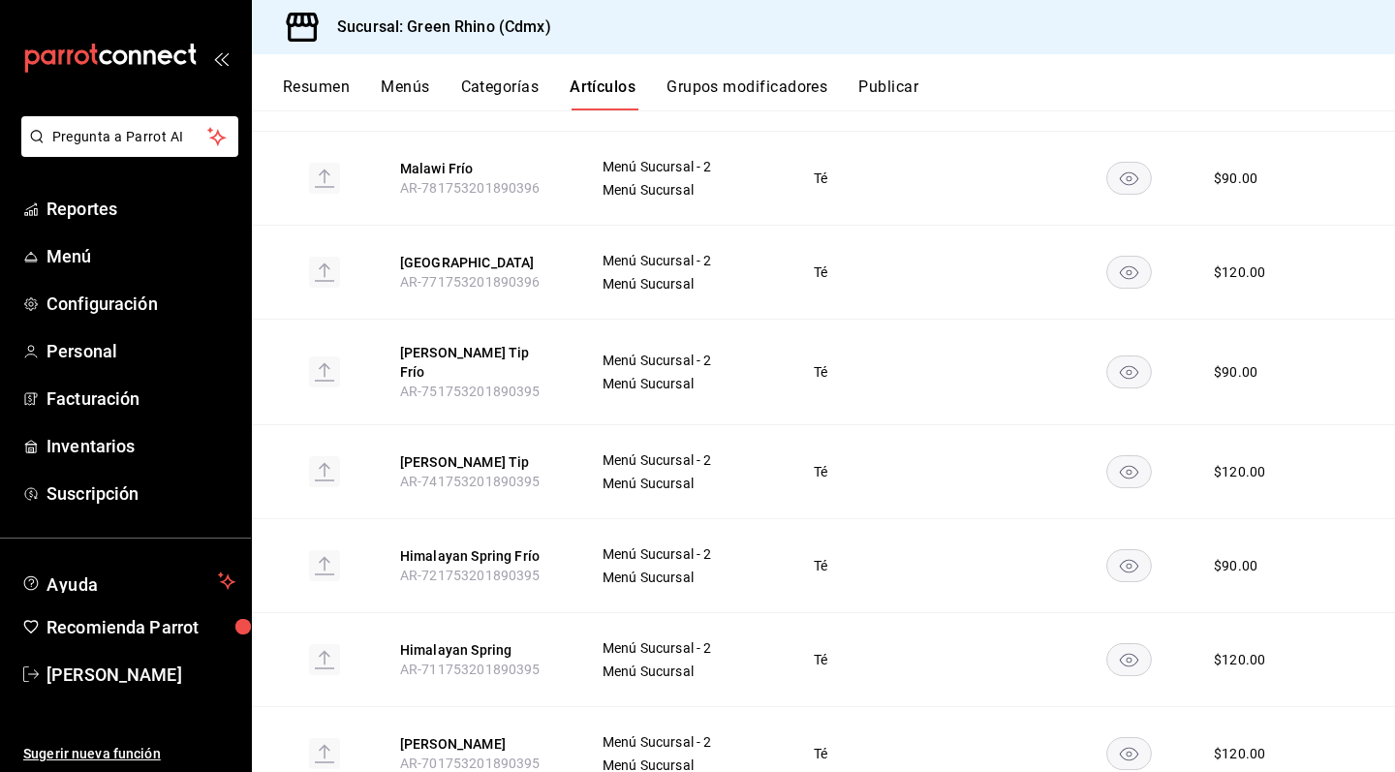
drag, startPoint x: 396, startPoint y: 312, endPoint x: 578, endPoint y: 301, distance: 181.5
click at [578, 319] on th "[PERSON_NAME] Tip Frío AR-751753201890395" at bounding box center [478, 372] width 202 height 106
drag, startPoint x: 399, startPoint y: 319, endPoint x: 552, endPoint y: 318, distance: 153.1
click at [552, 319] on th "[PERSON_NAME] Tip Frío AR-751753201890395" at bounding box center [478, 372] width 202 height 106
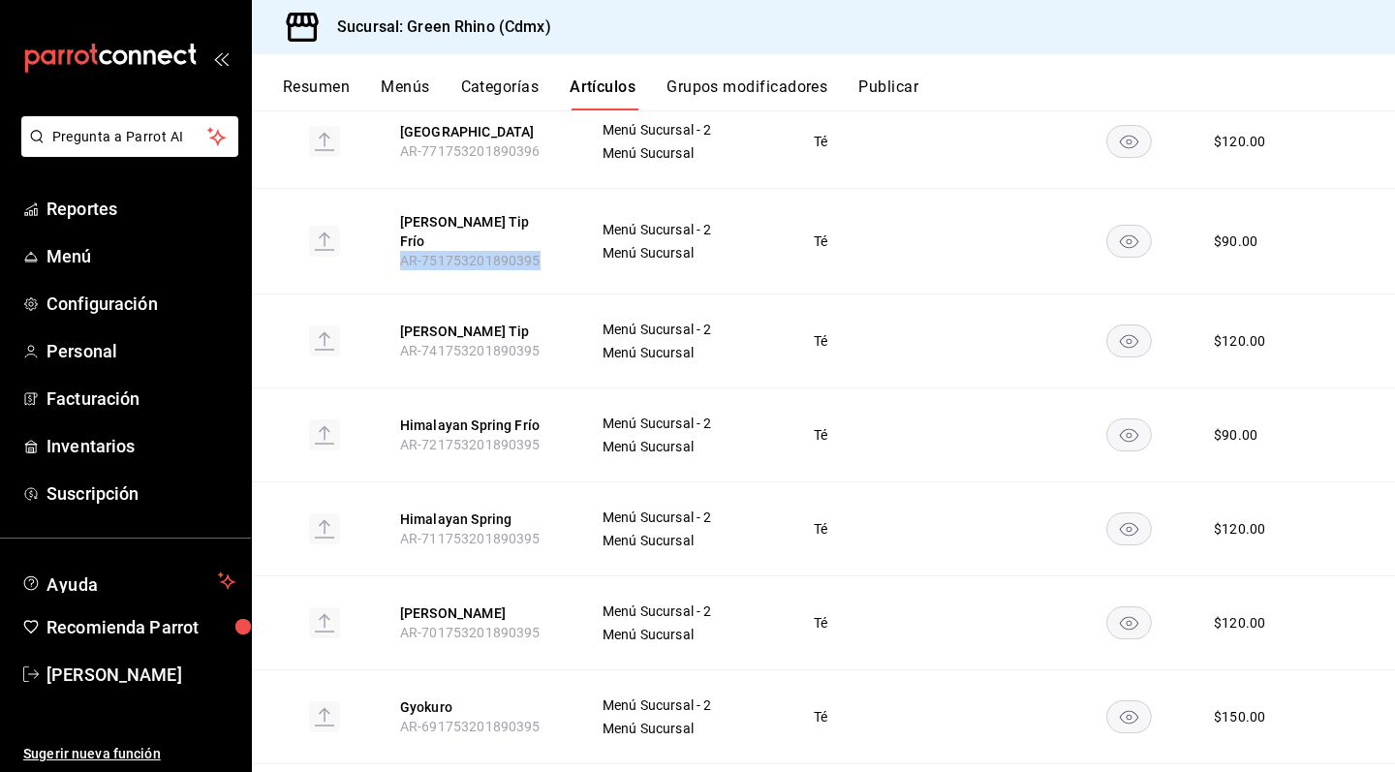
scroll to position [1435, 0]
drag, startPoint x: 398, startPoint y: 368, endPoint x: 559, endPoint y: 367, distance: 160.9
click at [559, 387] on th "Himalayan Spring Frío AR-721753201890395" at bounding box center [478, 434] width 202 height 94
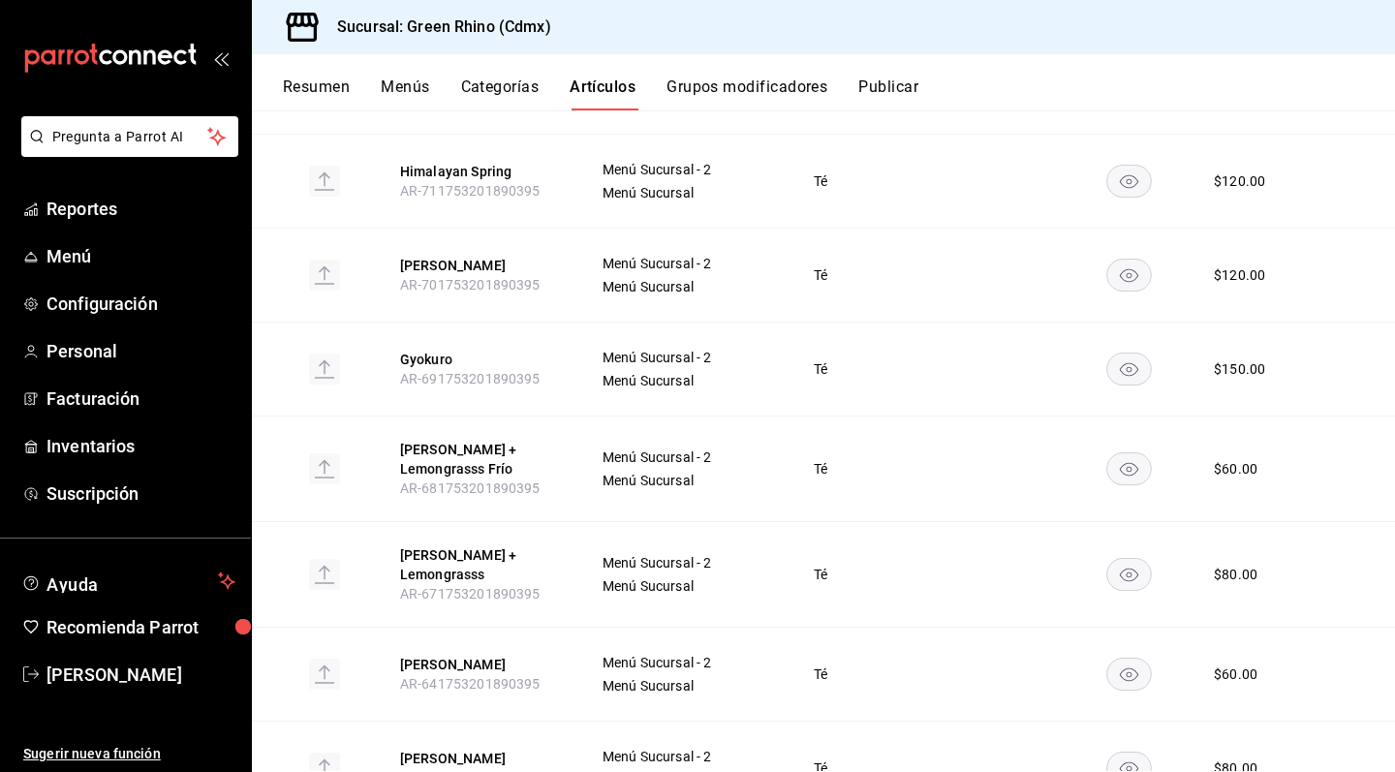
scroll to position [1793, 0]
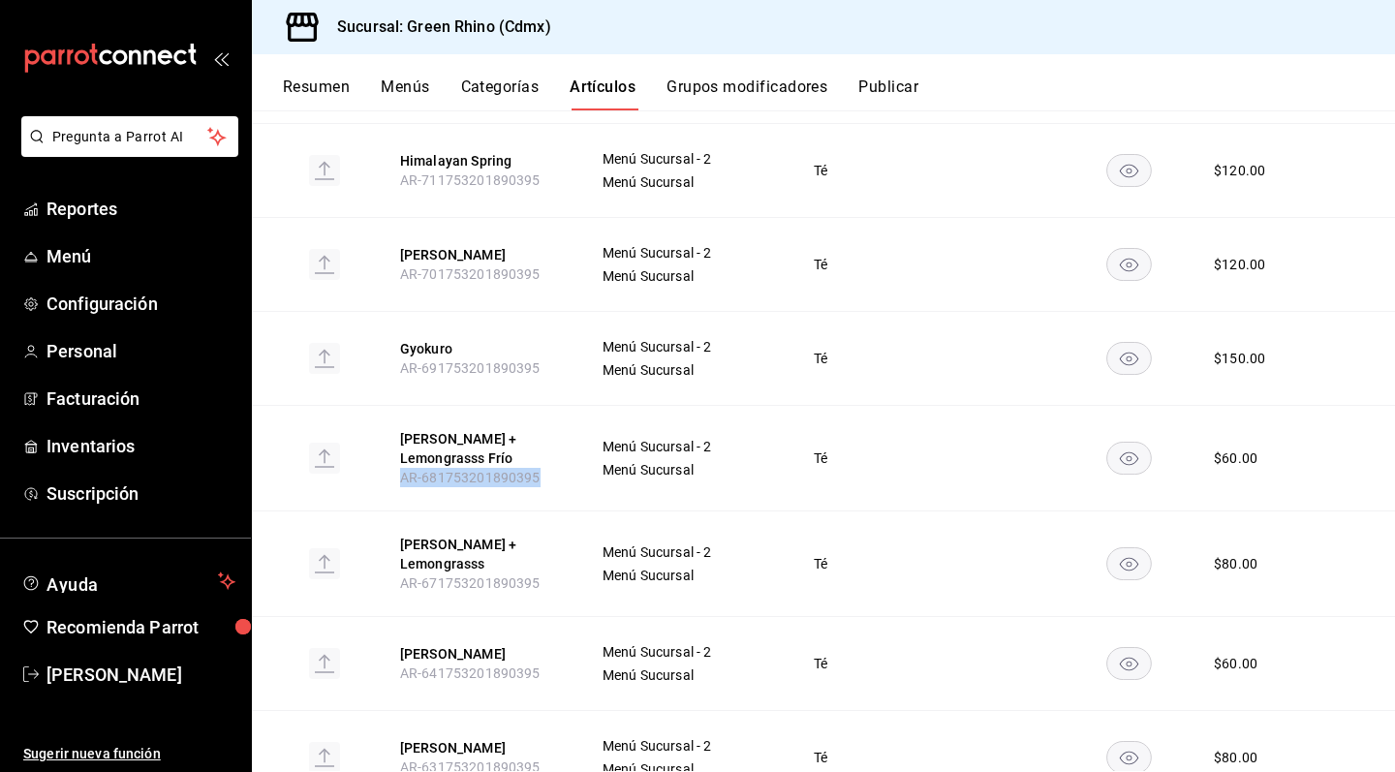
drag, startPoint x: 404, startPoint y: 408, endPoint x: 564, endPoint y: 404, distance: 159.9
click at [564, 405] on th "[PERSON_NAME] + Lemongrasss Frío AR-681753201890395" at bounding box center [478, 458] width 202 height 106
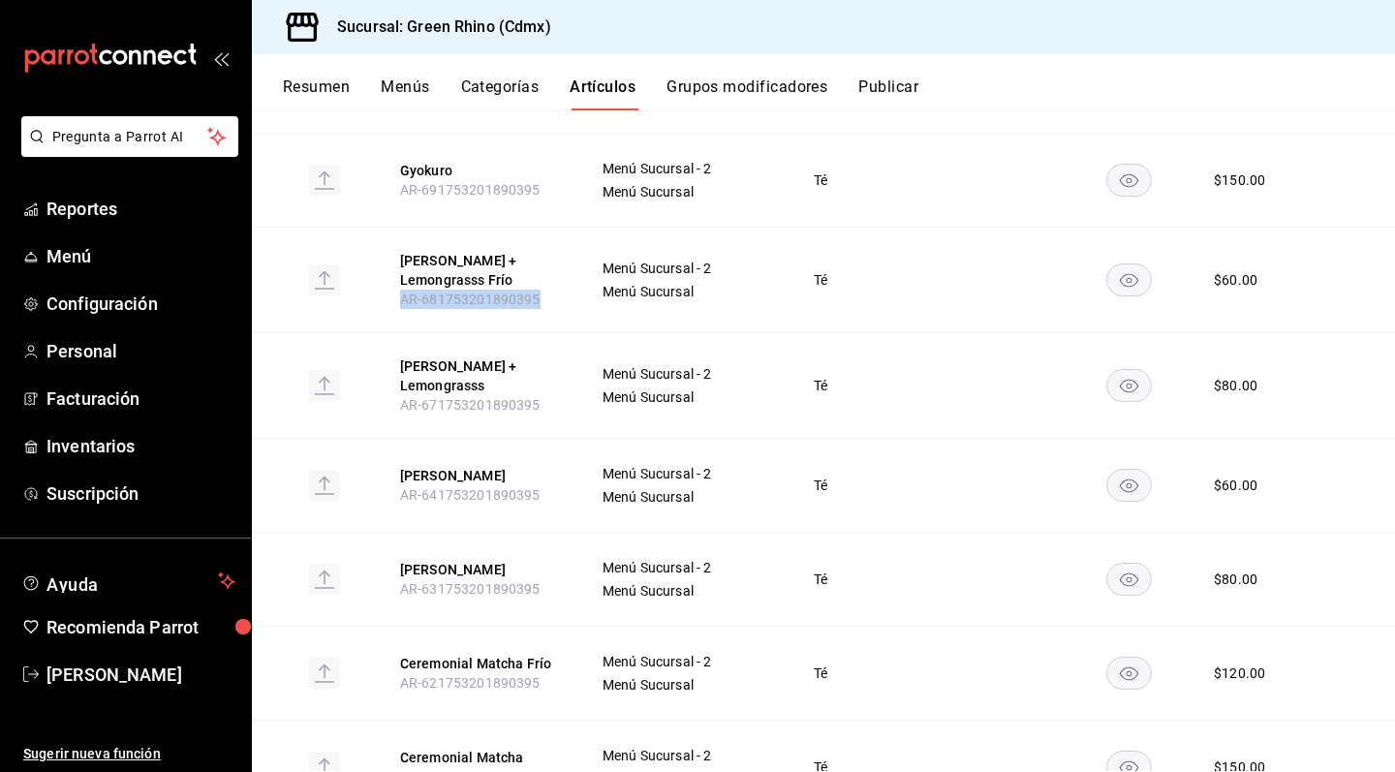
scroll to position [1973, 0]
drag, startPoint x: 391, startPoint y: 404, endPoint x: 553, endPoint y: 414, distance: 162.1
click at [553, 436] on th "[PERSON_NAME] Frío AR-641753201890395" at bounding box center [478, 483] width 202 height 94
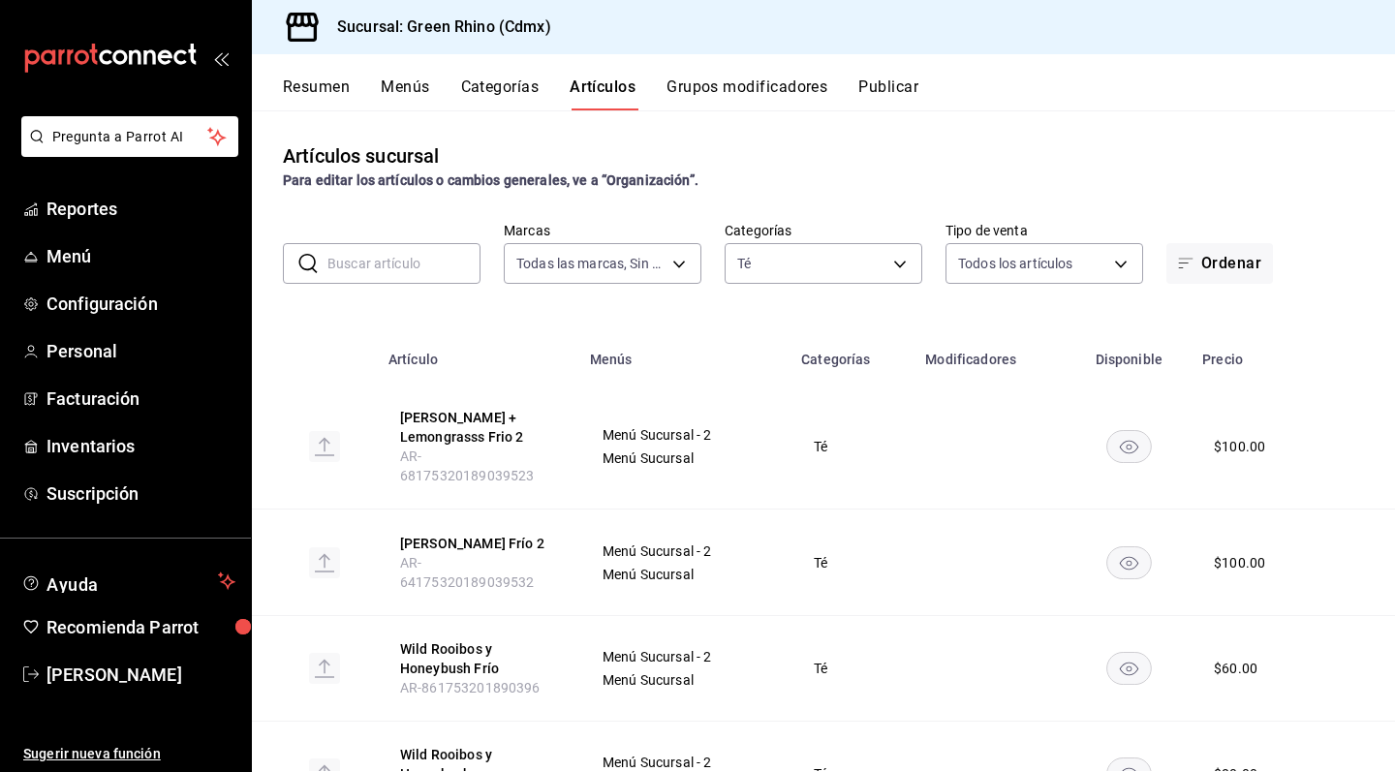
scroll to position [0, 0]
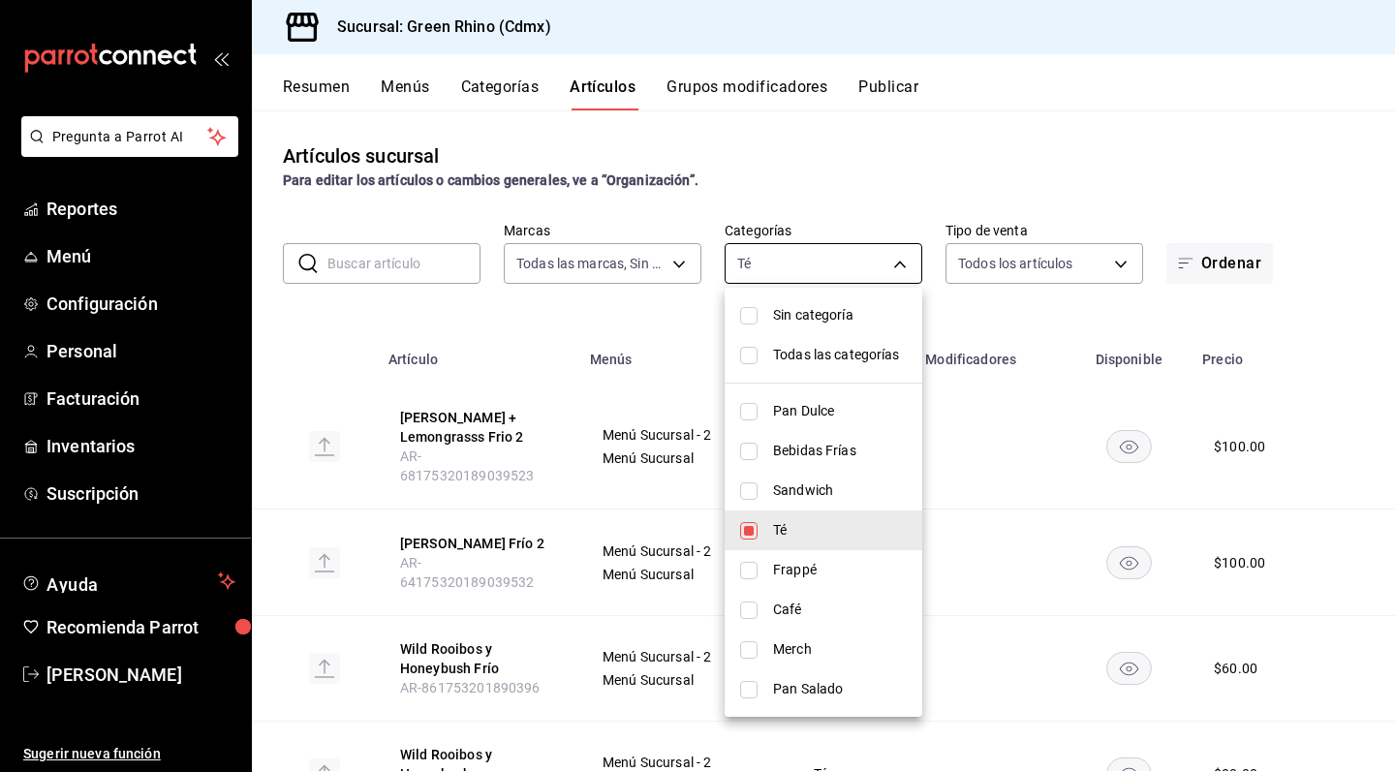
click at [804, 283] on body "Pregunta a Parrot AI Reportes Menú Configuración Personal Facturación Inventari…" at bounding box center [697, 386] width 1395 height 772
click at [792, 522] on span "Té" at bounding box center [840, 530] width 134 height 20
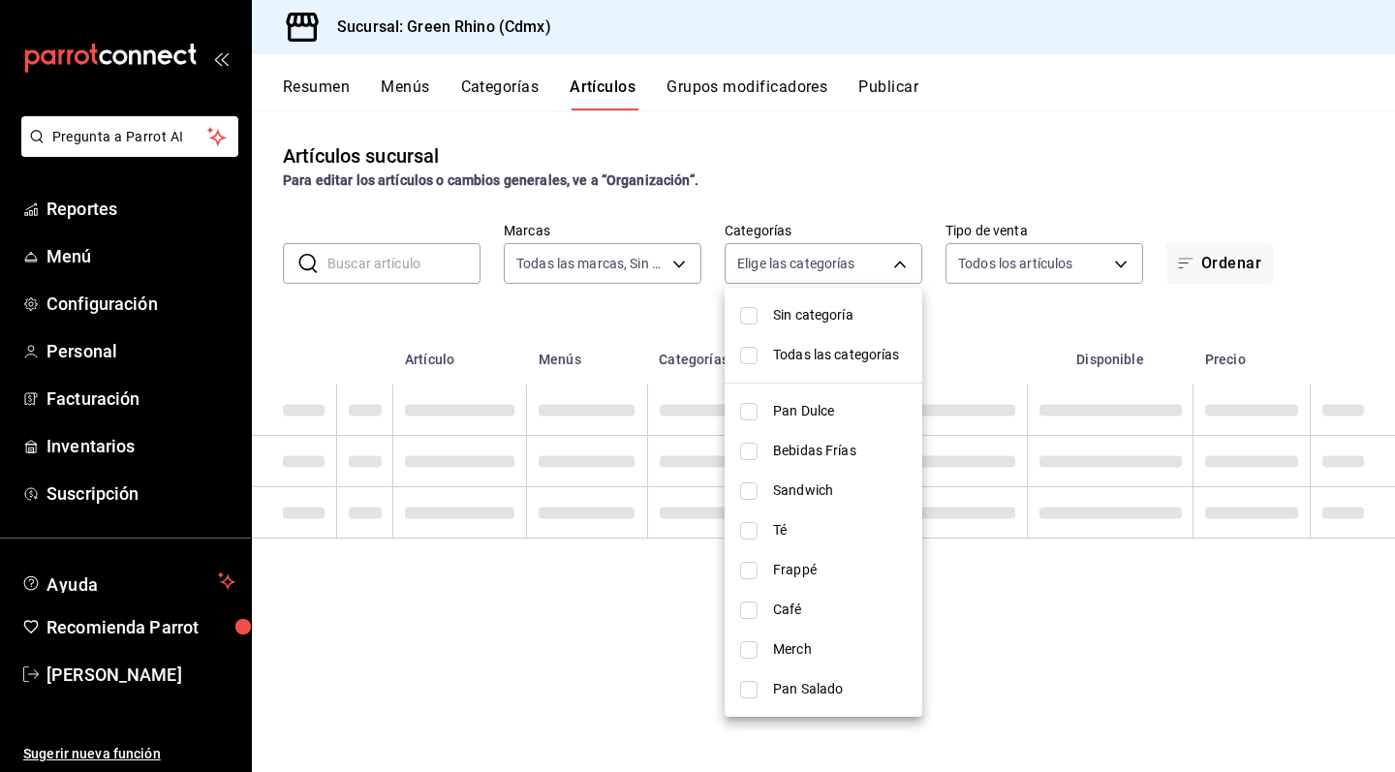
checkbox input "false"
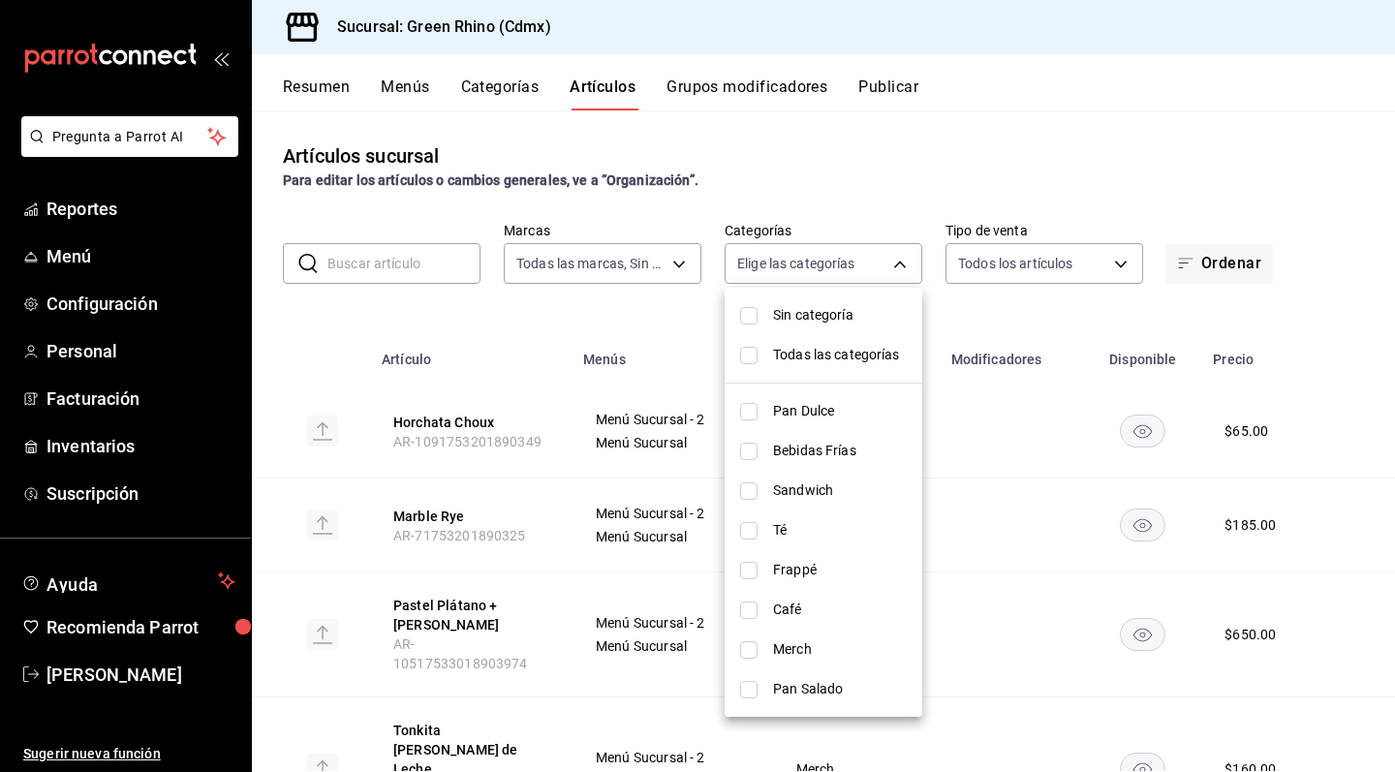
click at [796, 624] on li "Café" at bounding box center [824, 610] width 198 height 40
type input "e09465d0-b6d0-40d2-bdee-62445a17ede7"
checkbox input "true"
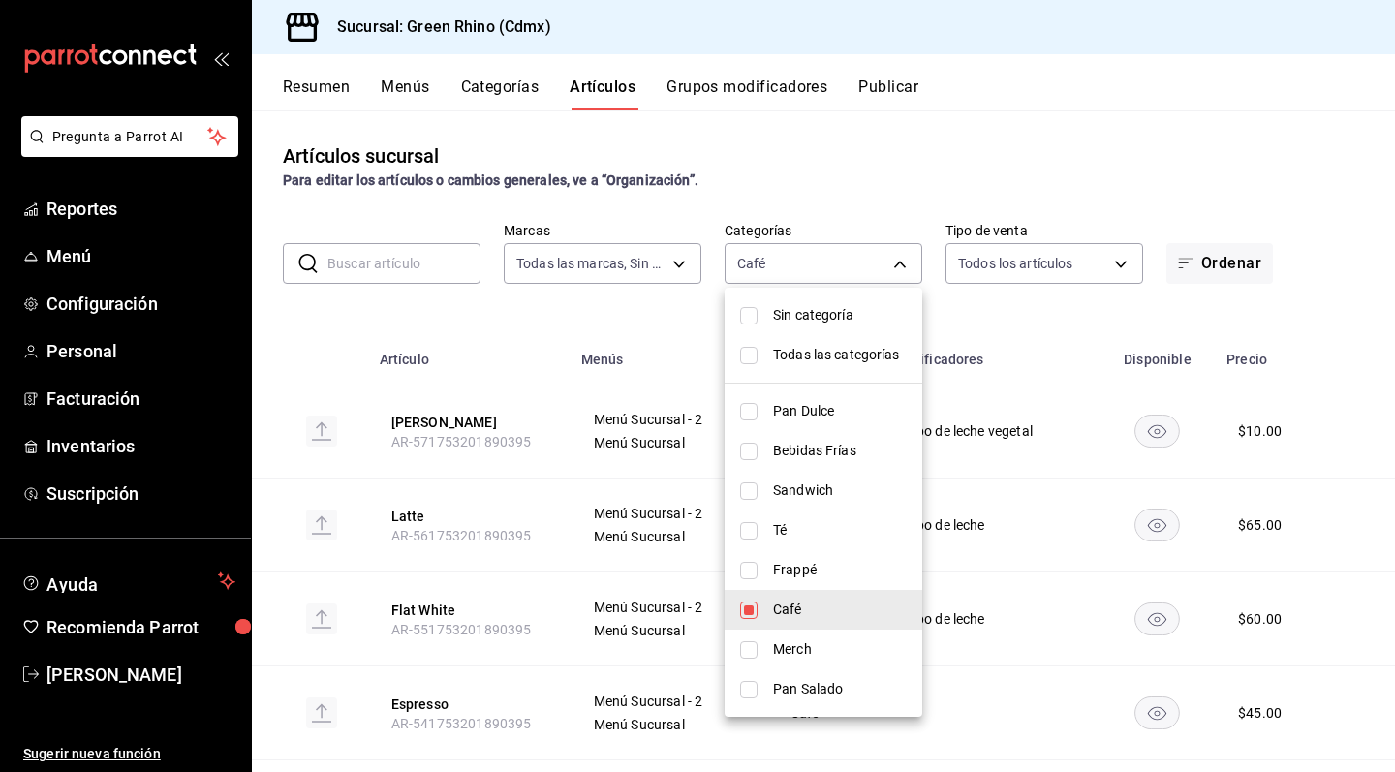
click at [648, 344] on div at bounding box center [697, 386] width 1395 height 772
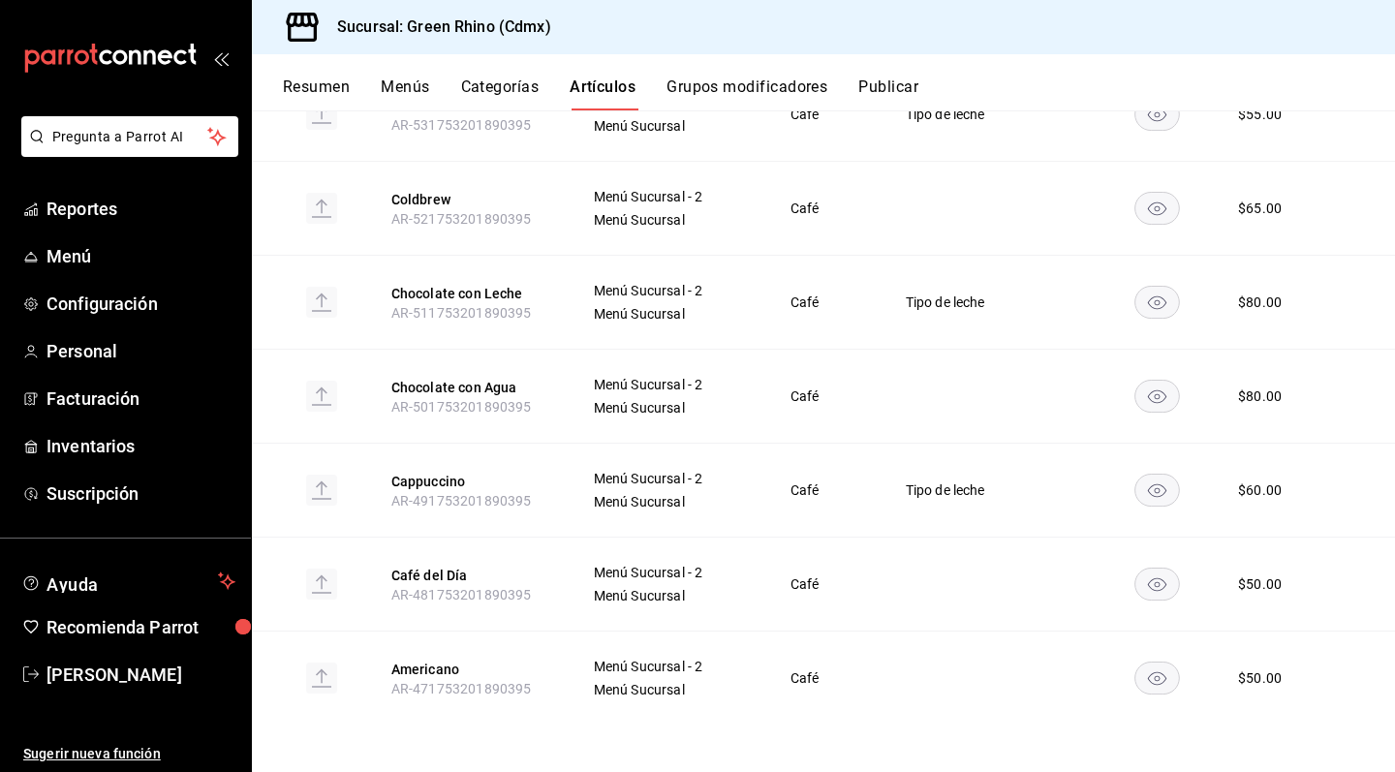
scroll to position [686, 0]
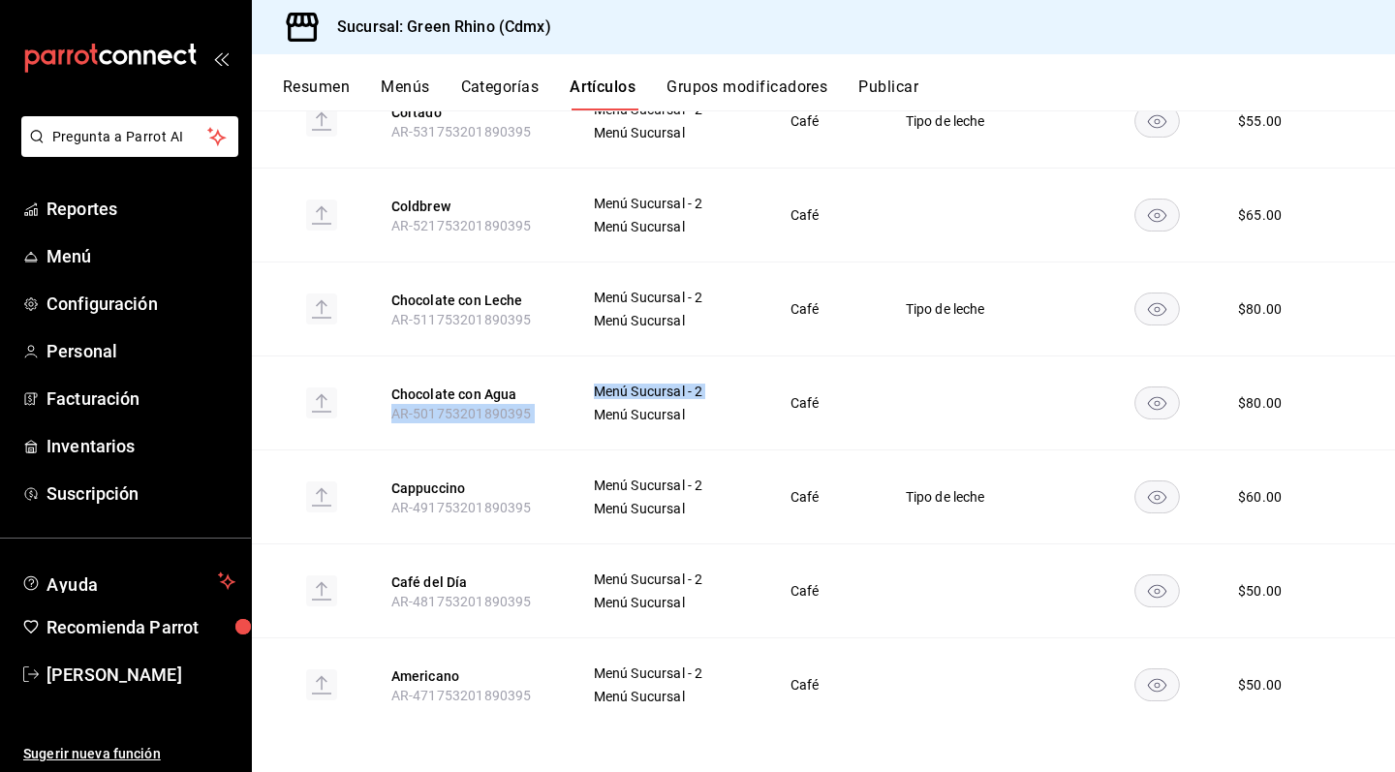
drag, startPoint x: 386, startPoint y: 413, endPoint x: 572, endPoint y: 408, distance: 186.1
click at [571, 409] on tr "Chocolate con Agua AR-501753201890395 Menú Sucursal - 2 Menú Sucursal Café $ 80…" at bounding box center [823, 404] width 1143 height 94
click at [478, 428] on th "Chocolate con Agua AR-501753201890395" at bounding box center [469, 404] width 202 height 94
drag, startPoint x: 395, startPoint y: 419, endPoint x: 546, endPoint y: 418, distance: 150.2
click at [546, 418] on th "Chocolate con Agua AR-501753201890395" at bounding box center [469, 404] width 202 height 94
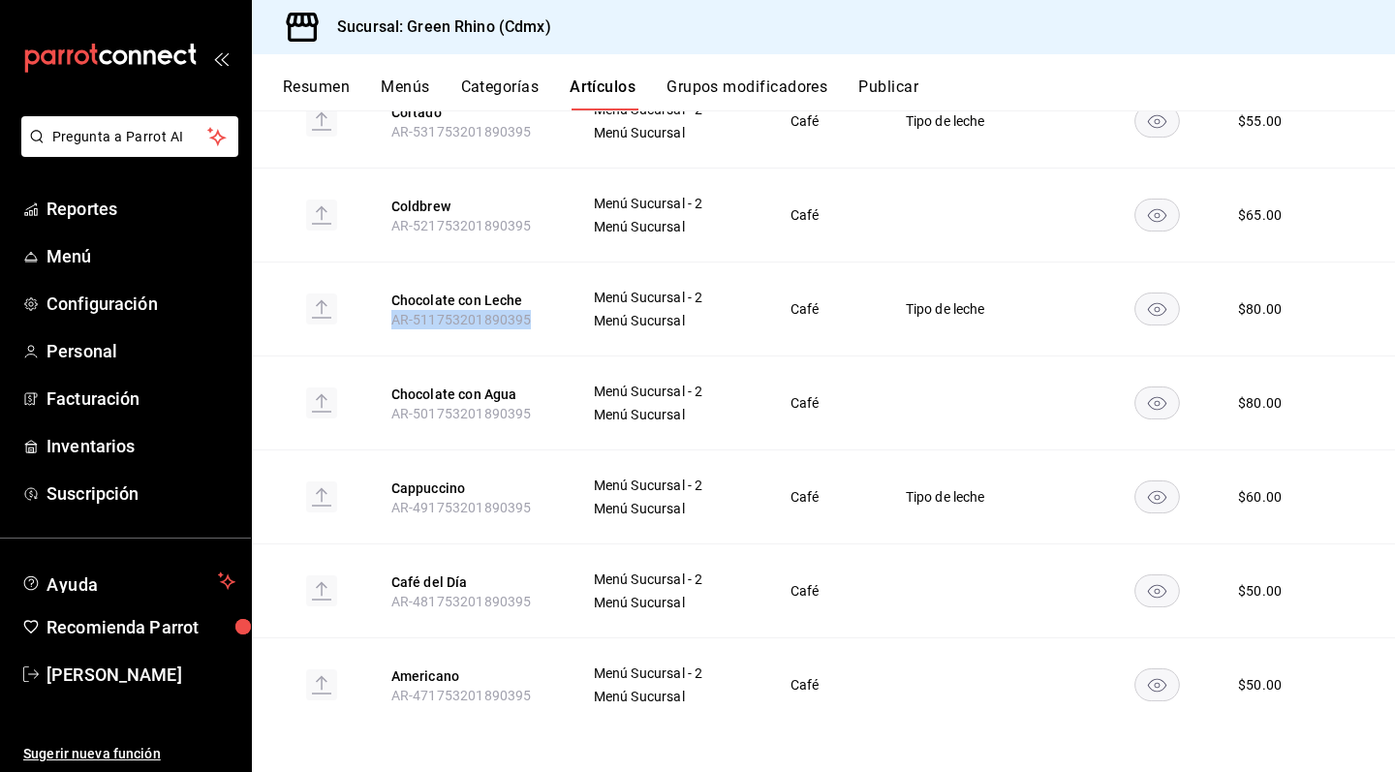
drag, startPoint x: 388, startPoint y: 321, endPoint x: 538, endPoint y: 318, distance: 150.2
click at [538, 318] on th "Chocolate con Leche AR-511753201890395" at bounding box center [469, 310] width 202 height 94
